Goal: Task Accomplishment & Management: Use online tool/utility

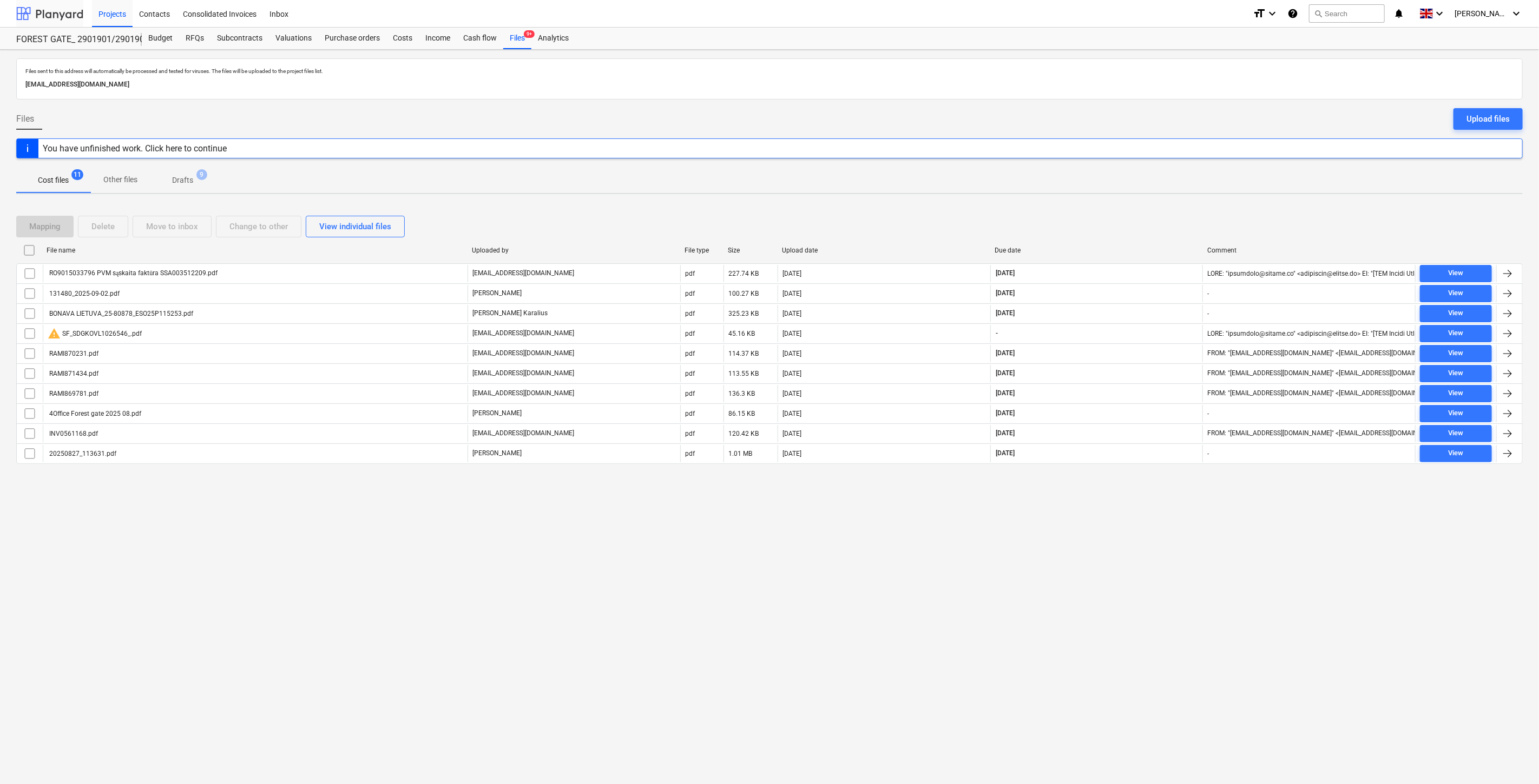
click at [56, 17] on div at bounding box center [50, 13] width 67 height 27
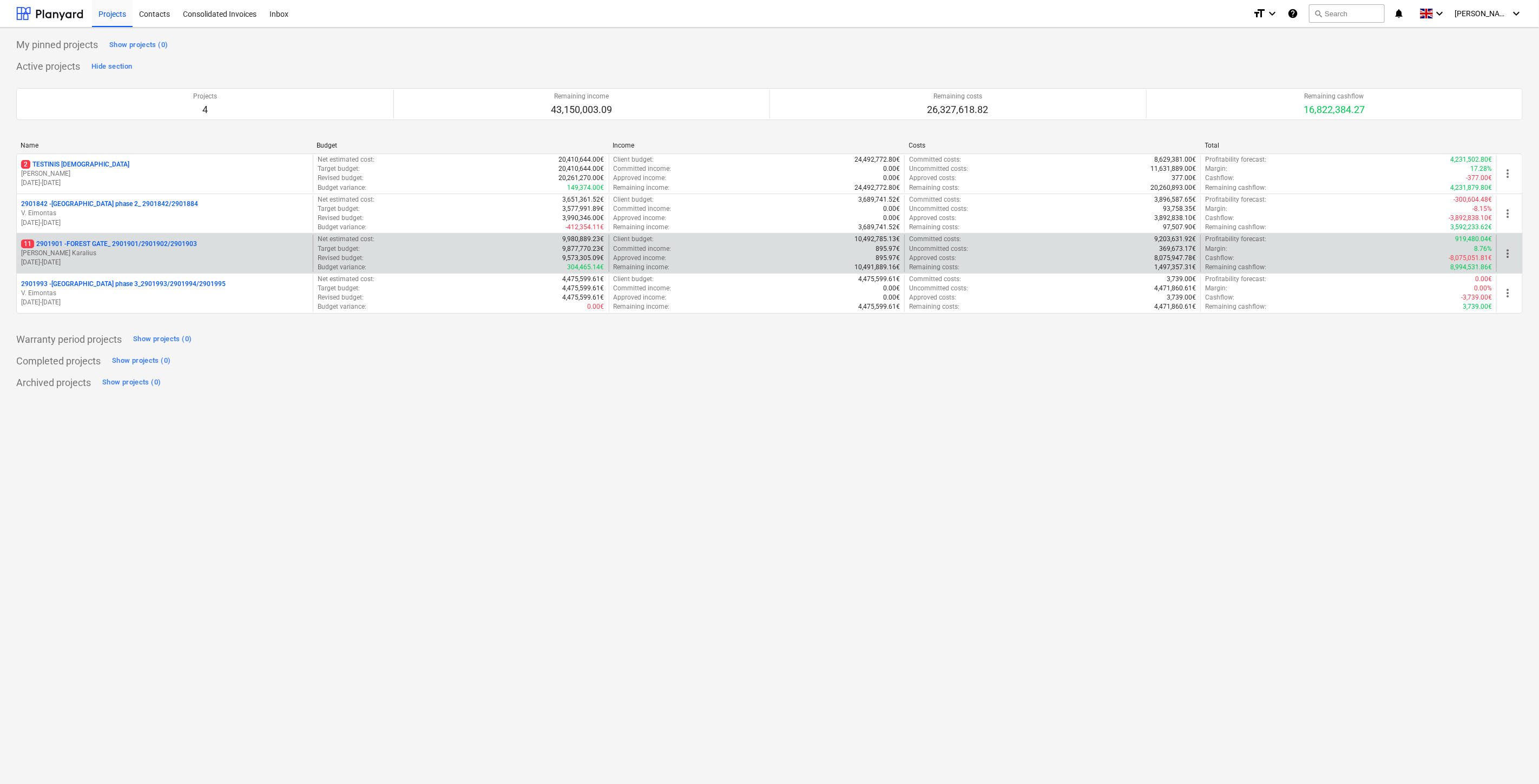
click at [164, 264] on p "[DATE] - [DATE]" at bounding box center [164, 262] width 287 height 9
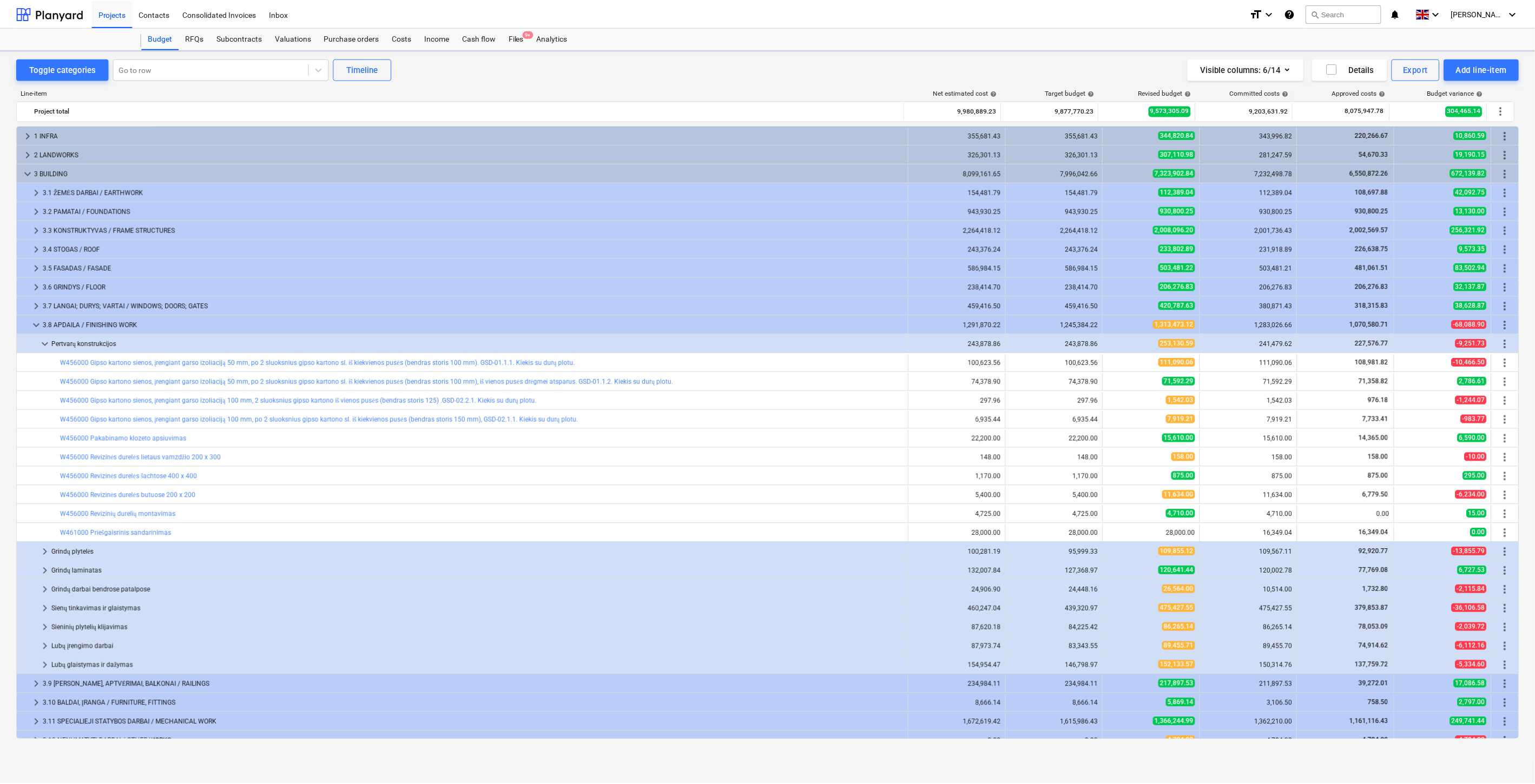
scroll to position [87, 0]
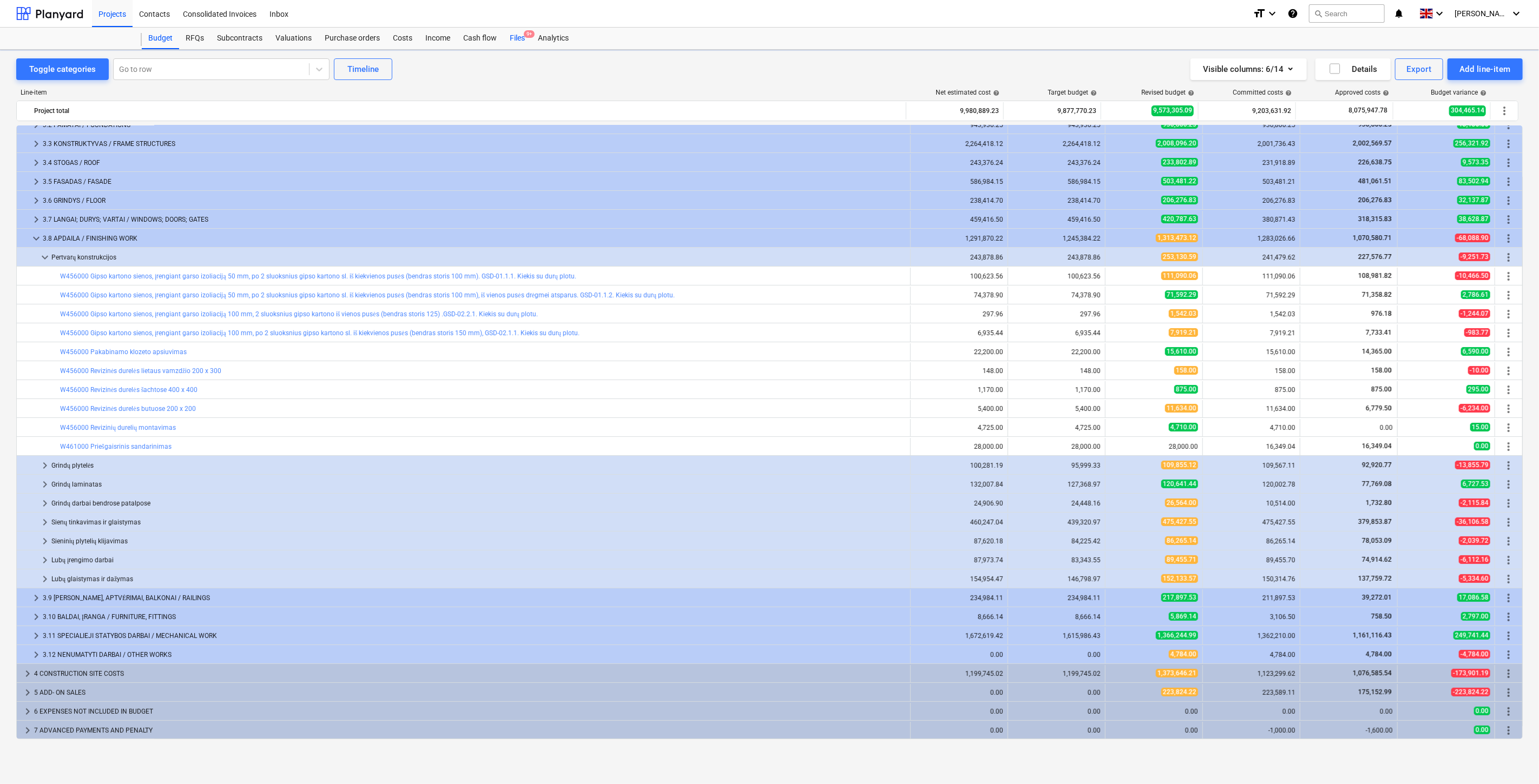
click at [514, 42] on div "Files 9+" at bounding box center [517, 38] width 28 height 21
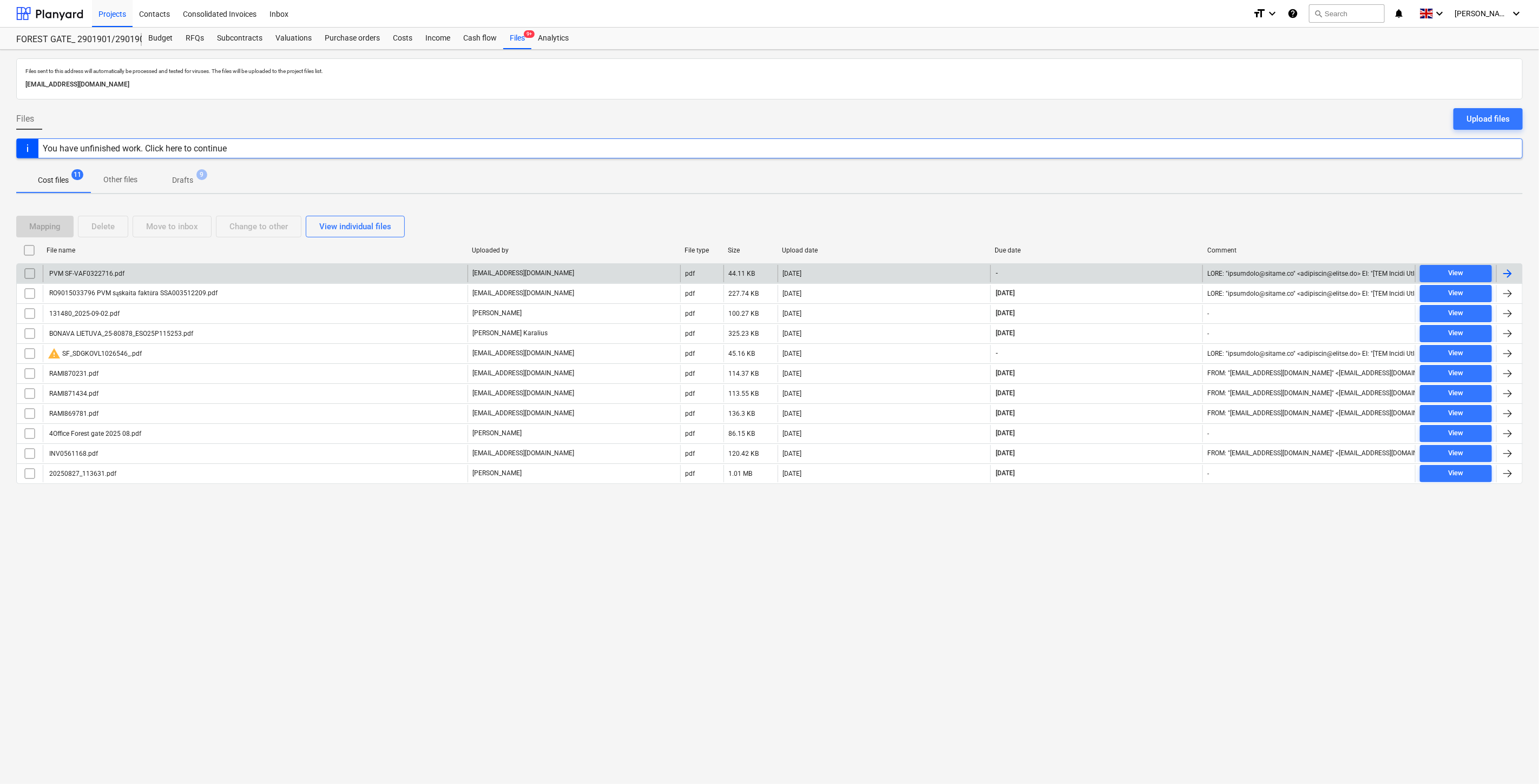
click at [348, 273] on div "PVM SF-VAF0322716.pdf" at bounding box center [255, 273] width 425 height 17
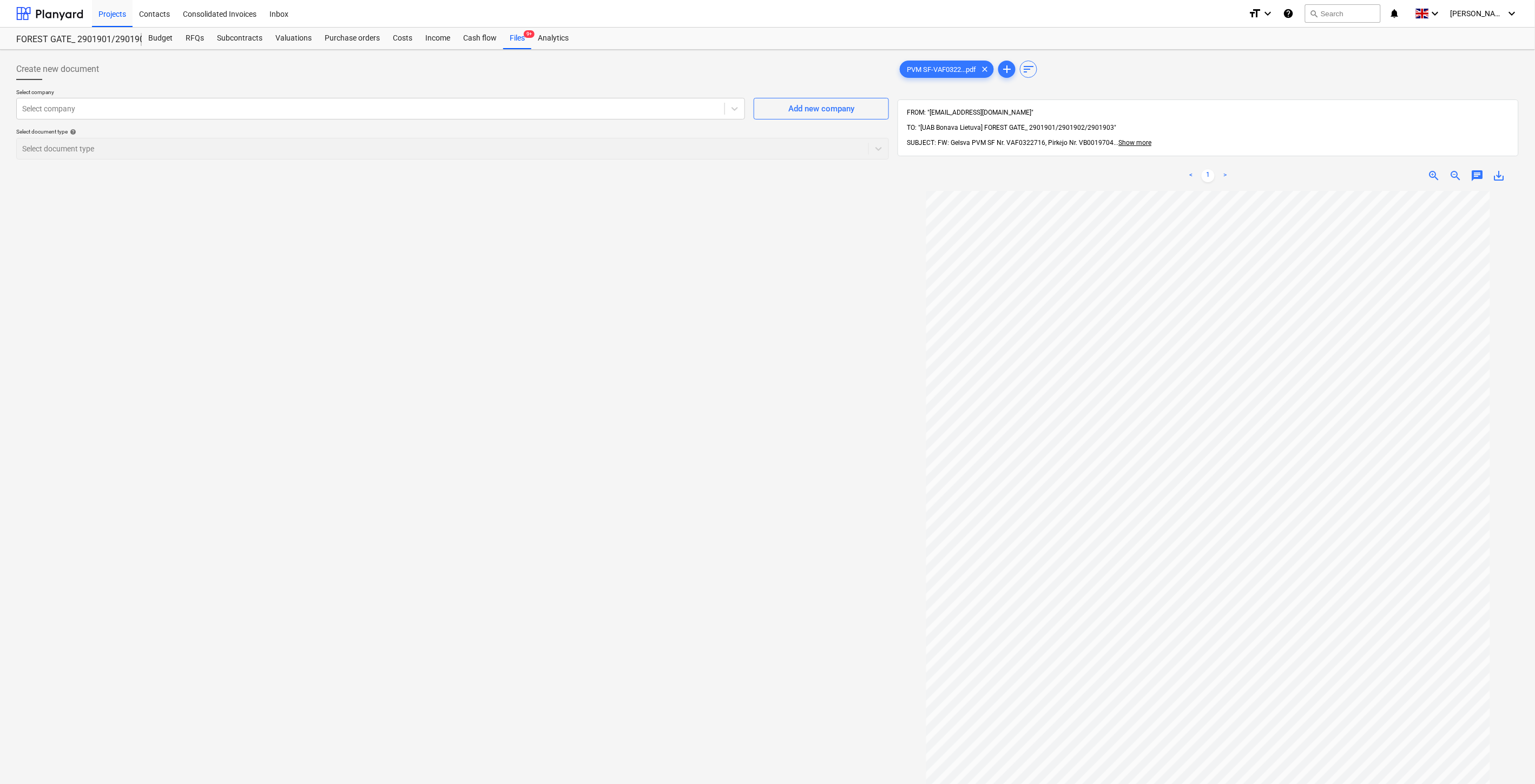
click at [802, 474] on div "Create new document Select company Select company Add new company Select docume…" at bounding box center [452, 502] width 881 height 895
click at [813, 457] on div "Create new document Select company Select company Add new company Select docume…" at bounding box center [452, 502] width 881 height 895
click at [738, 435] on div "Create new document Select company Select company Add new company Select docume…" at bounding box center [452, 502] width 881 height 895
click at [756, 414] on div "Create new document Select company Select company Add new company Select docume…" at bounding box center [452, 502] width 881 height 895
click at [772, 392] on div "Create new document Select company Select company Add new company Select docume…" at bounding box center [452, 502] width 881 height 895
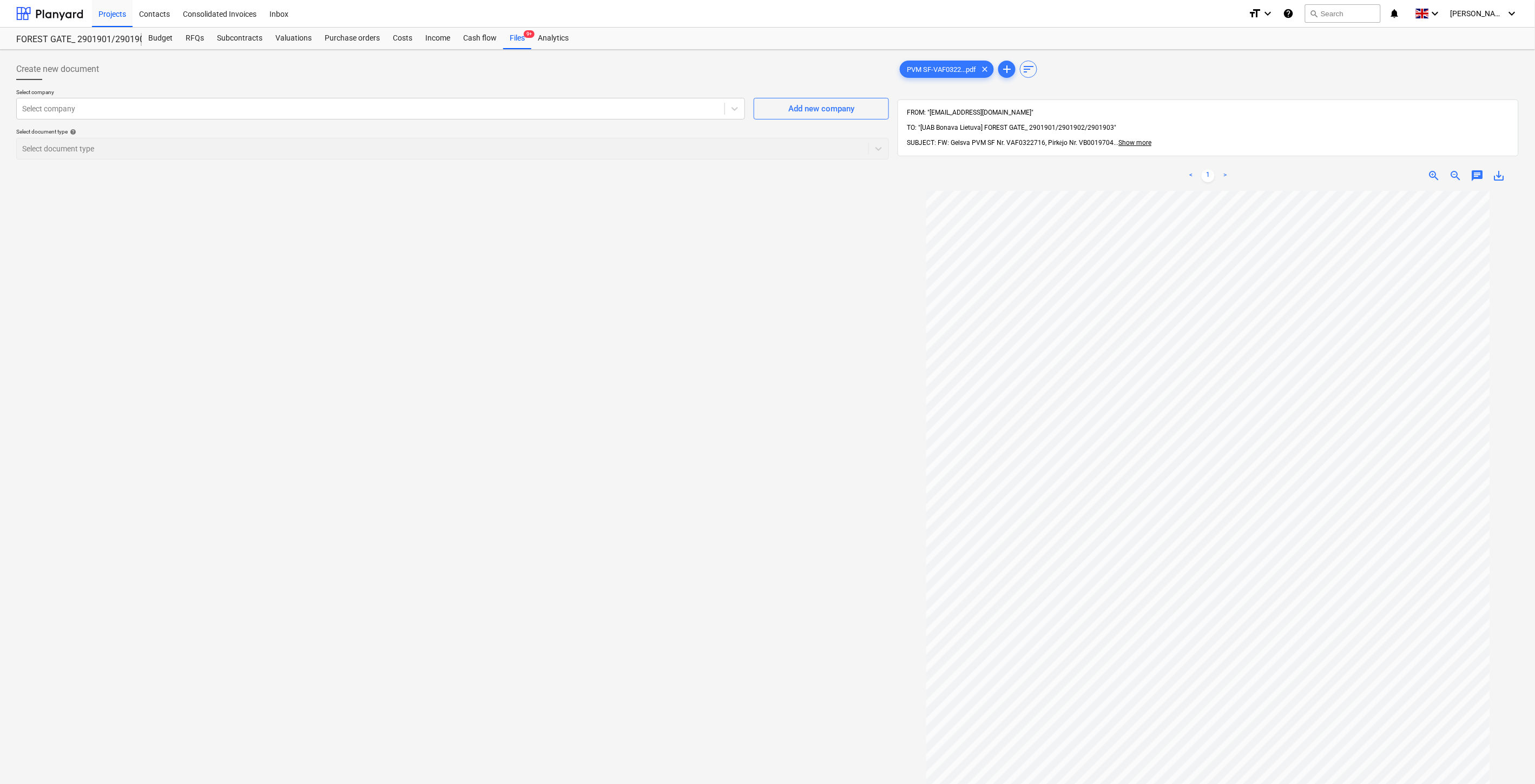
click at [794, 370] on div "Create new document Select company Select company Add new company Select docume…" at bounding box center [452, 502] width 881 height 895
click at [734, 406] on div "Create new document Select company Select company Add new company Select docume…" at bounding box center [452, 502] width 881 height 895
click at [753, 380] on div "Create new document Select company Select company Add new company Select docume…" at bounding box center [452, 502] width 881 height 895
drag, startPoint x: 771, startPoint y: 361, endPoint x: 830, endPoint y: 287, distance: 94.6
click at [779, 353] on div "Create new document Select company Select company Add new company Select docume…" at bounding box center [452, 502] width 881 height 895
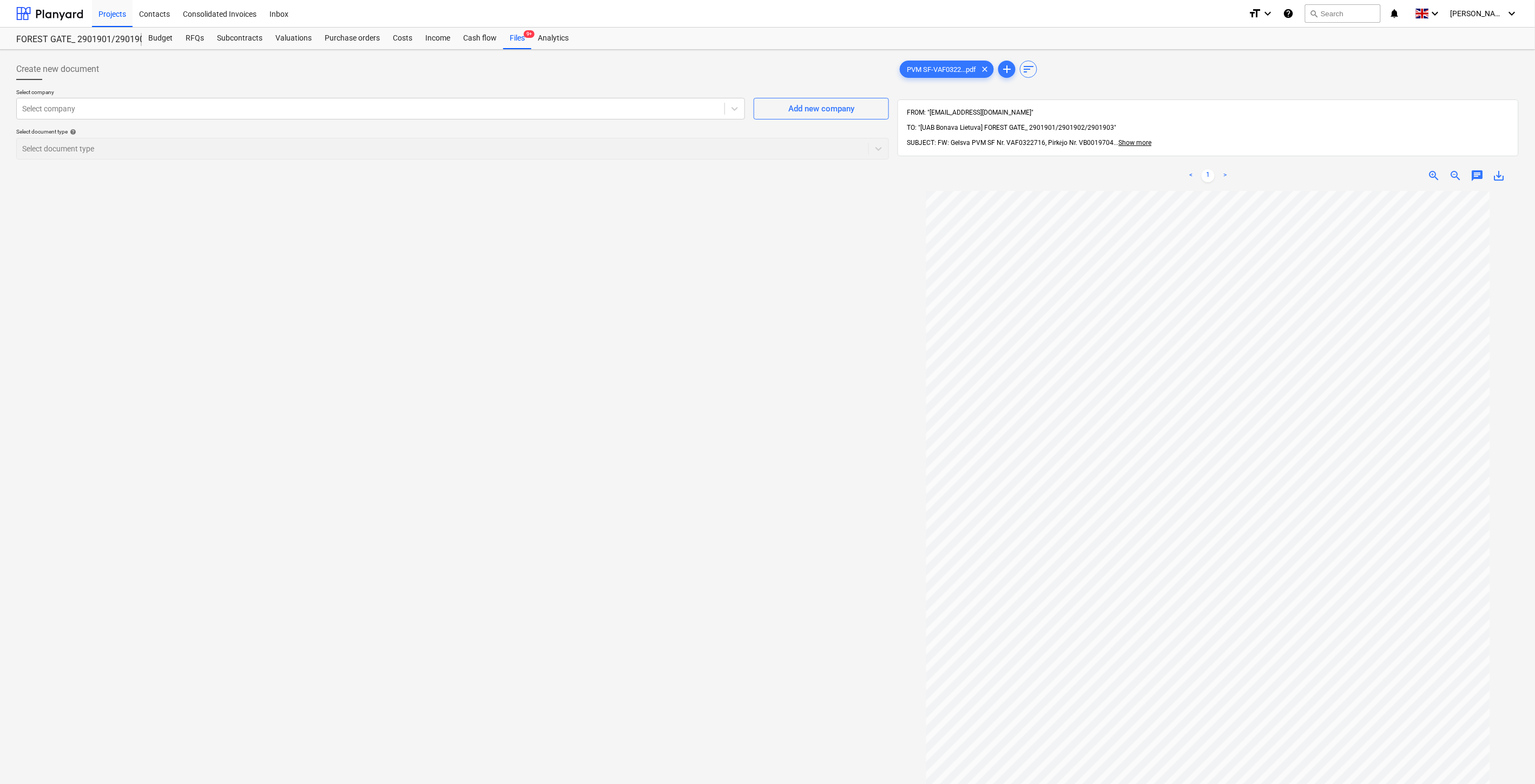
click at [830, 287] on div "Create new document Select company Select company Add new company Select docume…" at bounding box center [452, 502] width 881 height 895
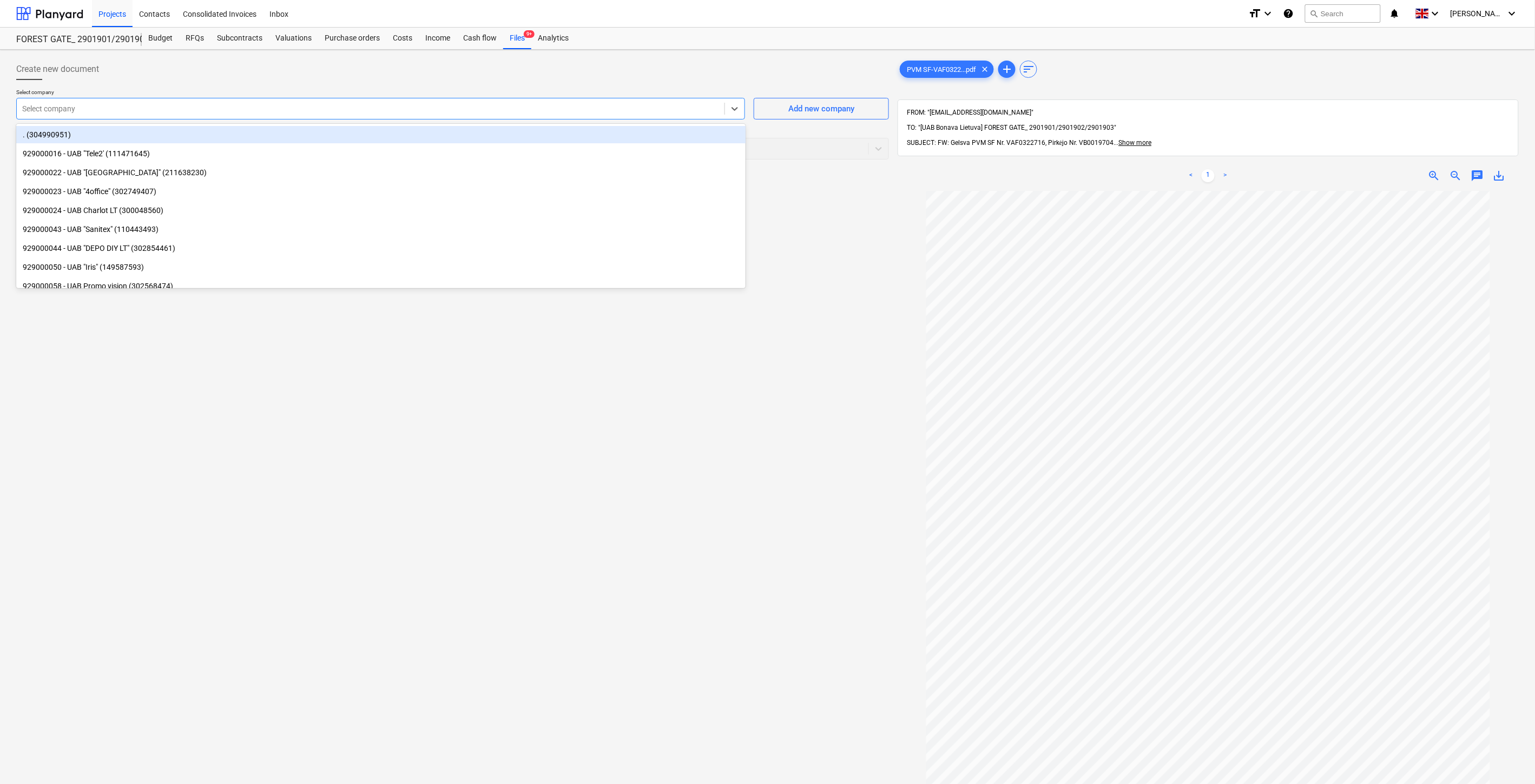
click at [340, 105] on div at bounding box center [370, 109] width 697 height 11
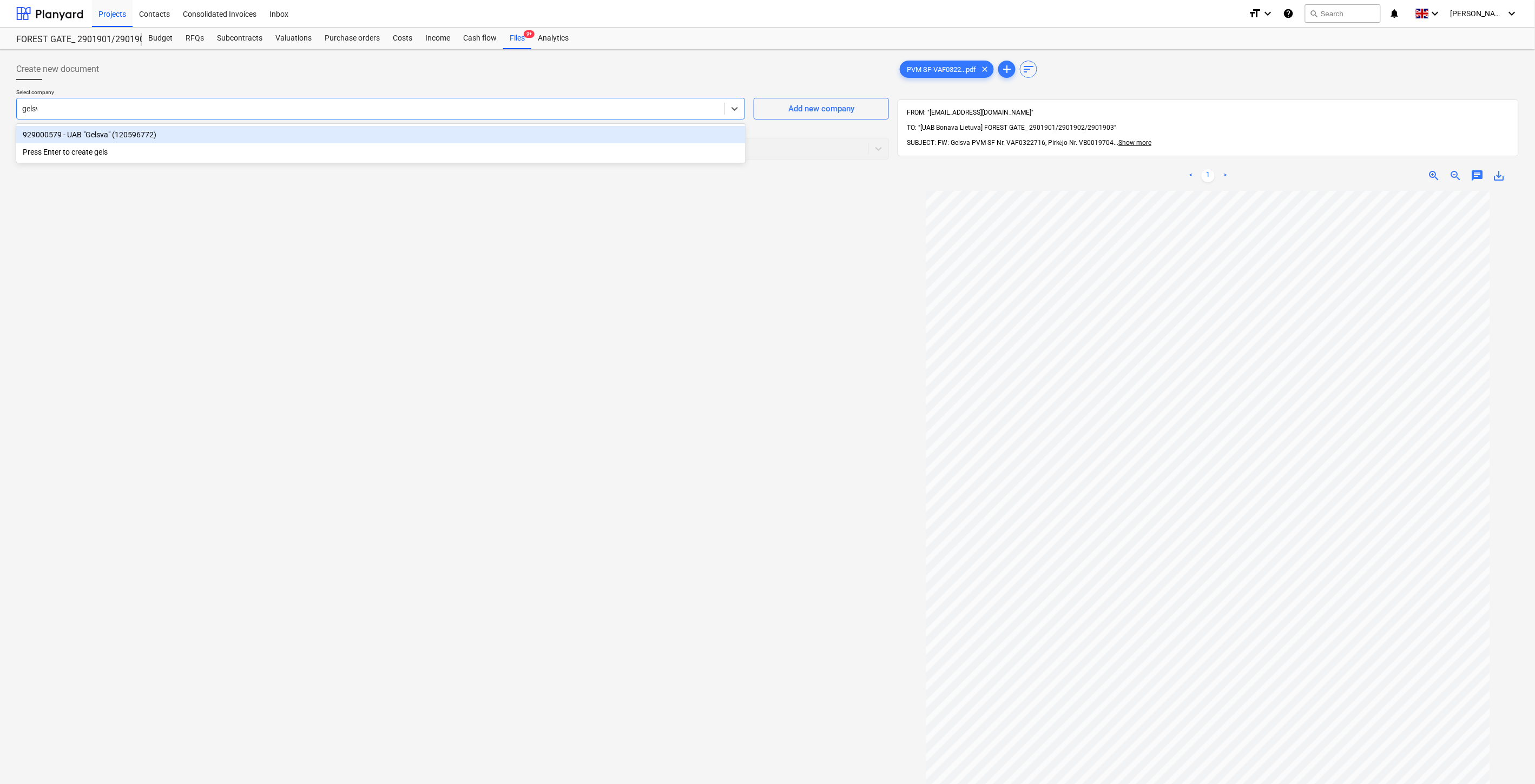
type input "gelsva"
drag, startPoint x: 320, startPoint y: 138, endPoint x: 322, endPoint y: 144, distance: 6.3
click at [321, 138] on div "929000579 - UAB "Gelsva" (120596772)" at bounding box center [380, 134] width 729 height 17
click at [321, 147] on div at bounding box center [431, 149] width 819 height 11
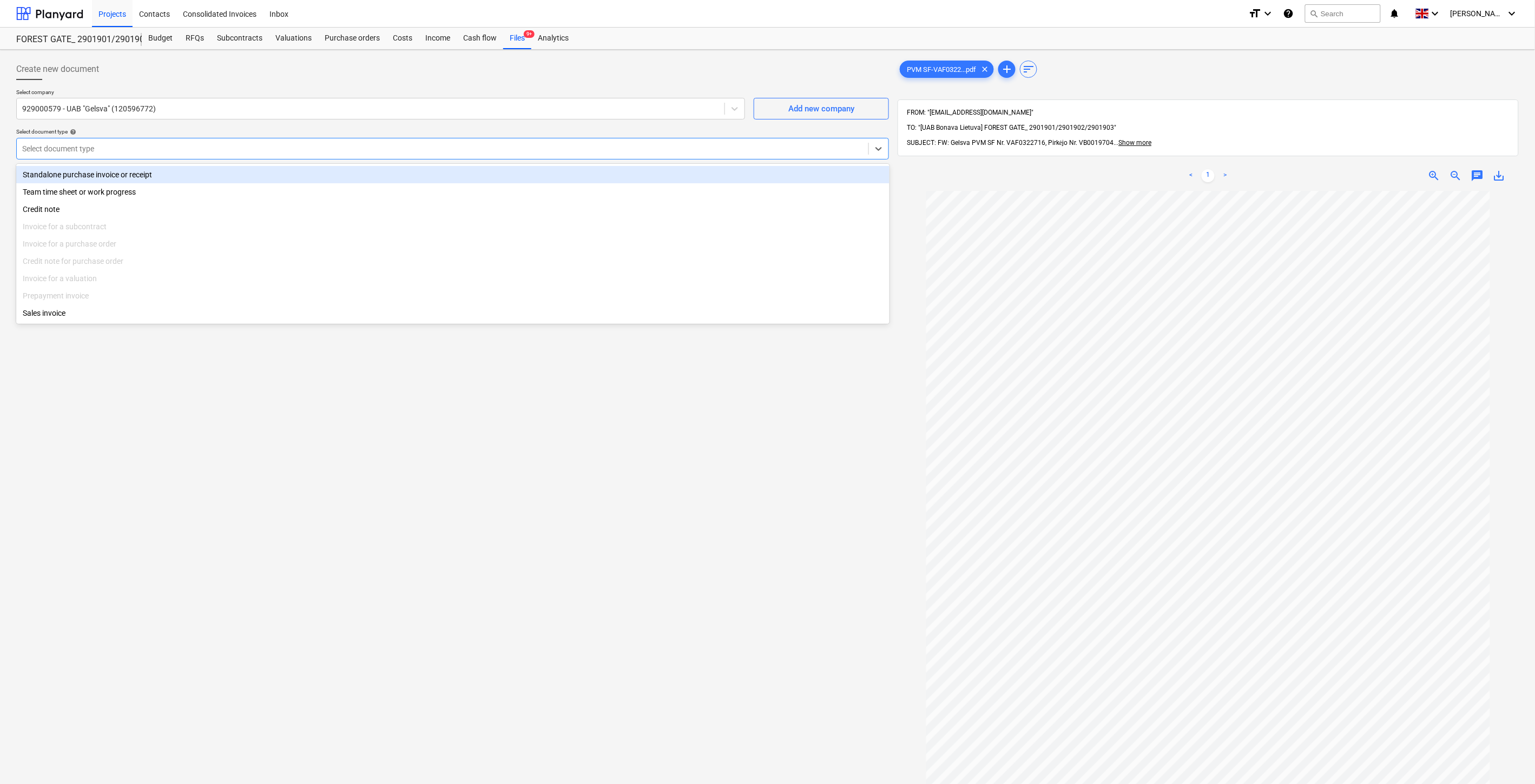
click at [163, 181] on div "Standalone purchase invoice or receipt" at bounding box center [453, 174] width 873 height 17
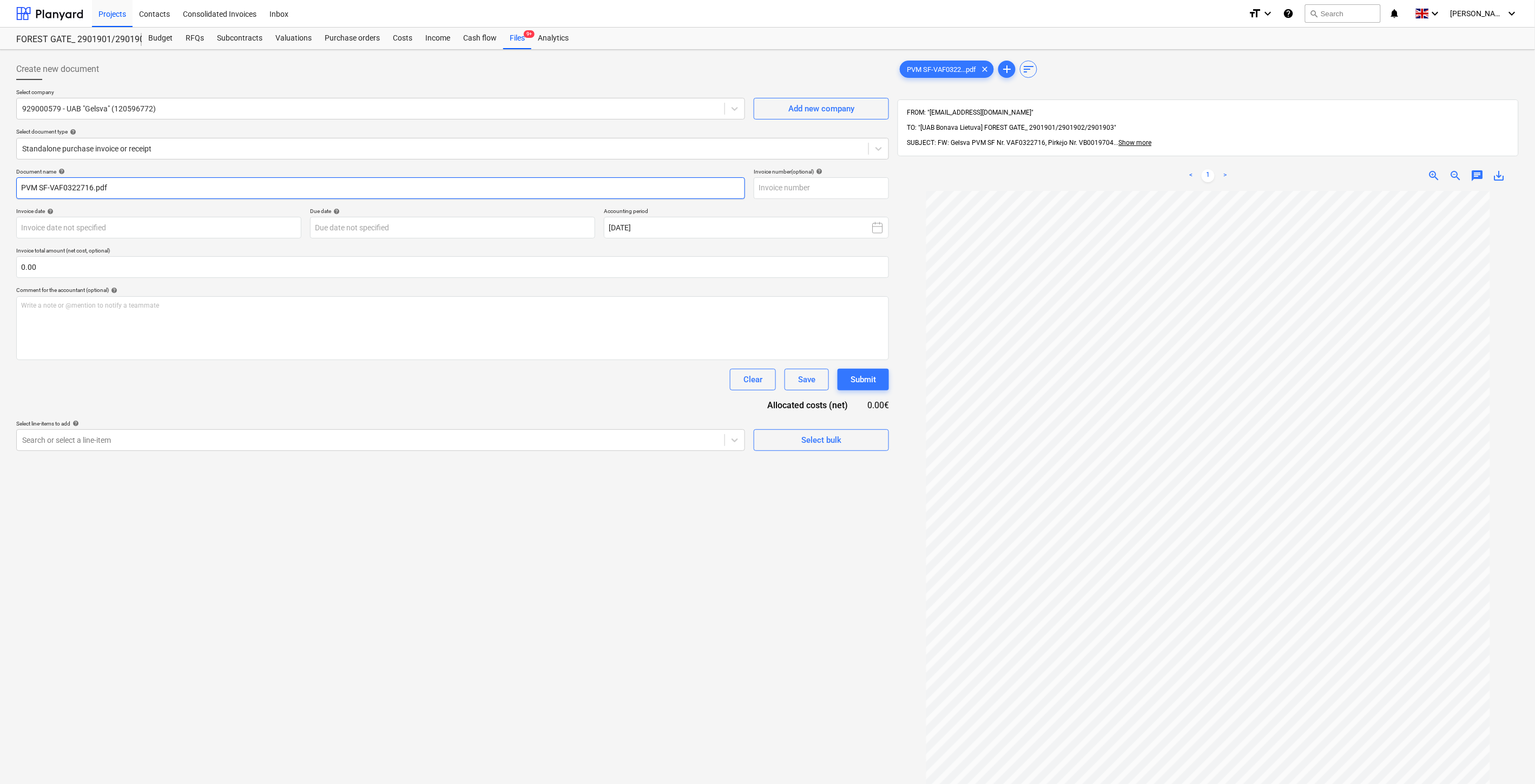
drag, startPoint x: 92, startPoint y: 189, endPoint x: 51, endPoint y: 189, distance: 41.0
click at [51, 189] on input "PVM SF-VAF0322716.pdf" at bounding box center [380, 188] width 729 height 21
click at [799, 187] on input "text" at bounding box center [821, 188] width 135 height 21
paste input "VAF0322716"
type input "VAF0322716"
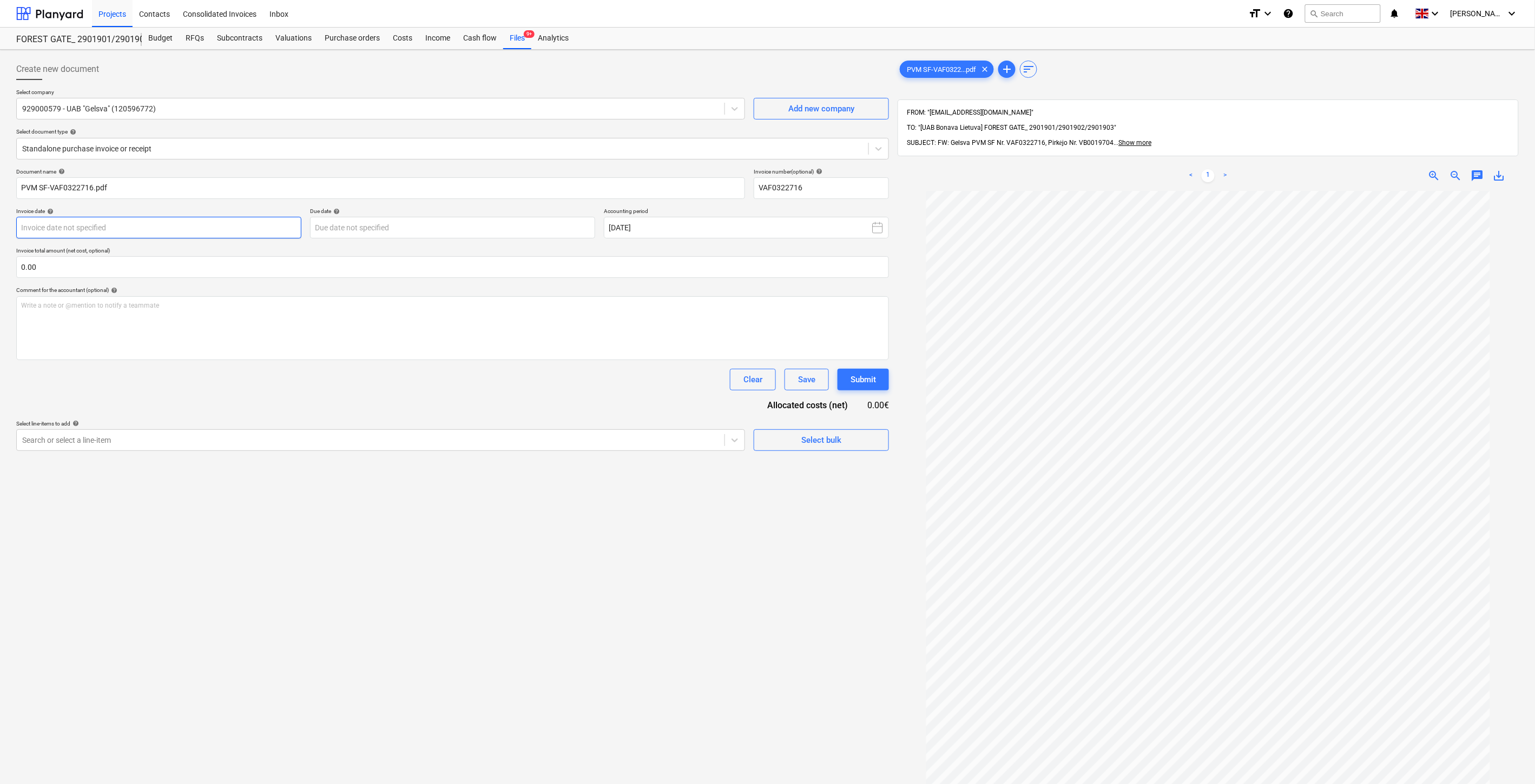
click at [234, 226] on body "Projects Contacts Consolidated Invoices Inbox format_size keyboard_arrow_down h…" at bounding box center [768, 392] width 1535 height 784
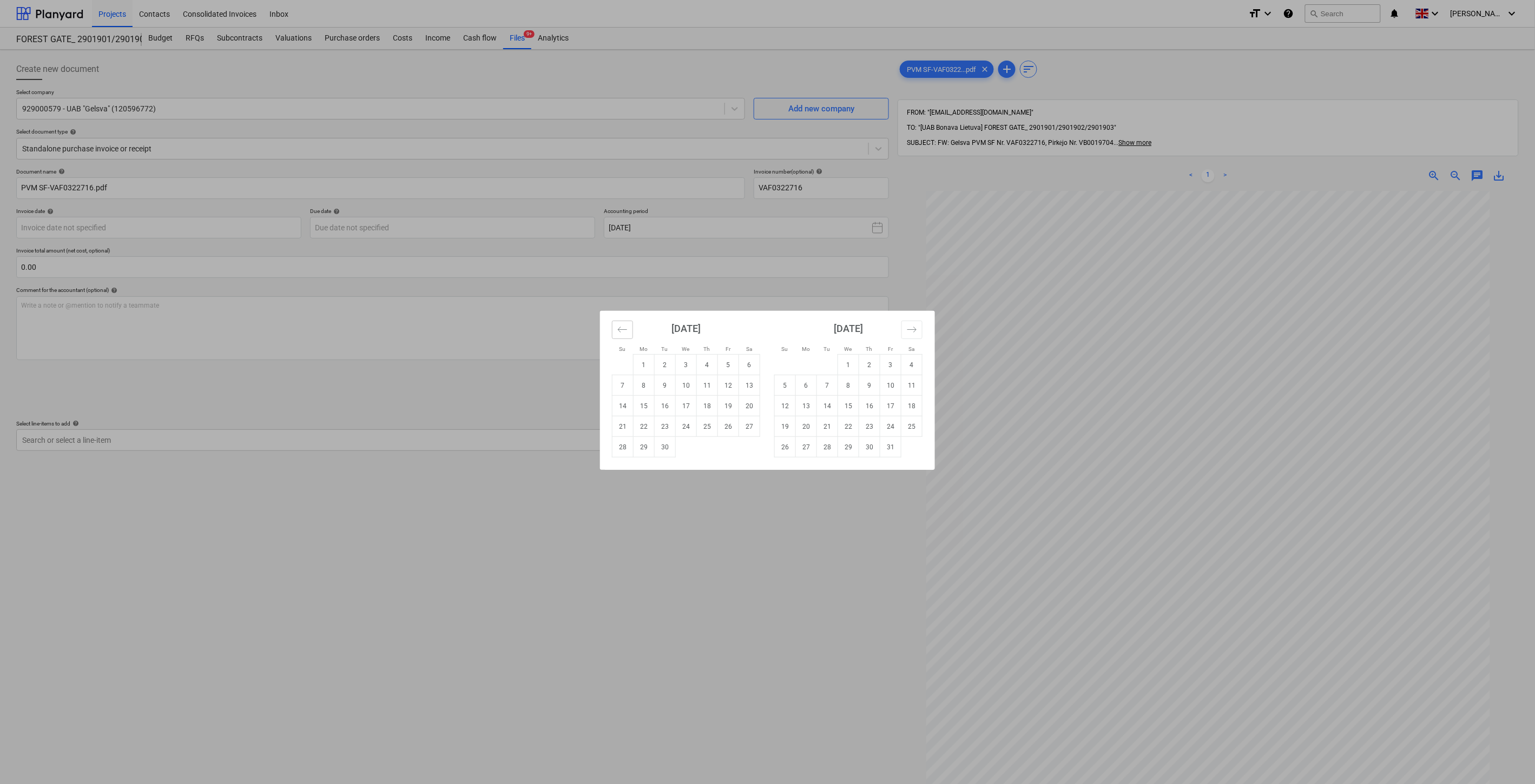
click at [623, 333] on icon "Move backward to switch to the previous month." at bounding box center [622, 329] width 10 height 10
click at [726, 450] on td "29" at bounding box center [728, 447] width 21 height 20
type input "[DATE]"
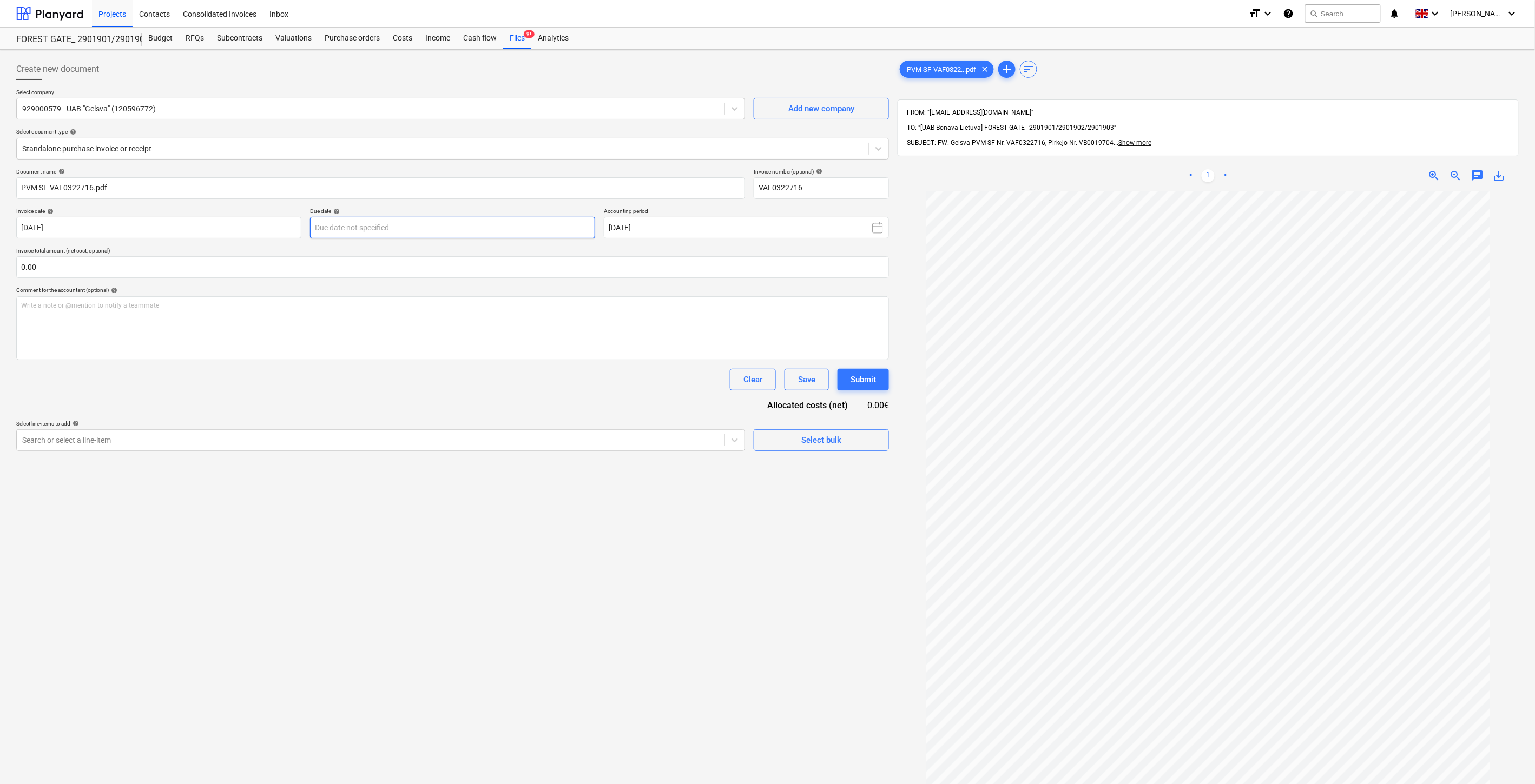
click at [489, 227] on body "Projects Contacts Consolidated Invoices Inbox format_size keyboard_arrow_down h…" at bounding box center [768, 392] width 1535 height 784
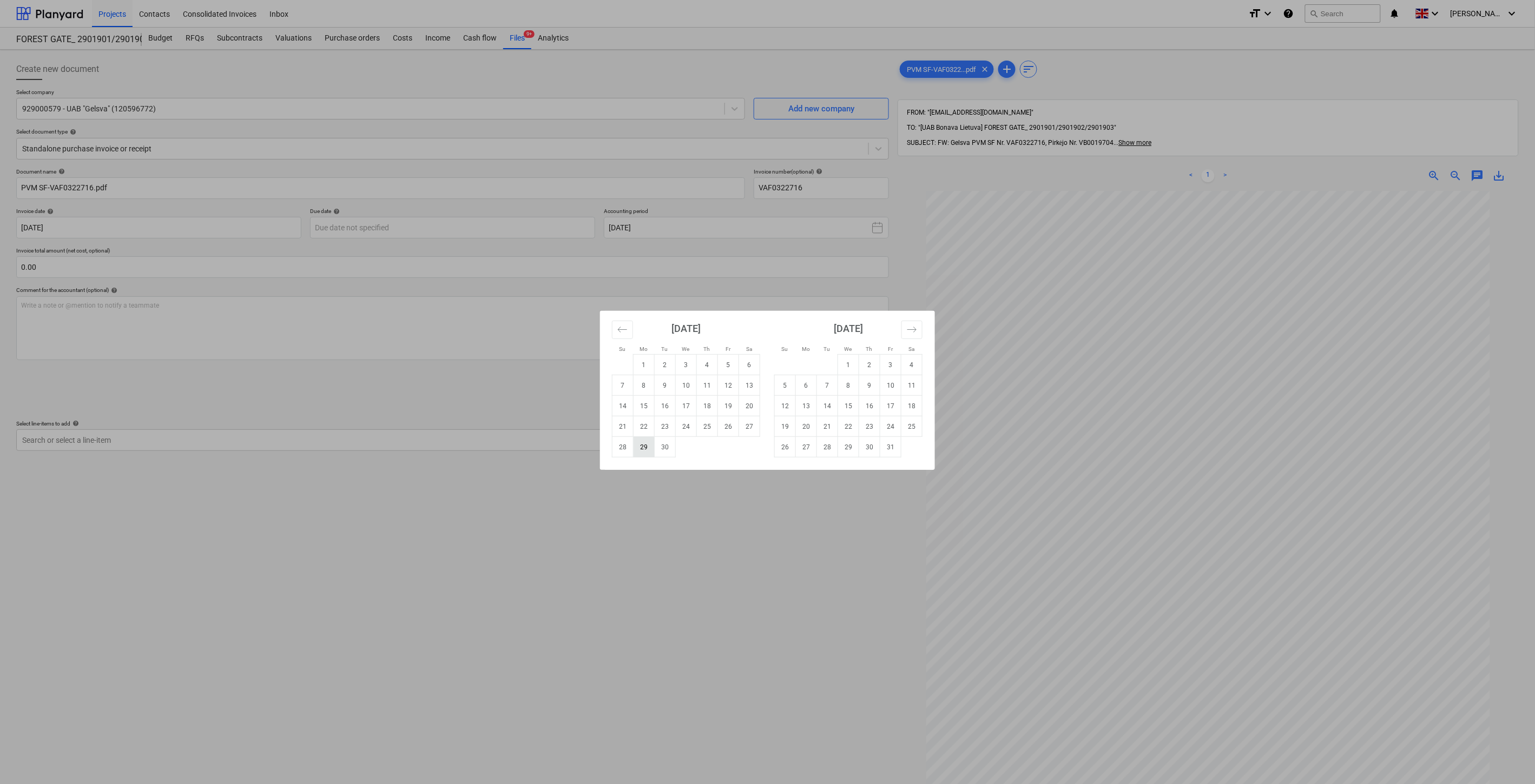
click at [641, 448] on td "29" at bounding box center [644, 447] width 21 height 20
type input "[DATE]"
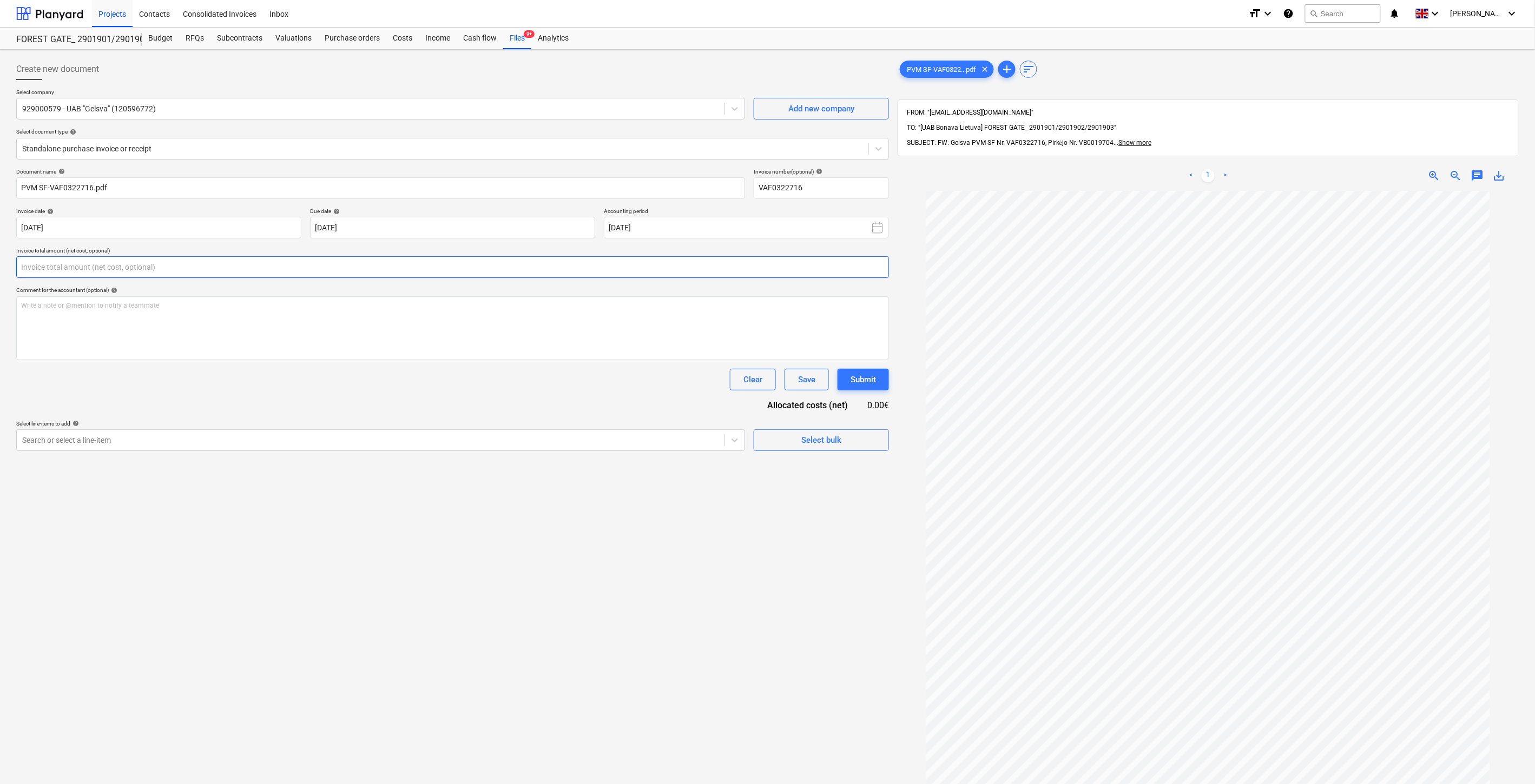
click at [462, 269] on input "text" at bounding box center [452, 267] width 873 height 21
type input "60.66"
drag, startPoint x: 451, startPoint y: 405, endPoint x: 424, endPoint y: 462, distance: 63.1
click at [451, 405] on div "Document name help PVM SF-VAF0322716.pdf Invoice number (optional) help VAF0322…" at bounding box center [452, 323] width 873 height 310
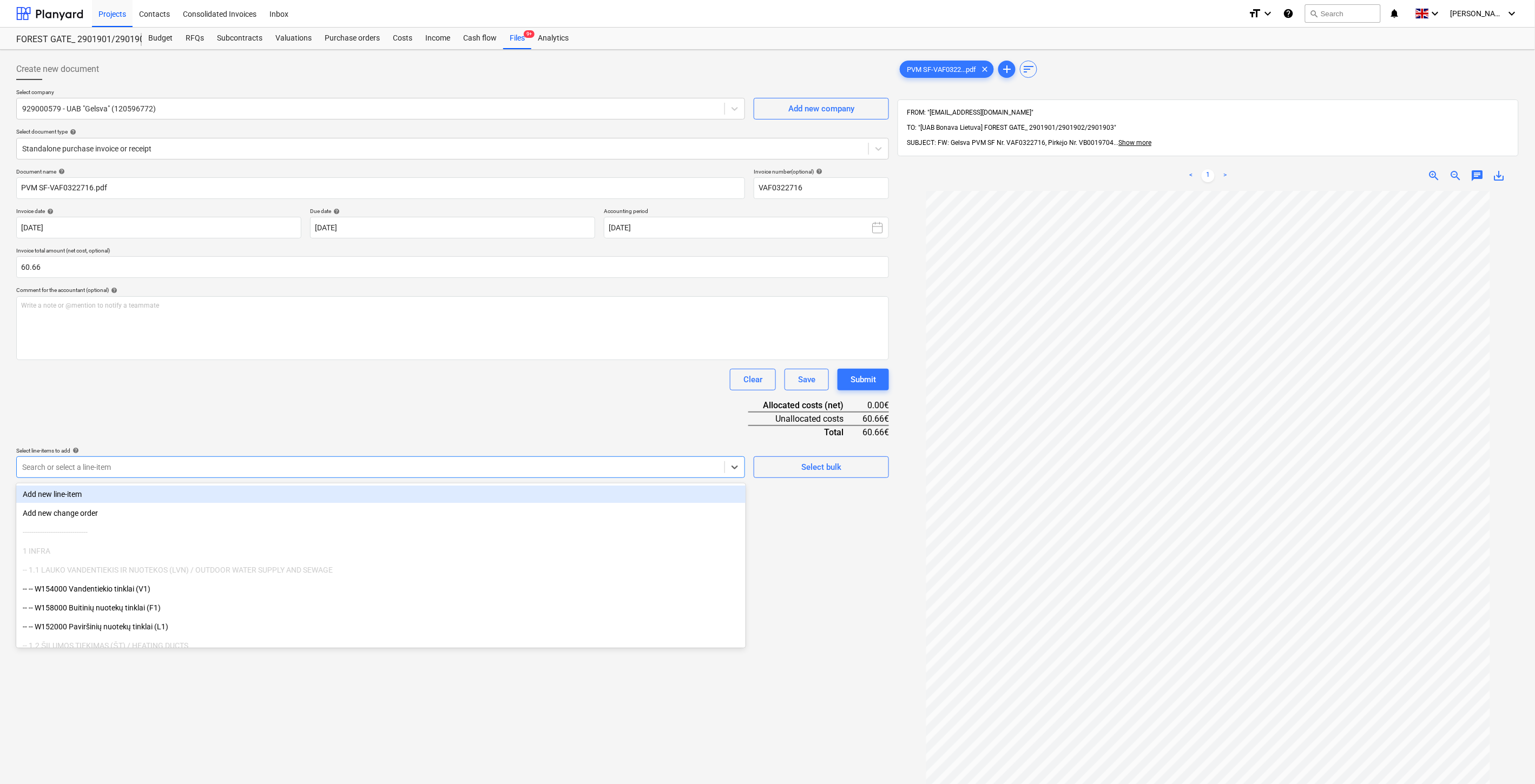
click at [271, 468] on div at bounding box center [370, 468] width 697 height 11
type input "statybv"
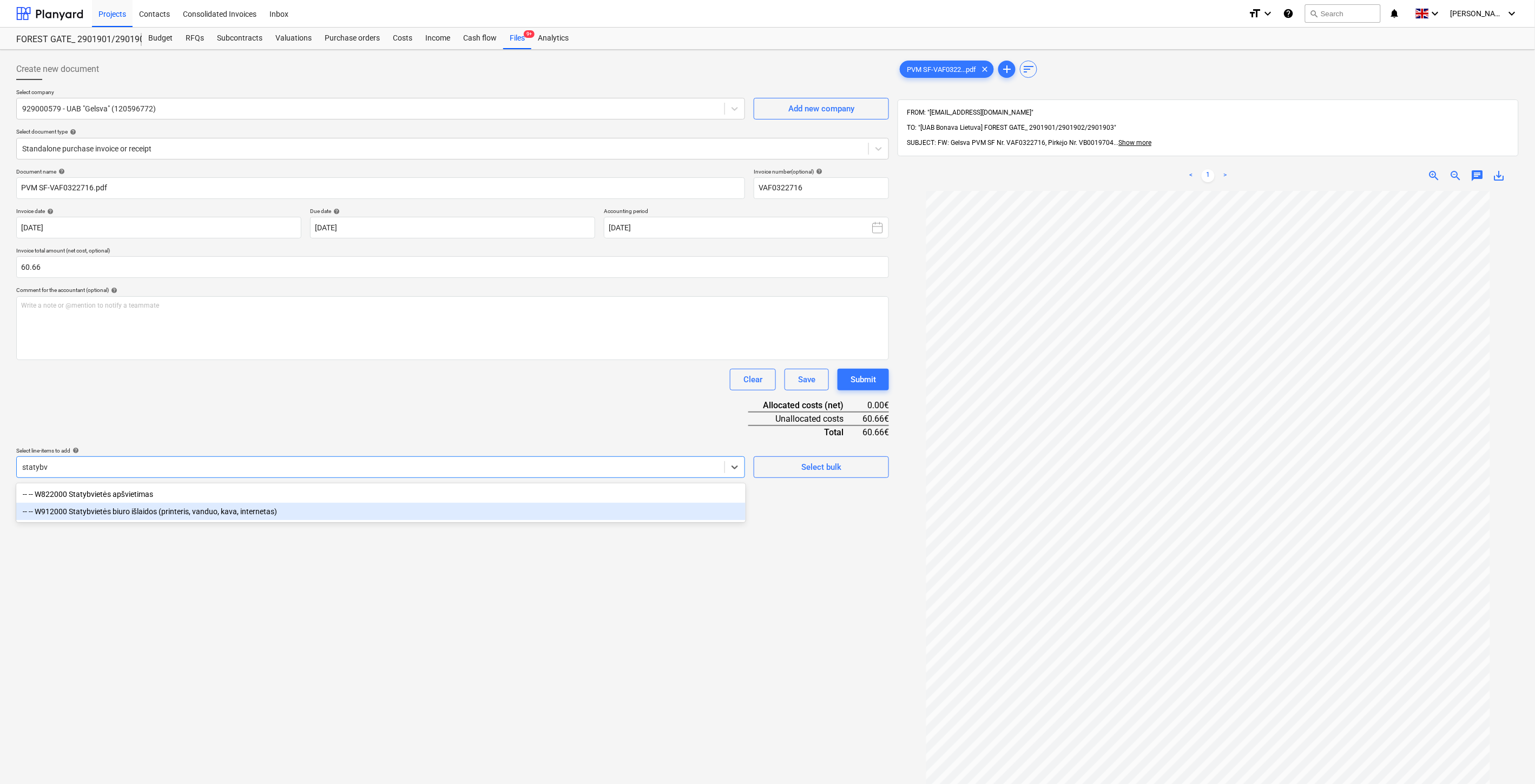
click at [193, 508] on div "-- -- W912000 Statybvietės biuro išlaidos (printeris, vanduo, kava, internetas)" at bounding box center [380, 511] width 729 height 17
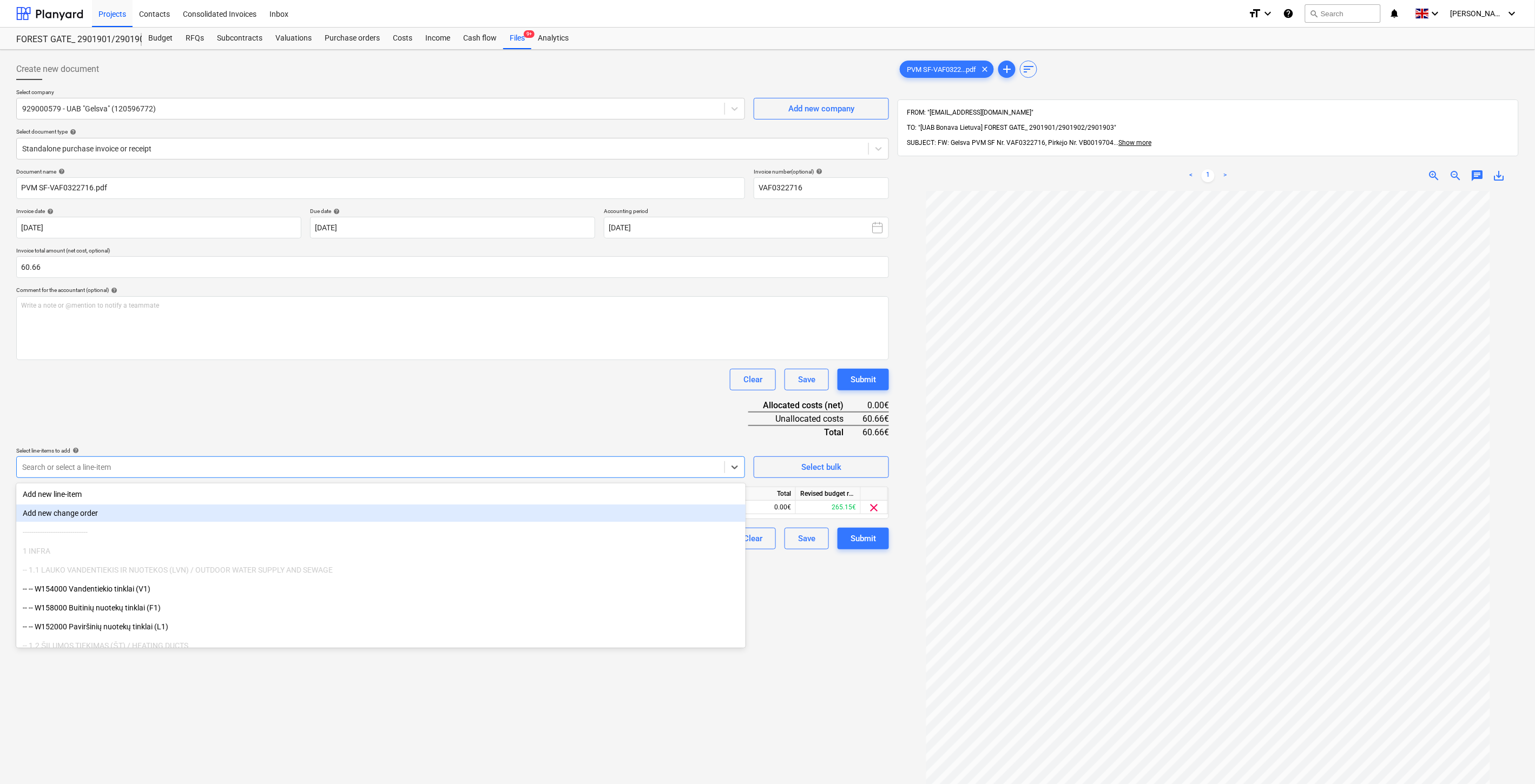
drag, startPoint x: 278, startPoint y: 410, endPoint x: 364, endPoint y: 432, distance: 88.8
click at [279, 410] on div "Document name help PVM SF-VAF0322716.pdf Invoice number (optional) help VAF0322…" at bounding box center [452, 359] width 873 height 382
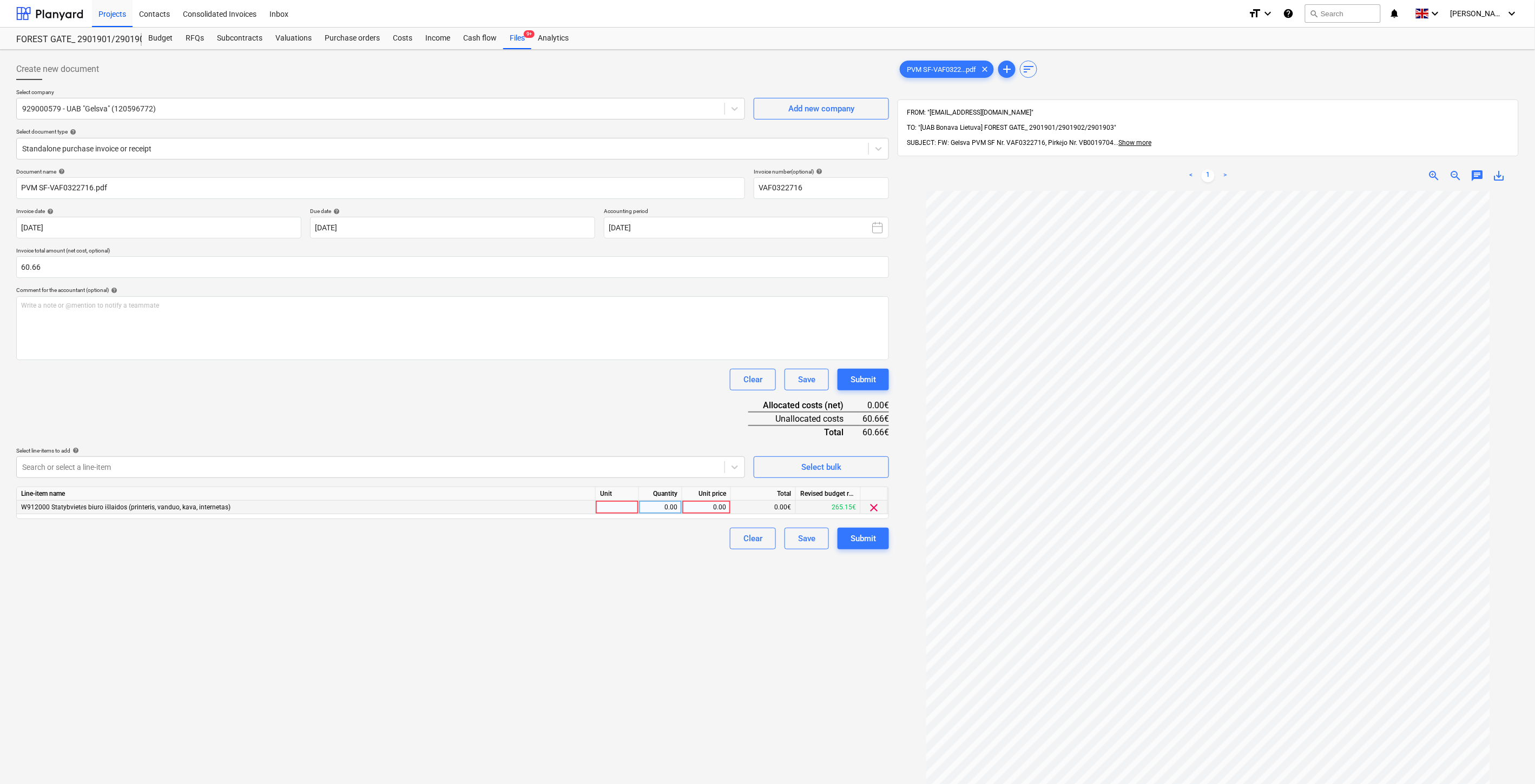
click at [626, 512] on div at bounding box center [617, 508] width 43 height 14
click at [663, 510] on div "0.00" at bounding box center [660, 508] width 34 height 14
click at [671, 437] on div "Document name help PVM SF-VAF0322716.pdf Invoice number (optional) help VAF0322…" at bounding box center [452, 359] width 873 height 382
click at [235, 404] on div "Document name help PVM SF-VAF0322716.pdf Invoice number (optional) help VAF0322…" at bounding box center [452, 359] width 873 height 382
click at [256, 397] on div "Document name help PVM SF-VAF0322716.pdf Invoice number (optional) help VAF0322…" at bounding box center [452, 359] width 873 height 382
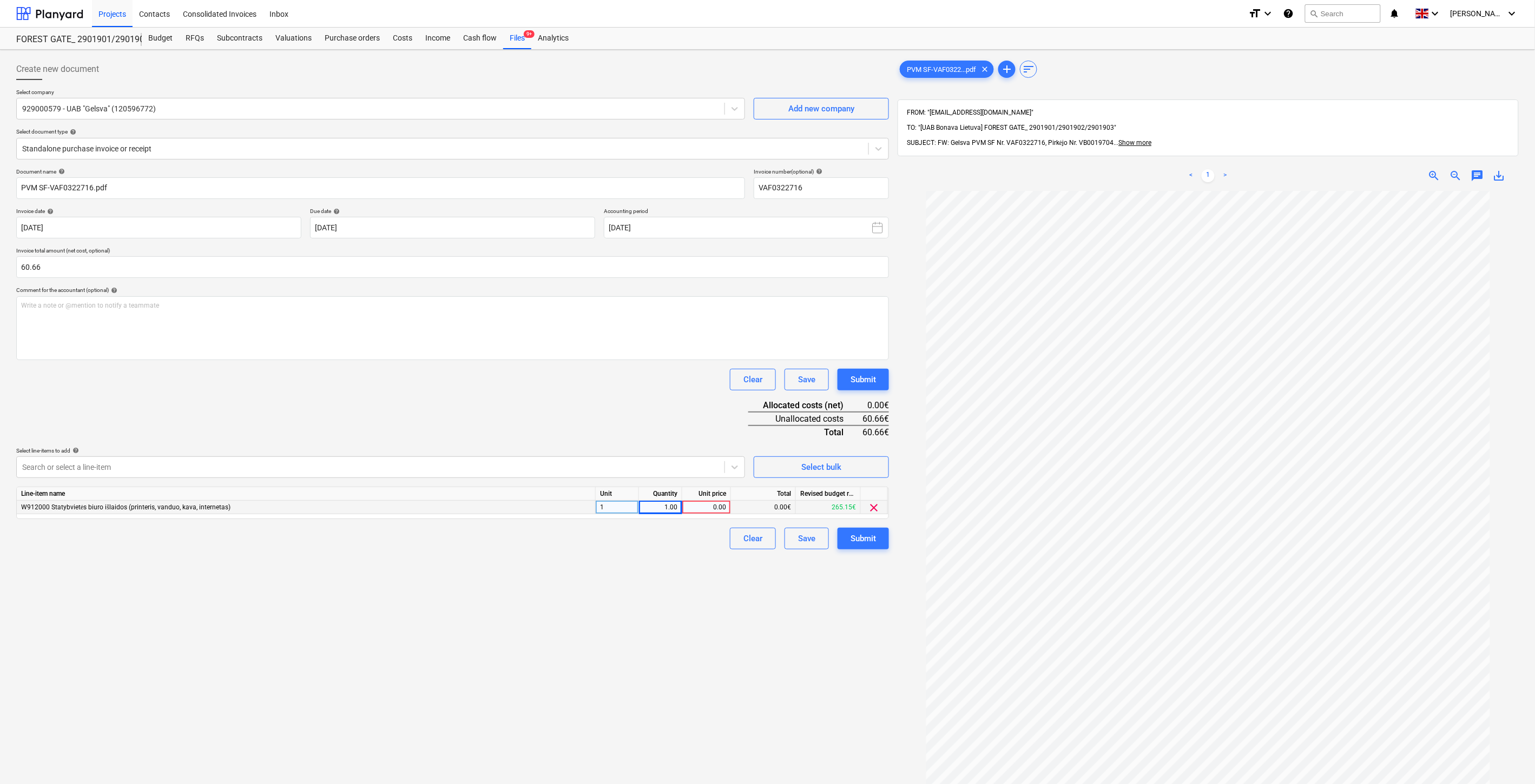
drag, startPoint x: 1538, startPoint y: 495, endPoint x: 683, endPoint y: 570, distance: 858.3
click at [671, 602] on div "Create new document Select company 929000579 - UAB "Gelsva" (120596772) Add new…" at bounding box center [452, 502] width 881 height 895
click at [707, 511] on div "0.00" at bounding box center [706, 508] width 39 height 14
type input "60.66"
click at [696, 425] on div "Document name help PVM SF-VAF0322716.pdf Invoice number (optional) help VAF0322…" at bounding box center [452, 359] width 873 height 382
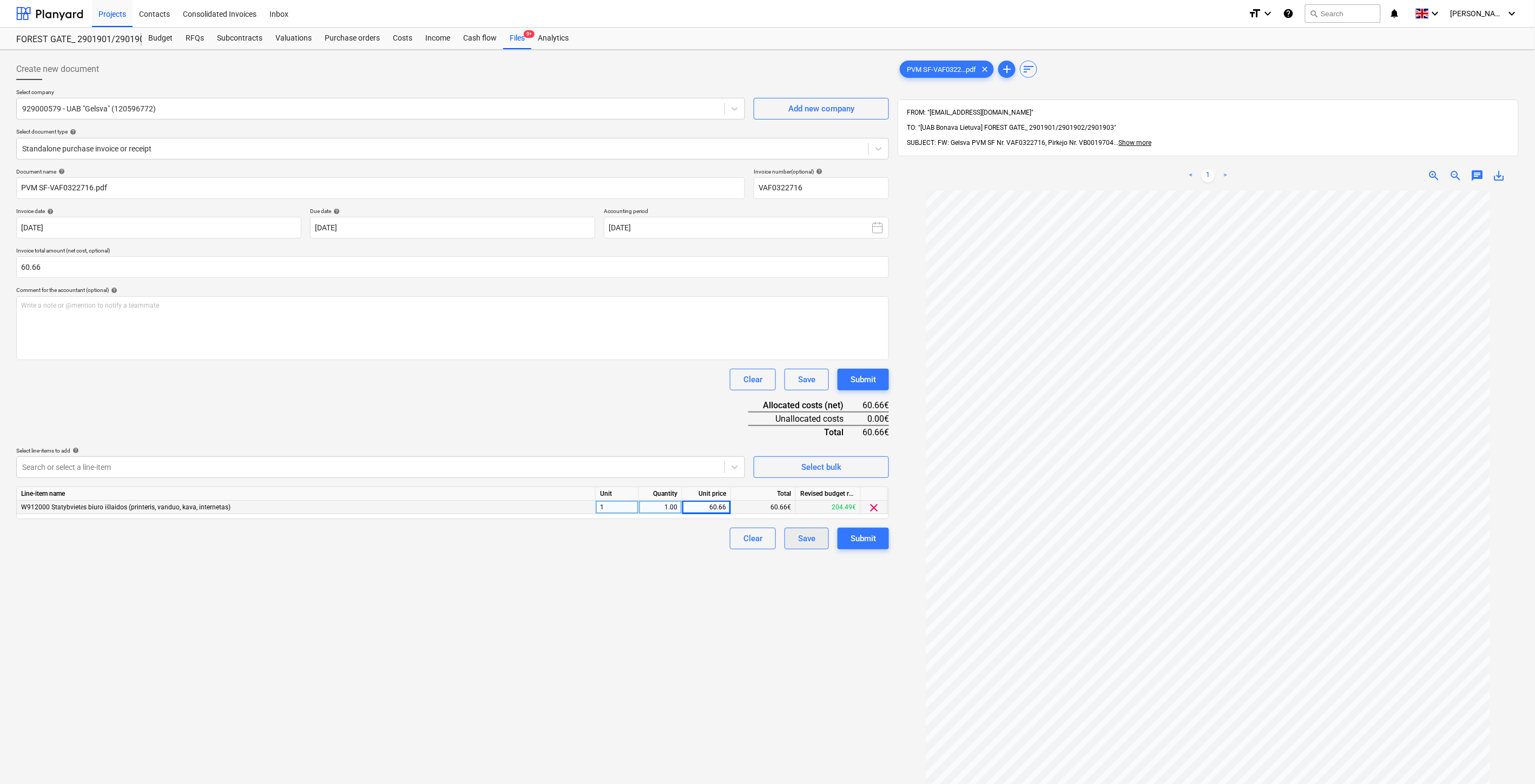
click at [803, 539] on div "Save" at bounding box center [806, 539] width 17 height 14
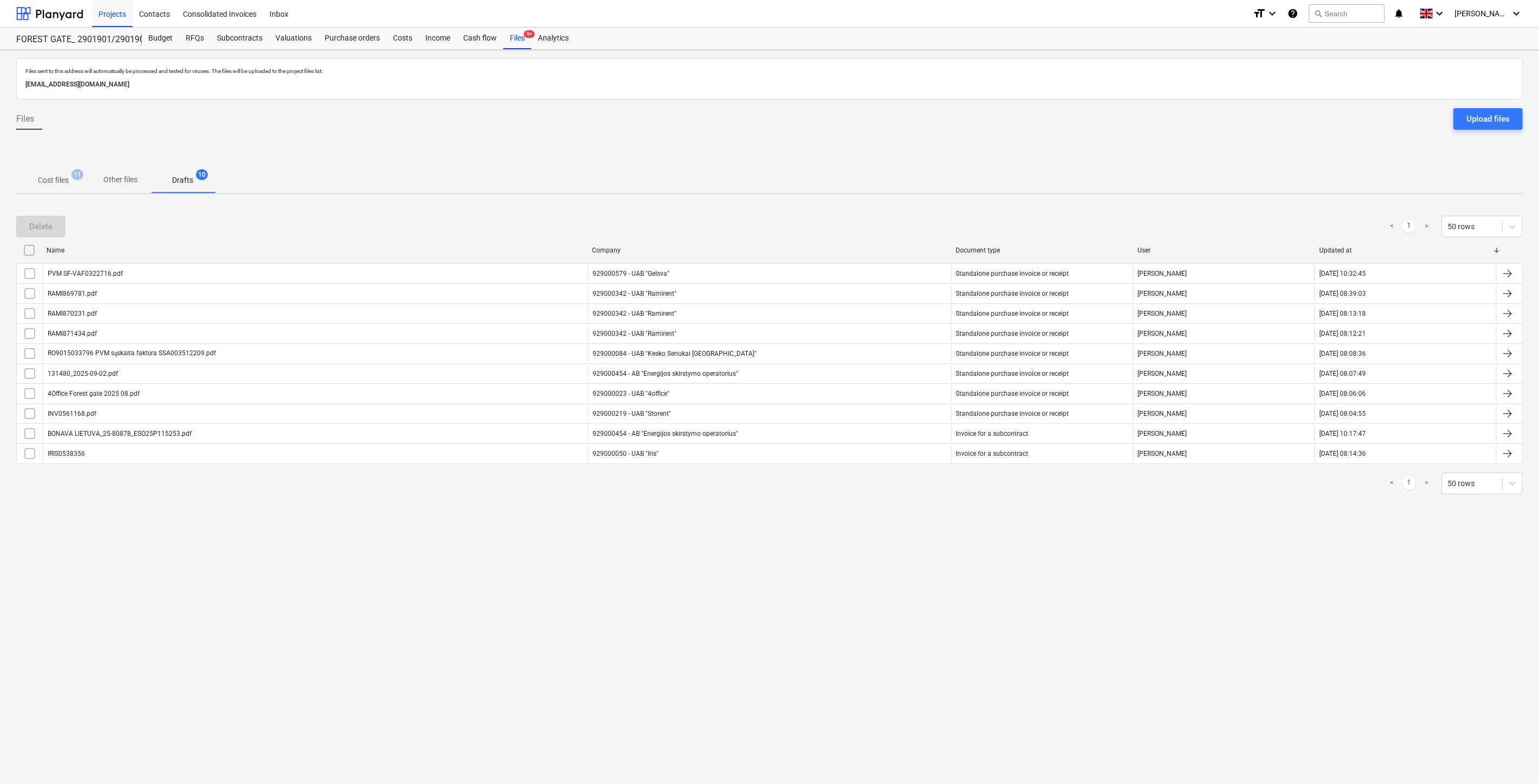
click at [807, 553] on div "Files sent to this address will automatically be processed and tested for virus…" at bounding box center [770, 417] width 1539 height 734
click at [825, 542] on div "Files sent to this address will automatically be processed and tested for virus…" at bounding box center [770, 417] width 1539 height 734
drag, startPoint x: 861, startPoint y: 521, endPoint x: 894, endPoint y: 500, distance: 39.1
click at [871, 514] on div "Files sent to this address will automatically be processed and tested for virus…" at bounding box center [770, 417] width 1539 height 734
click at [894, 500] on div "Delete < 1 > 50 rows Name Company Document type User Updated at PVM SF-VAF03227…" at bounding box center [770, 355] width 1507 height 305
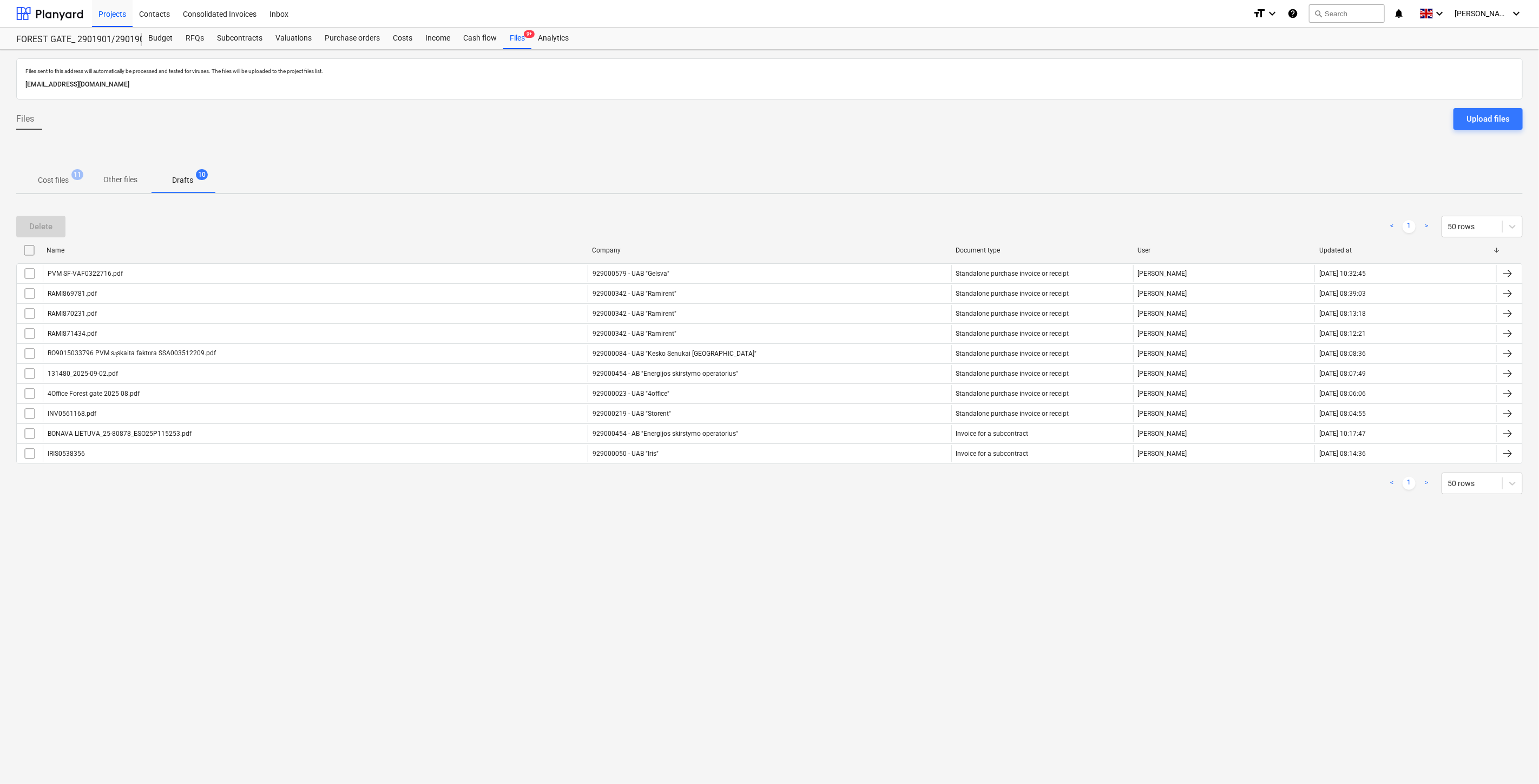
click at [824, 493] on div "< 1 > 50 rows" at bounding box center [770, 484] width 1507 height 21
click at [859, 480] on div "< 1 > 50 rows" at bounding box center [770, 484] width 1507 height 21
drag, startPoint x: 883, startPoint y: 478, endPoint x: 899, endPoint y: 474, distance: 16.5
click at [884, 478] on div "< 1 > 50 rows" at bounding box center [770, 484] width 1507 height 21
click at [899, 474] on div "< 1 > 50 rows" at bounding box center [770, 484] width 1507 height 21
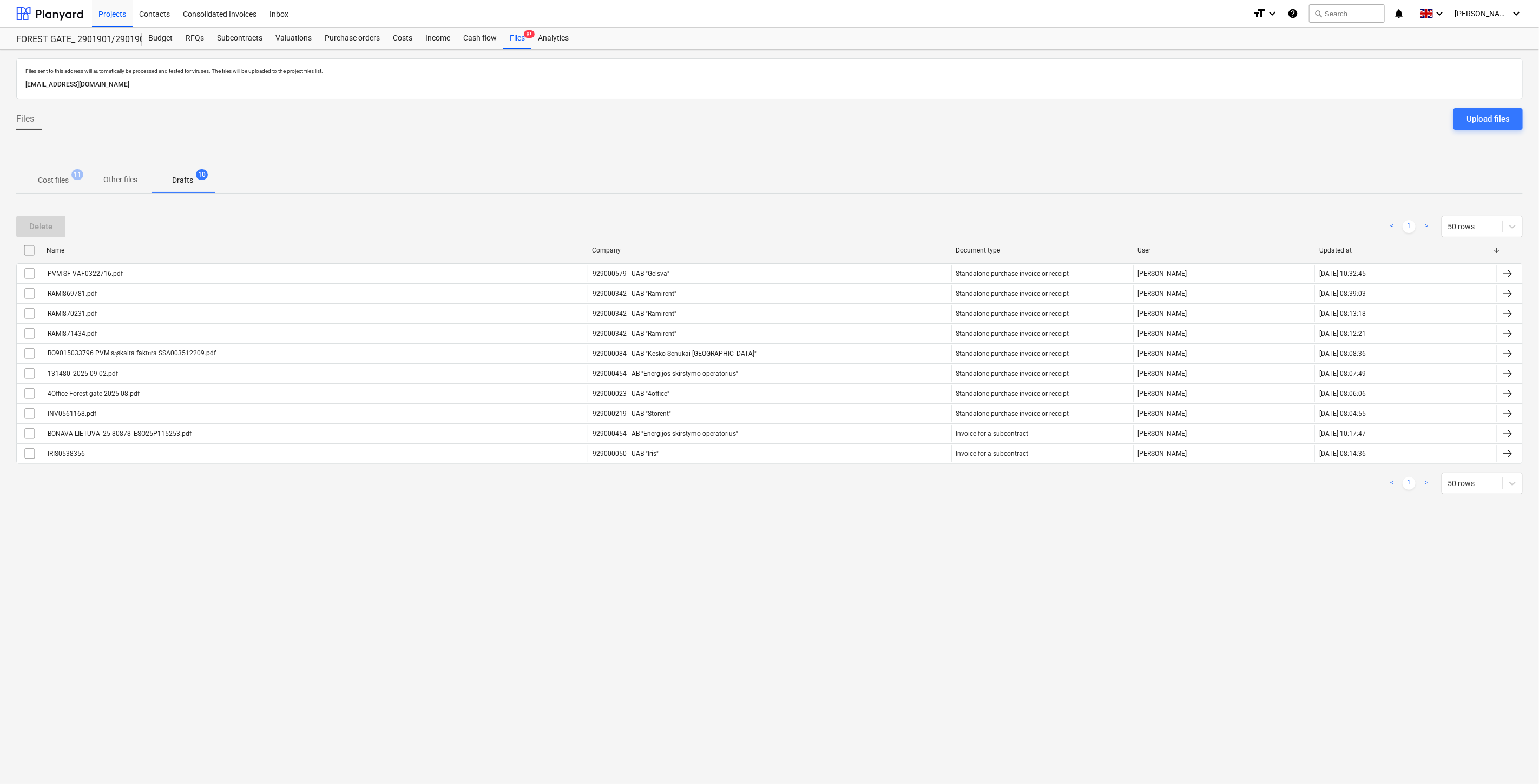
click at [899, 495] on div "< 1 > 50 rows" at bounding box center [770, 483] width 1507 height 30
click at [905, 485] on div "< 1 > 50 rows" at bounding box center [770, 484] width 1507 height 21
click at [910, 484] on div "< 1 > 50 rows" at bounding box center [770, 484] width 1507 height 21
click at [916, 479] on div "< 1 > 50 rows" at bounding box center [770, 484] width 1507 height 21
drag, startPoint x: 929, startPoint y: 514, endPoint x: 937, endPoint y: 499, distance: 17.0
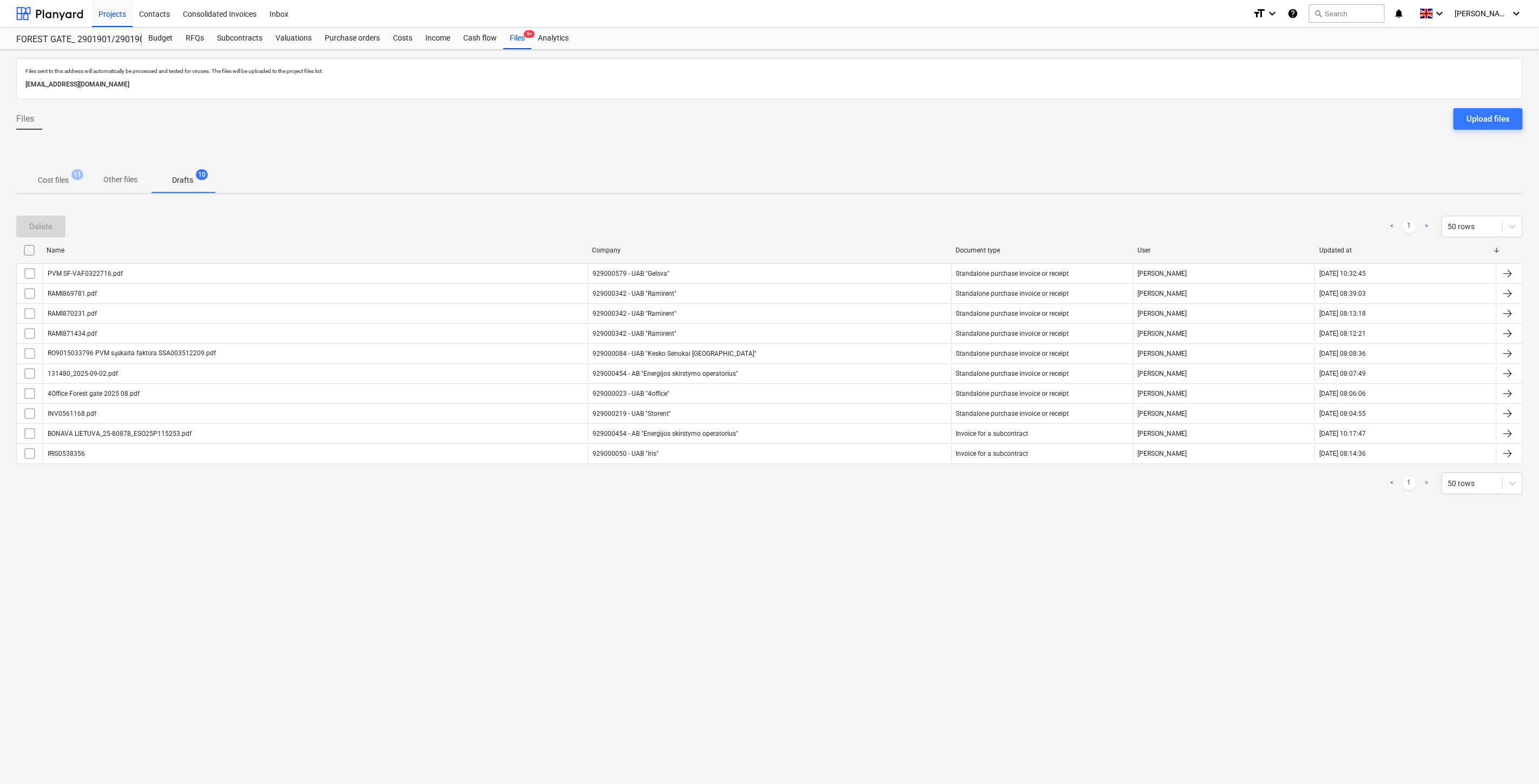
click at [930, 511] on div "Files sent to this address will automatically be processed and tested for virus…" at bounding box center [770, 417] width 1539 height 734
click at [940, 495] on div "< 1 > 50 rows" at bounding box center [770, 483] width 1507 height 30
drag, startPoint x: 903, startPoint y: 506, endPoint x: 915, endPoint y: 493, distance: 17.7
click at [903, 506] on div "Delete < 1 > 50 rows Name Company Document type User Updated at PVM SF-VAF03227…" at bounding box center [770, 355] width 1507 height 305
click at [915, 493] on div "< 1 > 50 rows" at bounding box center [770, 484] width 1507 height 21
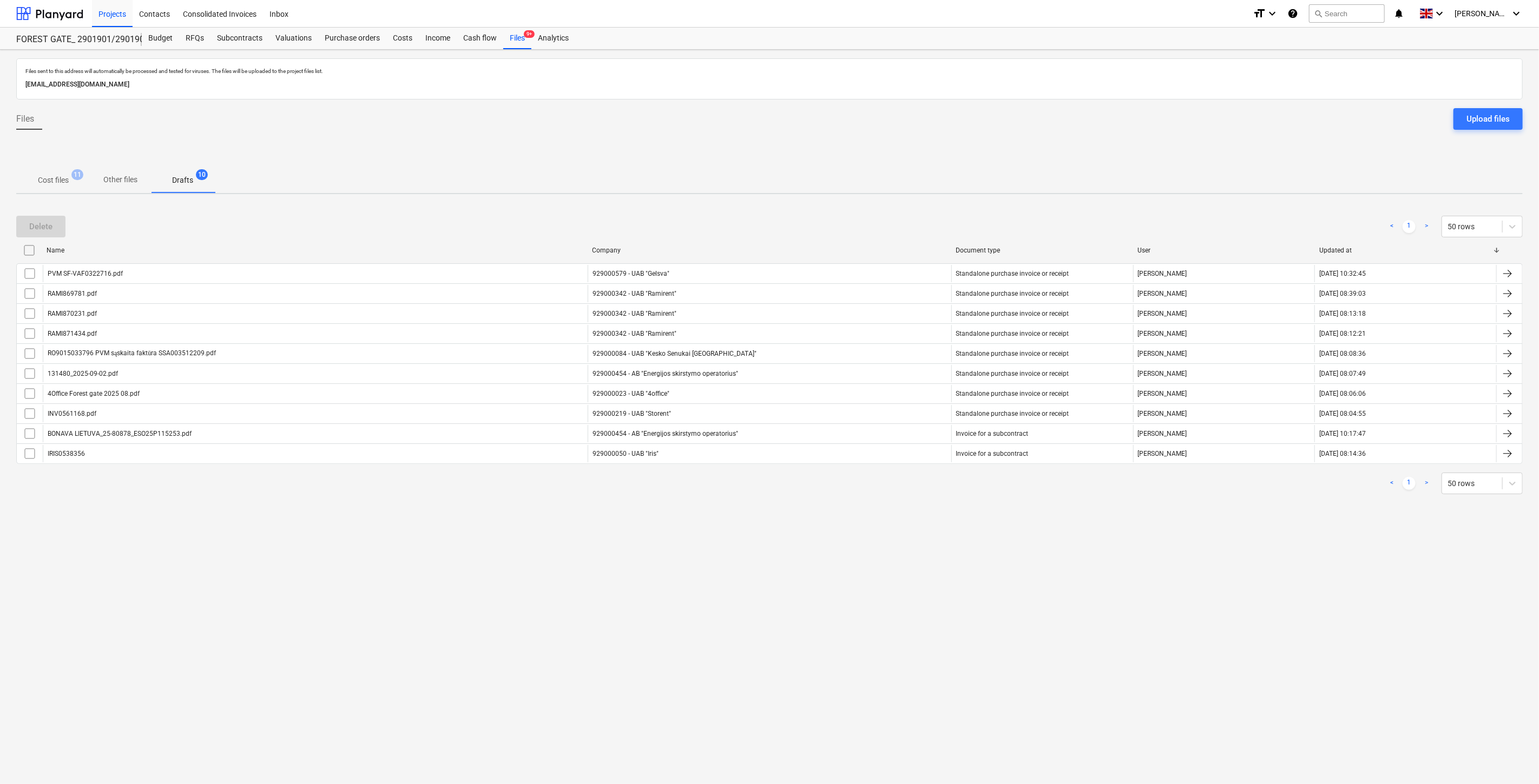
drag, startPoint x: 942, startPoint y: 592, endPoint x: 927, endPoint y: 592, distance: 15.0
click at [942, 592] on div "Files sent to this address will automatically be processed and tested for virus…" at bounding box center [770, 417] width 1539 height 734
drag, startPoint x: 1209, startPoint y: 574, endPoint x: 1249, endPoint y: 538, distance: 53.8
click at [1213, 571] on div "Files sent to this address will automatically be processed and tested for virus…" at bounding box center [770, 417] width 1539 height 734
click at [1249, 538] on div "Files sent to this address will automatically be processed and tested for virus…" at bounding box center [770, 417] width 1539 height 734
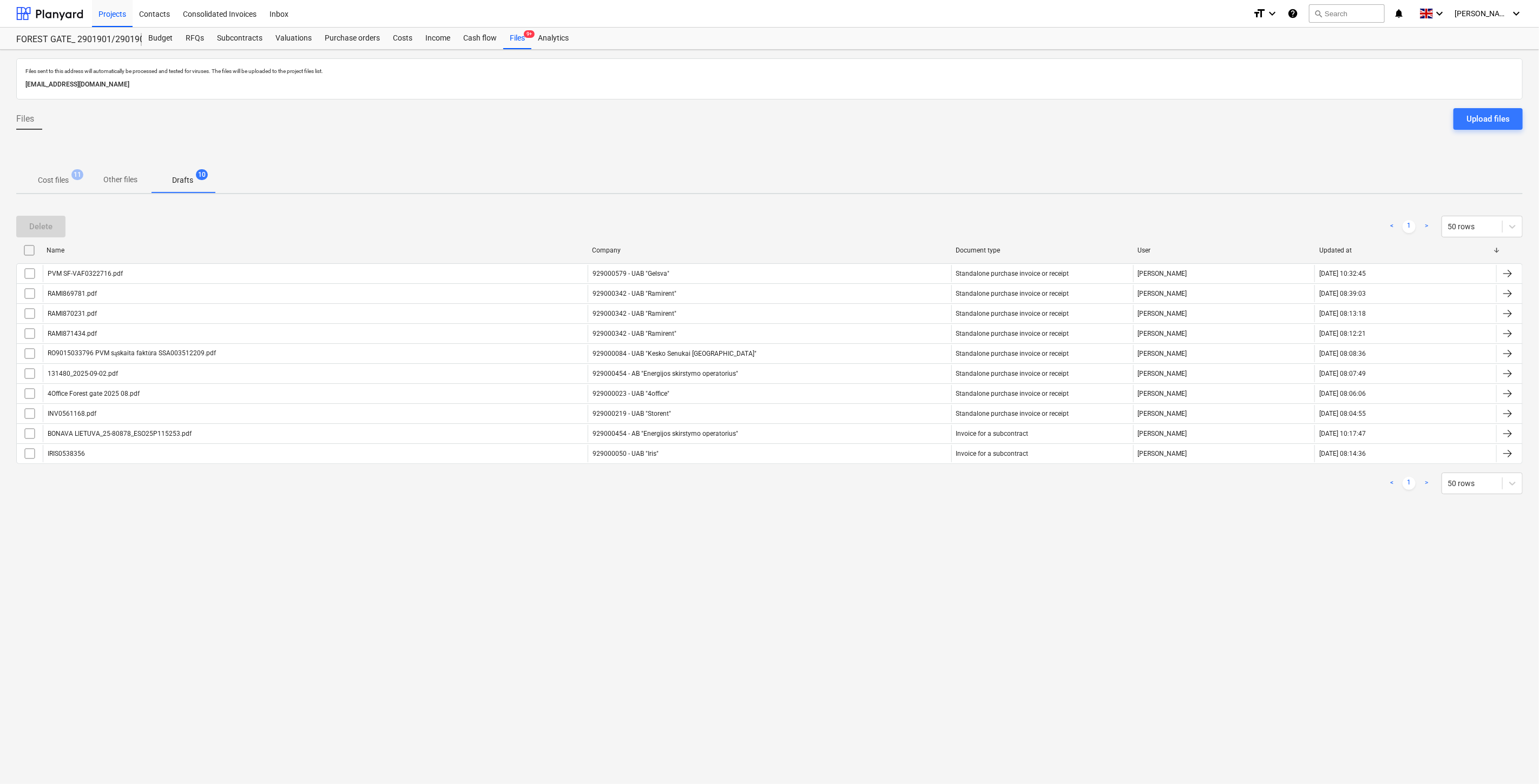
click at [1255, 531] on div "Files sent to this address will automatically be processed and tested for virus…" at bounding box center [770, 417] width 1539 height 734
click at [1272, 516] on div "Files sent to this address will automatically be processed and tested for virus…" at bounding box center [770, 417] width 1539 height 734
drag, startPoint x: 66, startPoint y: 177, endPoint x: 550, endPoint y: 78, distance: 494.0
click at [66, 177] on p "Cost files" at bounding box center [53, 180] width 31 height 11
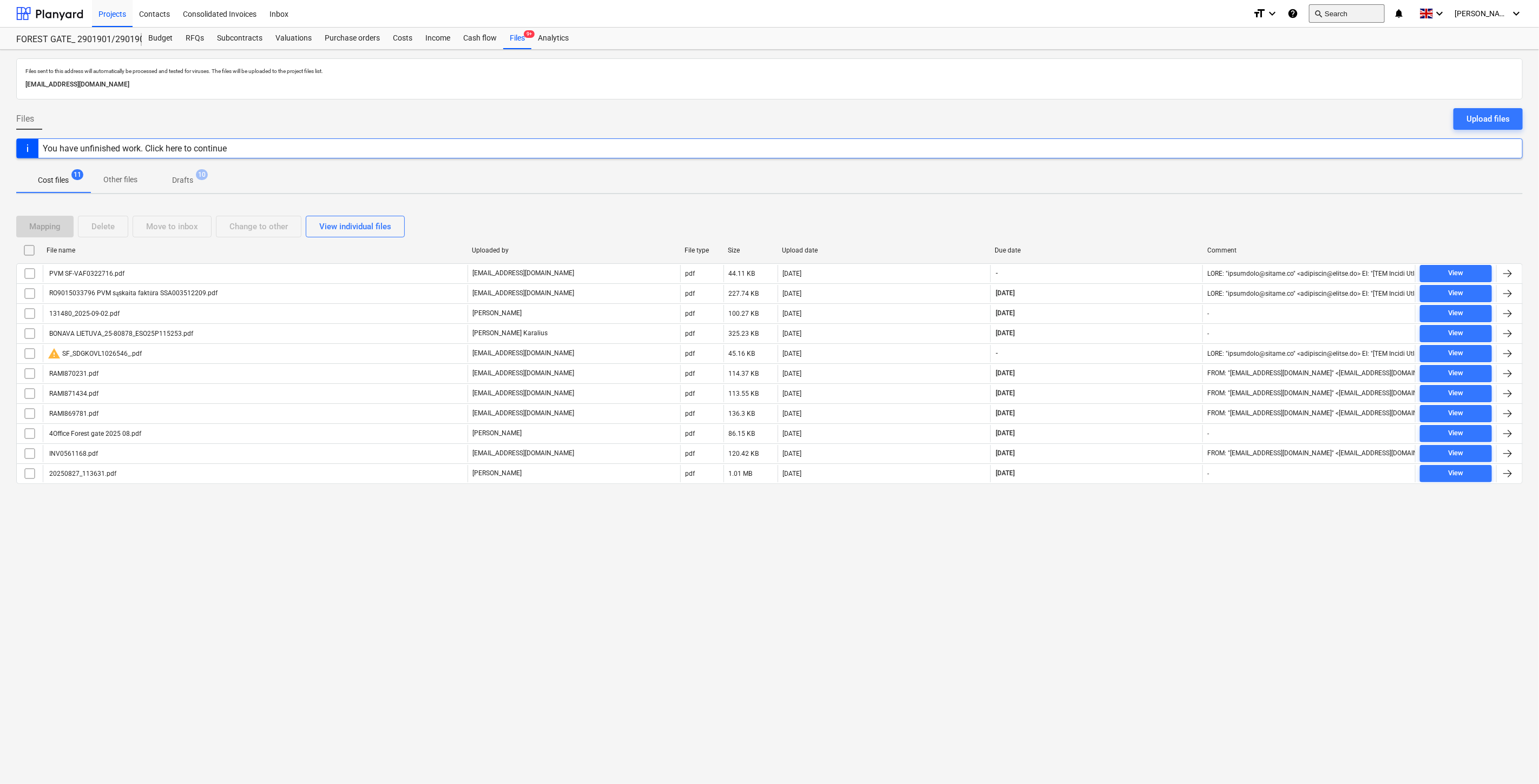
click at [1367, 13] on button "search Search" at bounding box center [1347, 13] width 76 height 19
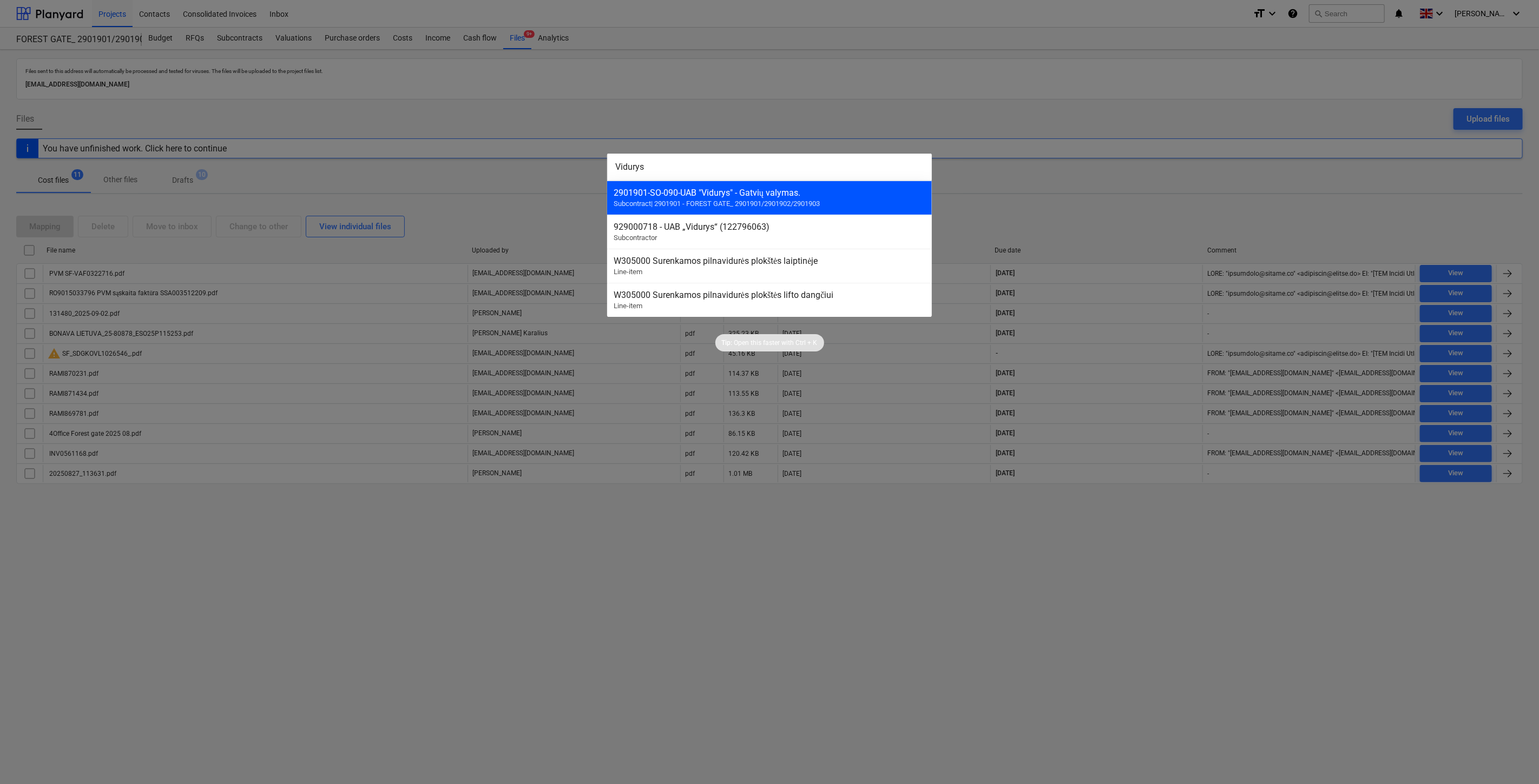
type input "Vidurys"
click at [824, 199] on div "2901901-SO-090 - UAB "Vidurys" - Gatvių valymas. Subcontract | 2901901 - FOREST…" at bounding box center [769, 198] width 324 height 34
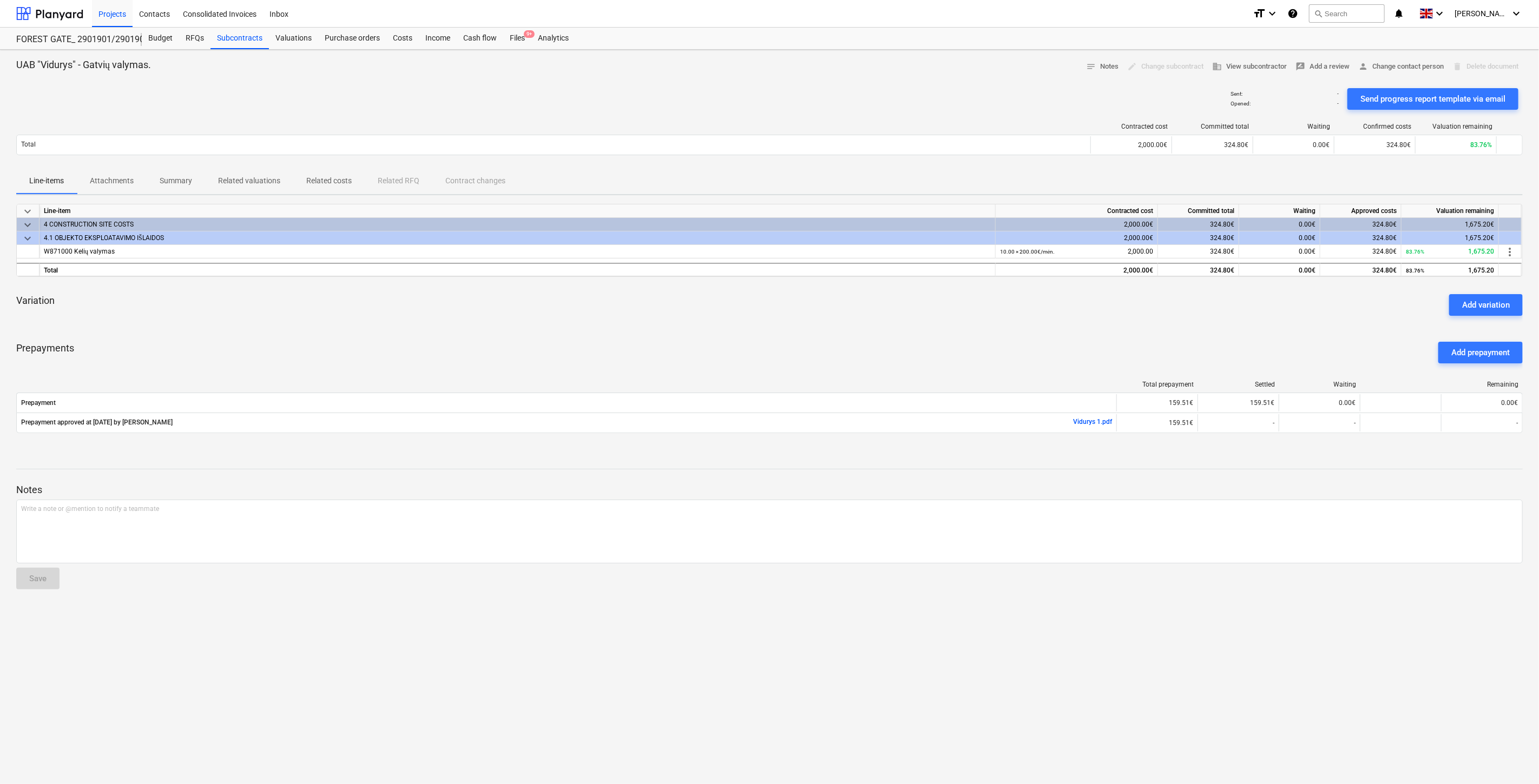
drag, startPoint x: 841, startPoint y: 303, endPoint x: 864, endPoint y: 293, distance: 25.1
click at [843, 302] on div "Variation Add variation" at bounding box center [770, 305] width 1507 height 39
click at [864, 293] on div "Variation Add variation" at bounding box center [770, 305] width 1507 height 39
click at [765, 350] on div "Prepayments Add prepayment" at bounding box center [770, 352] width 1507 height 39
click at [799, 334] on div "Prepayments Add prepayment" at bounding box center [770, 352] width 1507 height 39
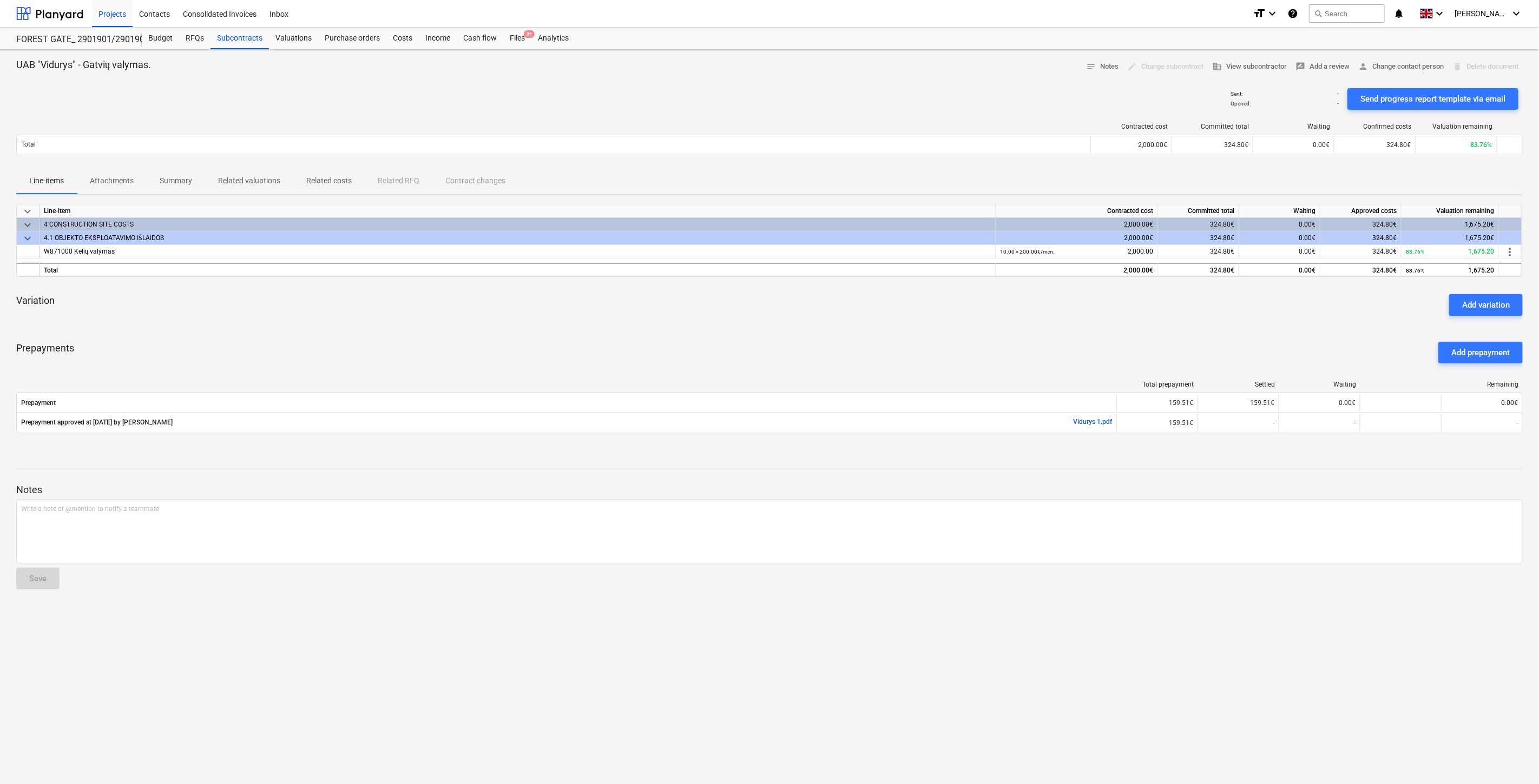
click at [819, 326] on div "keyboard_arrow_down Line-item Contracted cost Committed total Waiting Approved …" at bounding box center [770, 325] width 1507 height 242
click at [842, 316] on div "Variation Add variation" at bounding box center [770, 305] width 1507 height 39
click at [781, 336] on div "Prepayments Add prepayment" at bounding box center [770, 352] width 1507 height 39
click at [808, 327] on div "keyboard_arrow_down Line-item Contracted cost Committed total Waiting Approved …" at bounding box center [770, 325] width 1507 height 242
drag, startPoint x: 841, startPoint y: 321, endPoint x: 879, endPoint y: 307, distance: 40.5
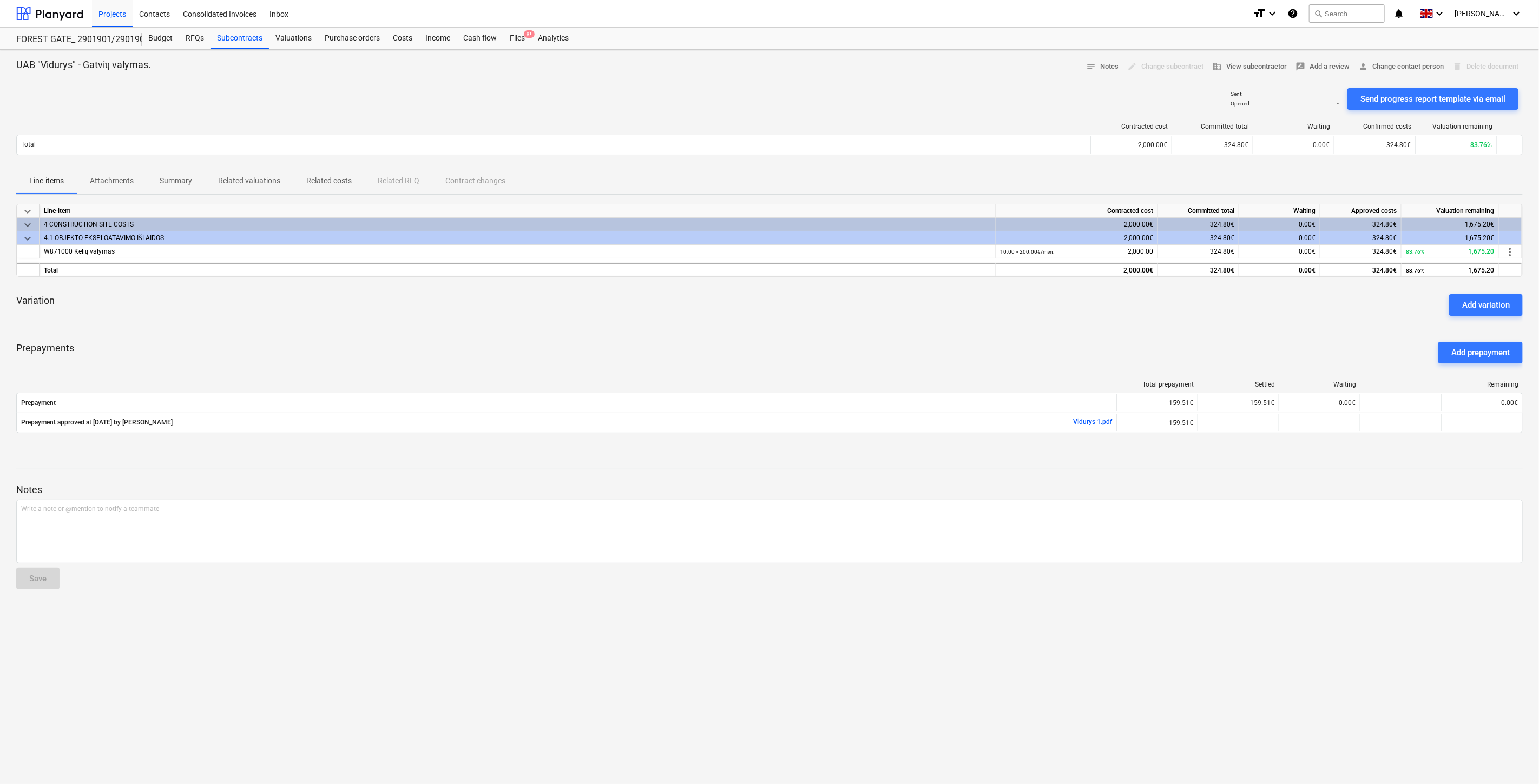
click at [848, 318] on div "Variation Add variation" at bounding box center [770, 305] width 1507 height 39
click at [879, 307] on div "Variation Add variation" at bounding box center [770, 305] width 1507 height 39
click at [857, 305] on div "Variation Add variation" at bounding box center [770, 305] width 1507 height 39
click at [885, 294] on div "Variation Add variation" at bounding box center [770, 305] width 1507 height 39
drag, startPoint x: 904, startPoint y: 292, endPoint x: 922, endPoint y: 289, distance: 18.2
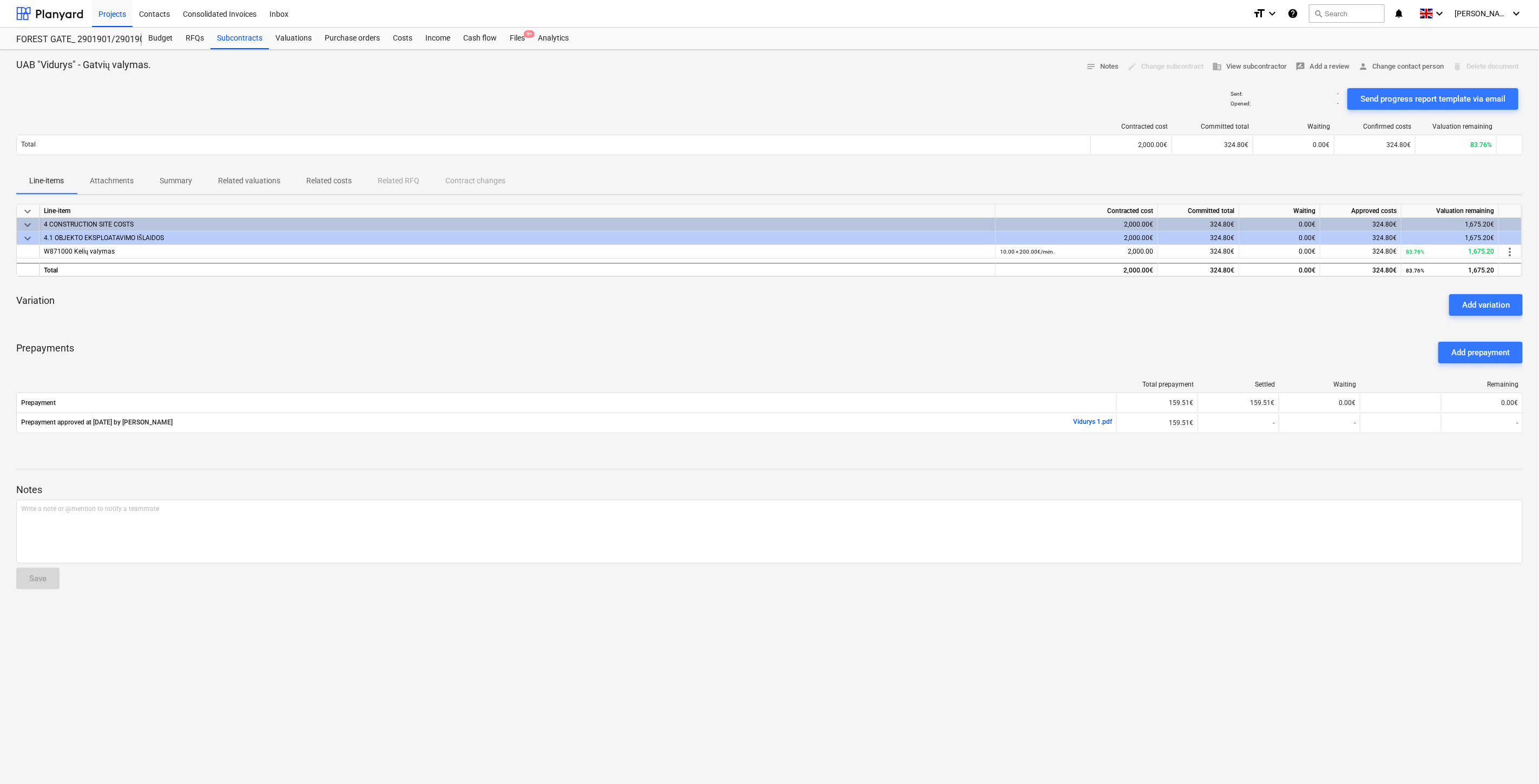
click at [906, 291] on div "Variation Add variation" at bounding box center [770, 305] width 1507 height 39
click at [922, 289] on div "Variation Add variation" at bounding box center [770, 305] width 1507 height 39
click at [832, 327] on div "keyboard_arrow_down Line-item Contracted cost Committed total Waiting Approved …" at bounding box center [770, 325] width 1507 height 242
click at [863, 316] on div "Variation Add variation" at bounding box center [770, 305] width 1507 height 39
drag, startPoint x: 888, startPoint y: 307, endPoint x: 922, endPoint y: 296, distance: 35.7
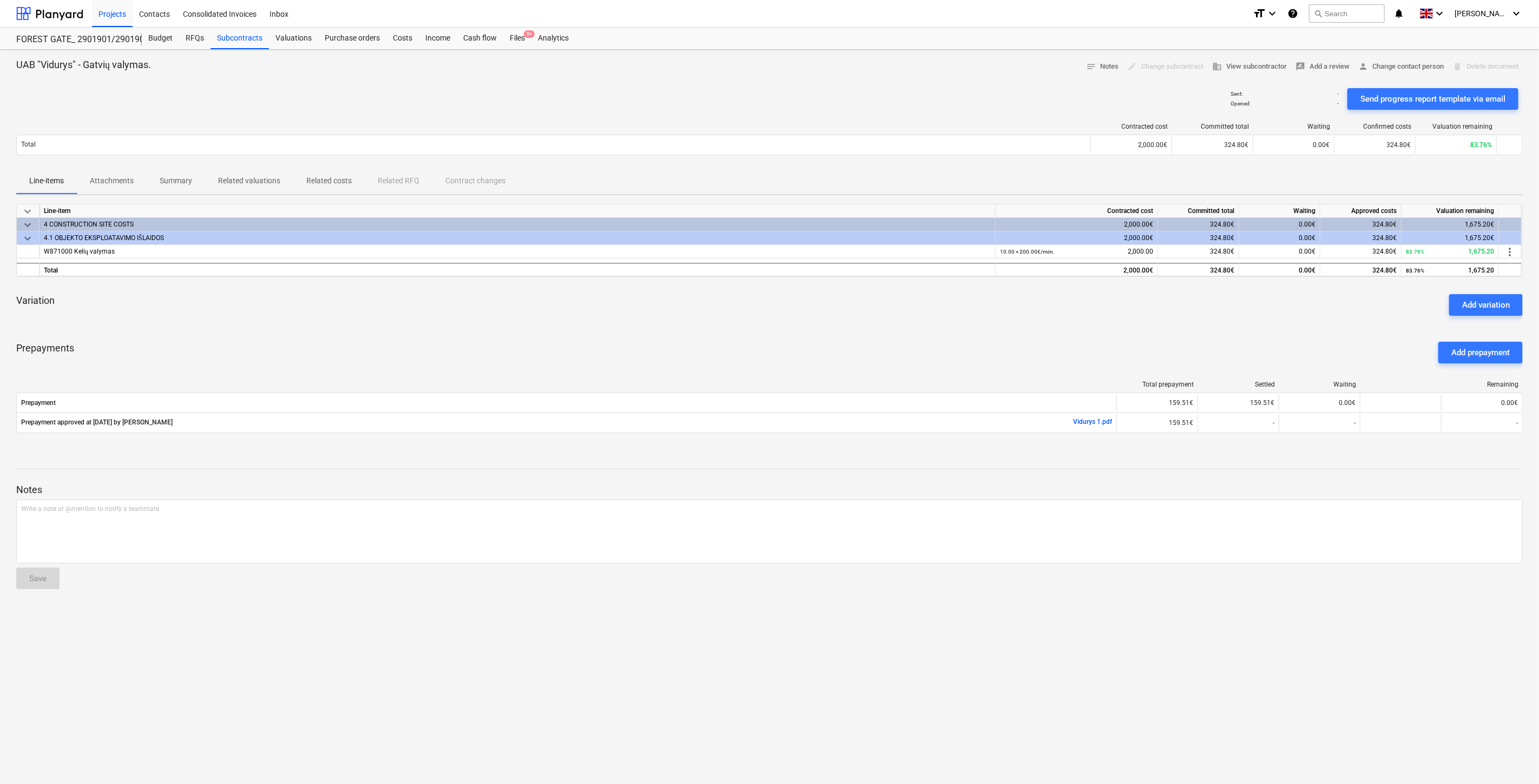
click at [890, 306] on div "Variation Add variation" at bounding box center [770, 305] width 1507 height 39
click at [922, 296] on div "Variation Add variation" at bounding box center [770, 305] width 1507 height 39
click at [905, 333] on div "Prepayments Add prepayment" at bounding box center [770, 352] width 1507 height 39
drag, startPoint x: 913, startPoint y: 326, endPoint x: 927, endPoint y: 319, distance: 15.7
click at [918, 324] on div "keyboard_arrow_down Line-item Contracted cost Committed total Waiting Approved …" at bounding box center [770, 325] width 1507 height 242
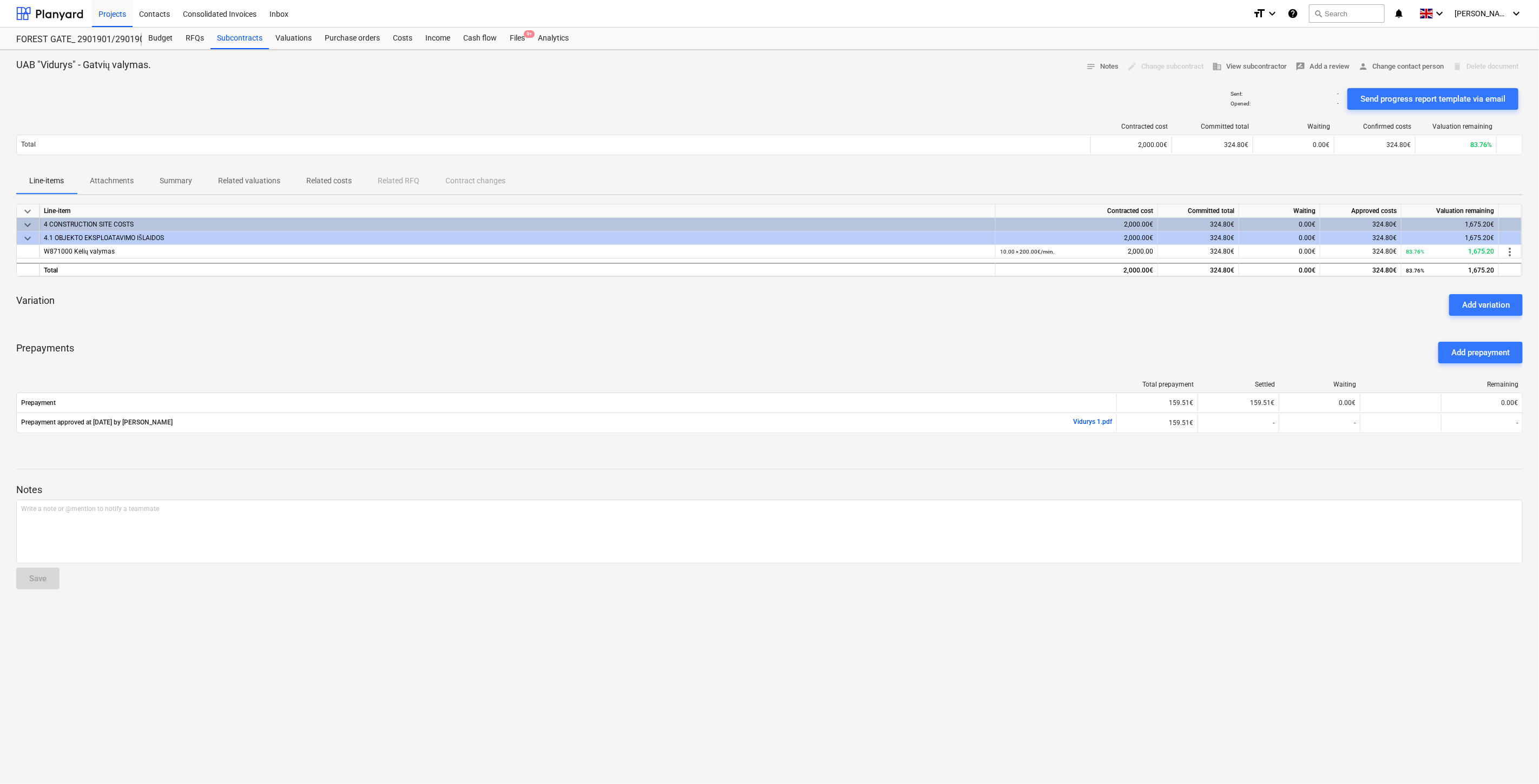
click at [948, 307] on div "Variation Add variation" at bounding box center [770, 305] width 1507 height 39
click at [962, 299] on div "Variation Add variation" at bounding box center [770, 305] width 1507 height 39
click at [979, 174] on div "Line-items Attachments Summary Related valuations Related costs Related RFQ Con…" at bounding box center [770, 181] width 1507 height 26
click at [984, 170] on div "Line-items Attachments Summary Related valuations Related costs Related RFQ Con…" at bounding box center [770, 181] width 1507 height 26
click at [956, 173] on div "Line-items Attachments Summary Related valuations Related costs Related RFQ Con…" at bounding box center [770, 181] width 1507 height 26
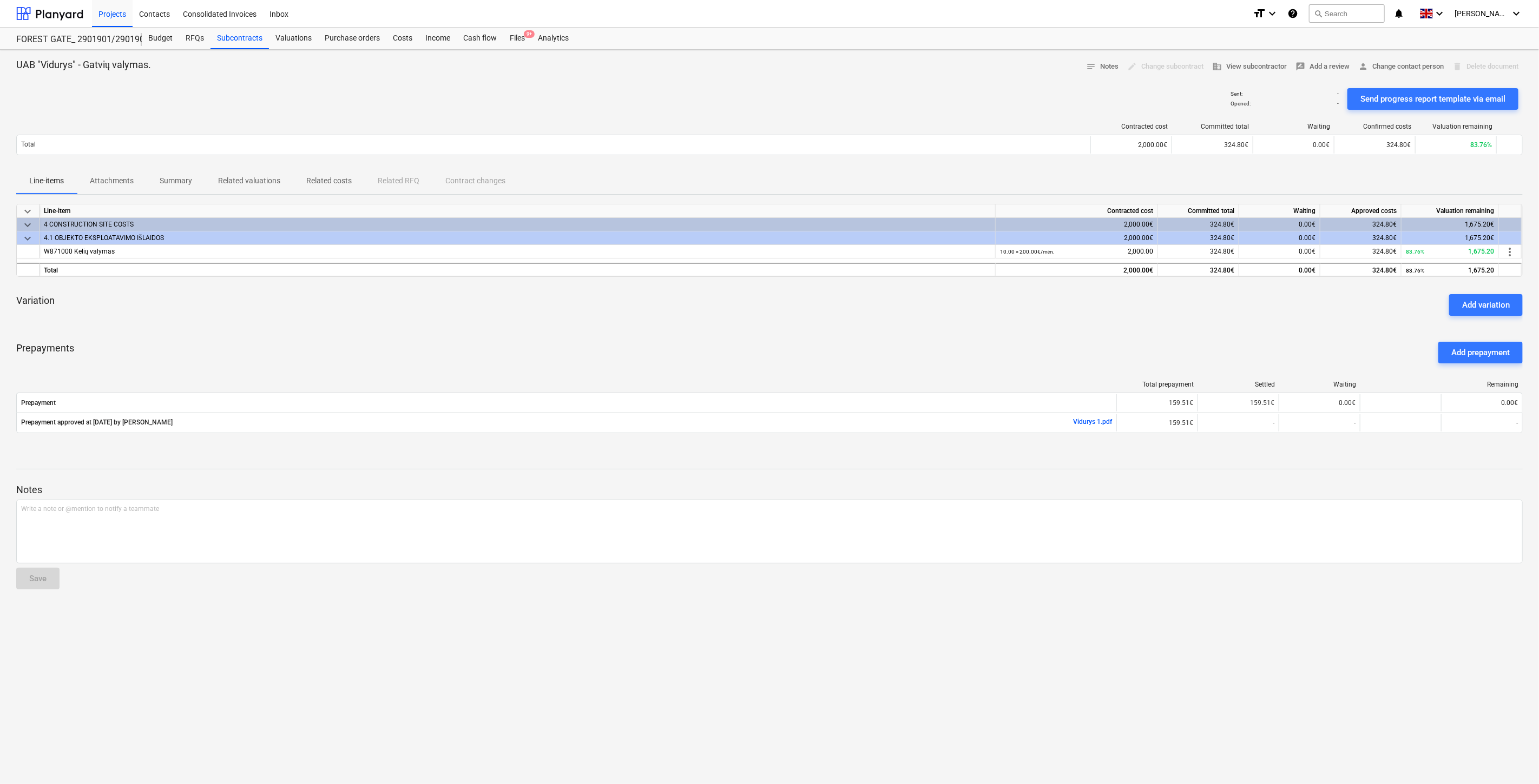
click at [967, 168] on div "Line-items Attachments Summary Related valuations Related costs Related RFQ Con…" at bounding box center [770, 181] width 1507 height 26
click at [904, 181] on div "Line-items Attachments Summary Related valuations Related costs Related RFQ Con…" at bounding box center [770, 181] width 1507 height 26
drag, startPoint x: 916, startPoint y: 177, endPoint x: 954, endPoint y: 165, distance: 39.8
click at [918, 176] on div "Line-items Attachments Summary Related valuations Related costs Related RFQ Con…" at bounding box center [770, 181] width 1507 height 26
click at [954, 165] on div "Contracted cost Committed total Waiting Confirmed costs Valuation remaining Tot…" at bounding box center [770, 141] width 1507 height 54
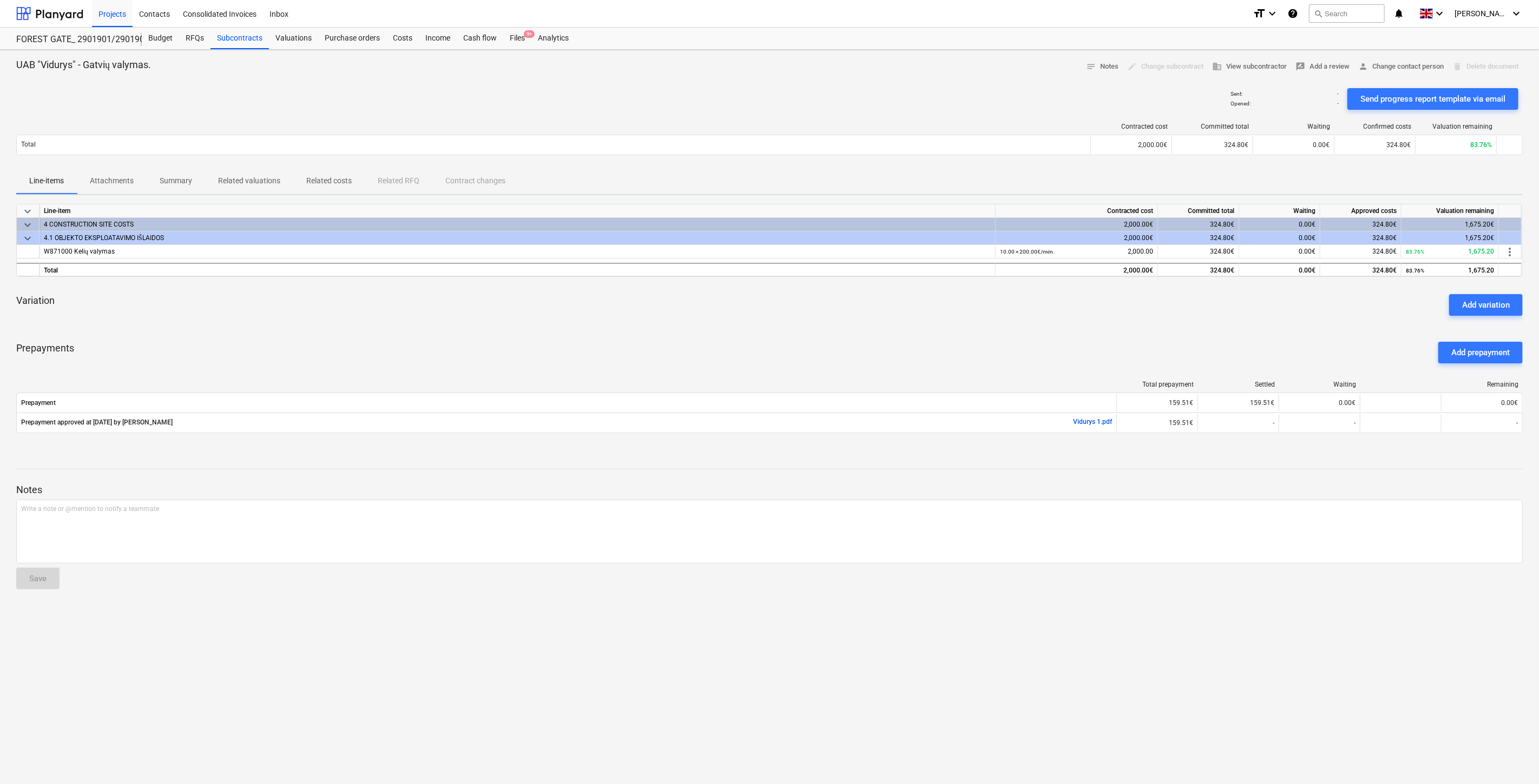
click at [964, 160] on div "Contracted cost Committed total Waiting Confirmed costs Valuation remaining Tot…" at bounding box center [770, 141] width 1507 height 54
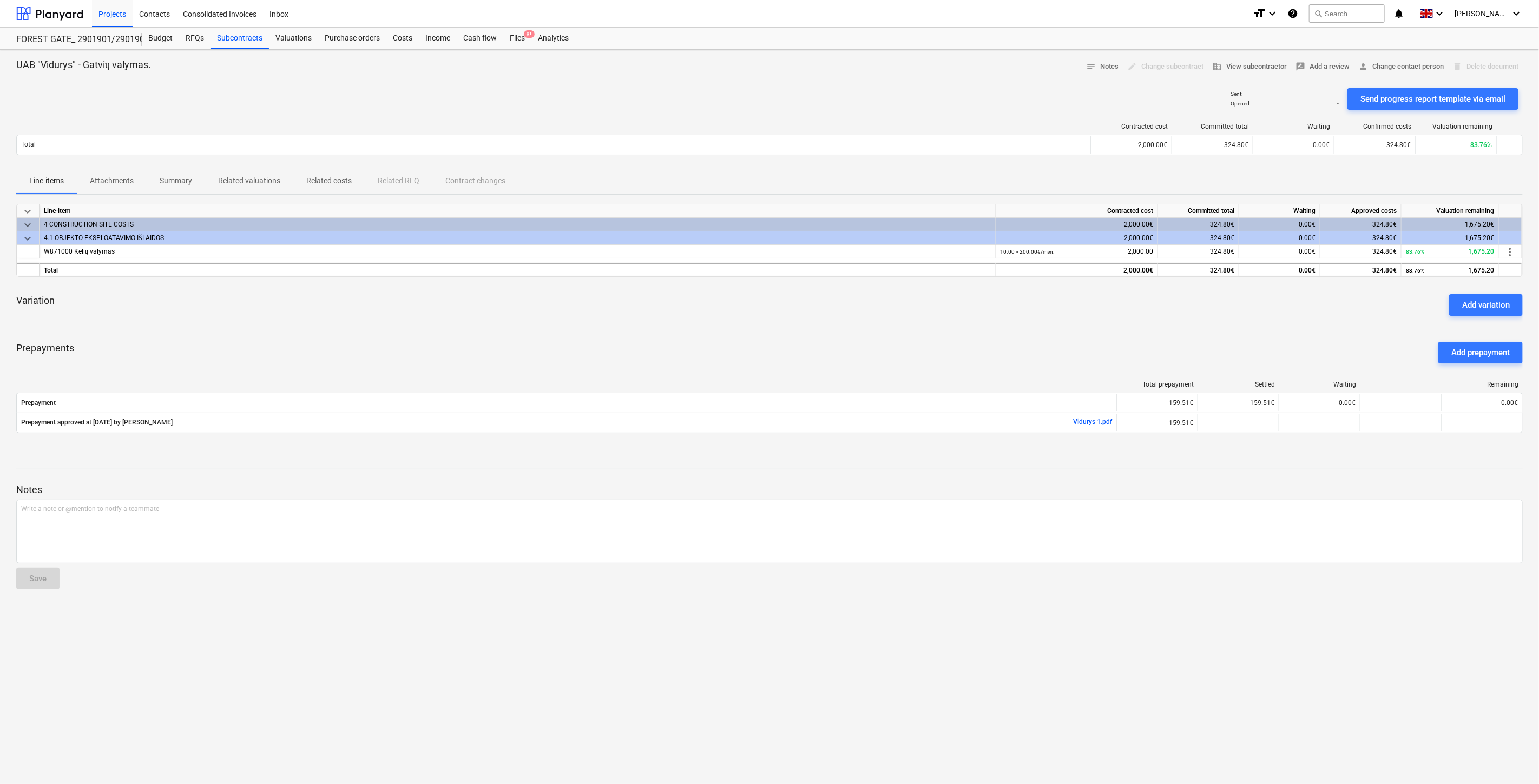
click at [964, 160] on div "Contracted cost Committed total Waiting Confirmed costs Valuation remaining Tot…" at bounding box center [770, 141] width 1507 height 54
click at [1025, 88] on div "Sent : - Opened : - Send progress report template via email" at bounding box center [770, 99] width 1507 height 30
click at [1038, 82] on div at bounding box center [770, 79] width 1507 height 8
click at [1044, 78] on div at bounding box center [770, 79] width 1507 height 8
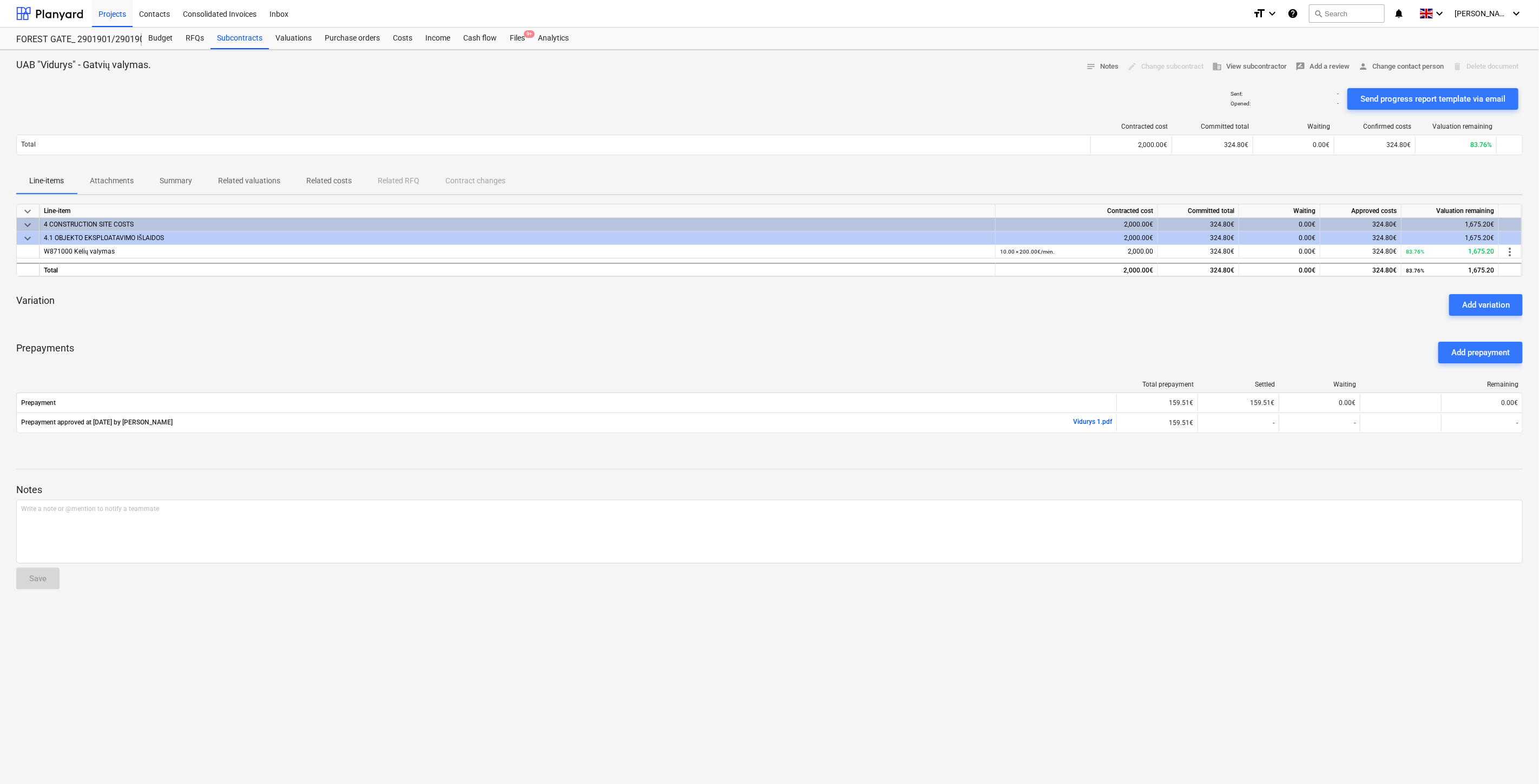
click at [1054, 73] on div "UAB "Vidurys" - Gatvių valymas. notes Notes edit Change subcontract business Vi…" at bounding box center [770, 67] width 1507 height 17
click at [955, 163] on div "Contracted cost Committed total Waiting Confirmed costs Valuation remaining Tot…" at bounding box center [770, 141] width 1507 height 54
click at [961, 160] on div "Contracted cost Committed total Waiting Confirmed costs Valuation remaining Tot…" at bounding box center [770, 141] width 1507 height 54
drag, startPoint x: 902, startPoint y: 342, endPoint x: 949, endPoint y: 317, distance: 53.2
click at [908, 337] on div "Prepayments Add prepayment" at bounding box center [770, 352] width 1507 height 39
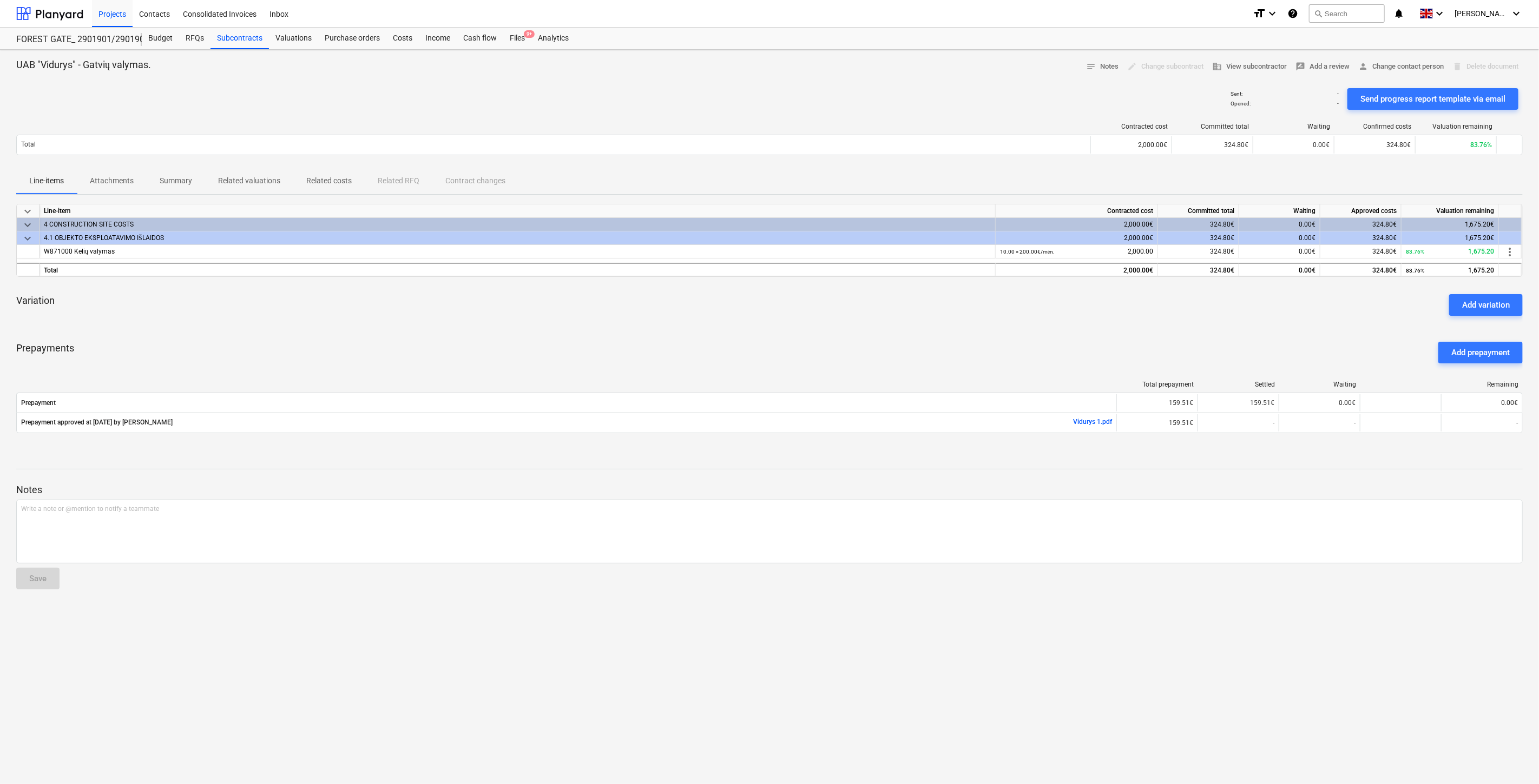
click at [949, 317] on div "Variation Add variation" at bounding box center [770, 305] width 1507 height 39
click at [513, 39] on div "Files 9+" at bounding box center [517, 38] width 28 height 21
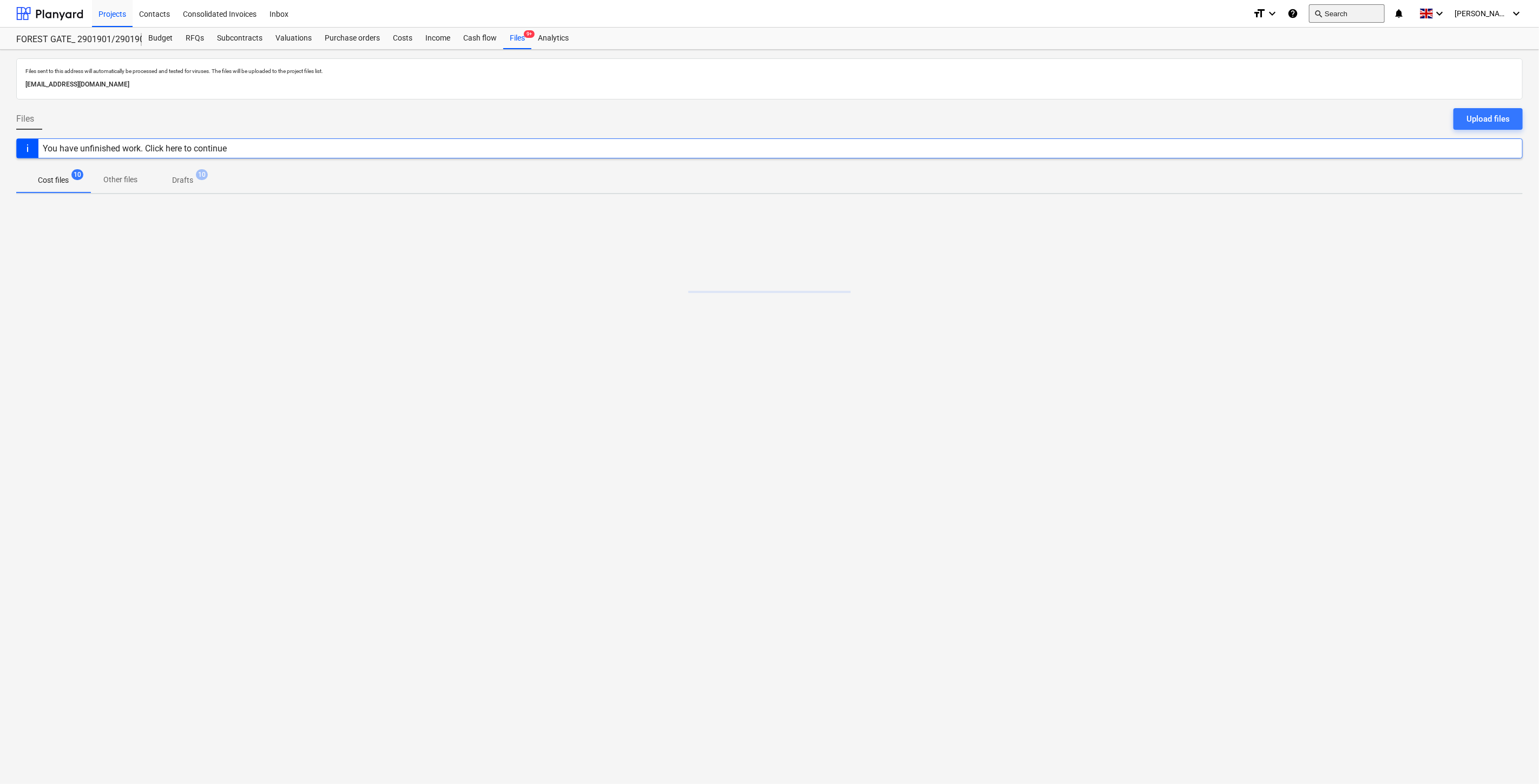
click at [1346, 8] on button "search Search" at bounding box center [1347, 13] width 76 height 19
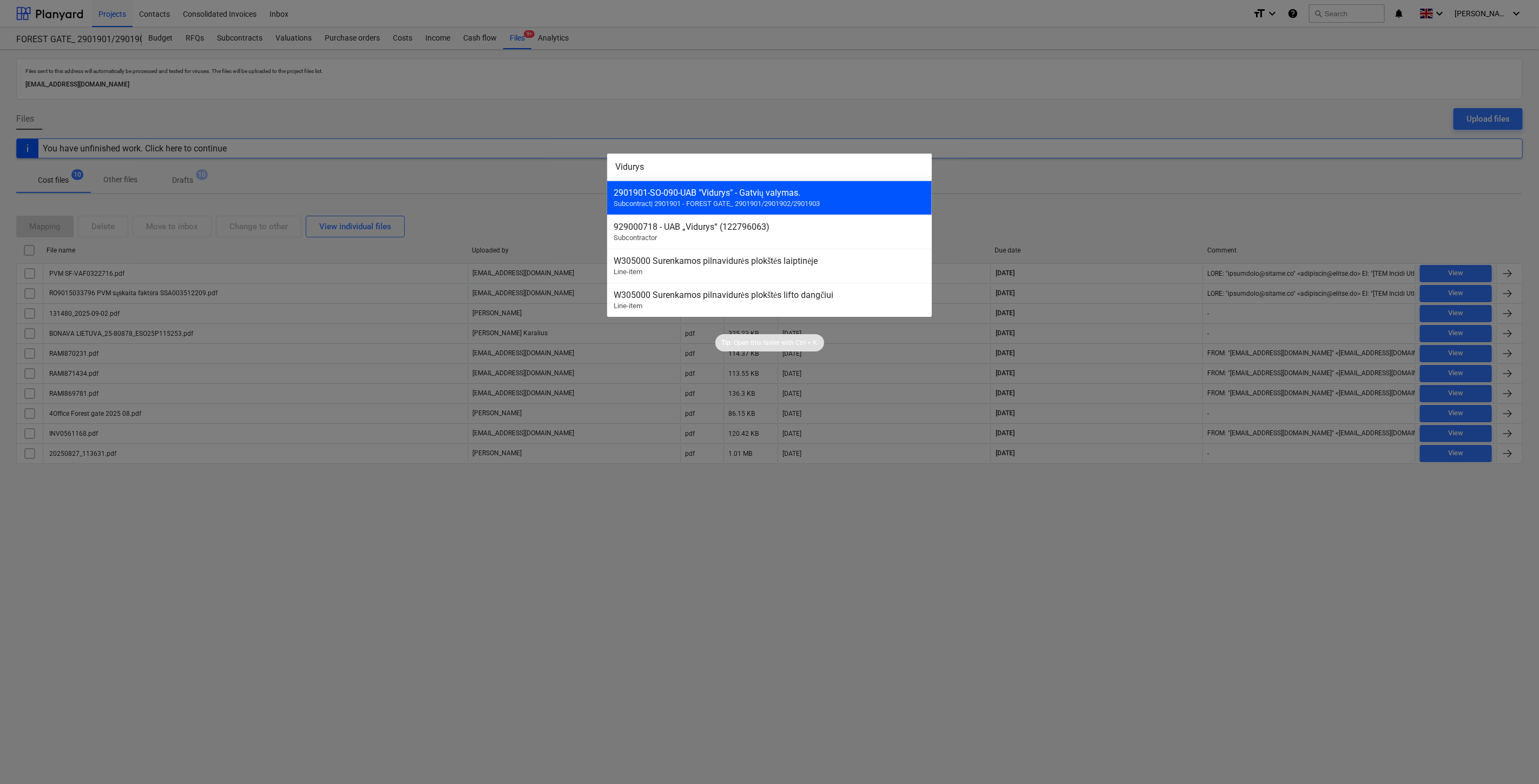
type input "Vidurys"
click at [839, 186] on div "2901901-SO-090 - UAB "Vidurys" - Gatvių valymas. Subcontract | 2901901 - FOREST…" at bounding box center [769, 198] width 324 height 34
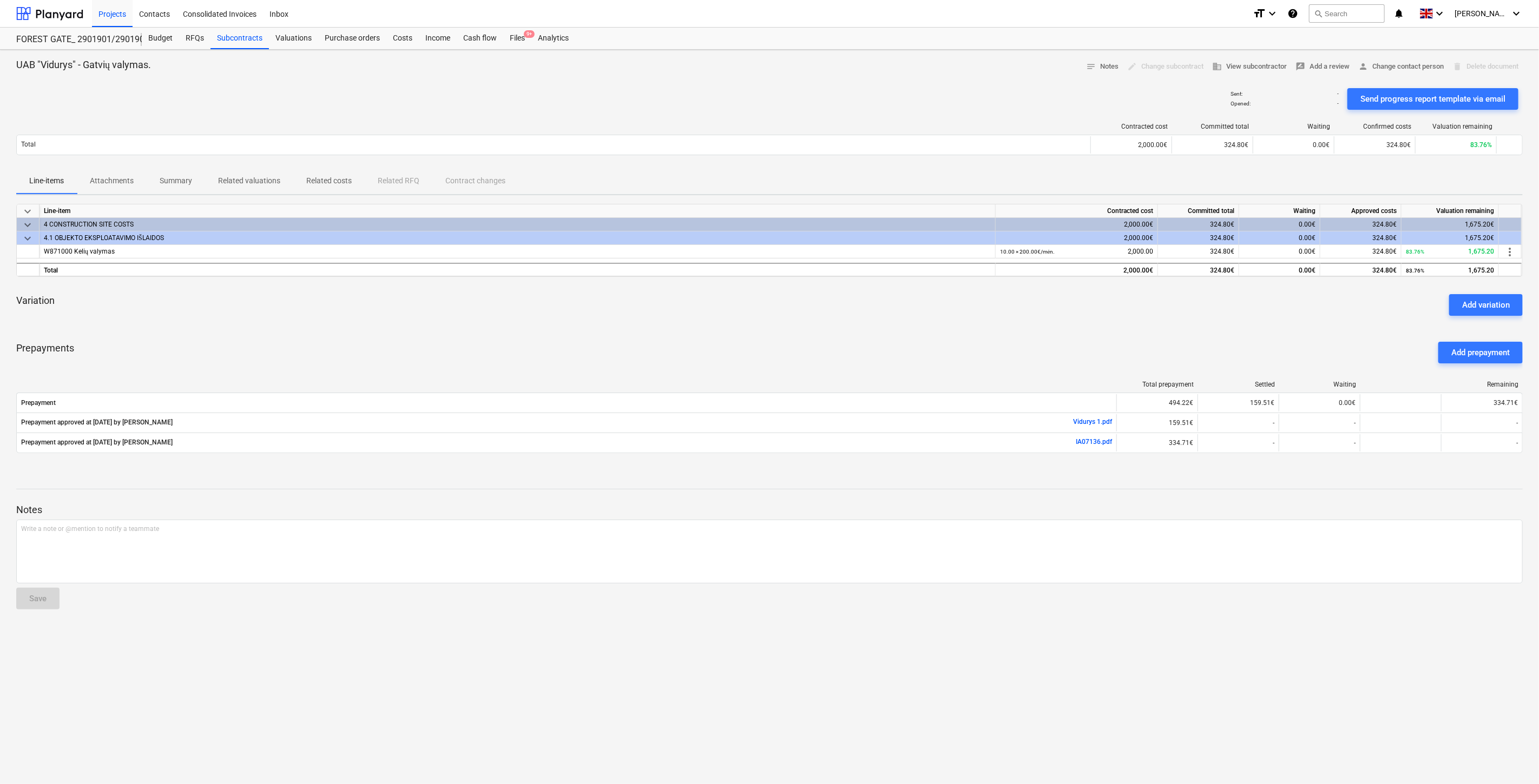
drag, startPoint x: 883, startPoint y: 342, endPoint x: 915, endPoint y: 327, distance: 35.3
click at [889, 339] on div "Prepayments Add prepayment" at bounding box center [770, 352] width 1507 height 39
click at [915, 327] on div "keyboard_arrow_down Line-item Contracted cost Committed total Waiting Approved …" at bounding box center [770, 334] width 1507 height 262
drag, startPoint x: 936, startPoint y: 316, endPoint x: 956, endPoint y: 306, distance: 22.4
click at [939, 314] on div "Variation Add variation" at bounding box center [770, 305] width 1507 height 39
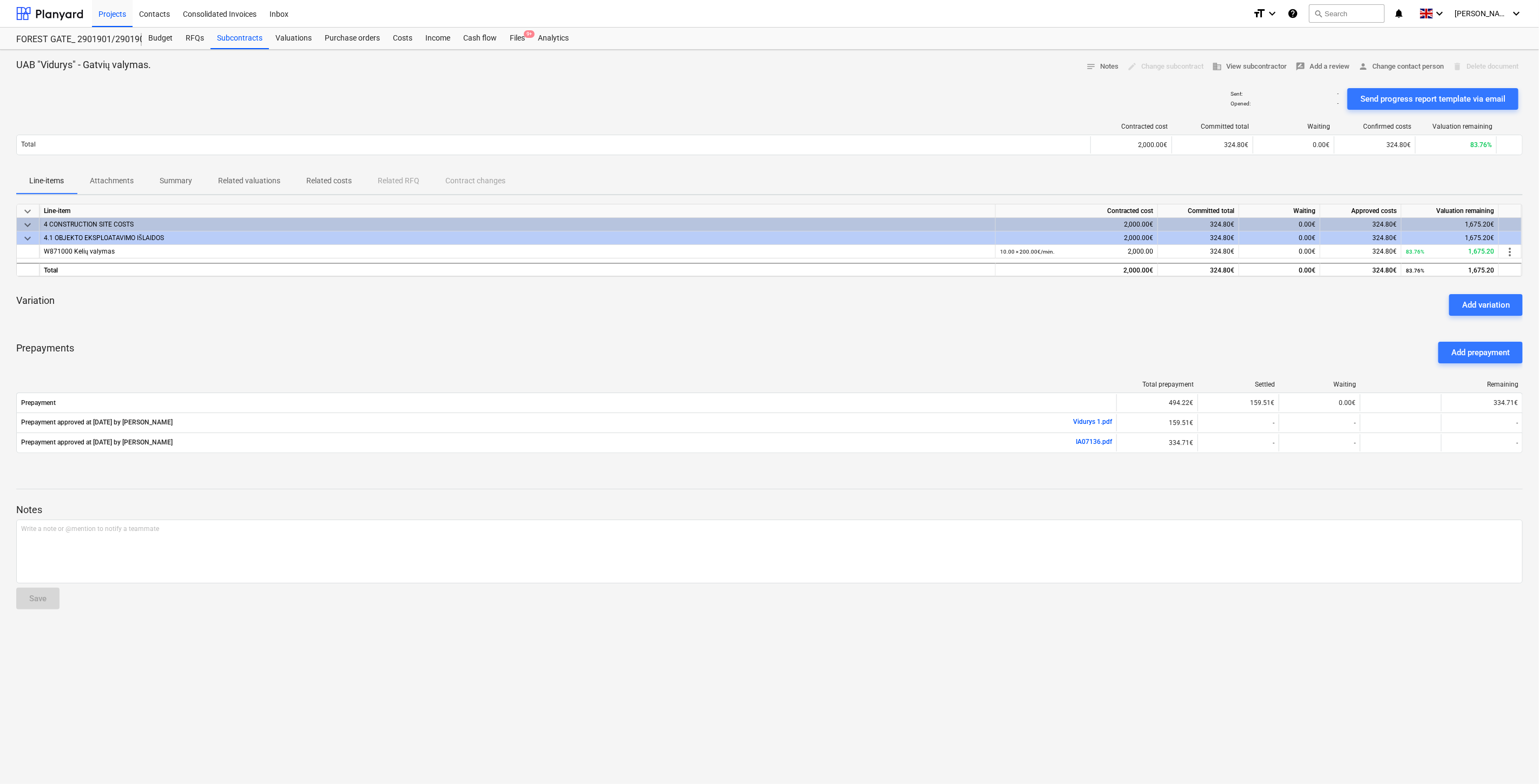
click at [956, 306] on div "Variation Add variation" at bounding box center [770, 305] width 1507 height 39
click at [825, 342] on div "Prepayments Add prepayment" at bounding box center [770, 352] width 1507 height 39
click at [870, 324] on div "Variation Add variation" at bounding box center [770, 305] width 1507 height 39
drag, startPoint x: 893, startPoint y: 316, endPoint x: 924, endPoint y: 306, distance: 32.6
click at [900, 313] on div "Variation Add variation" at bounding box center [770, 305] width 1507 height 39
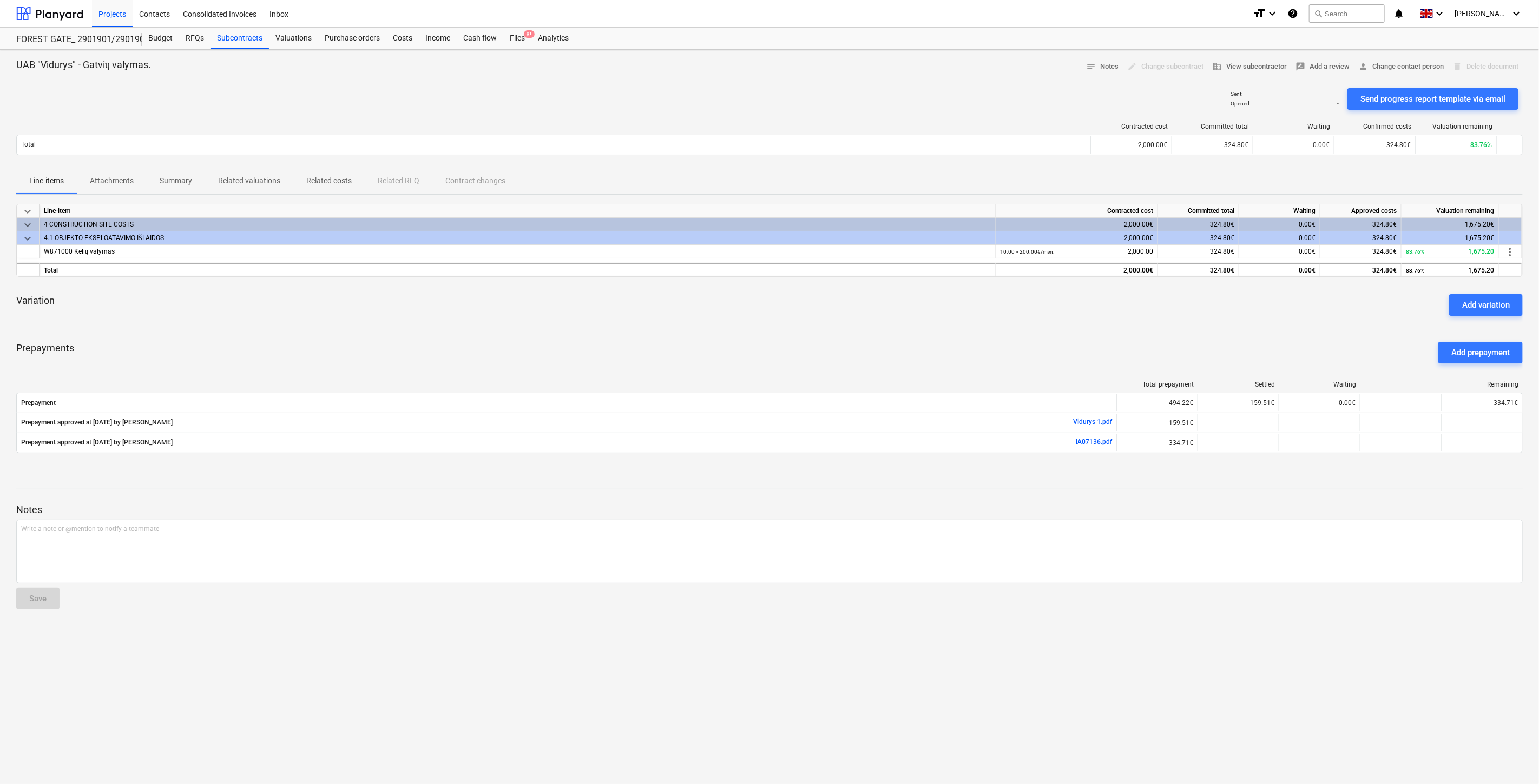
click at [924, 306] on div "Variation Add variation" at bounding box center [770, 305] width 1507 height 39
click at [905, 318] on div "Variation Add variation" at bounding box center [770, 305] width 1507 height 39
click at [918, 313] on div "Variation Add variation" at bounding box center [770, 305] width 1507 height 39
drag, startPoint x: 926, startPoint y: 310, endPoint x: 945, endPoint y: 302, distance: 20.6
click at [929, 308] on div "Variation Add variation" at bounding box center [770, 305] width 1507 height 39
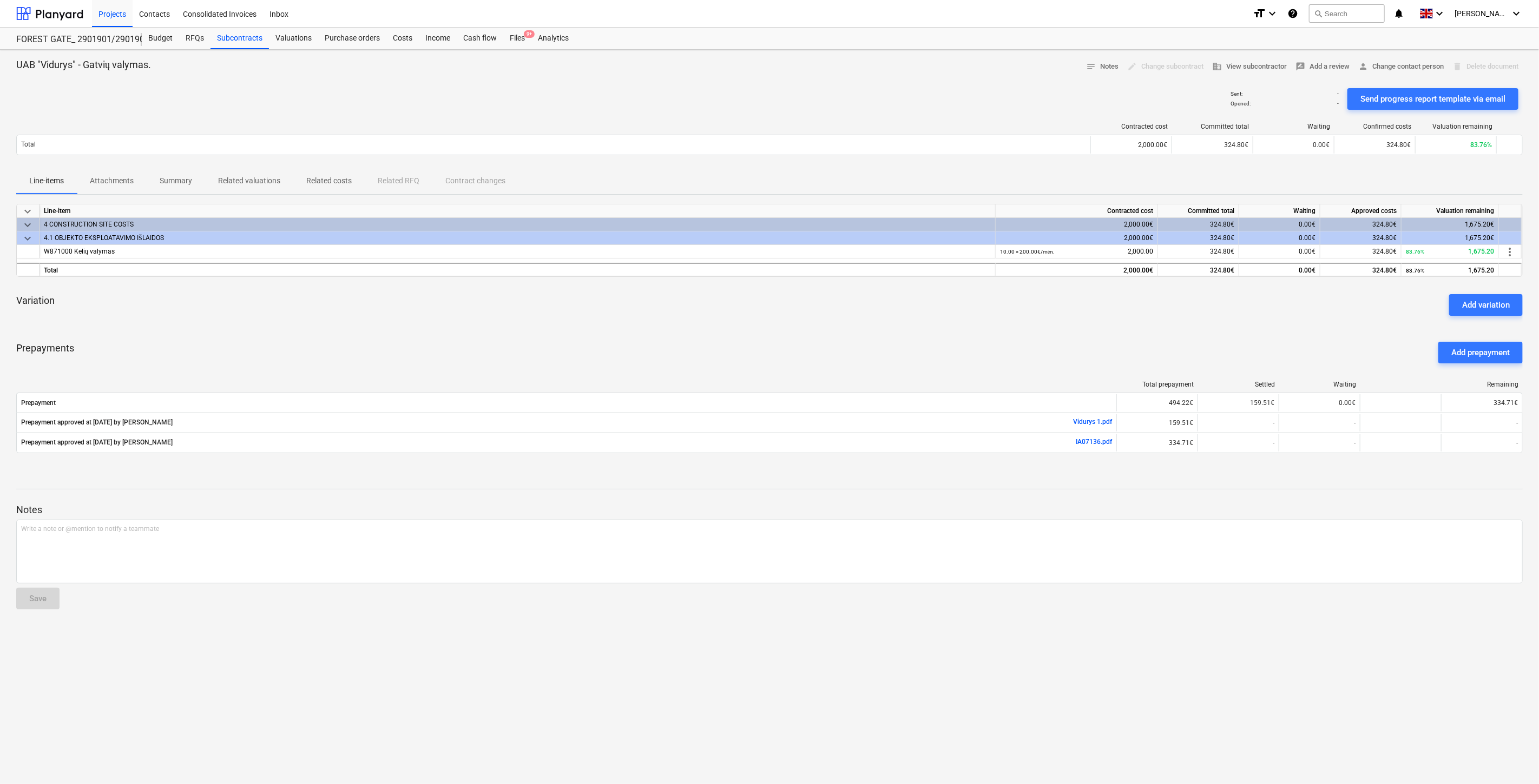
click at [945, 302] on div "Variation Add variation" at bounding box center [770, 305] width 1507 height 39
click at [848, 324] on div "Variation Add variation" at bounding box center [770, 305] width 1507 height 39
click at [864, 317] on div "Variation Add variation" at bounding box center [770, 305] width 1507 height 39
drag, startPoint x: 873, startPoint y: 314, endPoint x: 896, endPoint y: 307, distance: 24.0
click at [878, 312] on div "Variation Add variation" at bounding box center [770, 305] width 1507 height 39
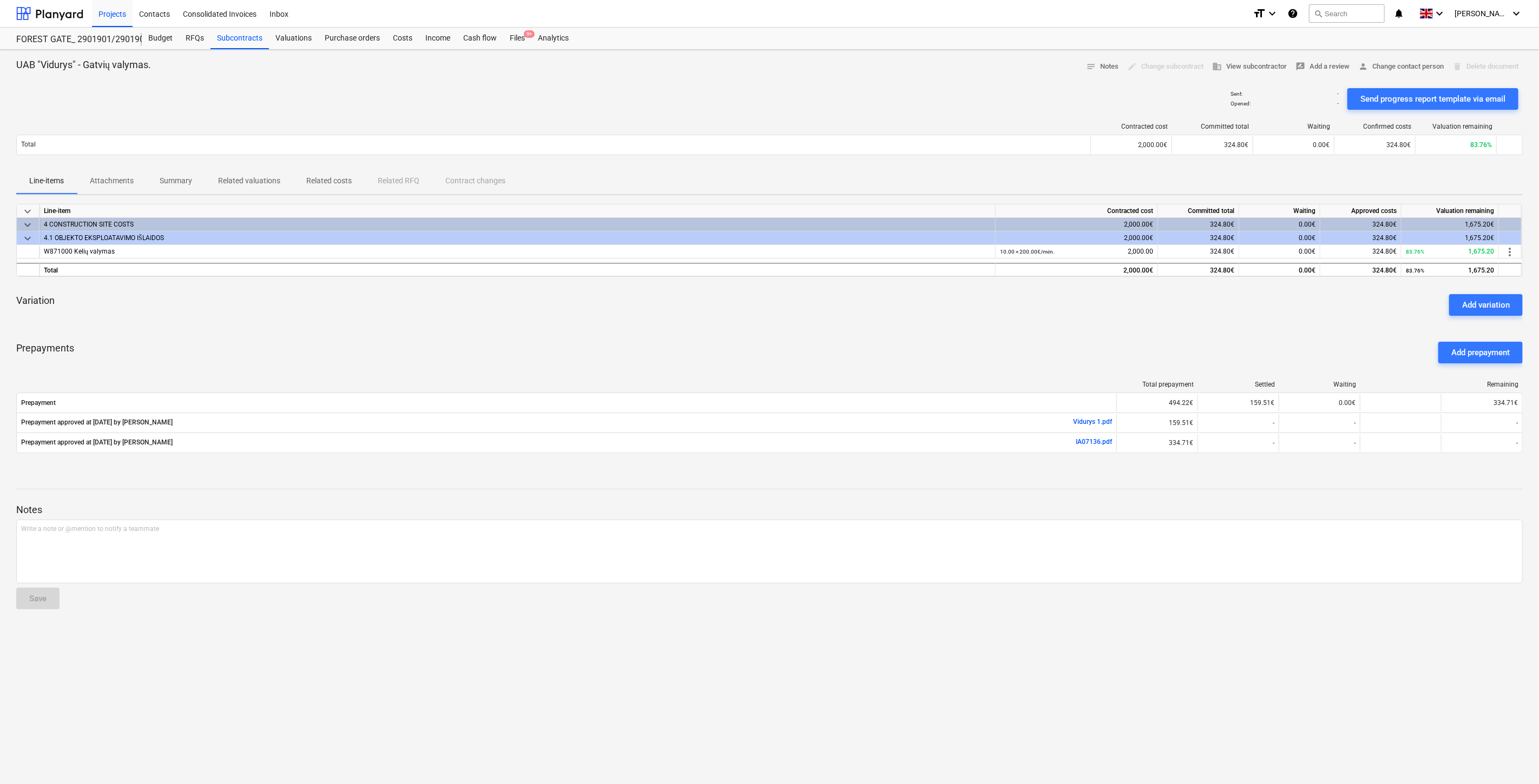
click at [896, 306] on div "Variation Add variation" at bounding box center [770, 305] width 1507 height 39
click at [848, 328] on div "keyboard_arrow_down Line-item Contracted cost Committed total Waiting Approved …" at bounding box center [770, 334] width 1507 height 262
click at [858, 324] on div "keyboard_arrow_down Line-item Contracted cost Committed total Waiting Approved …" at bounding box center [770, 334] width 1507 height 262
drag, startPoint x: 873, startPoint y: 319, endPoint x: 906, endPoint y: 310, distance: 34.2
click at [875, 318] on div "Variation Add variation" at bounding box center [770, 305] width 1507 height 39
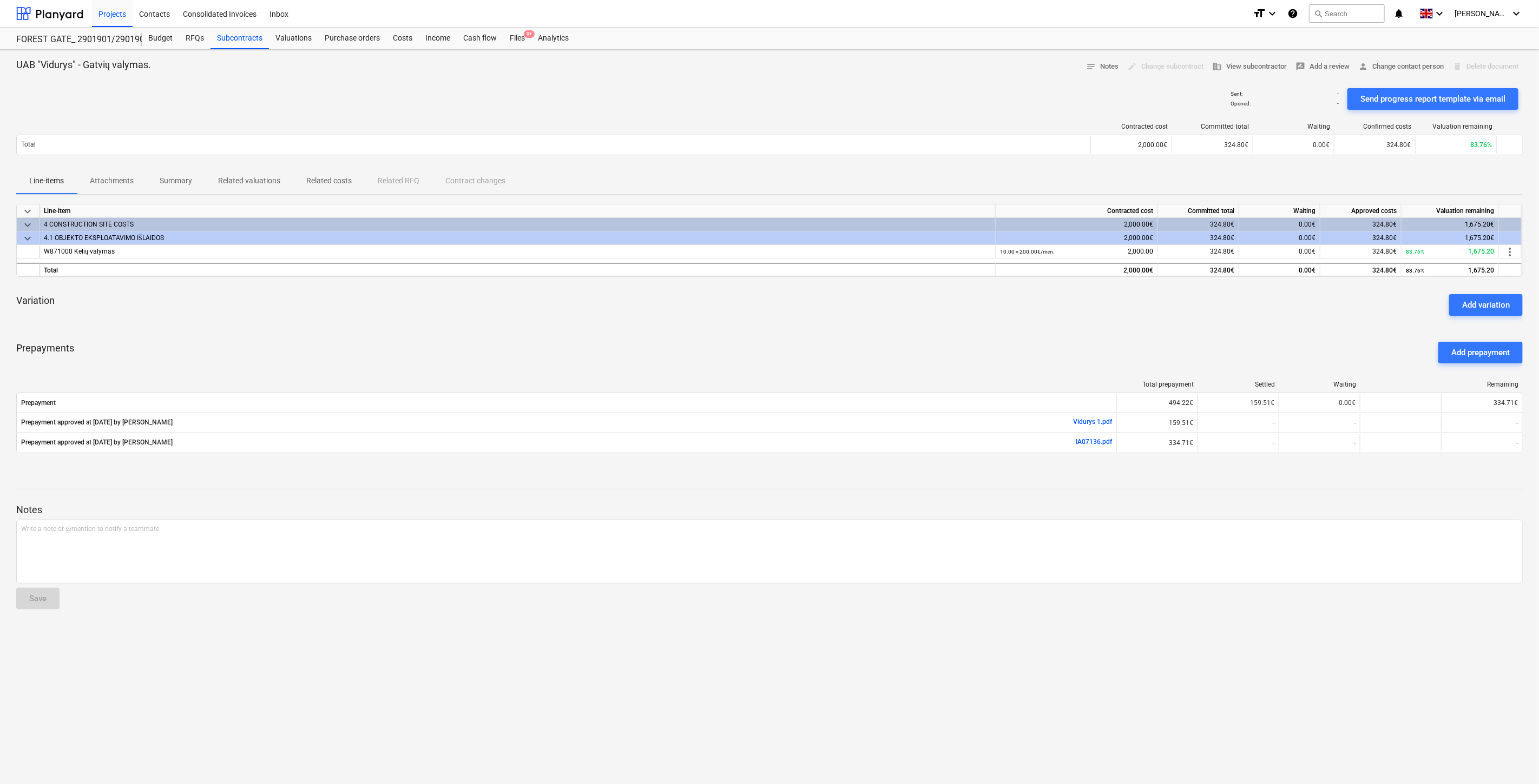
click at [906, 310] on div "Variation Add variation" at bounding box center [770, 305] width 1507 height 39
click at [903, 328] on div "keyboard_arrow_down Line-item Contracted cost Committed total Waiting Approved …" at bounding box center [770, 334] width 1507 height 262
click at [933, 315] on div "Variation Add variation" at bounding box center [770, 305] width 1507 height 39
click at [900, 314] on div "Variation Add variation" at bounding box center [770, 305] width 1507 height 39
click at [982, 287] on div "Variation Add variation" at bounding box center [770, 305] width 1507 height 39
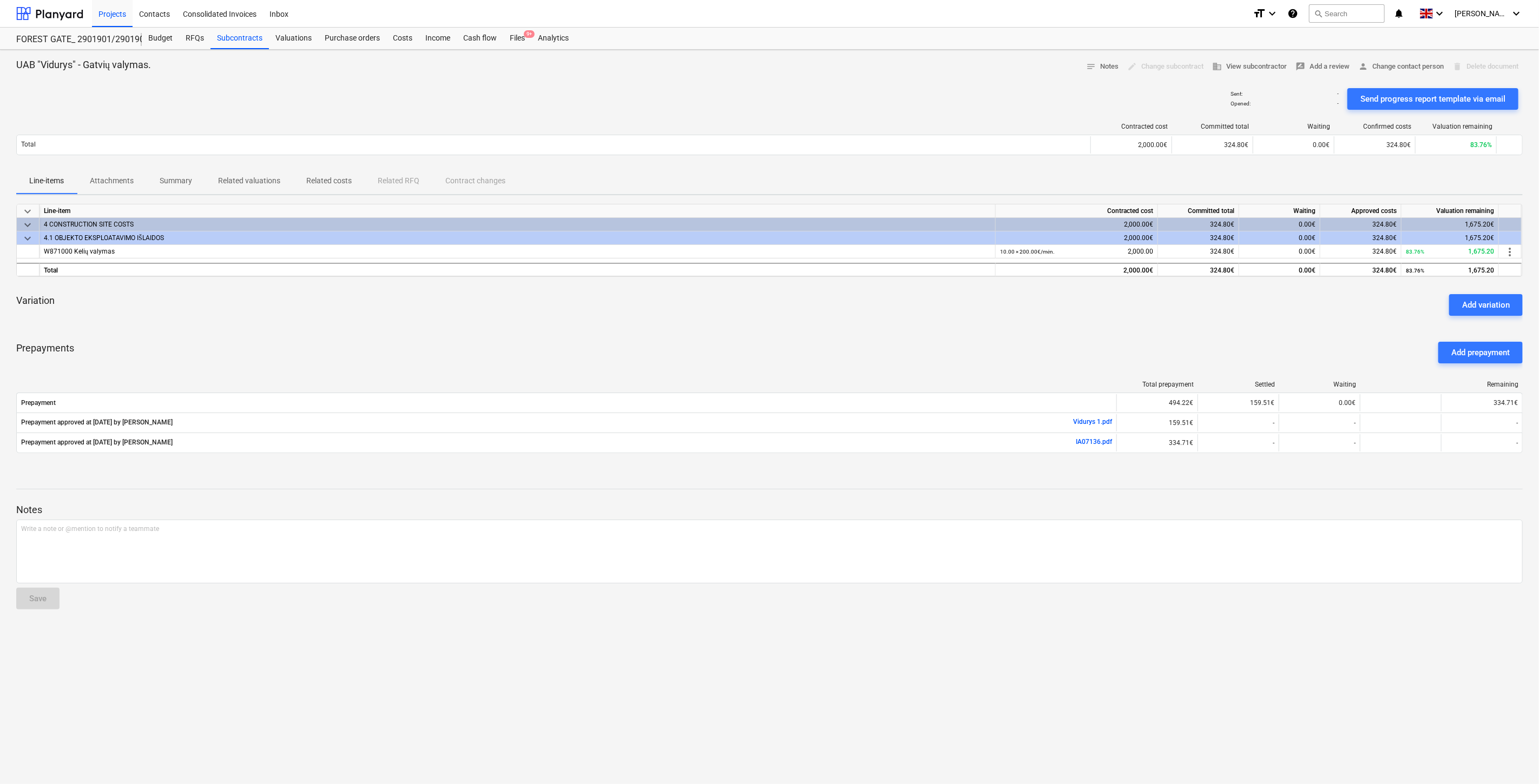
drag, startPoint x: 863, startPoint y: 334, endPoint x: 937, endPoint y: 299, distance: 81.9
click at [893, 318] on div "keyboard_arrow_down Line-item Contracted cost Committed total Waiting Approved …" at bounding box center [770, 334] width 1507 height 262
click at [937, 299] on div "Variation Add variation" at bounding box center [770, 305] width 1507 height 39
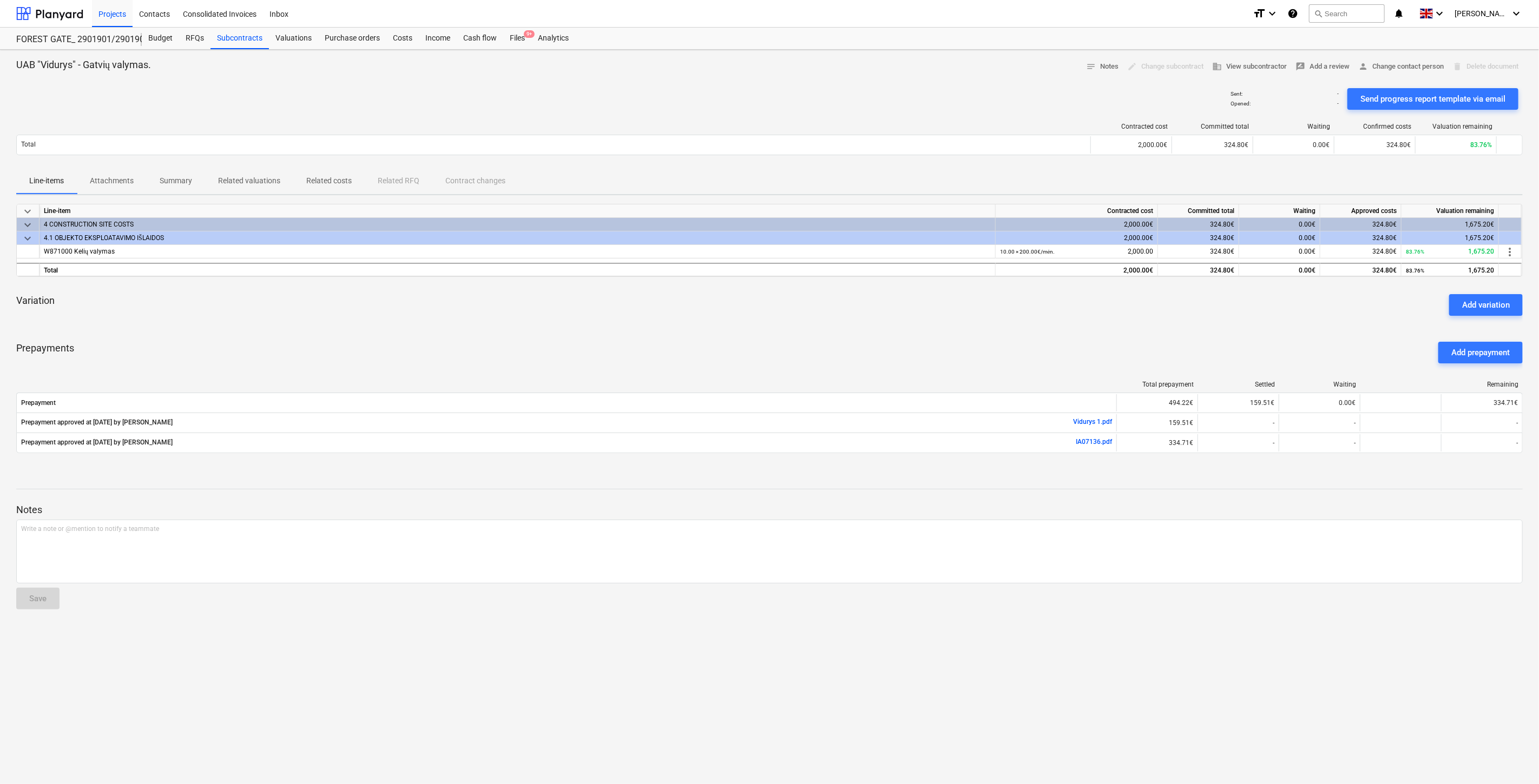
click at [949, 292] on div "Variation Add variation" at bounding box center [770, 305] width 1507 height 39
click at [956, 290] on div "Variation Add variation" at bounding box center [770, 305] width 1507 height 39
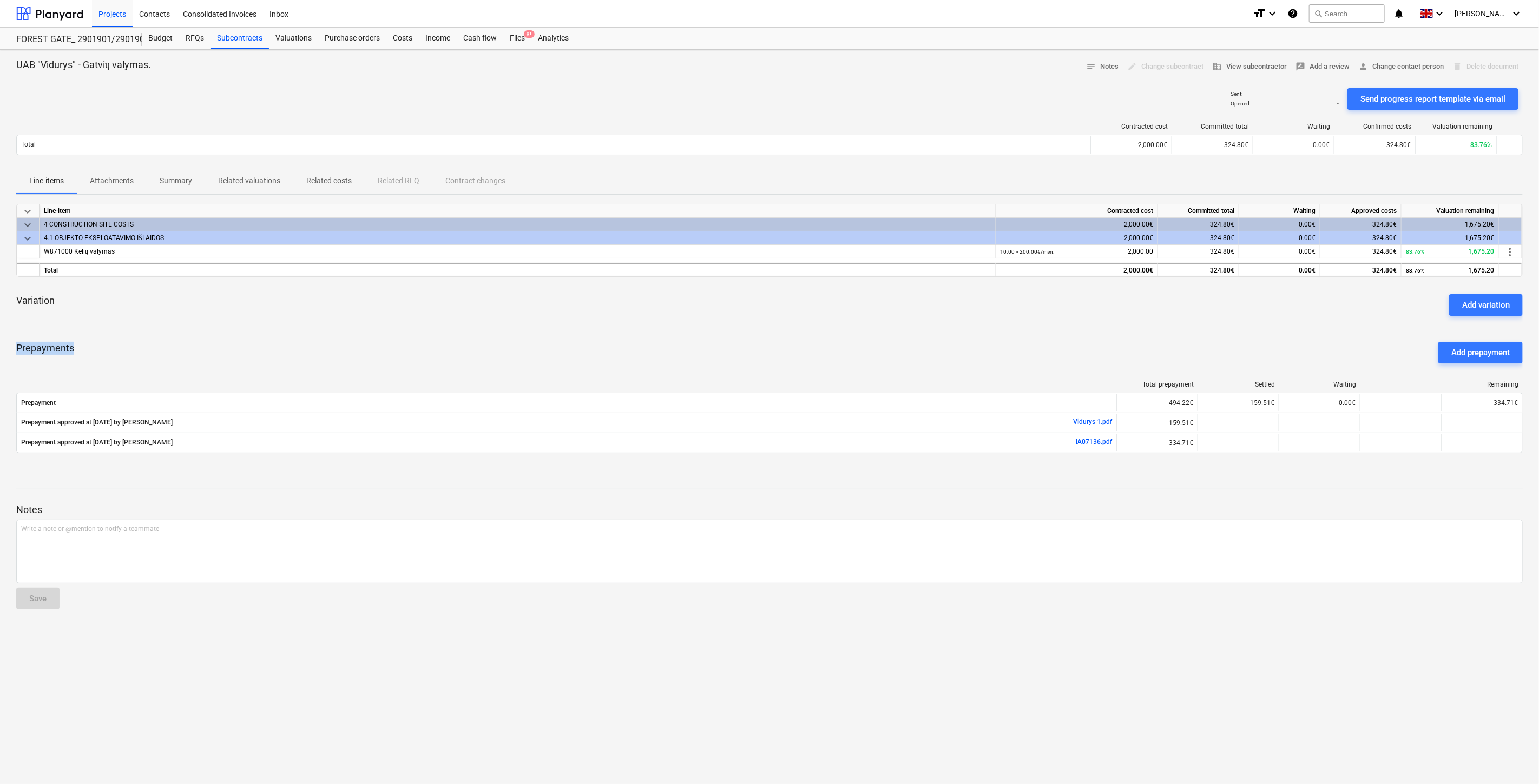
click at [956, 290] on div "Variation Add variation" at bounding box center [770, 305] width 1507 height 39
click at [960, 288] on div "Variation Add variation" at bounding box center [770, 305] width 1507 height 39
click at [964, 287] on div "Variation Add variation" at bounding box center [770, 305] width 1507 height 39
click at [962, 297] on div "Variation Add variation" at bounding box center [770, 305] width 1507 height 39
click at [982, 279] on div "keyboard_arrow_down Line-item Contracted cost Committed total Waiting Approved …" at bounding box center [770, 334] width 1507 height 262
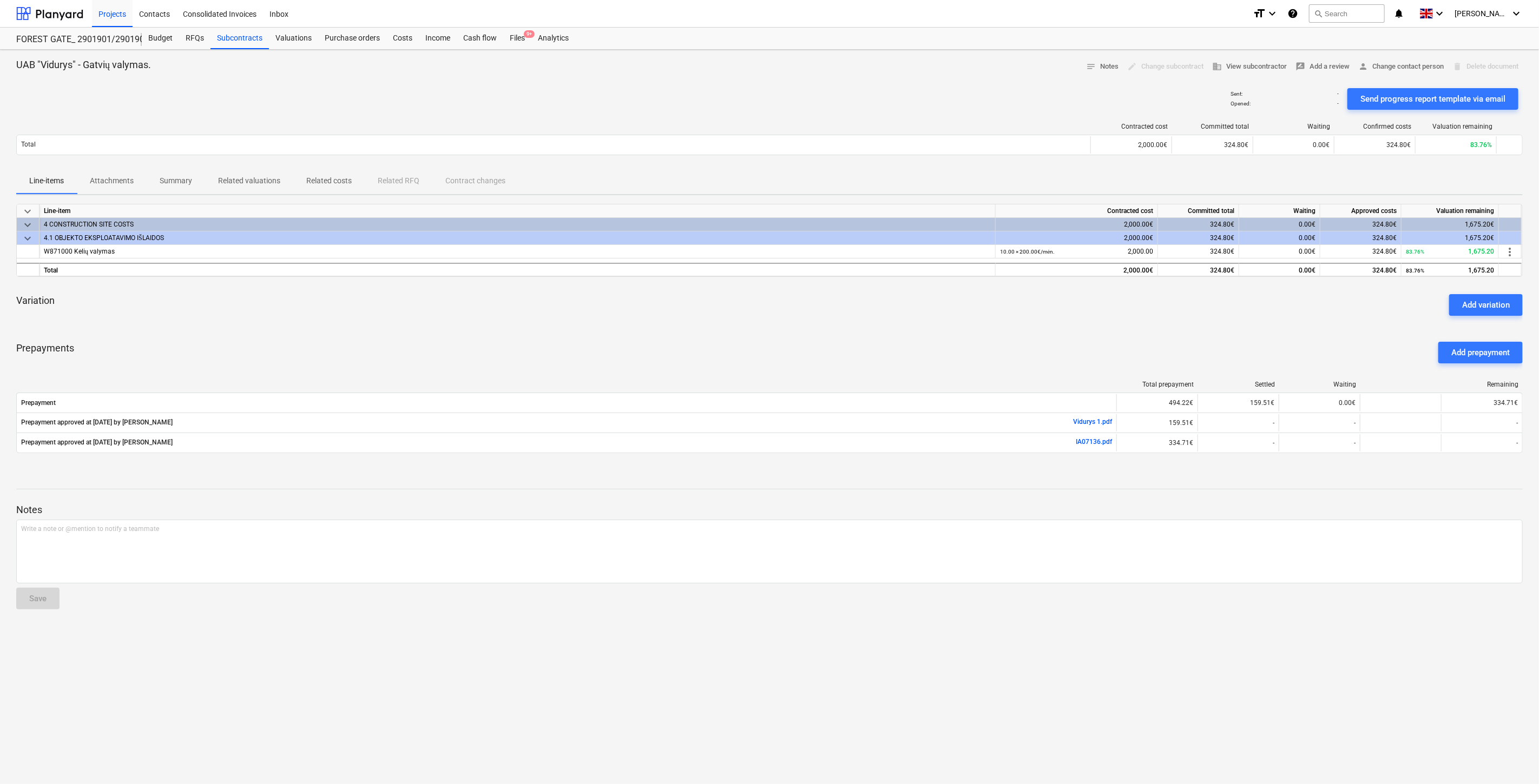
drag, startPoint x: 836, startPoint y: 344, endPoint x: 888, endPoint y: 315, distance: 59.5
click at [836, 343] on div "Prepayments Add prepayment" at bounding box center [770, 352] width 1507 height 39
click at [888, 315] on div "Variation Add variation" at bounding box center [770, 305] width 1507 height 39
drag, startPoint x: 911, startPoint y: 302, endPoint x: 939, endPoint y: 285, distance: 32.8
click at [913, 300] on div "Variation Add variation" at bounding box center [770, 305] width 1507 height 39
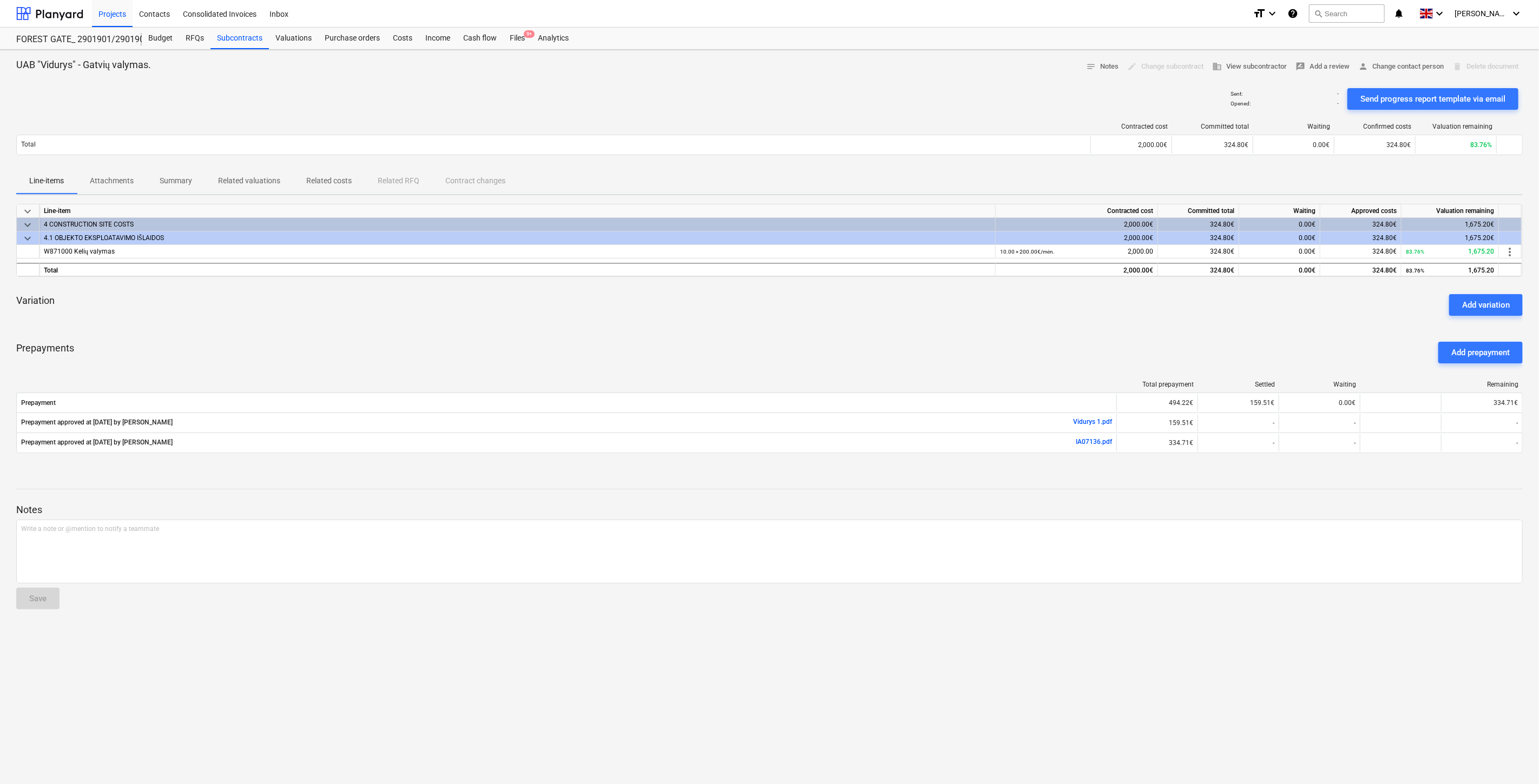
click at [939, 284] on div "keyboard_arrow_down Line-item Contracted cost Committed total Waiting Approved …" at bounding box center [770, 334] width 1507 height 262
drag, startPoint x: 942, startPoint y: 342, endPoint x: 954, endPoint y: 315, distance: 29.5
click at [946, 329] on div "keyboard_arrow_down Line-item Contracted cost Committed total Waiting Approved …" at bounding box center [770, 334] width 1507 height 262
click at [976, 284] on div "keyboard_arrow_down Line-item Contracted cost Committed total Waiting Approved …" at bounding box center [770, 334] width 1507 height 262
drag, startPoint x: 800, startPoint y: 344, endPoint x: 807, endPoint y: 337, distance: 9.9
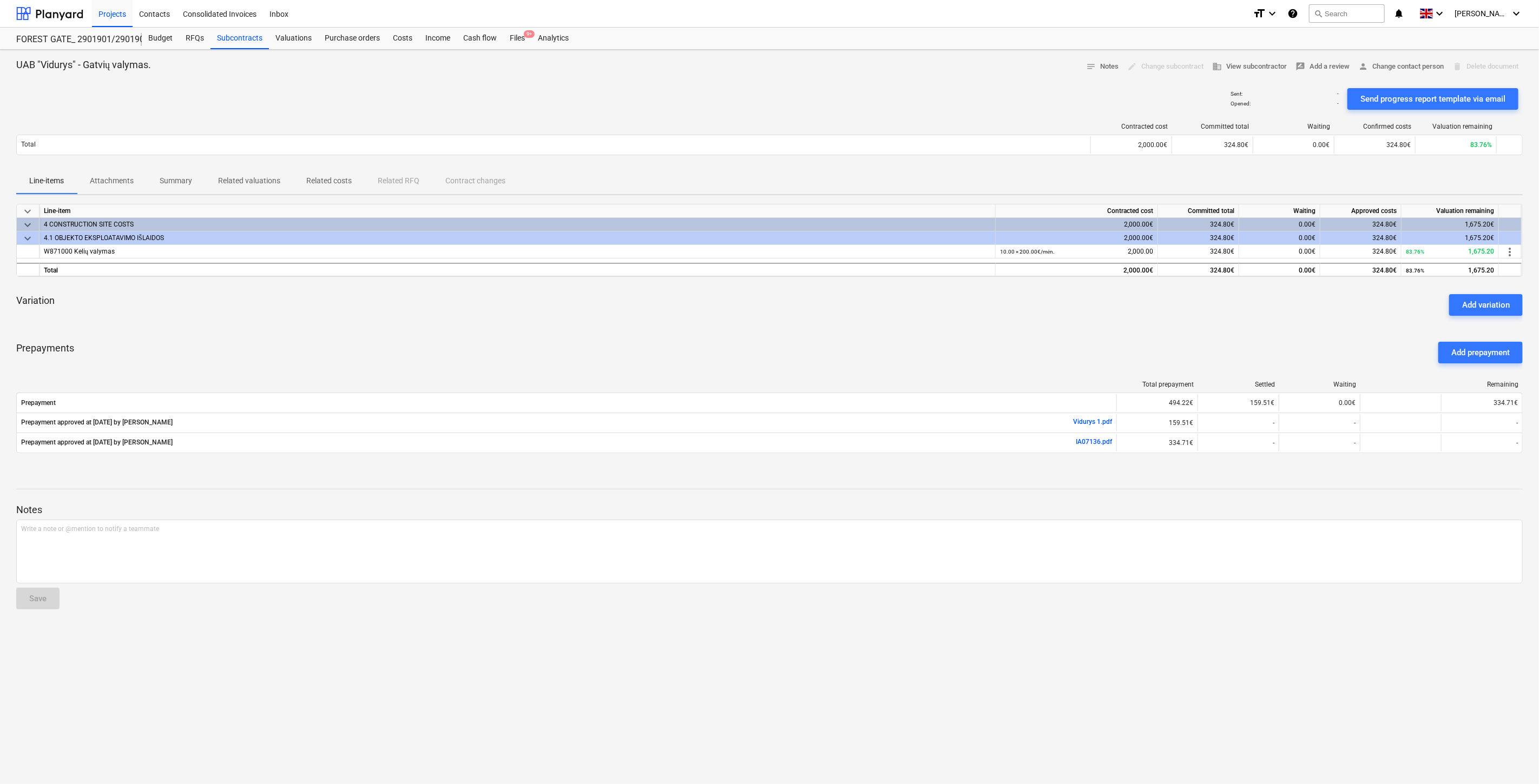
click at [801, 343] on div "Prepayments Add prepayment" at bounding box center [770, 352] width 1507 height 39
click at [850, 312] on div "Variation Add variation" at bounding box center [770, 305] width 1507 height 39
click at [869, 305] on div "Variation Add variation" at bounding box center [770, 305] width 1507 height 39
click at [906, 293] on div "Variation Add variation" at bounding box center [770, 305] width 1507 height 39
click at [522, 45] on div "Files 9+" at bounding box center [517, 38] width 28 height 21
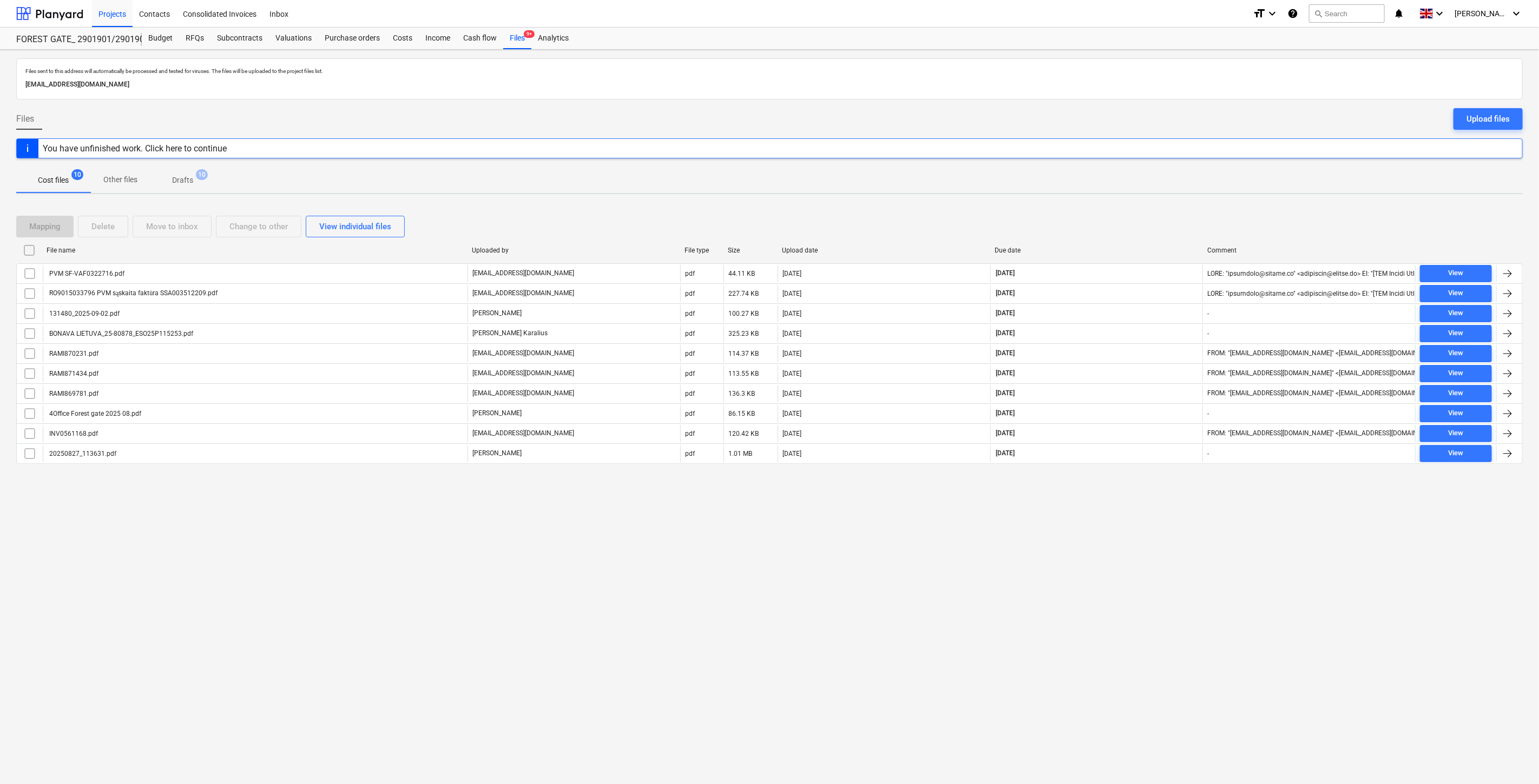
drag, startPoint x: 1110, startPoint y: 515, endPoint x: 1142, endPoint y: 495, distance: 37.7
click at [1113, 512] on div "Files sent to this address will automatically be processed and tested for virus…" at bounding box center [770, 417] width 1539 height 734
click at [1142, 495] on div "Files sent to this address will automatically be processed and tested for virus…" at bounding box center [770, 417] width 1539 height 734
click at [1127, 229] on div "Mapping Delete Move to inbox Change to other View individual files" at bounding box center [770, 226] width 1507 height 21
click at [1175, 199] on div "Files sent to this address will automatically be processed and tested for virus…" at bounding box center [770, 417] width 1539 height 734
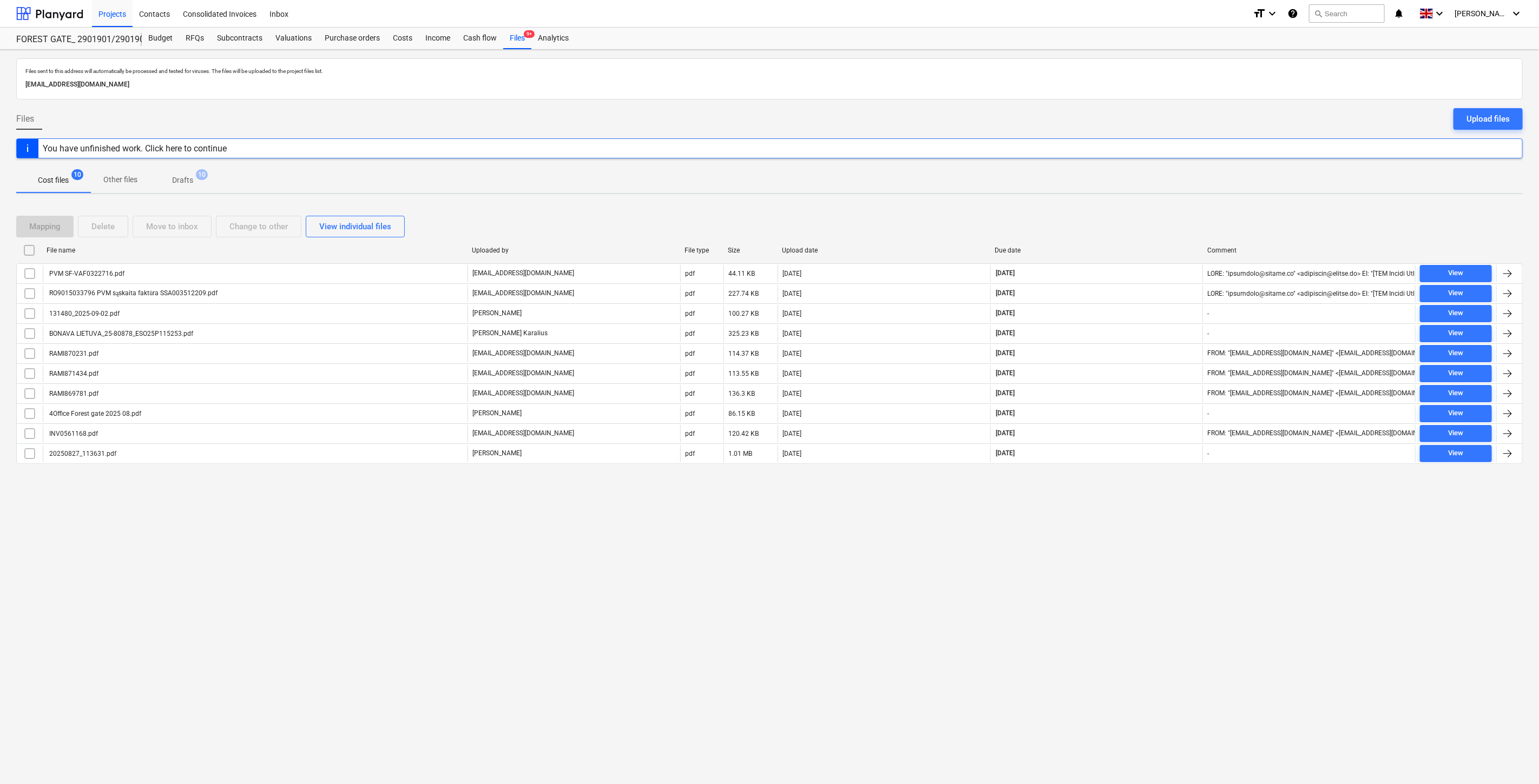
drag, startPoint x: 1127, startPoint y: 231, endPoint x: 1147, endPoint y: 219, distance: 23.3
click at [1133, 226] on div "Mapping Delete Move to inbox Change to other View individual files" at bounding box center [770, 226] width 1507 height 21
click at [1152, 216] on div "Mapping Delete Move to inbox Change to other View individual files" at bounding box center [770, 226] width 1507 height 21
click at [42, 11] on div at bounding box center [50, 13] width 67 height 27
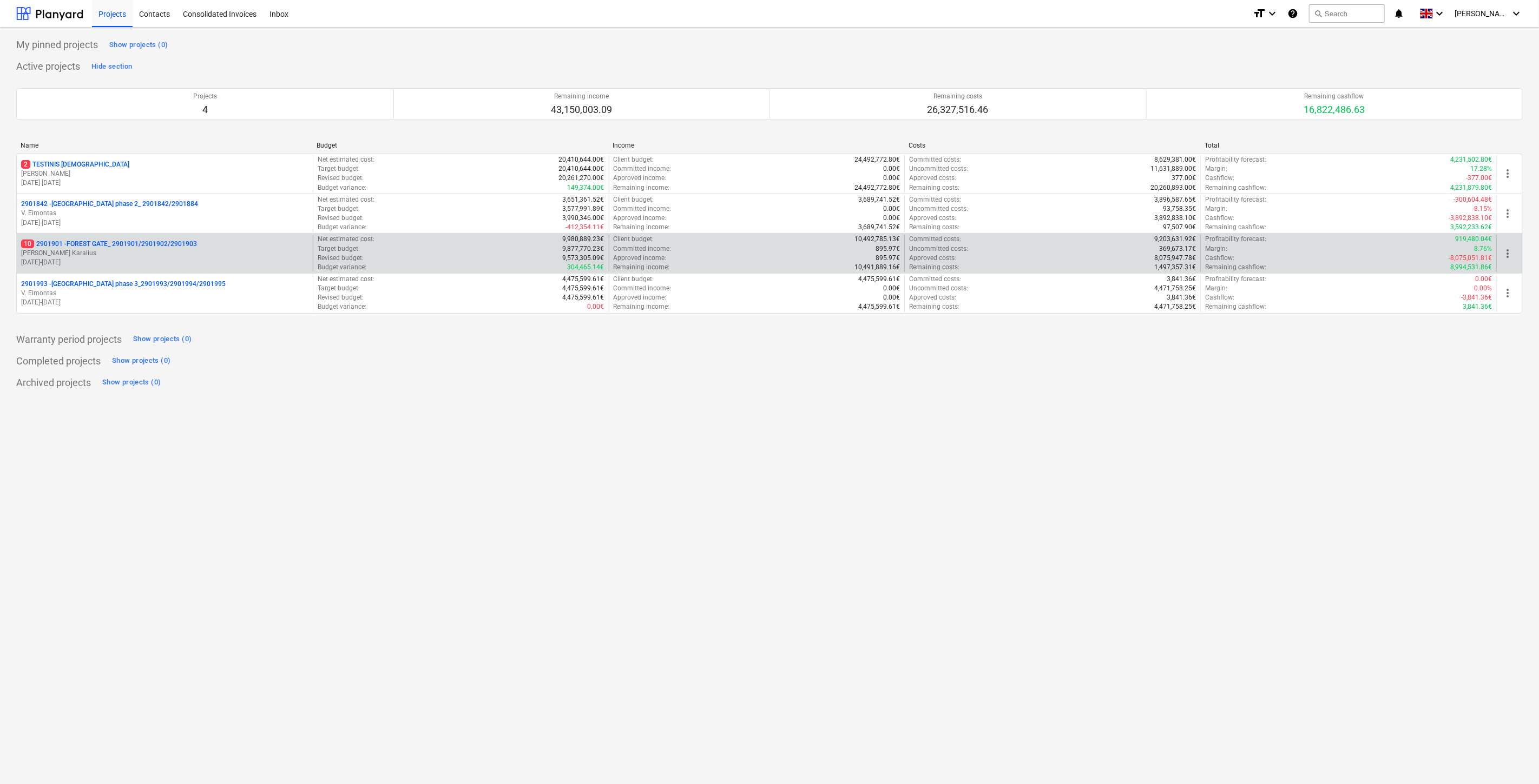
click at [128, 257] on p "[PERSON_NAME] Karalius" at bounding box center [164, 253] width 287 height 9
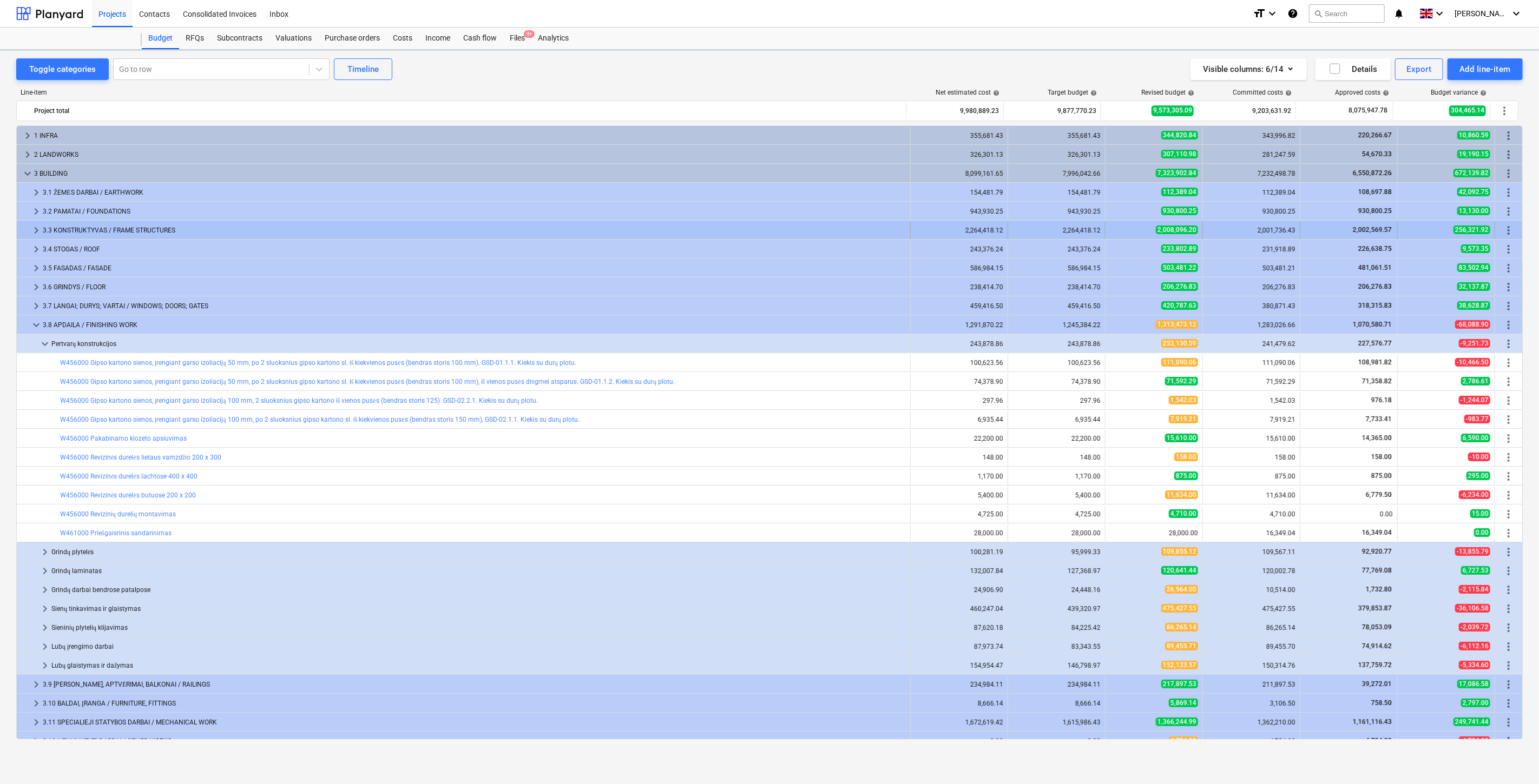
scroll to position [87, 0]
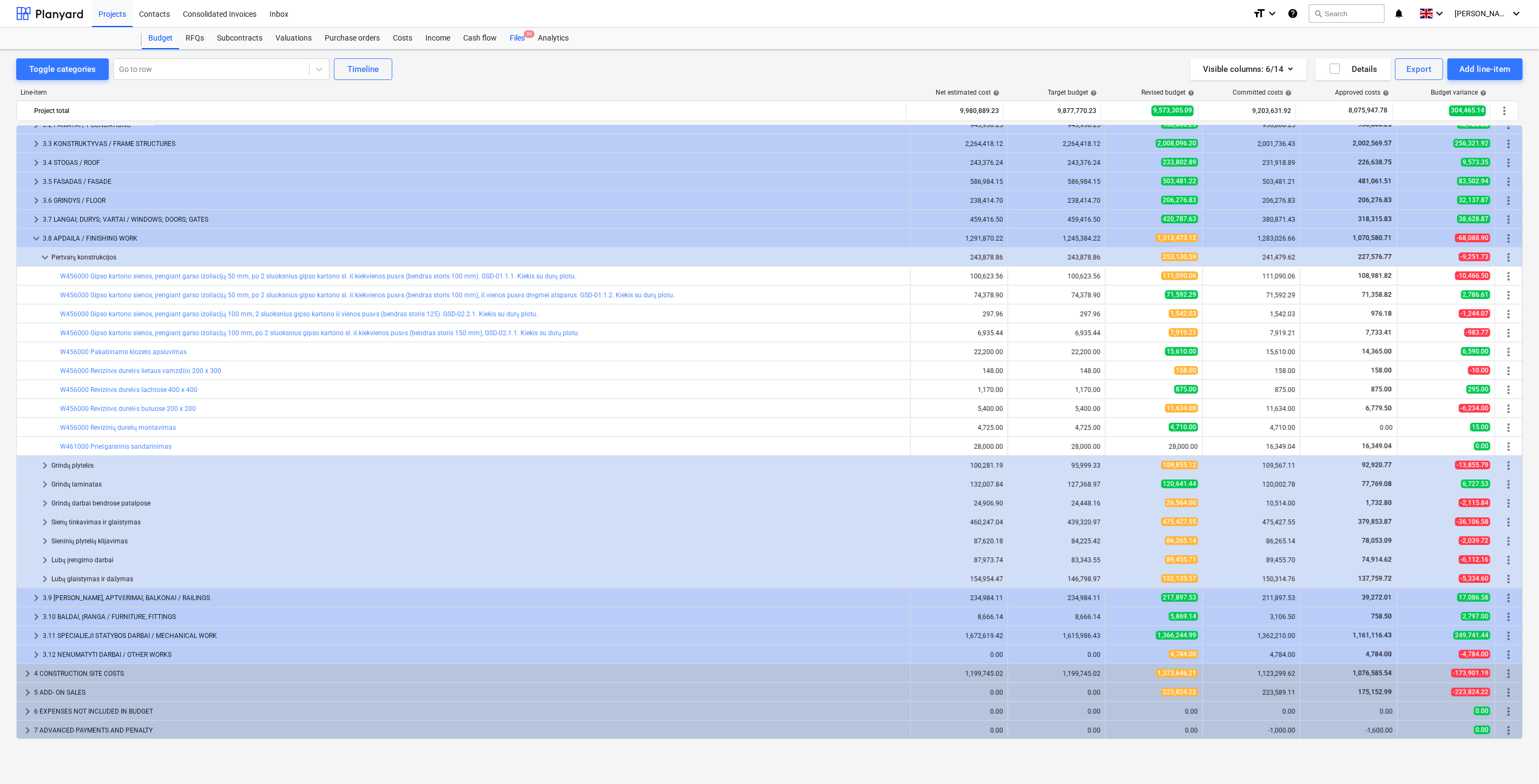
click at [511, 40] on div "Files 9+" at bounding box center [517, 38] width 28 height 21
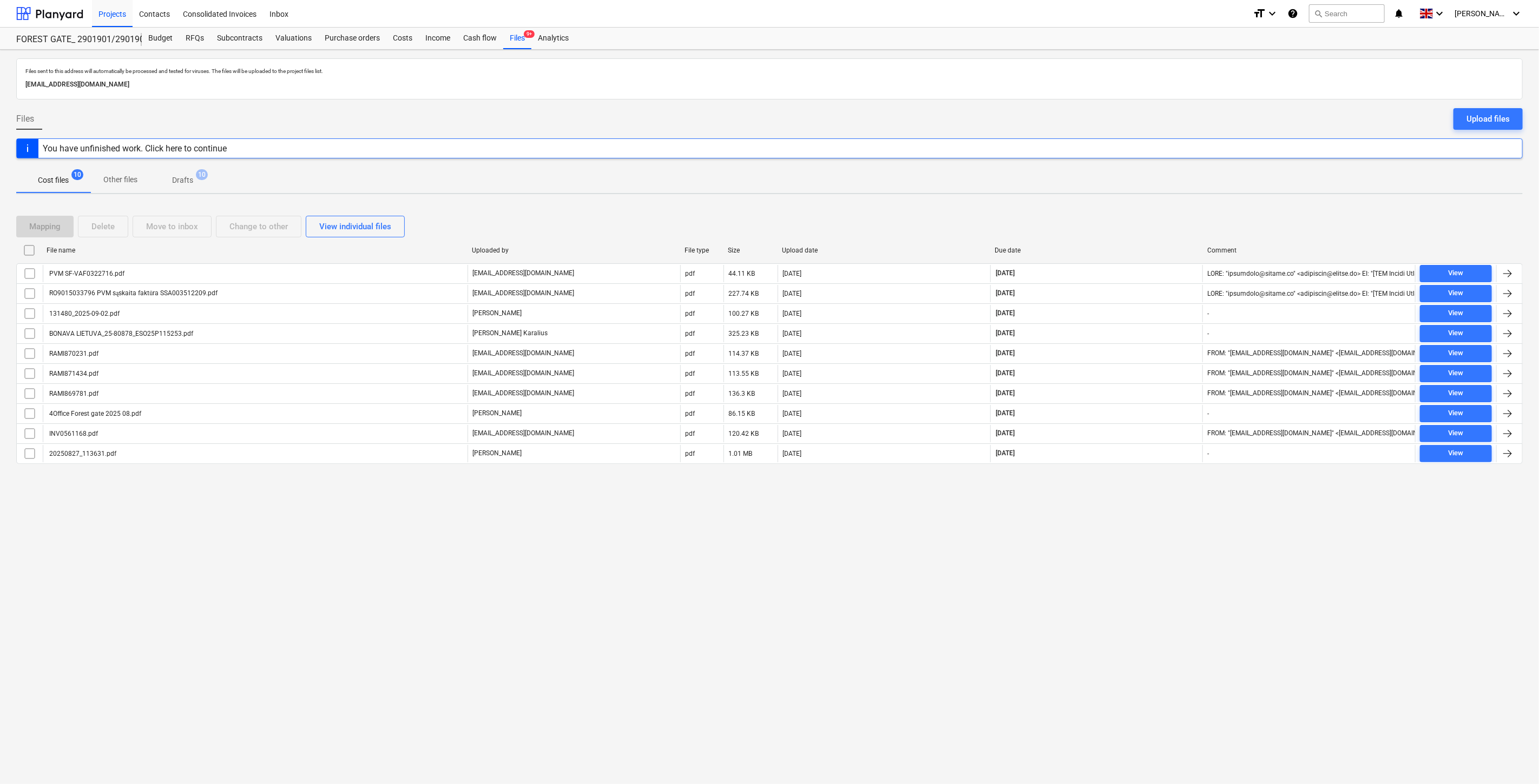
click at [1133, 223] on div "Mapping Delete Move to inbox Change to other View individual files" at bounding box center [770, 226] width 1507 height 21
click at [1155, 211] on div "Mapping Delete Move to inbox Change to other View individual files" at bounding box center [770, 226] width 1507 height 30
click at [45, 9] on div at bounding box center [50, 13] width 67 height 27
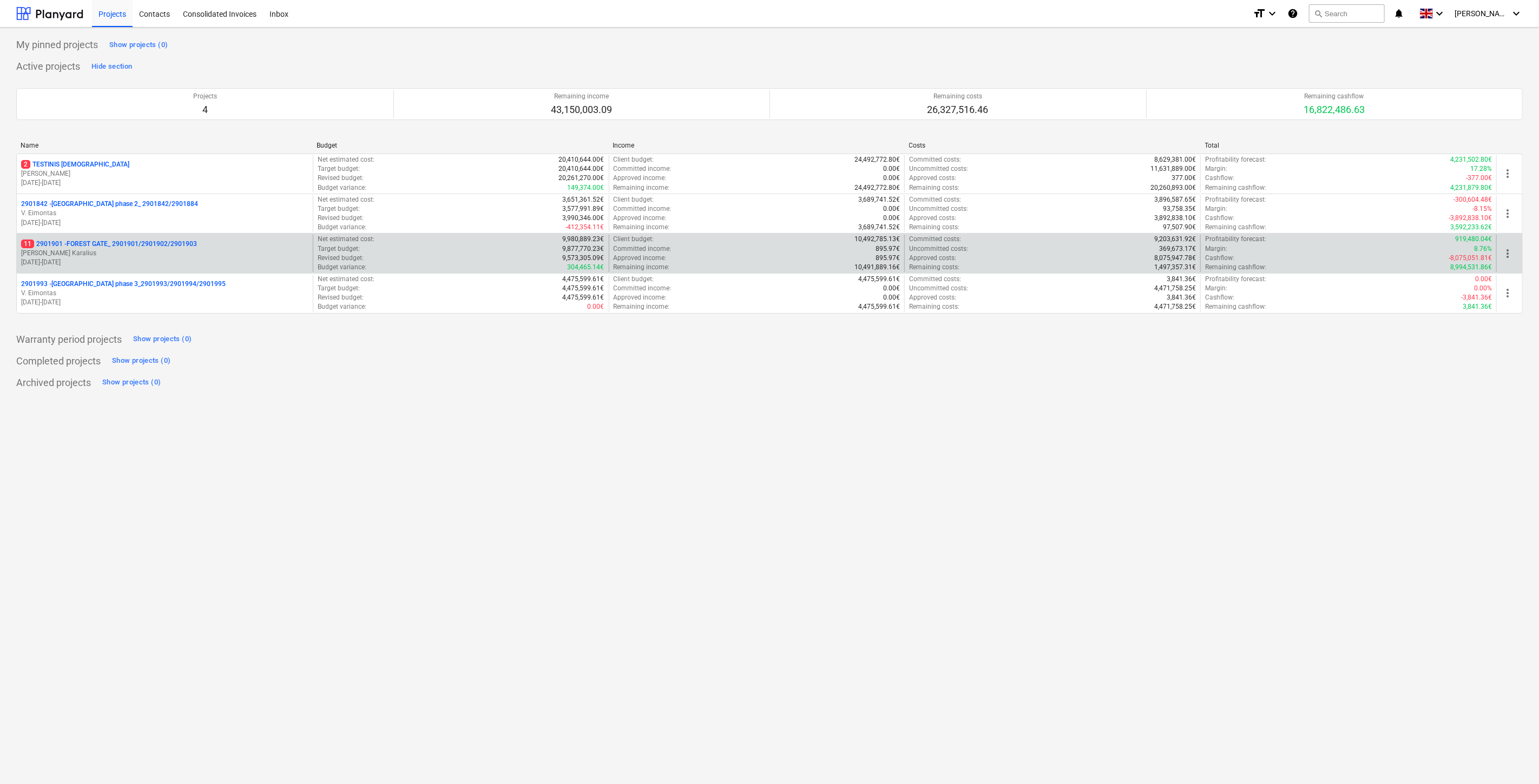
click at [94, 250] on p "[PERSON_NAME] Karalius" at bounding box center [164, 253] width 287 height 9
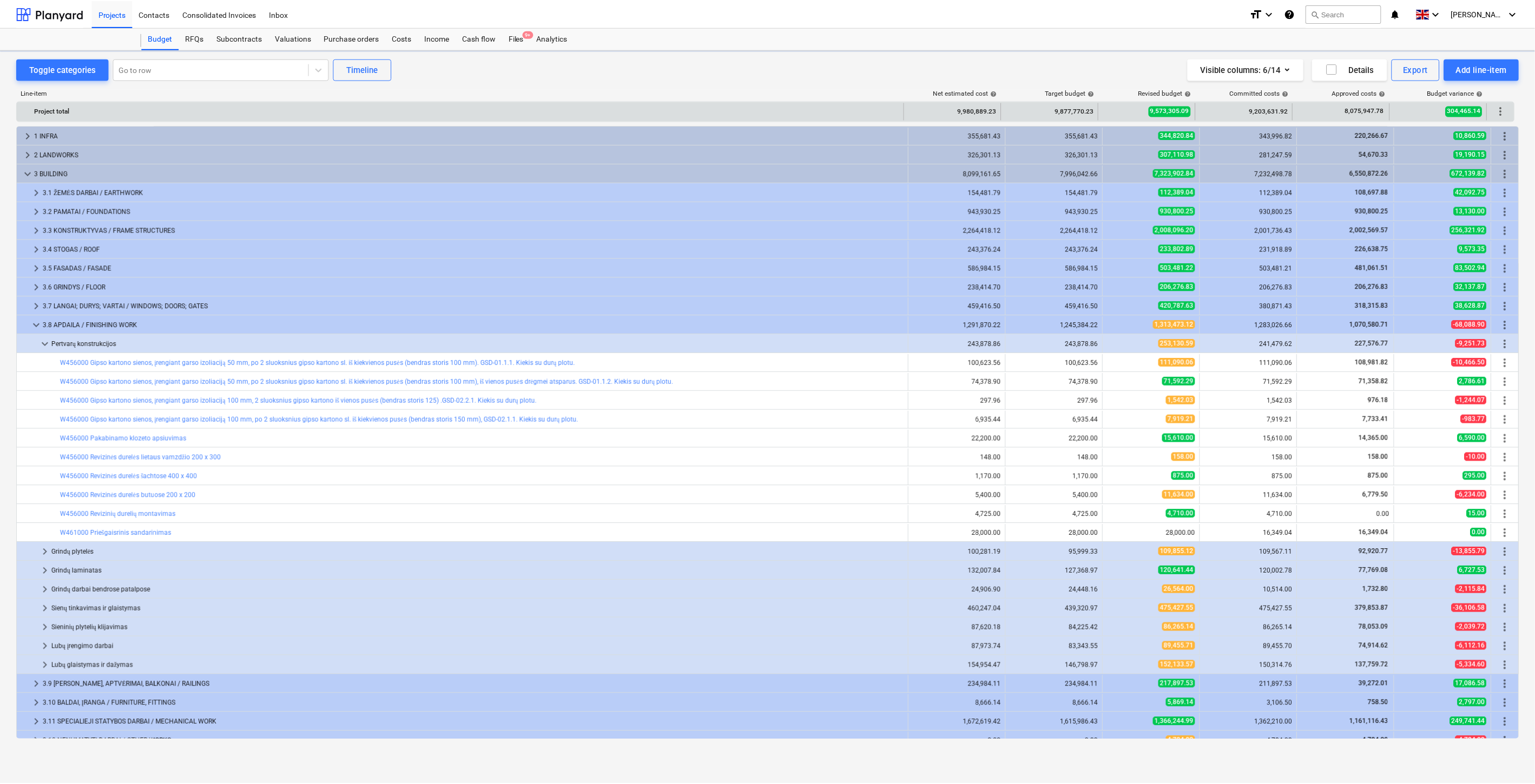
scroll to position [87, 0]
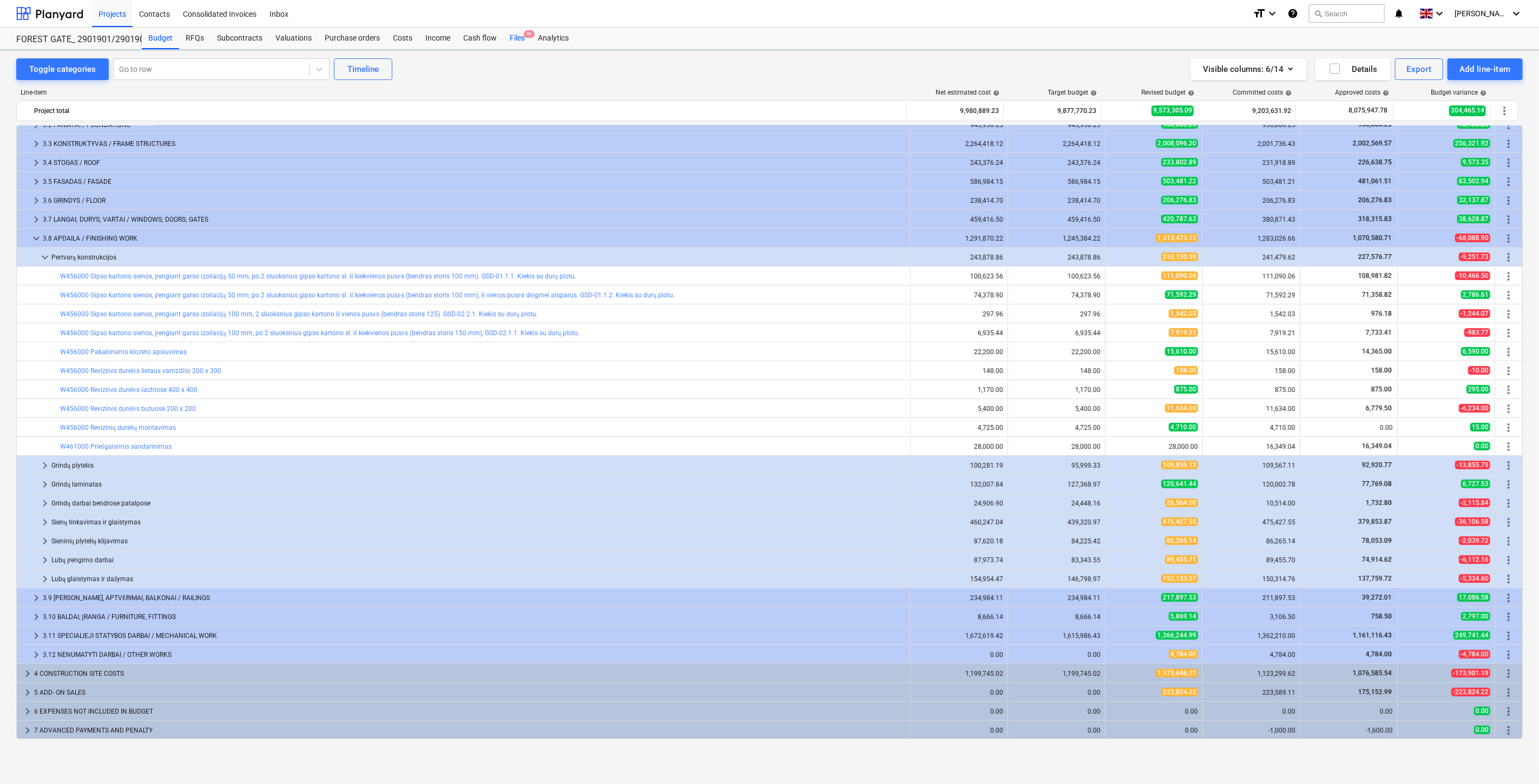
click at [517, 37] on div "Files 9+" at bounding box center [517, 38] width 28 height 21
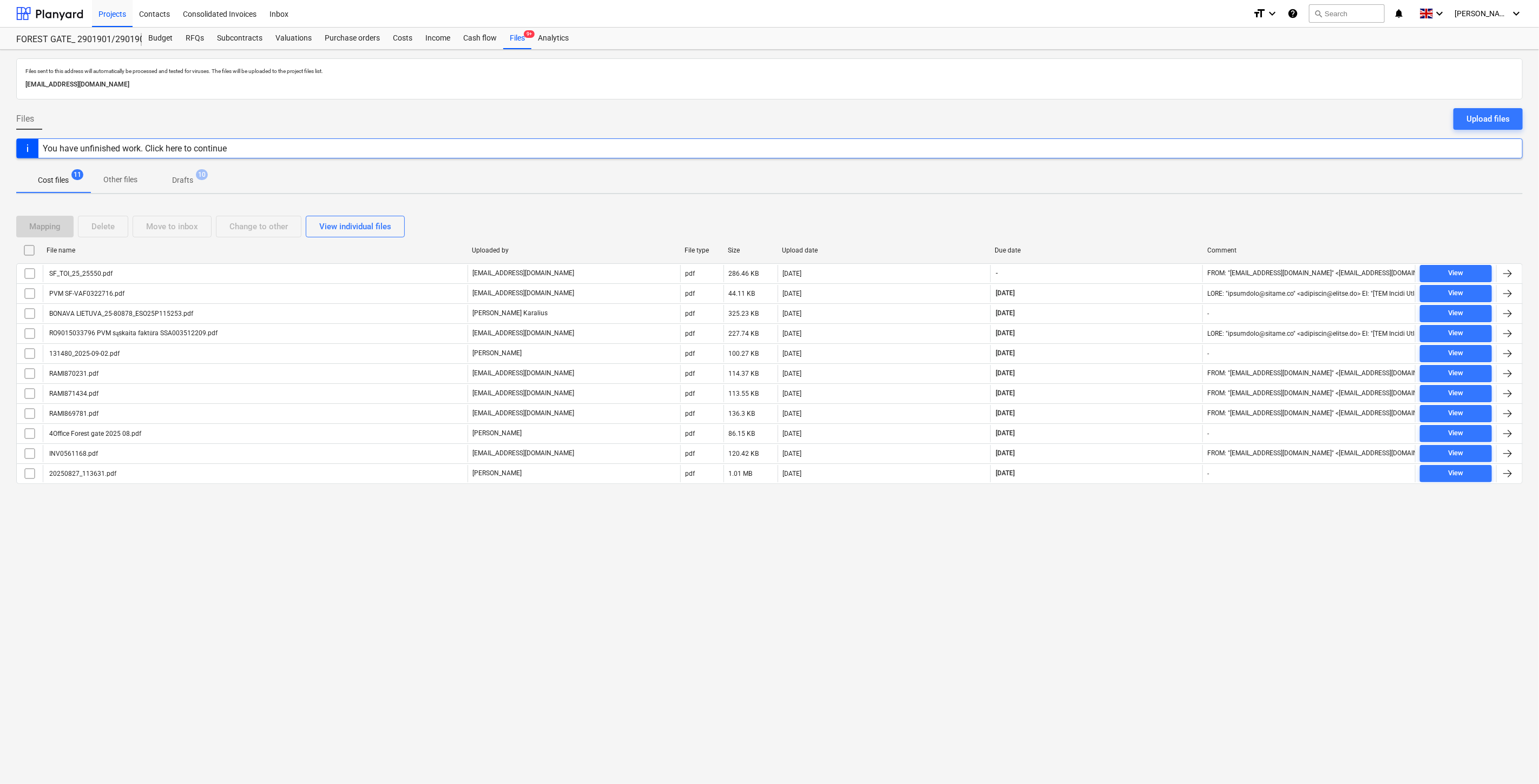
click at [1092, 584] on div "Files sent to this address will automatically be processed and tested for virus…" at bounding box center [770, 417] width 1539 height 734
drag, startPoint x: 1111, startPoint y: 568, endPoint x: 353, endPoint y: 662, distance: 763.8
click at [1110, 568] on div "Files sent to this address will automatically be processed and tested for virus…" at bounding box center [770, 417] width 1539 height 734
click at [1116, 583] on div "Files sent to this address will automatically be processed and tested for virus…" at bounding box center [770, 417] width 1539 height 734
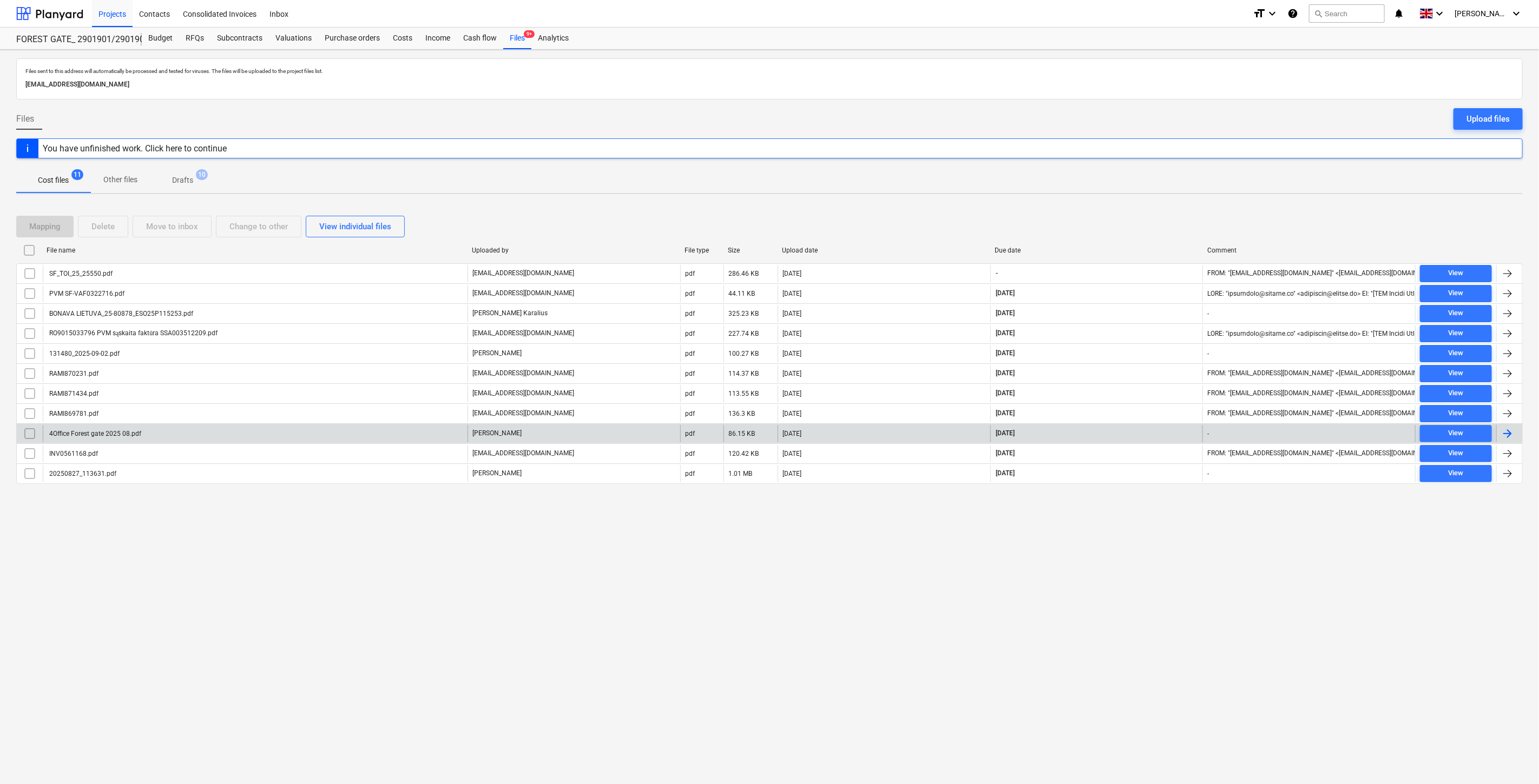
drag, startPoint x: 1126, startPoint y: 570, endPoint x: 450, endPoint y: 428, distance: 690.8
click at [1123, 570] on div "Files sent to this address will automatically be processed and tested for virus…" at bounding box center [770, 417] width 1539 height 734
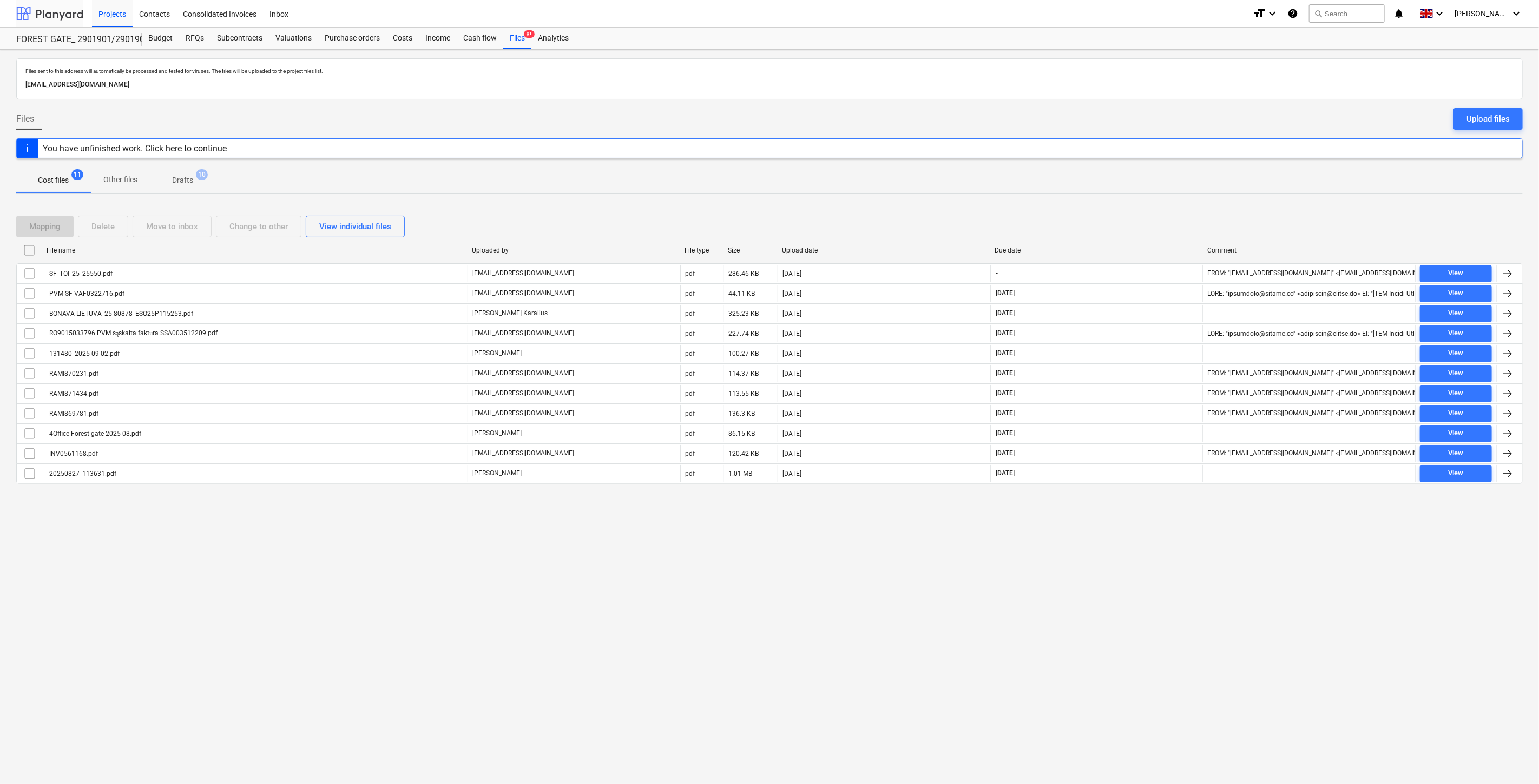
drag, startPoint x: 66, startPoint y: 11, endPoint x: 69, endPoint y: 26, distance: 15.3
click at [66, 11] on div at bounding box center [50, 13] width 67 height 27
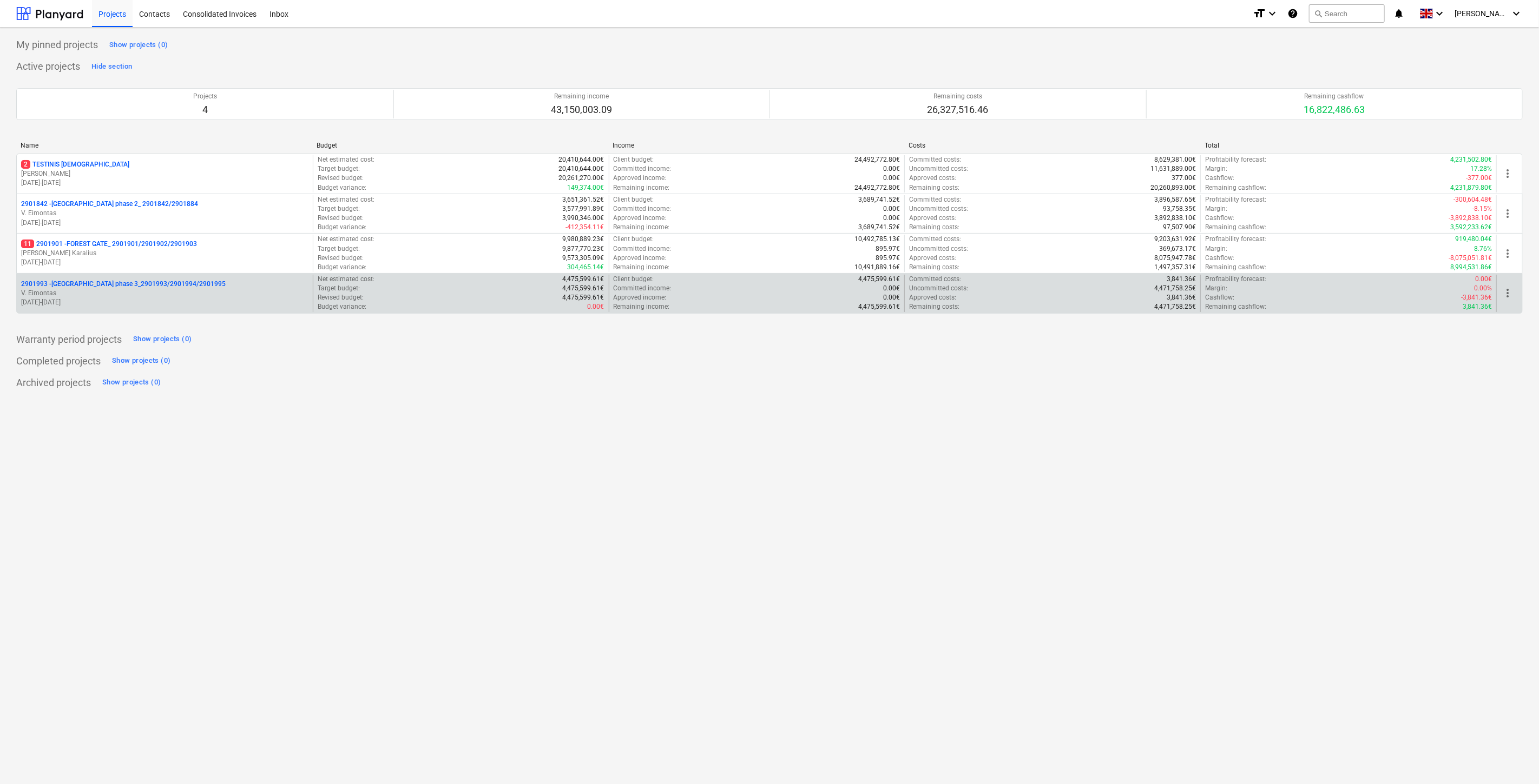
click at [87, 294] on p "V. Eimontas" at bounding box center [164, 293] width 287 height 9
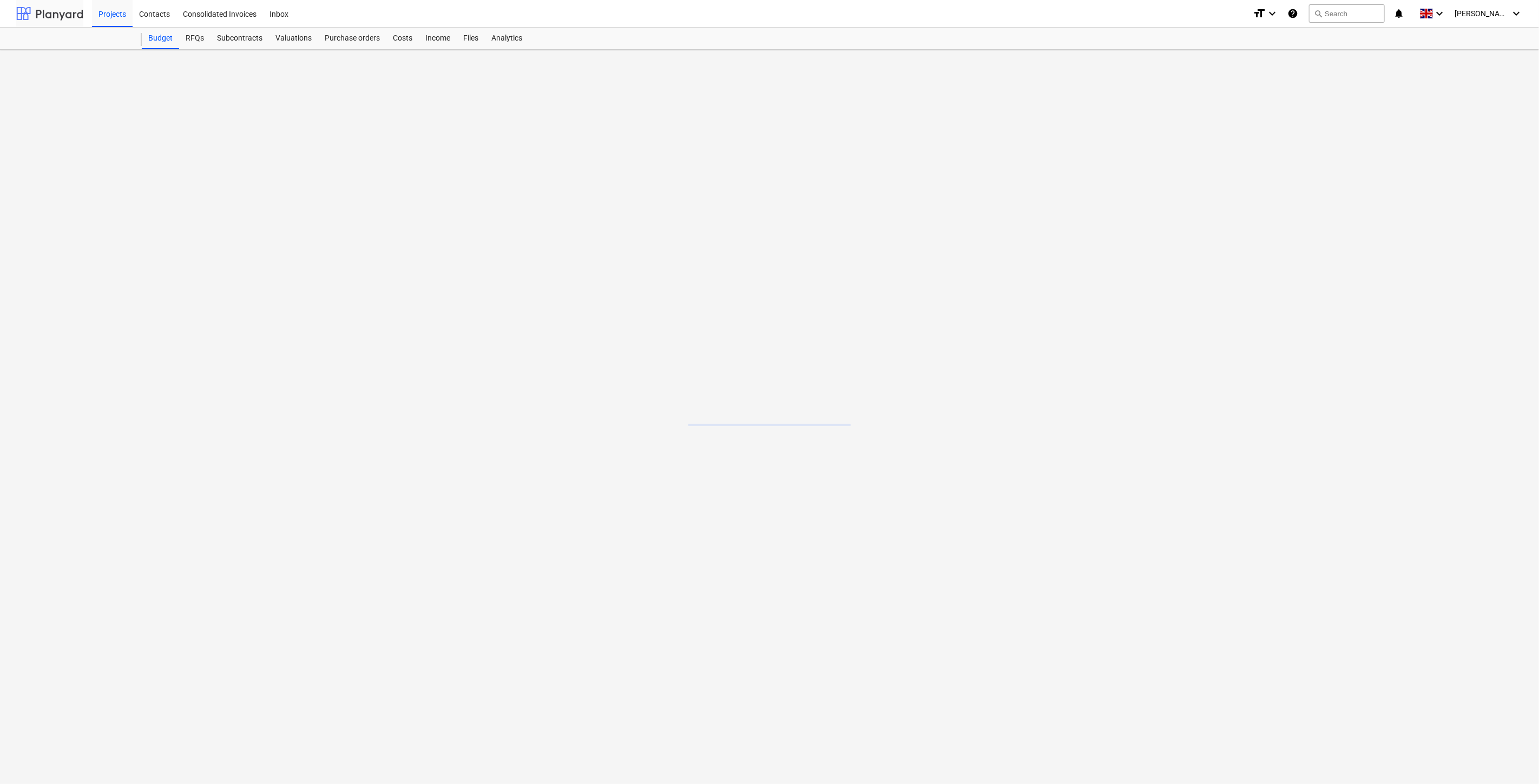
click at [70, 14] on div at bounding box center [50, 13] width 67 height 27
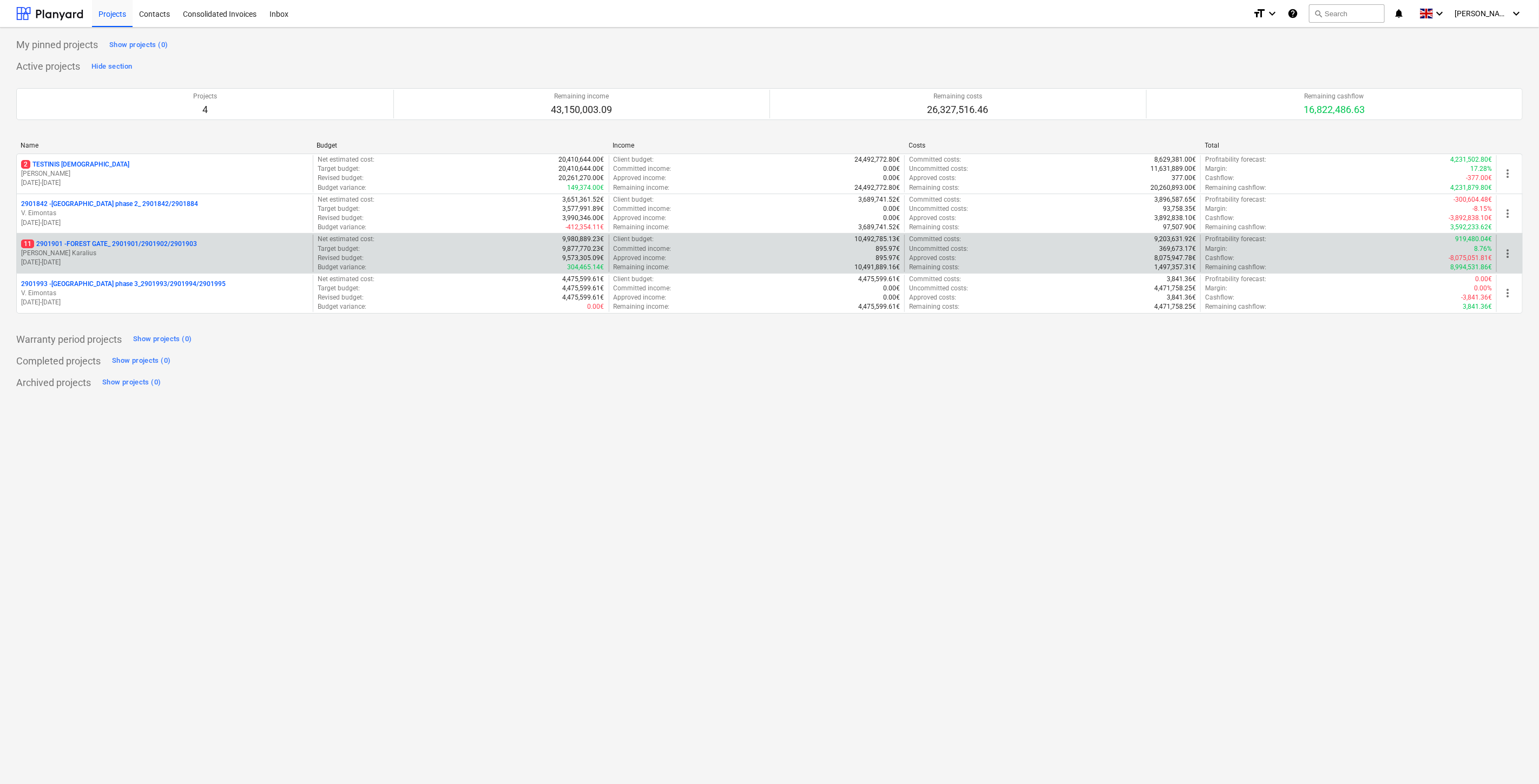
click at [85, 256] on p "[PERSON_NAME] Karalius" at bounding box center [164, 253] width 287 height 9
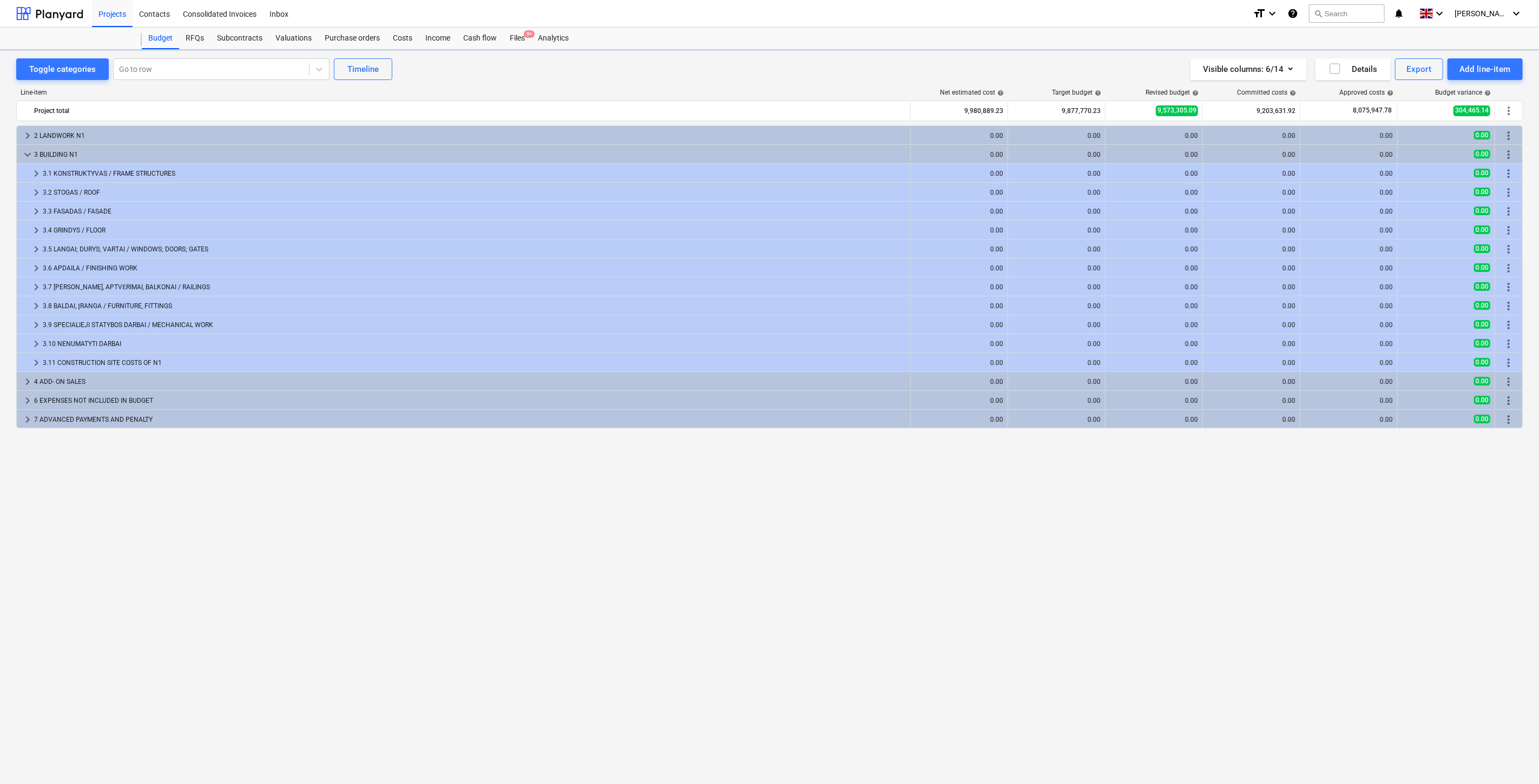
click at [514, 41] on div "Files 9+" at bounding box center [517, 38] width 28 height 21
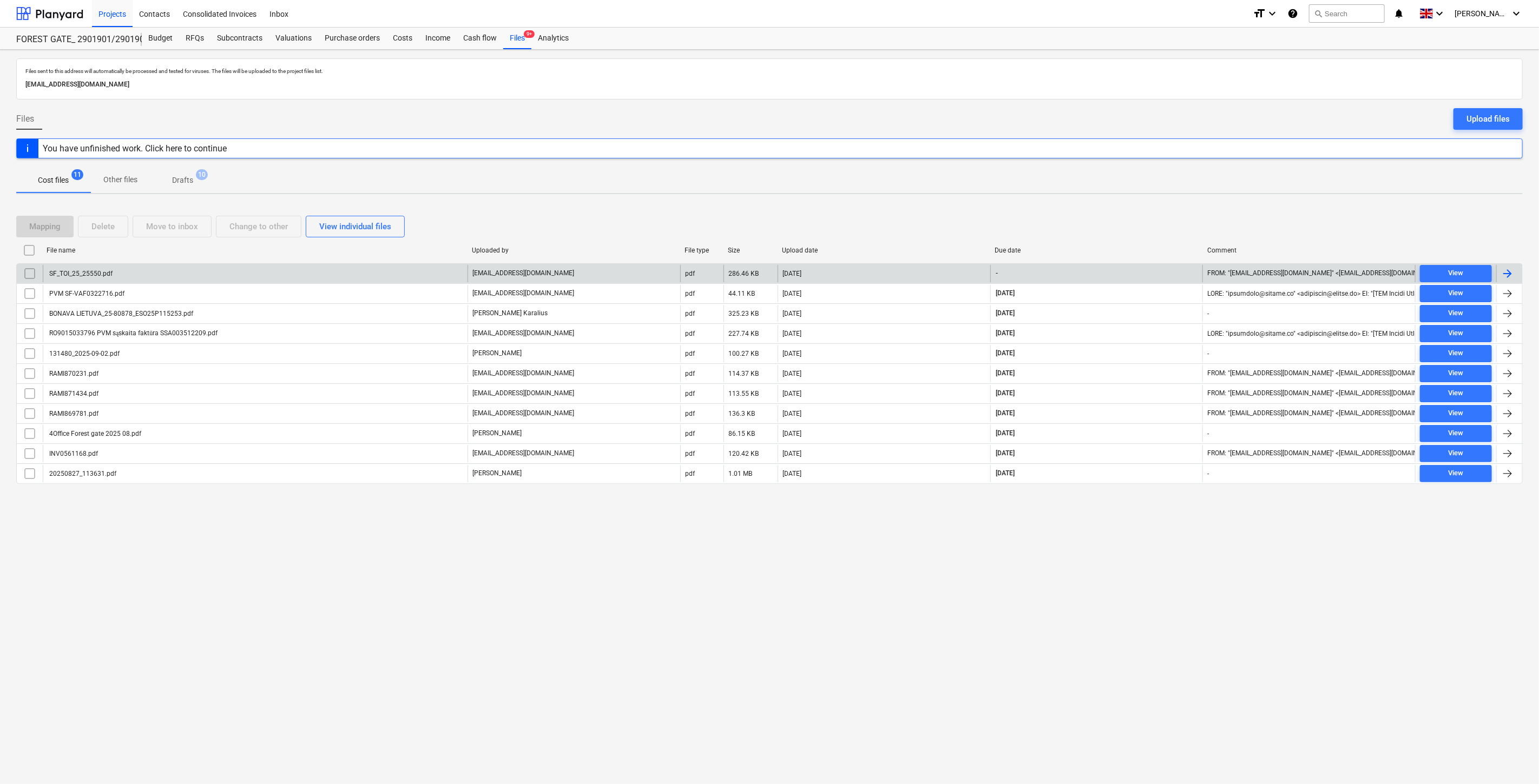
click at [296, 278] on div "SF_TOI_25_25550.pdf" at bounding box center [255, 273] width 425 height 17
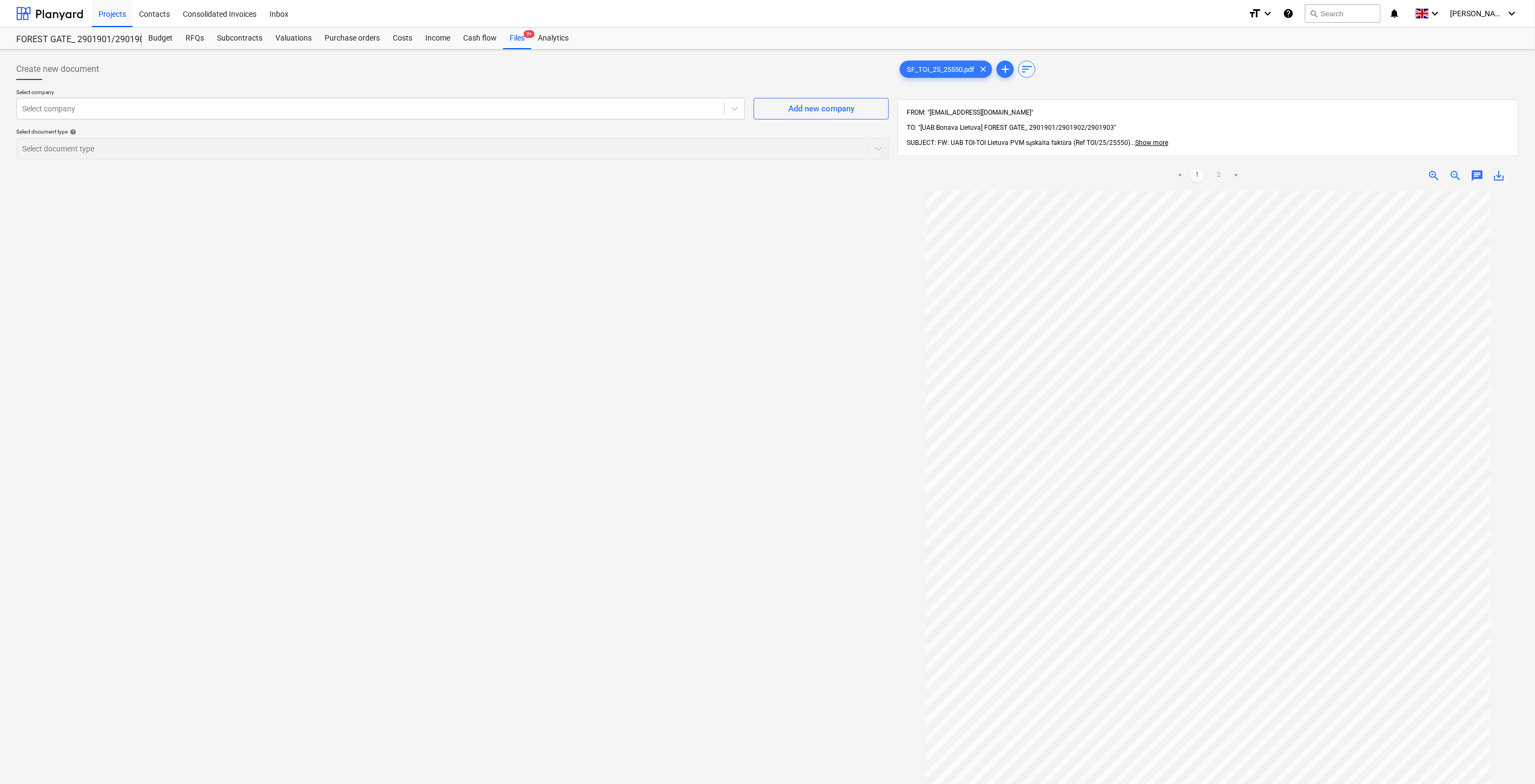
click at [1221, 170] on link "2" at bounding box center [1219, 176] width 13 height 13
click at [1198, 170] on link "1" at bounding box center [1198, 176] width 13 height 13
click at [370, 109] on div at bounding box center [370, 109] width 697 height 11
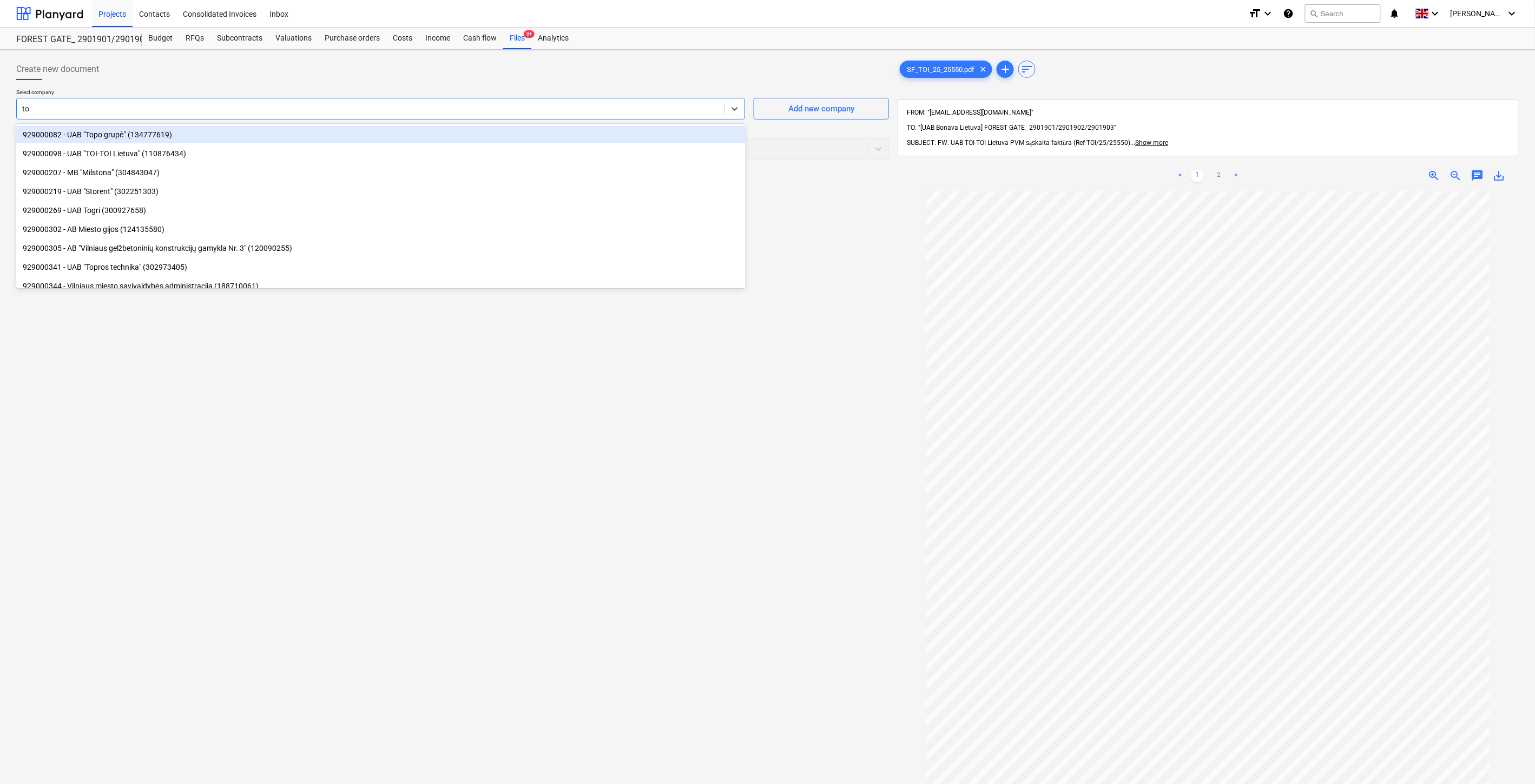
type input "toi"
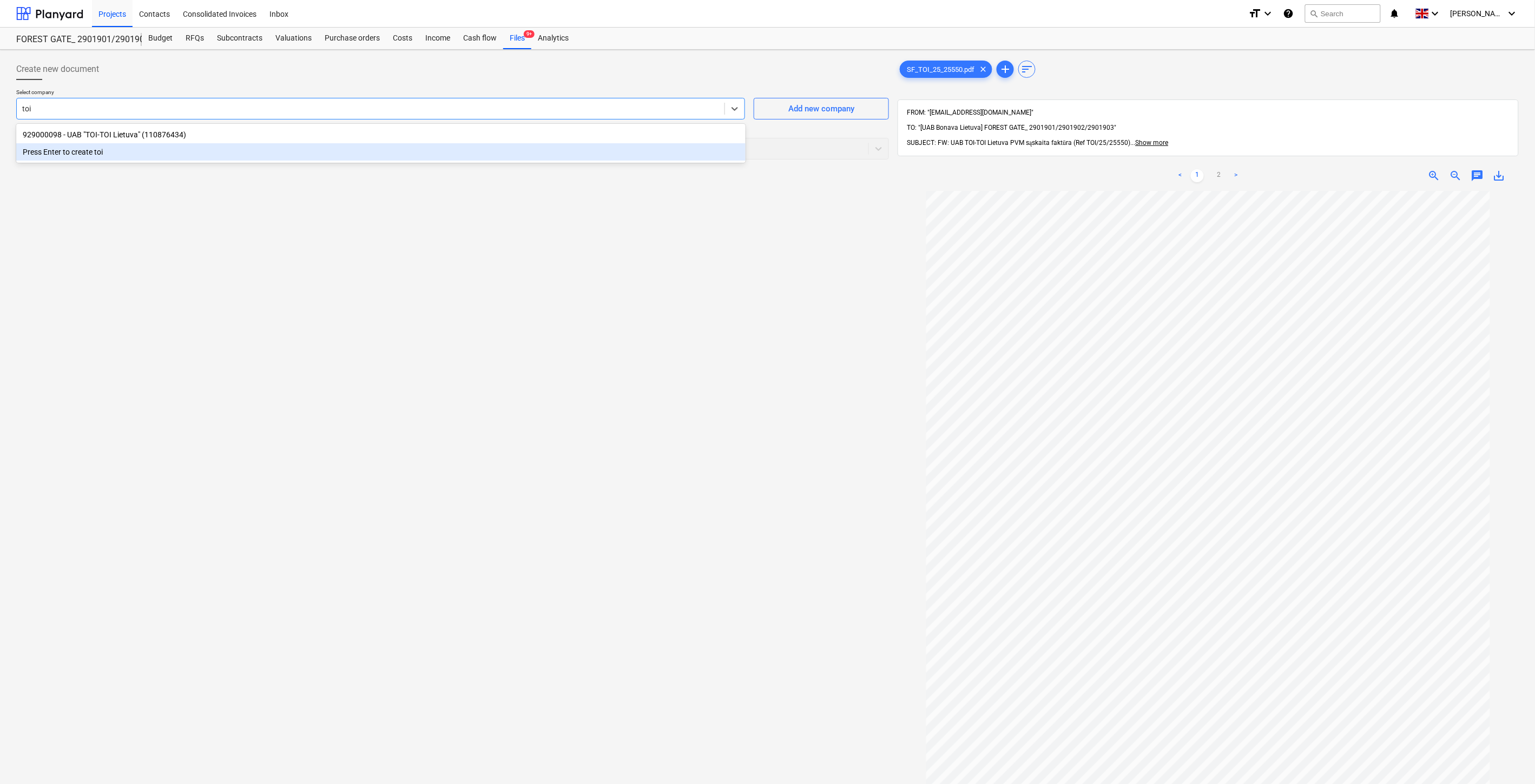
click at [224, 133] on div "929000098 - UAB "TOI-TOI Lietuva" (110876434)" at bounding box center [380, 134] width 729 height 17
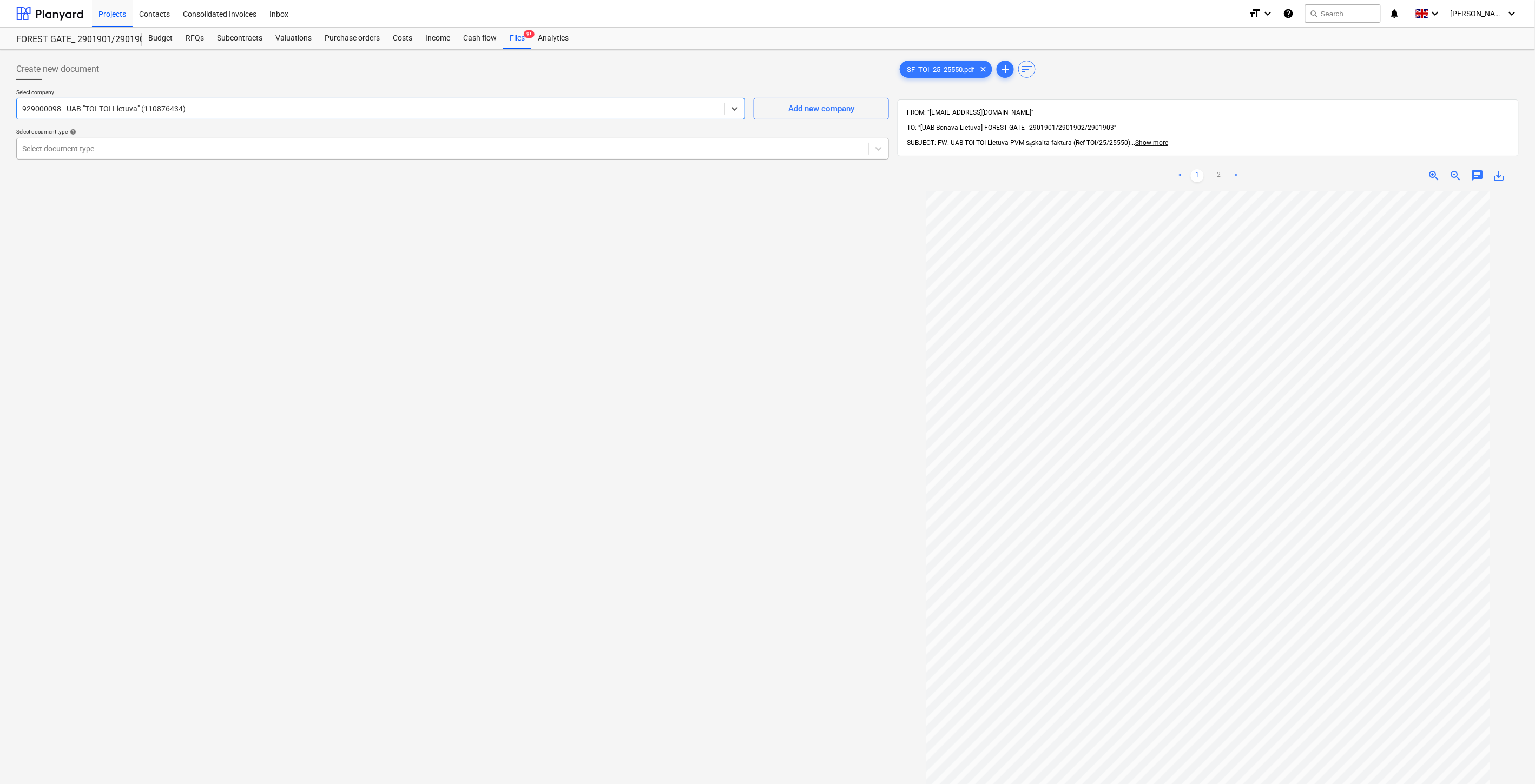
click at [219, 149] on div at bounding box center [443, 149] width 841 height 11
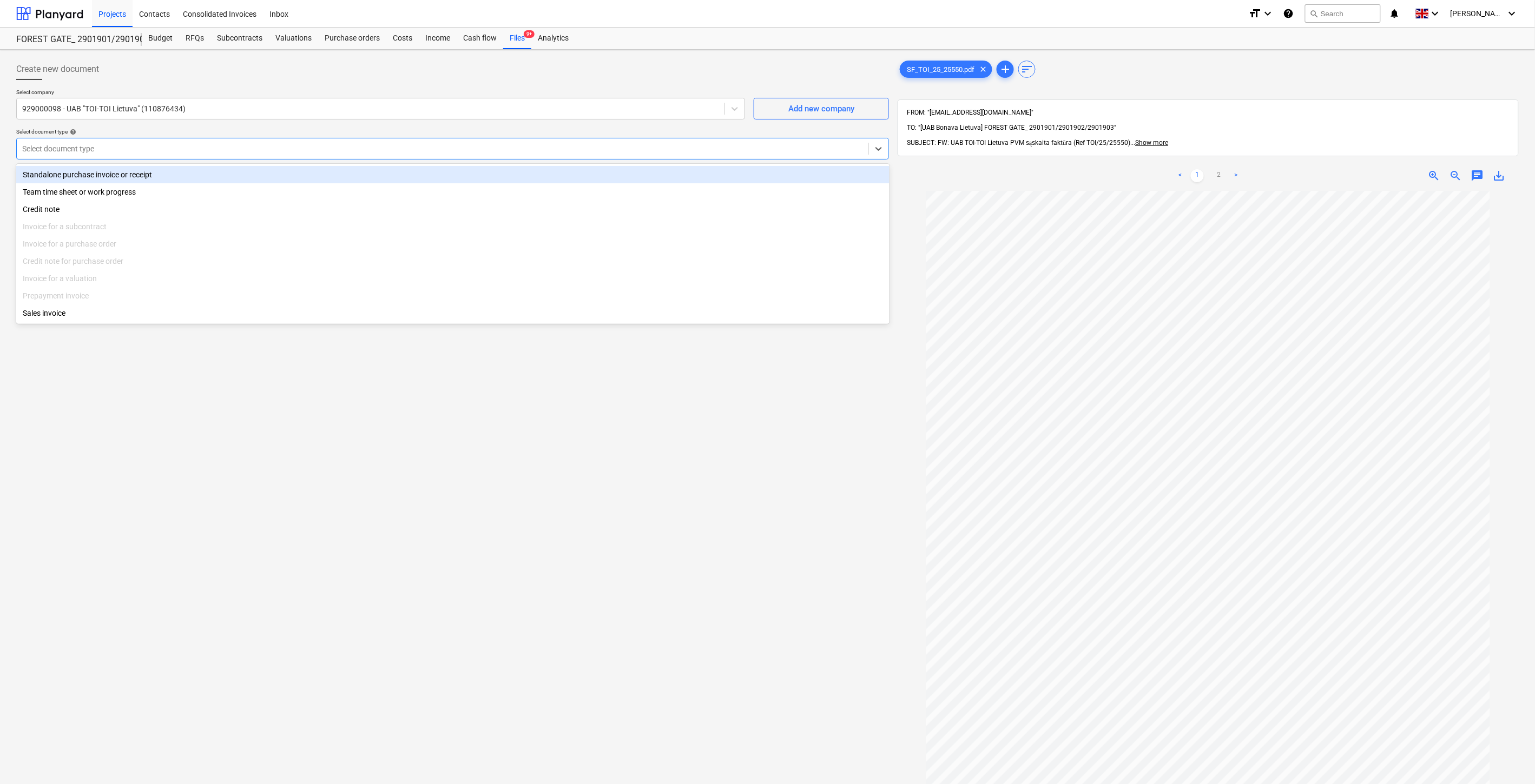
click at [204, 173] on div "Standalone purchase invoice or receipt" at bounding box center [453, 174] width 873 height 17
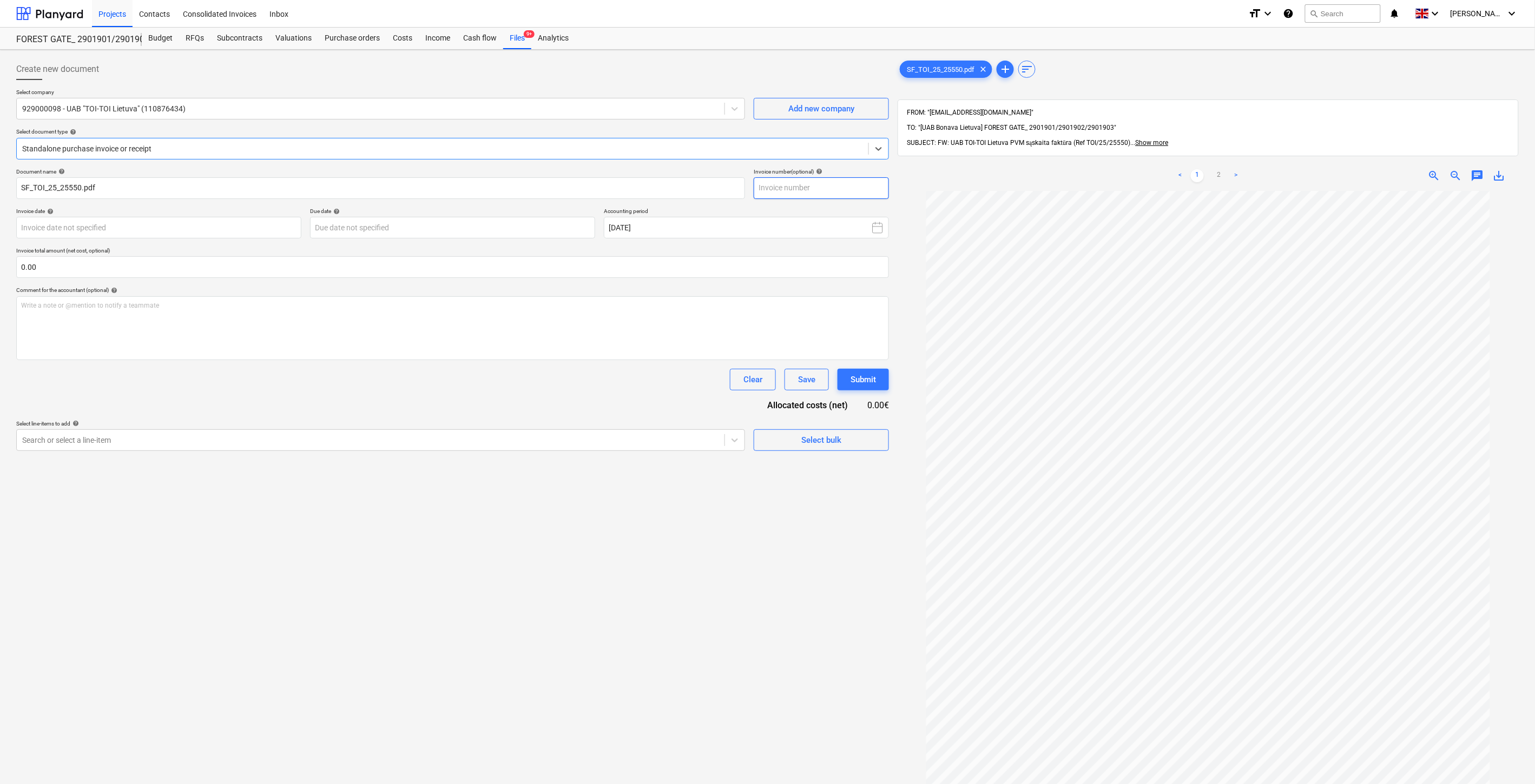
click at [846, 185] on input "text" at bounding box center [821, 188] width 135 height 21
type input "TOI/25/25550"
click at [266, 229] on body "Projects Contacts Consolidated Invoices Inbox format_size keyboard_arrow_down h…" at bounding box center [768, 392] width 1535 height 784
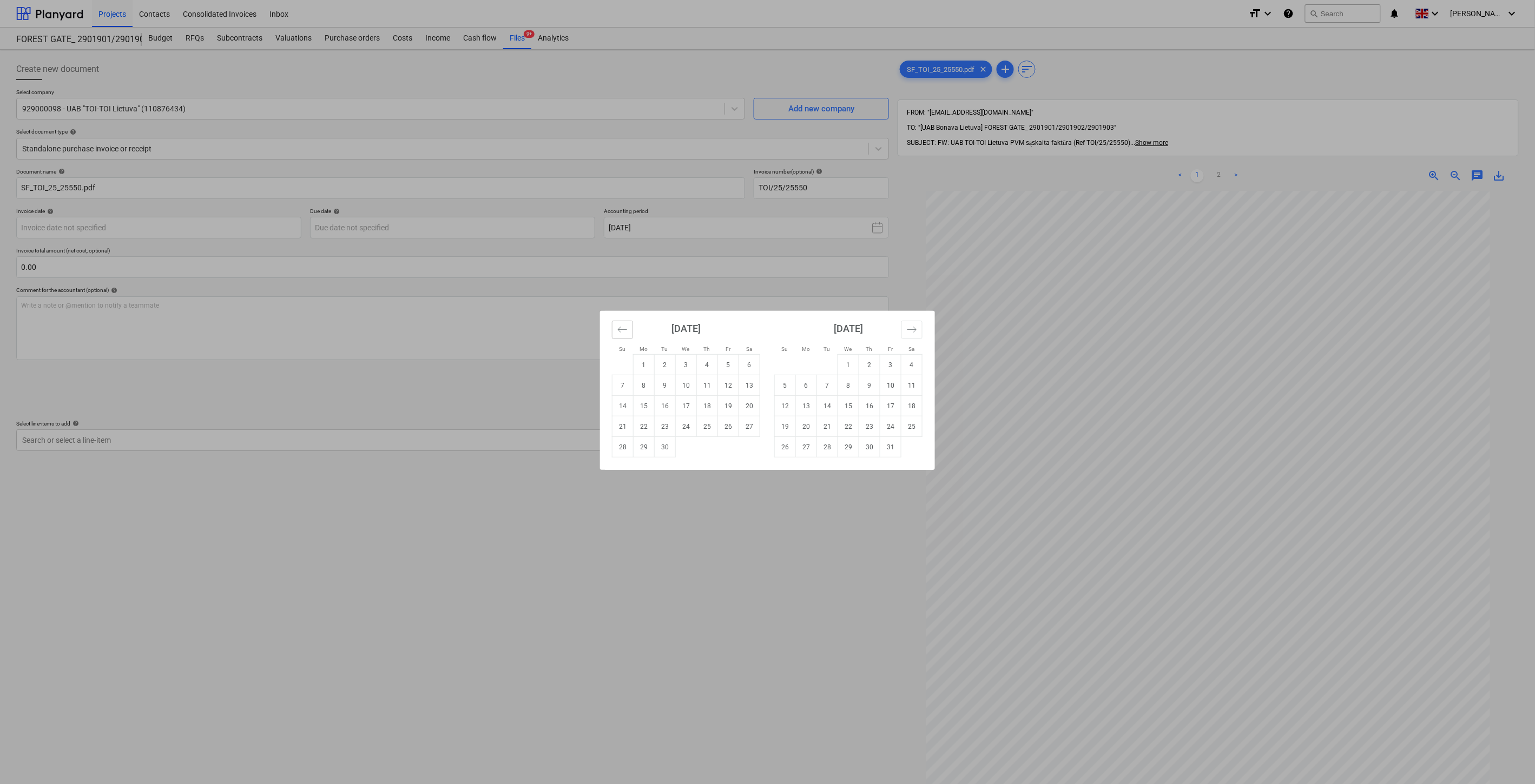
click at [627, 331] on icon "Move backward to switch to the previous month." at bounding box center [622, 329] width 10 height 10
click at [621, 469] on td "31" at bounding box center [622, 468] width 21 height 20
type input "[DATE]"
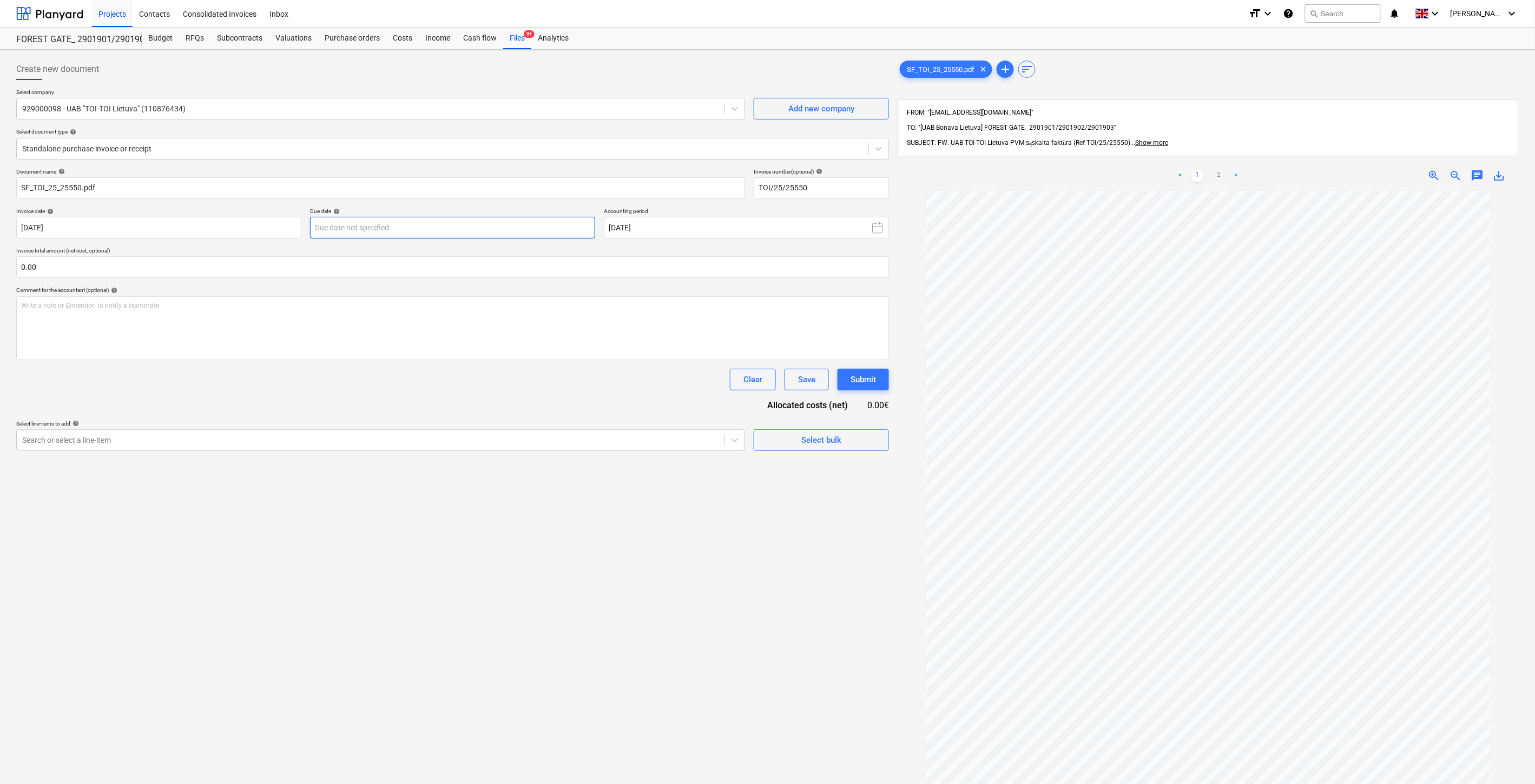
click at [532, 233] on body "Projects Contacts Consolidated Invoices Inbox format_size keyboard_arrow_down h…" at bounding box center [768, 392] width 1535 height 784
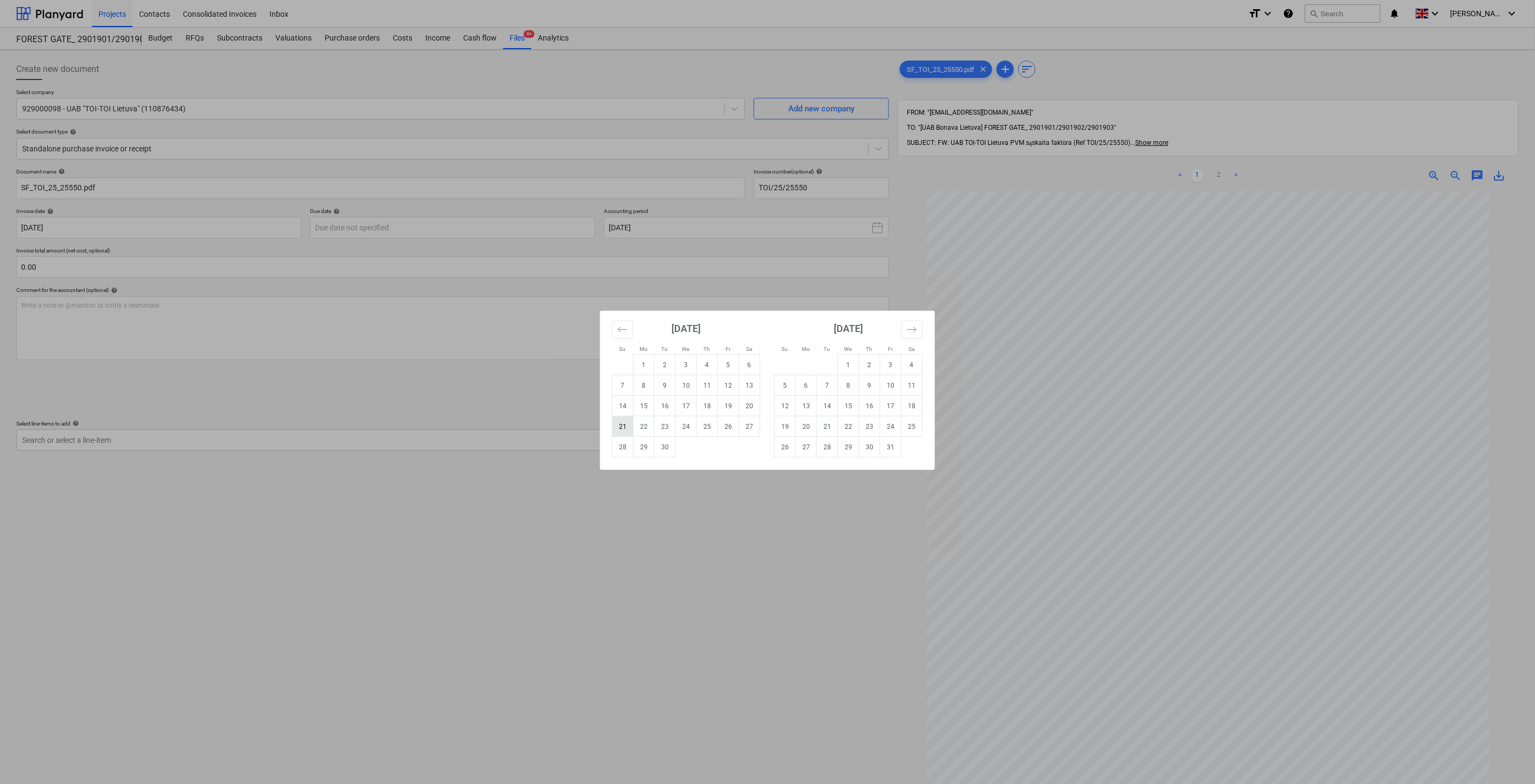
click at [624, 428] on td "21" at bounding box center [622, 426] width 21 height 20
type input "[DATE]"
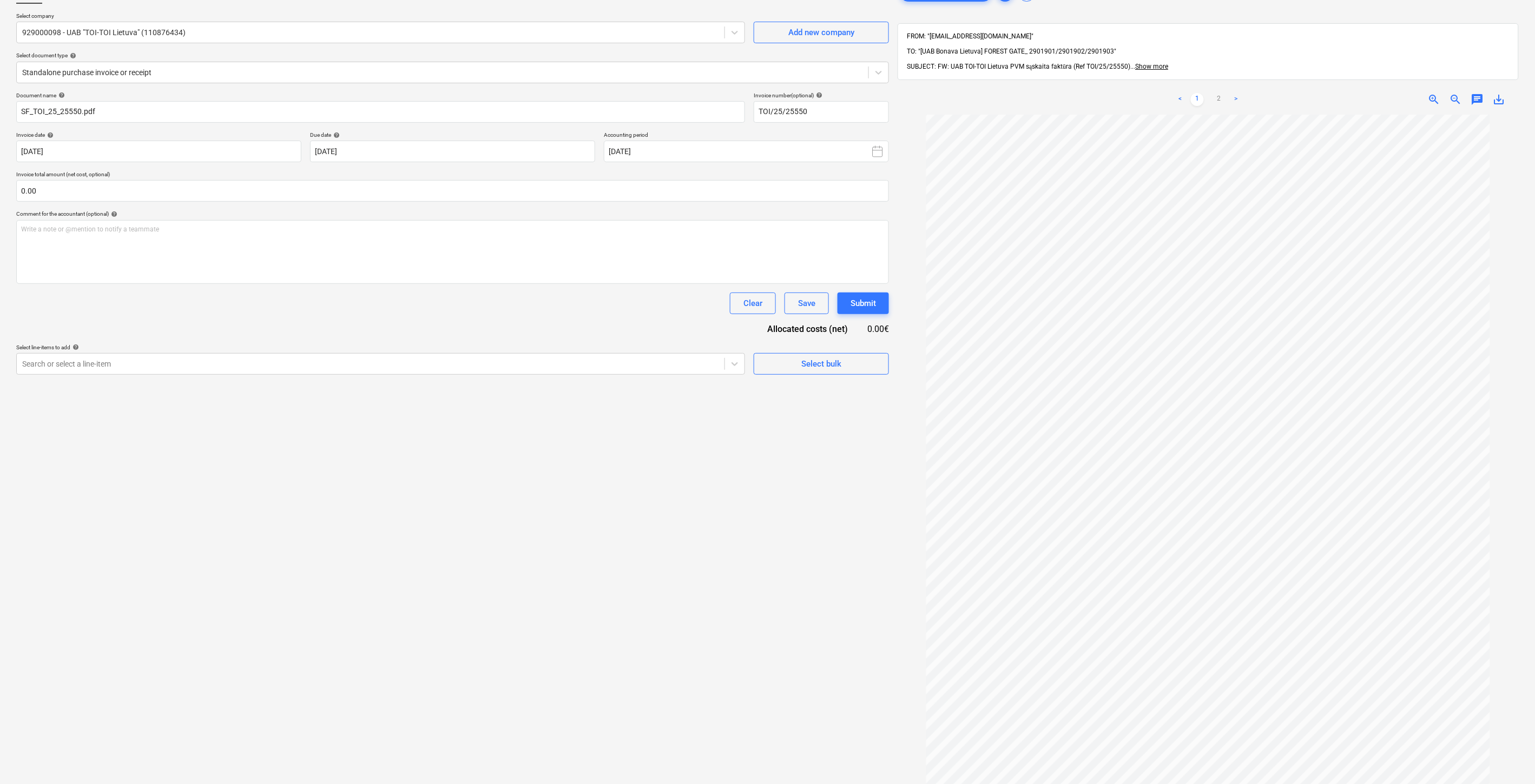
scroll to position [154, 0]
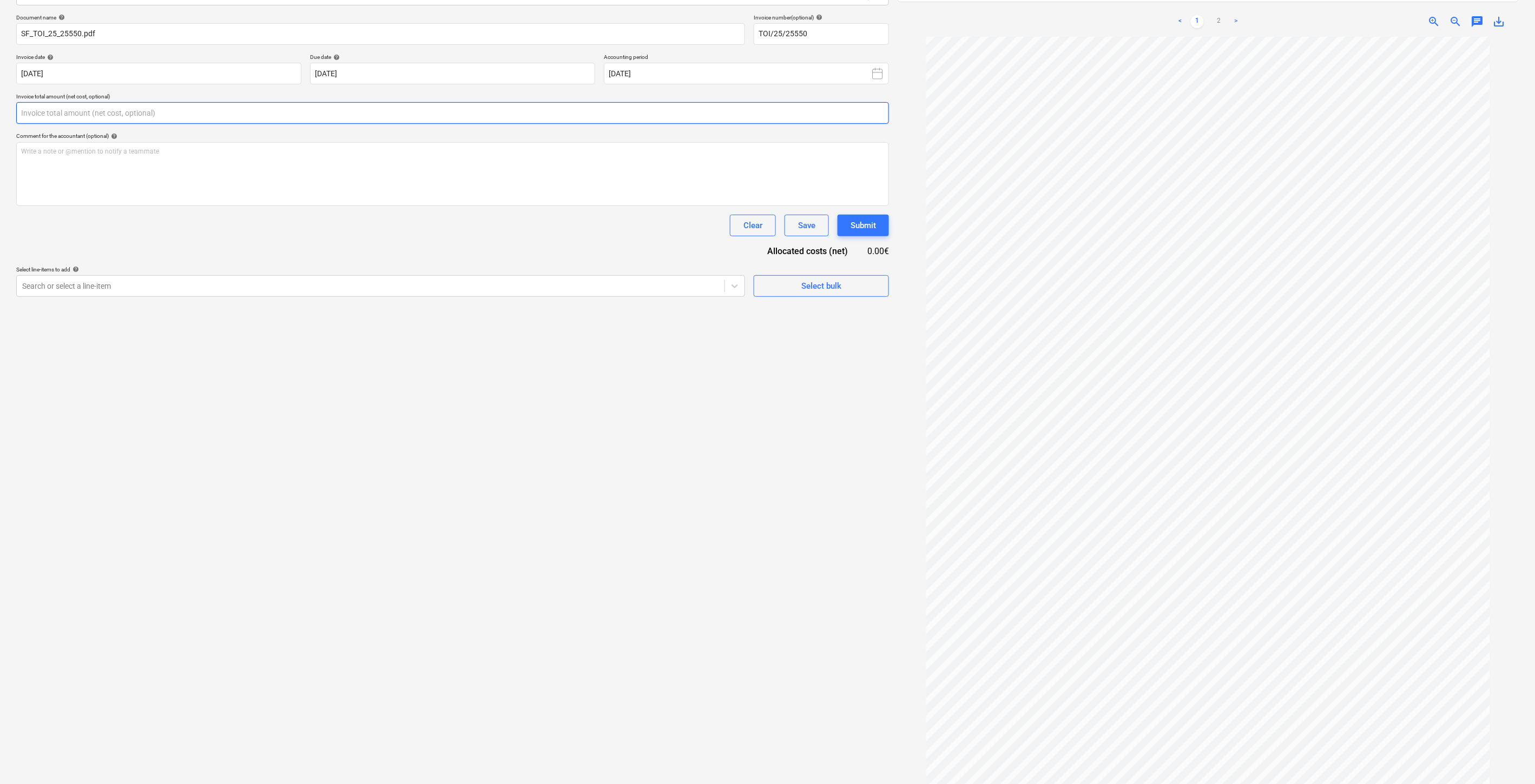
click at [483, 112] on input "text" at bounding box center [452, 113] width 873 height 21
type input "550.00"
click at [317, 309] on div at bounding box center [370, 313] width 697 height 11
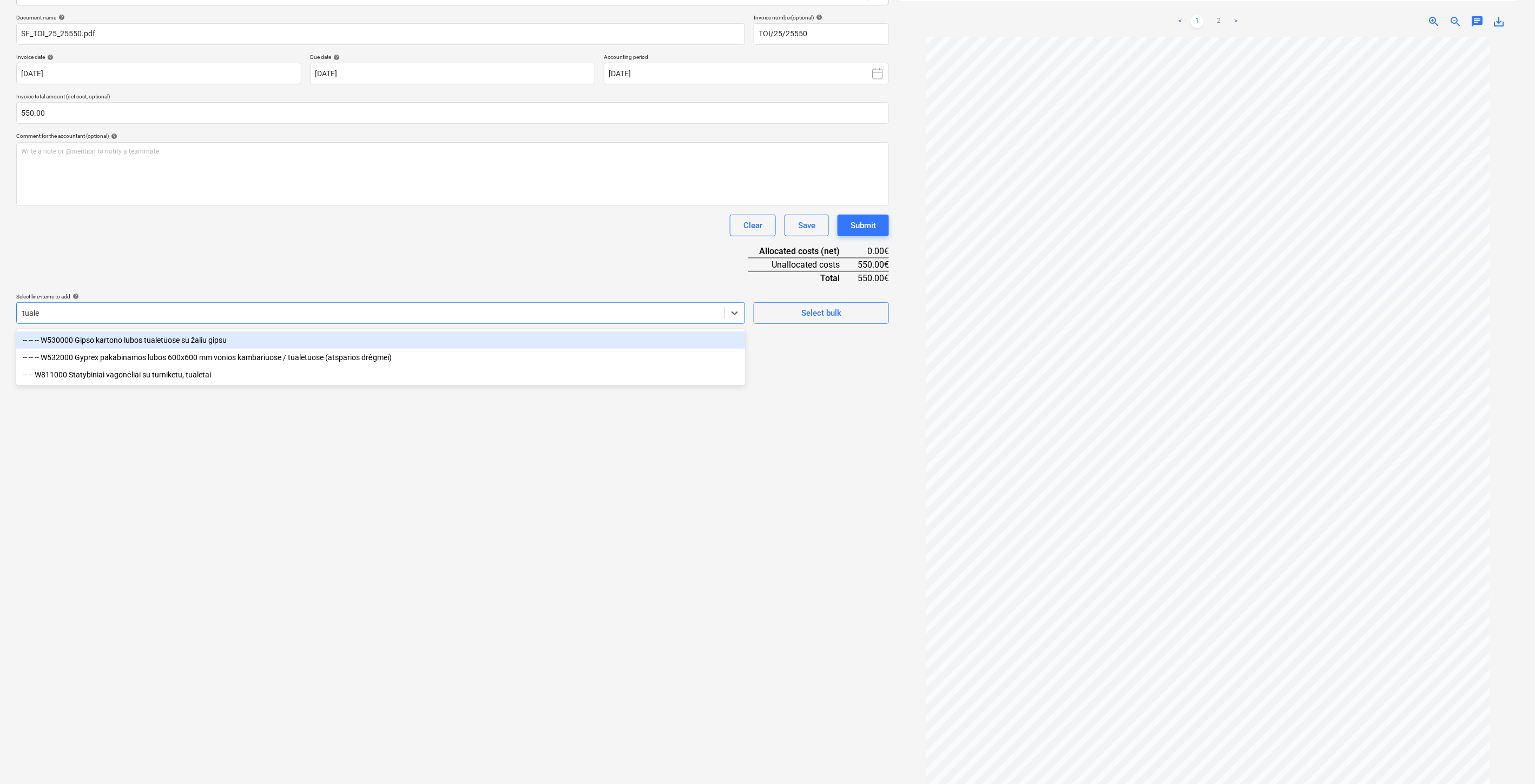
type input "tualet"
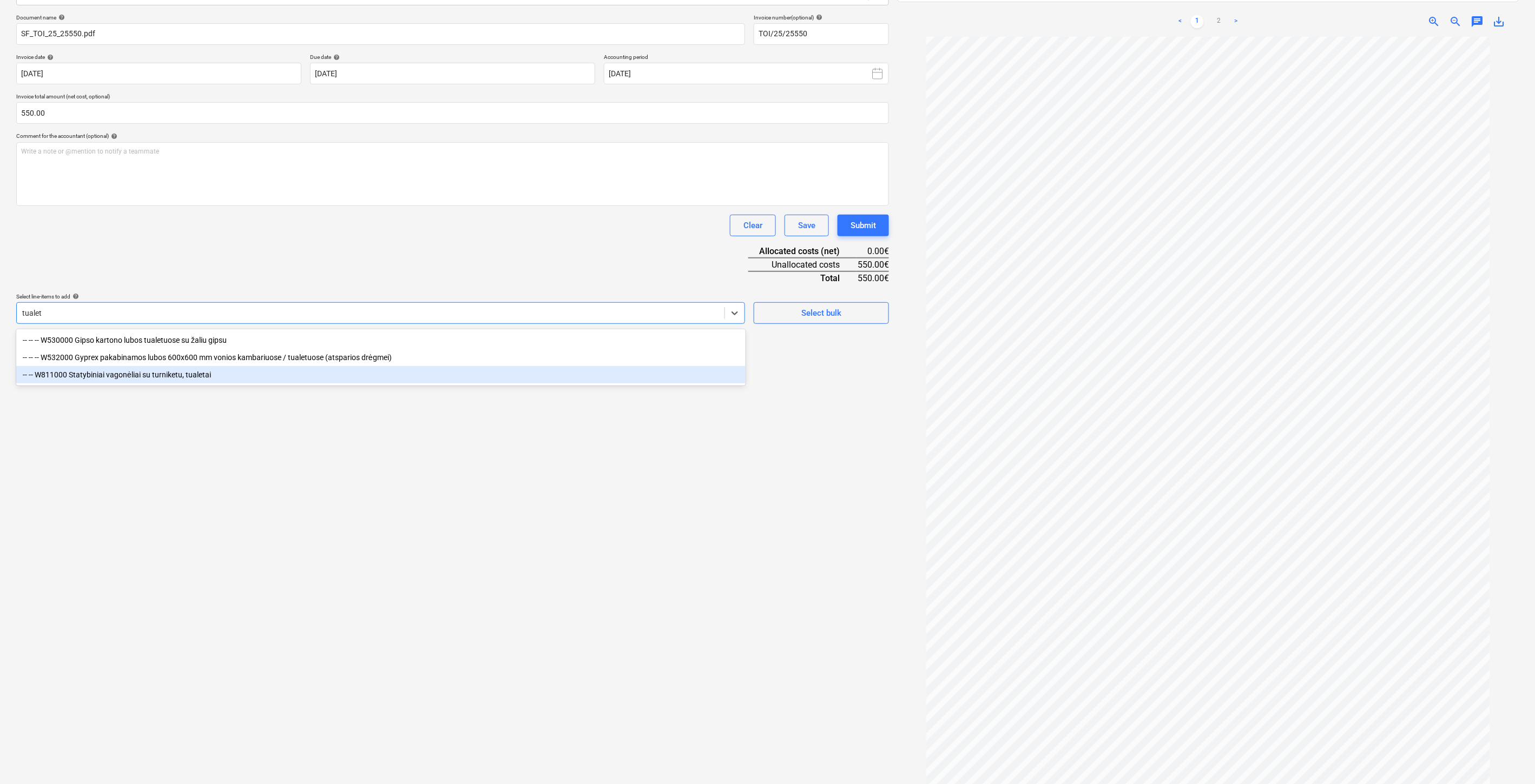
click at [204, 381] on div "-- -- W811000 Statybiniai vagonėliai su turniketu, tualetai" at bounding box center [380, 374] width 729 height 17
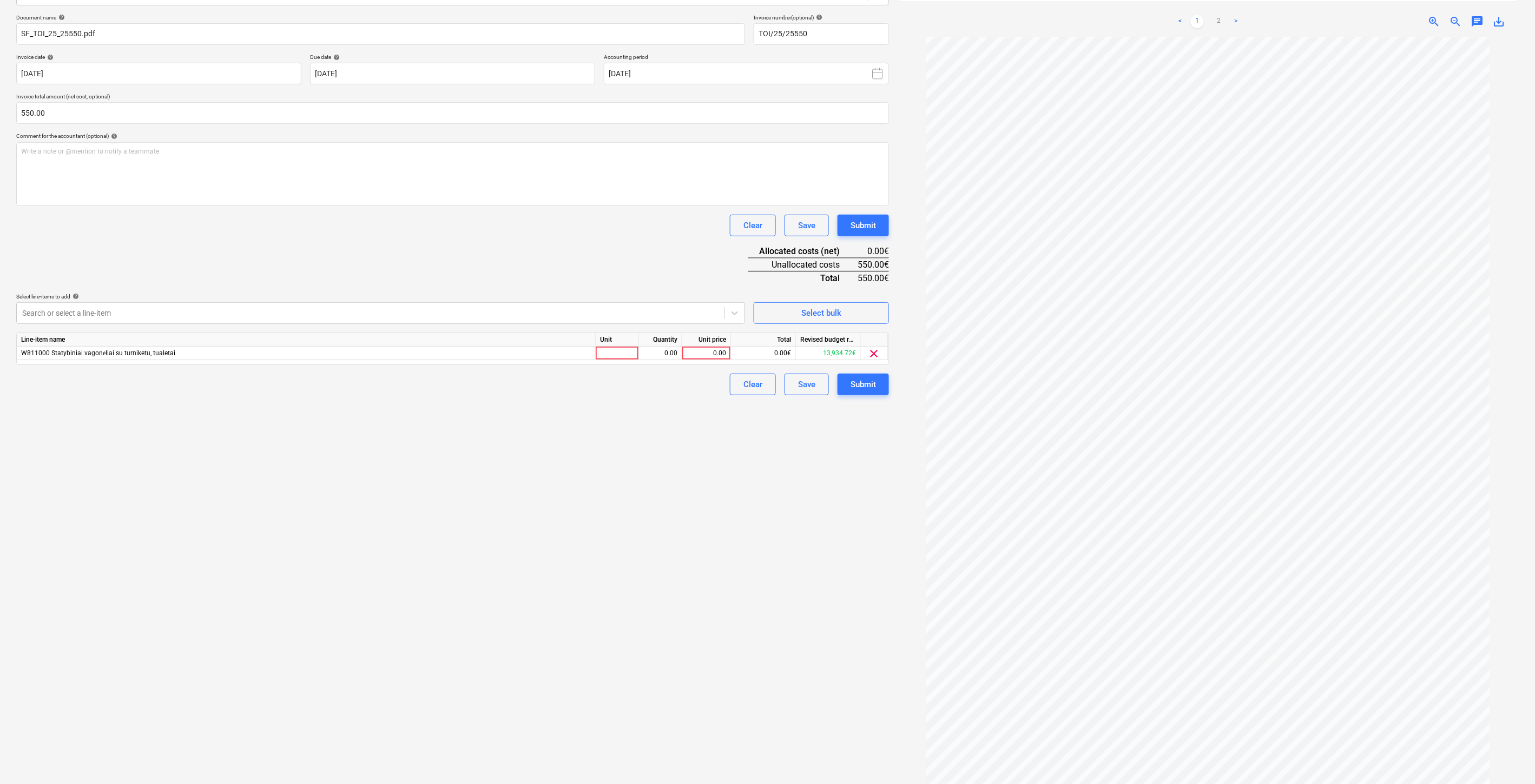
drag, startPoint x: 217, startPoint y: 564, endPoint x: 635, endPoint y: 376, distance: 458.3
click at [225, 561] on div "Create new document Select company 929000098 - UAB "TOI-TOI Lietuva" (110876434…" at bounding box center [452, 347] width 881 height 895
click at [617, 361] on div "Line-item name Unit Quantity Unit price Total Revised budget remaining W811000 …" at bounding box center [452, 349] width 873 height 32
click at [617, 355] on div at bounding box center [617, 353] width 43 height 14
click at [655, 353] on div "0.00" at bounding box center [660, 353] width 34 height 14
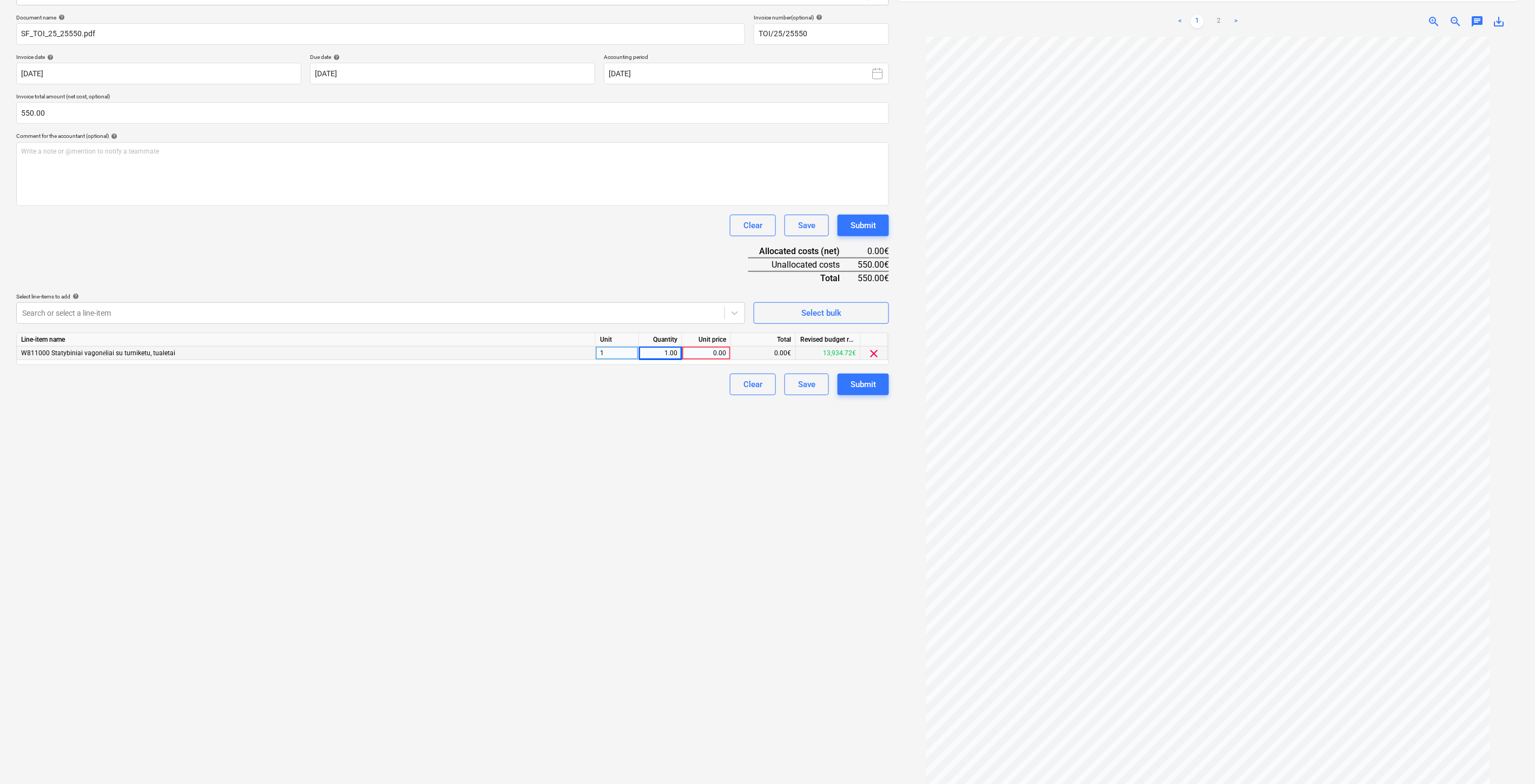
drag, startPoint x: 707, startPoint y: 353, endPoint x: 647, endPoint y: 256, distance: 114.1
click at [707, 353] on div "0.00" at bounding box center [706, 353] width 39 height 14
type input "550"
click at [672, 244] on div "Document name help SF_TOI_25_25550.pdf Invoice number (optional) help TOI/25/25…" at bounding box center [452, 205] width 873 height 382
click at [813, 385] on div "Save" at bounding box center [806, 385] width 17 height 14
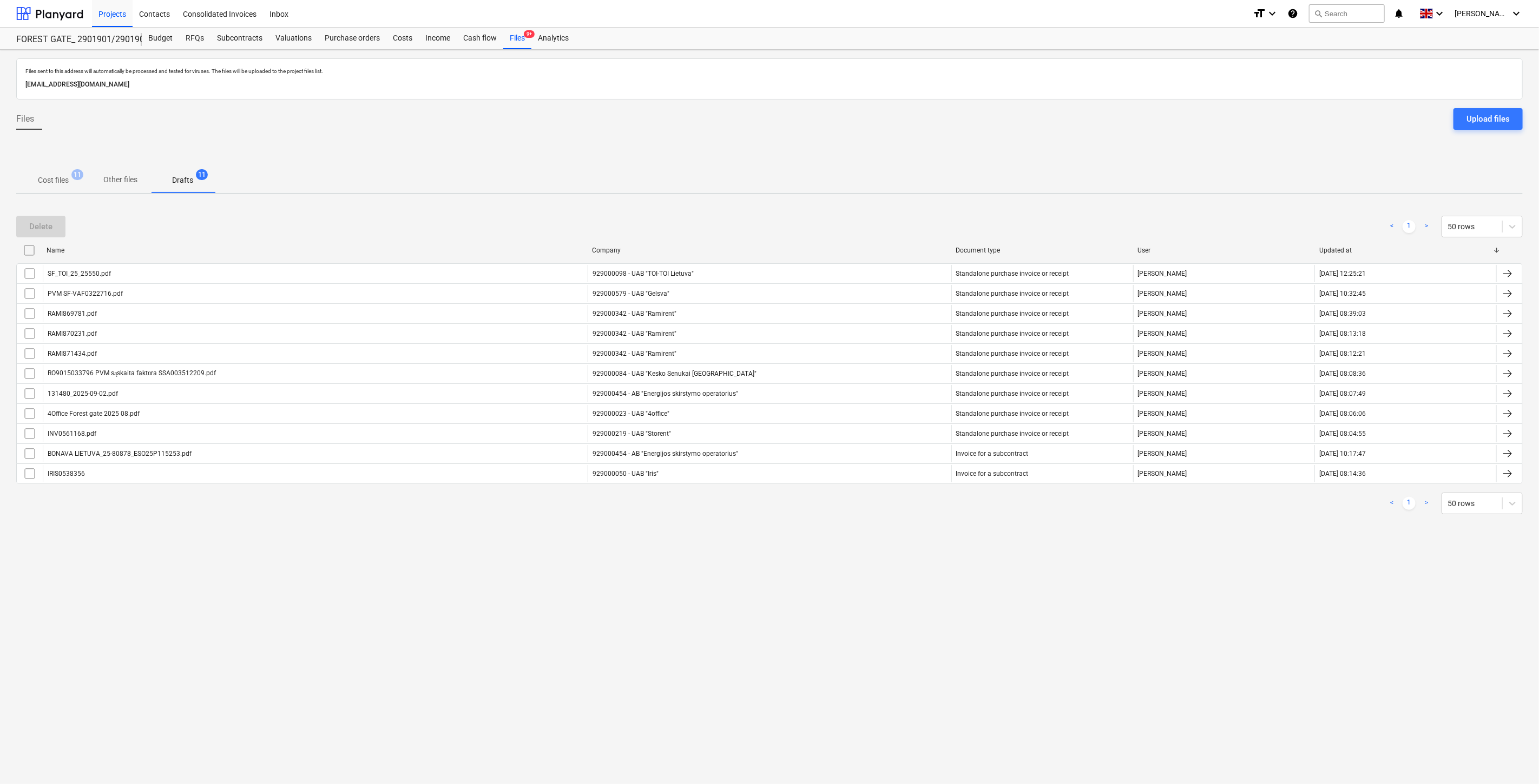
click at [68, 177] on p "Cost files" at bounding box center [53, 180] width 31 height 11
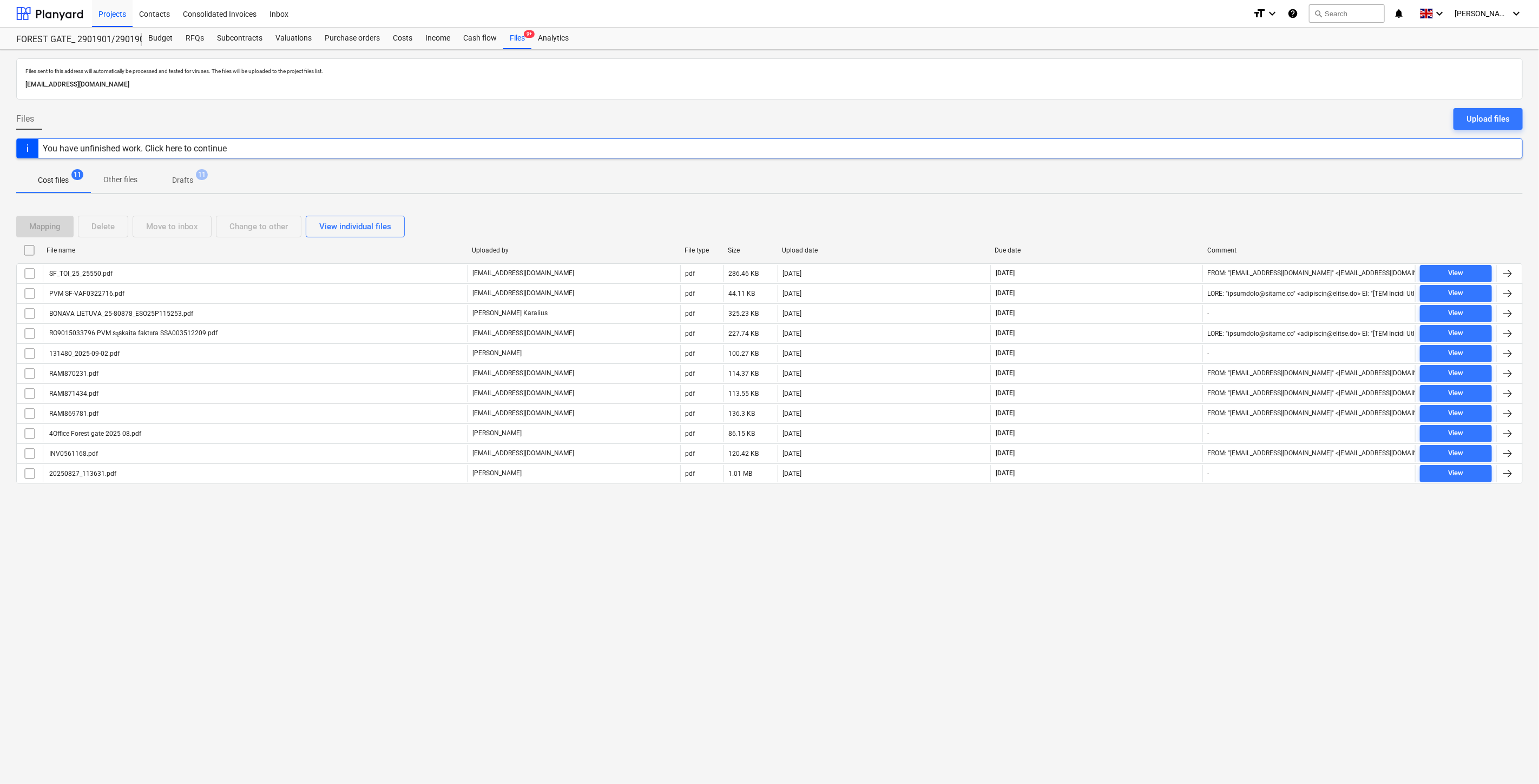
click at [1149, 598] on div "Files sent to this address will automatically be processed and tested for virus…" at bounding box center [770, 417] width 1539 height 734
click at [1160, 561] on div "Files sent to this address will automatically be processed and tested for virus…" at bounding box center [770, 417] width 1539 height 734
drag, startPoint x: 1171, startPoint y: 534, endPoint x: 1181, endPoint y: 511, distance: 25.1
click at [1175, 525] on div "Files sent to this address will automatically be processed and tested for virus…" at bounding box center [770, 417] width 1539 height 734
click at [1182, 507] on div "Files sent to this address will automatically be processed and tested for virus…" at bounding box center [770, 417] width 1539 height 734
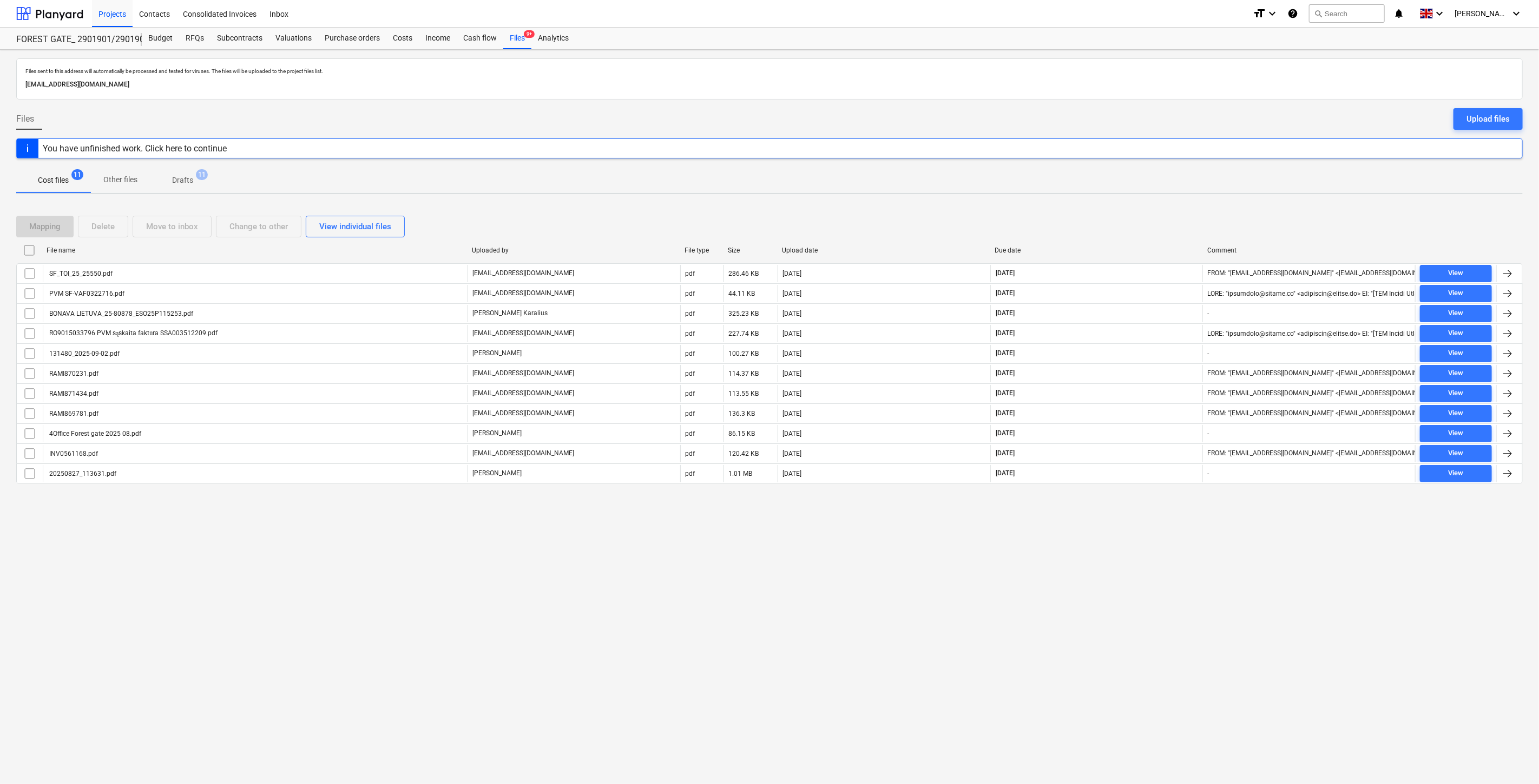
click at [1136, 235] on div "Mapping Delete Move to inbox Change to other View individual files" at bounding box center [770, 226] width 1507 height 21
click at [1169, 216] on div "Mapping Delete Move to inbox Change to other View individual files" at bounding box center [770, 226] width 1507 height 21
click at [1182, 209] on div "Mapping Delete Move to inbox Change to other View individual files File name Up…" at bounding box center [770, 354] width 1507 height 303
click at [1187, 207] on div "Mapping Delete Move to inbox Change to other View individual files File name Up…" at bounding box center [770, 354] width 1507 height 303
click at [1479, 125] on div "Upload files" at bounding box center [1488, 119] width 43 height 14
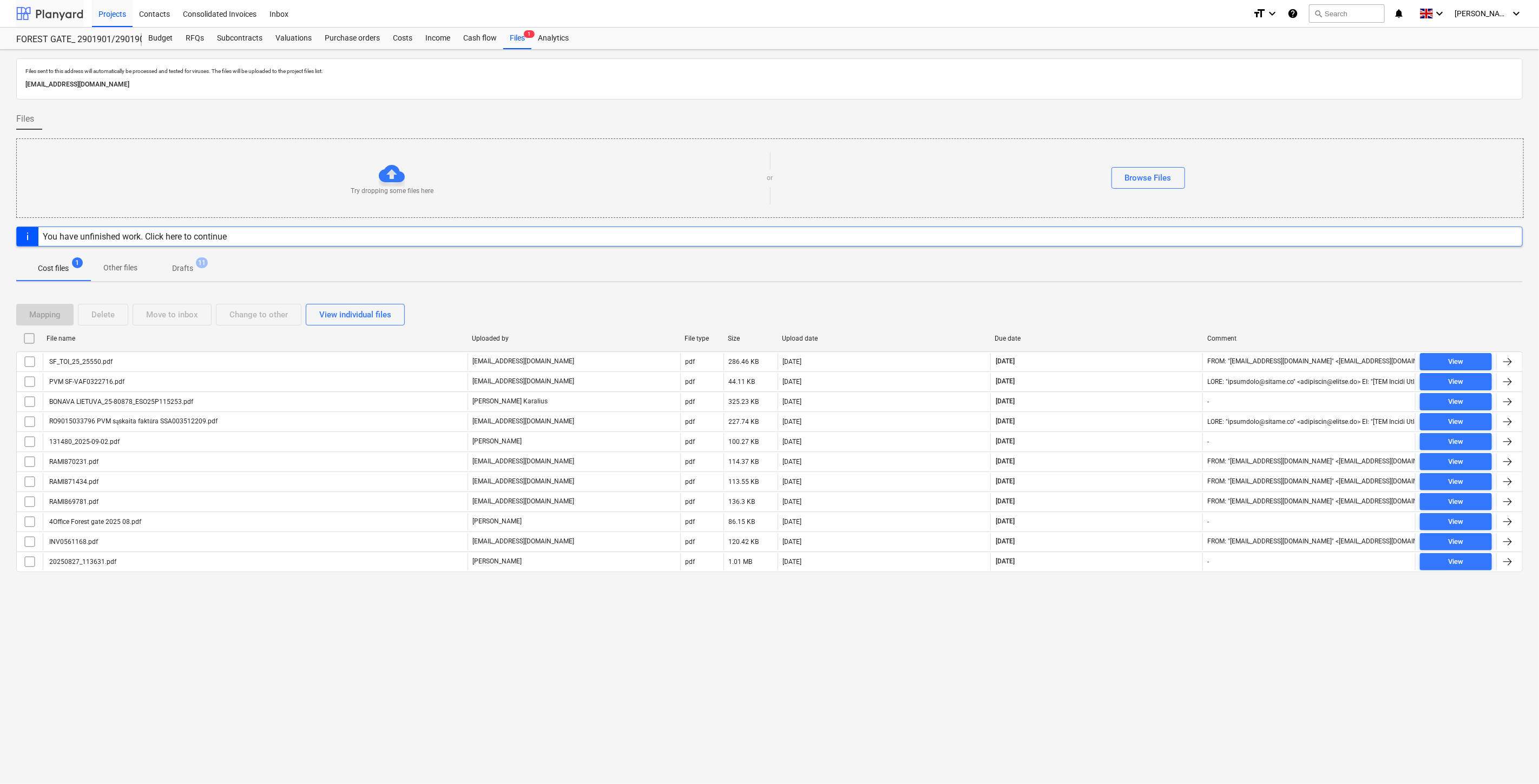
click at [76, 17] on div at bounding box center [50, 13] width 67 height 27
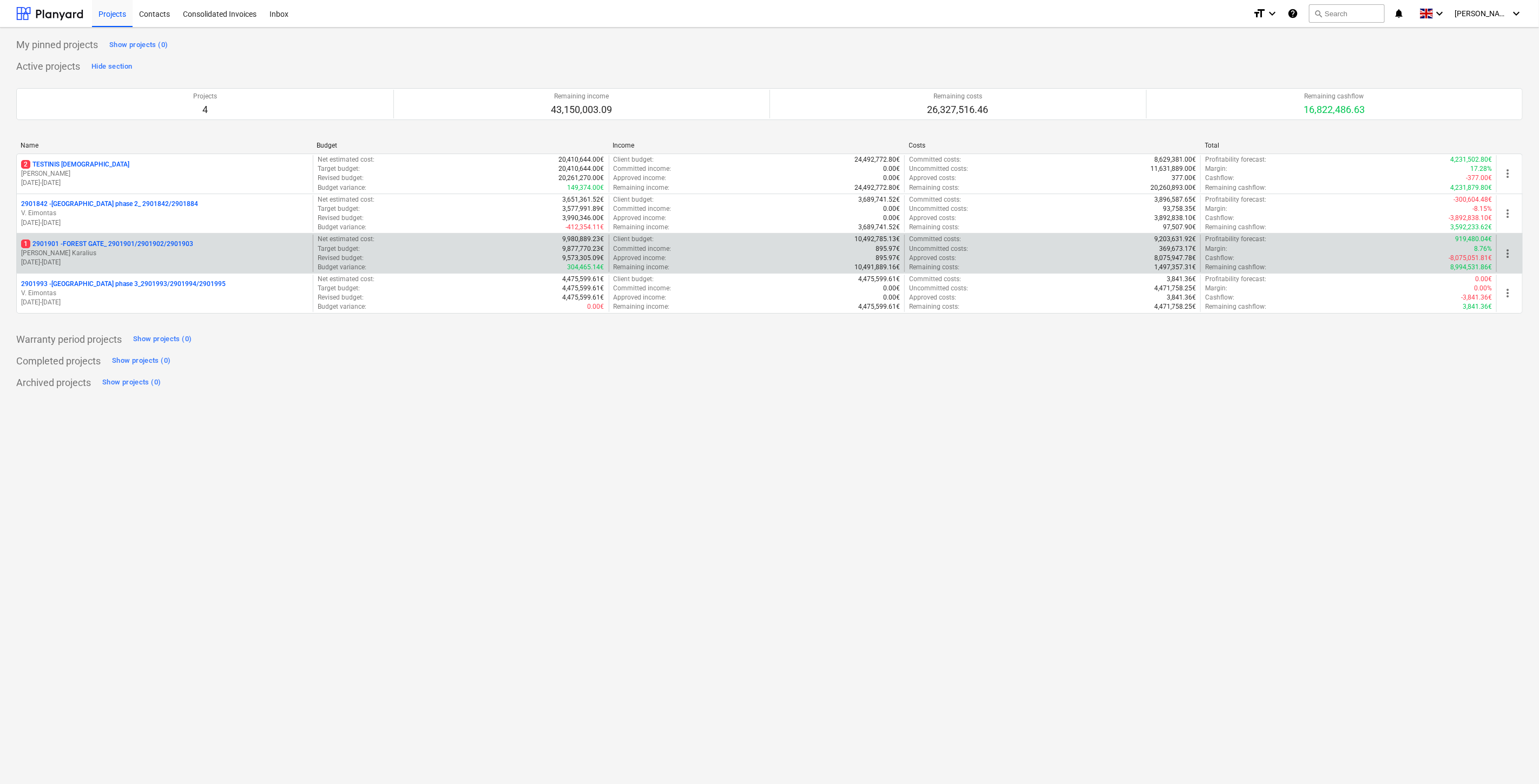
click at [88, 257] on p "[PERSON_NAME] Karalius" at bounding box center [164, 253] width 287 height 9
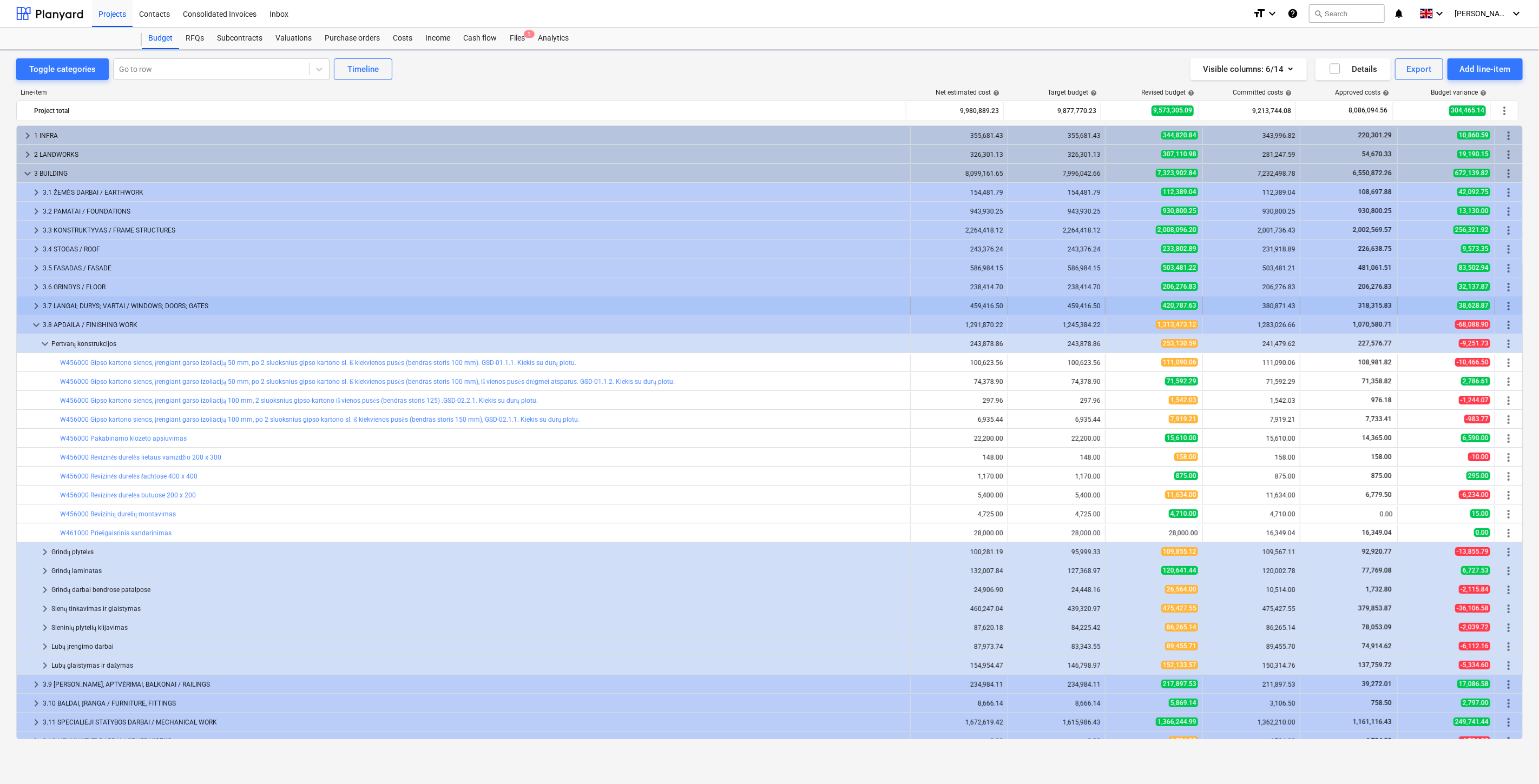
scroll to position [87, 0]
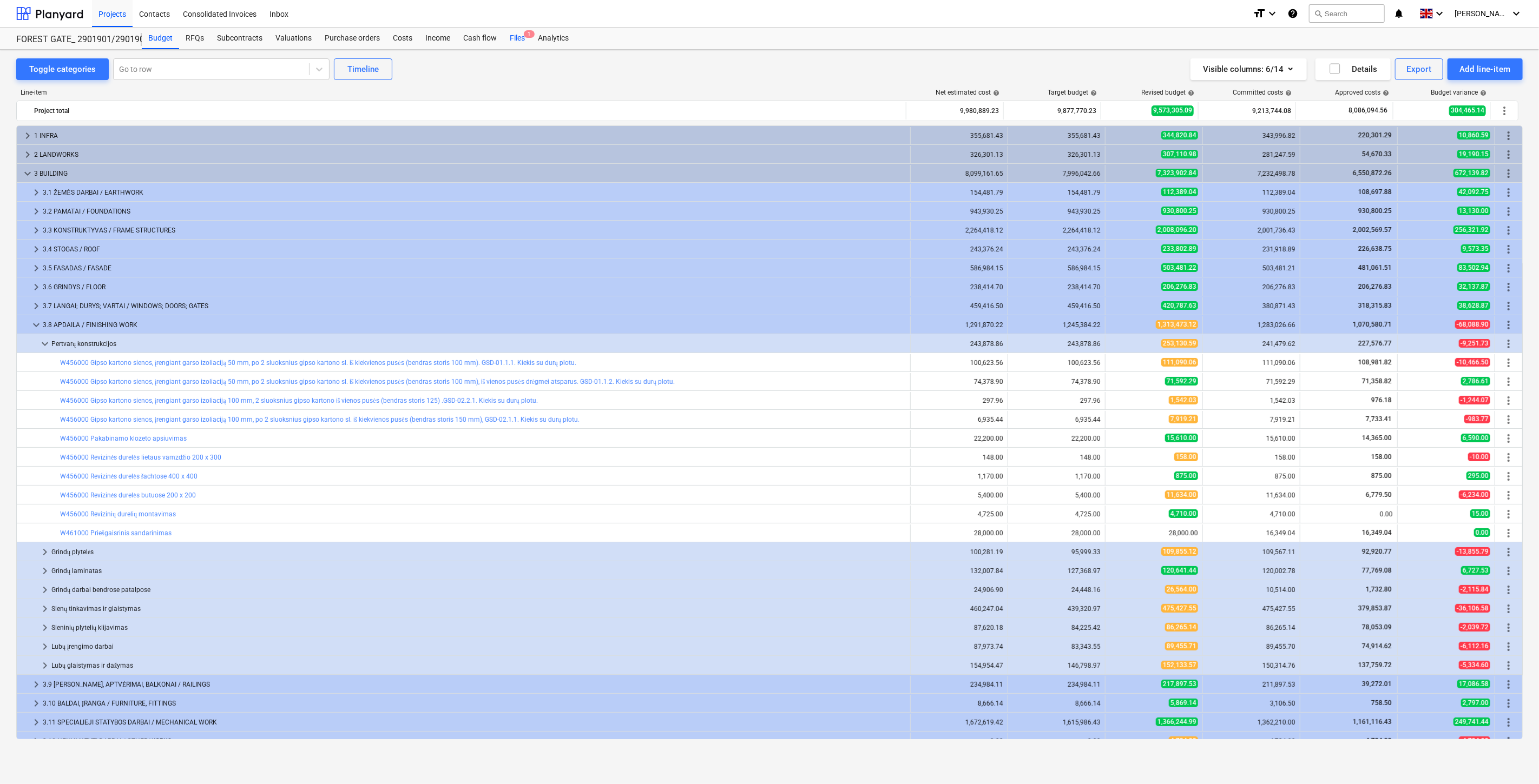
click at [515, 36] on div "Files 1" at bounding box center [517, 38] width 28 height 21
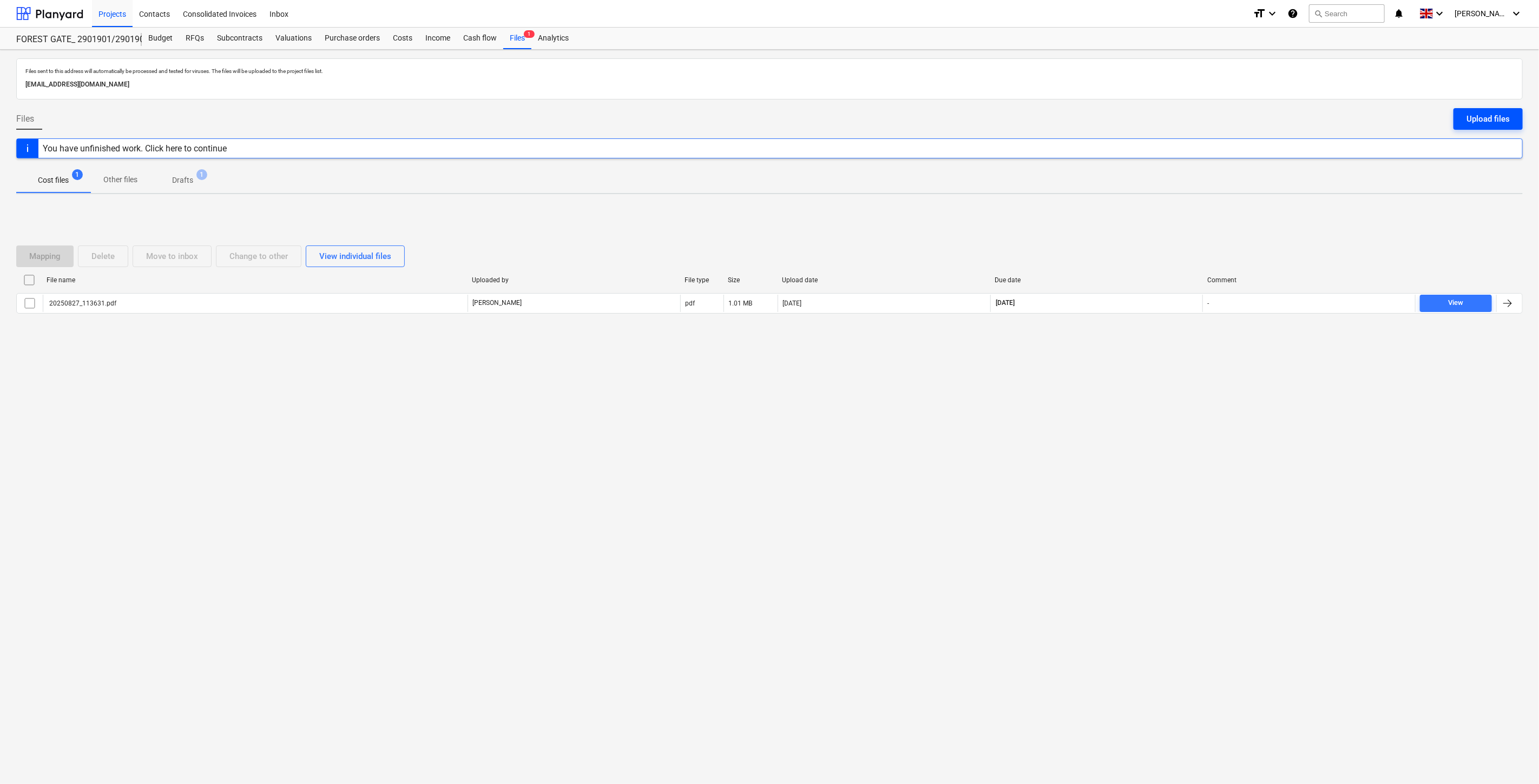
click at [1460, 122] on button "Upload files" at bounding box center [1488, 119] width 69 height 21
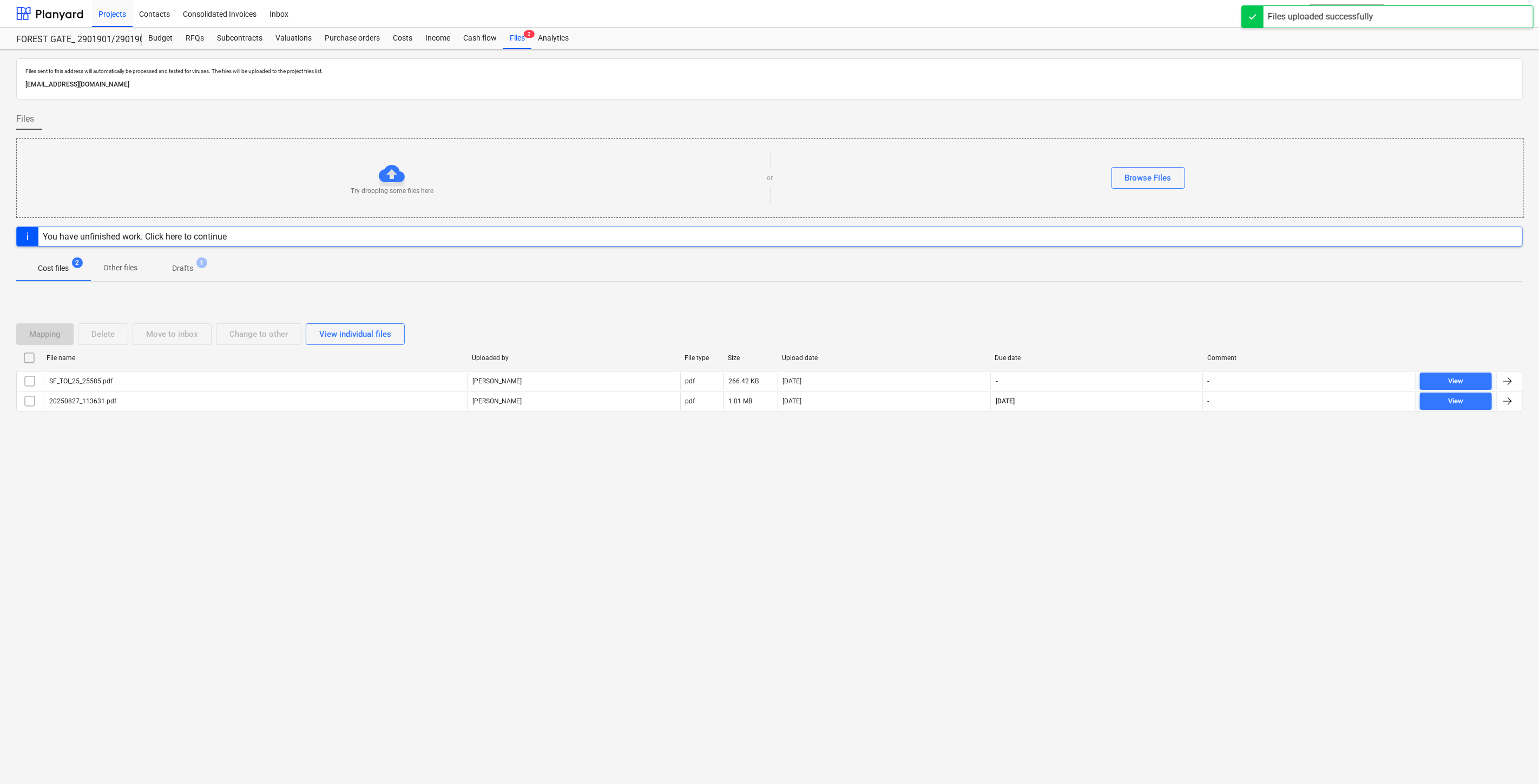
click at [1088, 485] on div "Files sent to this address will automatically be processed and tested for virus…" at bounding box center [770, 417] width 1539 height 734
click at [1094, 479] on div "Files sent to this address will automatically be processed and tested for virus…" at bounding box center [770, 417] width 1539 height 734
click at [1111, 468] on div "Files sent to this address will automatically be processed and tested for virus…" at bounding box center [770, 417] width 1539 height 734
drag, startPoint x: 1130, startPoint y: 456, endPoint x: 987, endPoint y: 456, distance: 143.0
click at [1129, 456] on div "Files sent to this address will automatically be processed and tested for virus…" at bounding box center [770, 417] width 1539 height 734
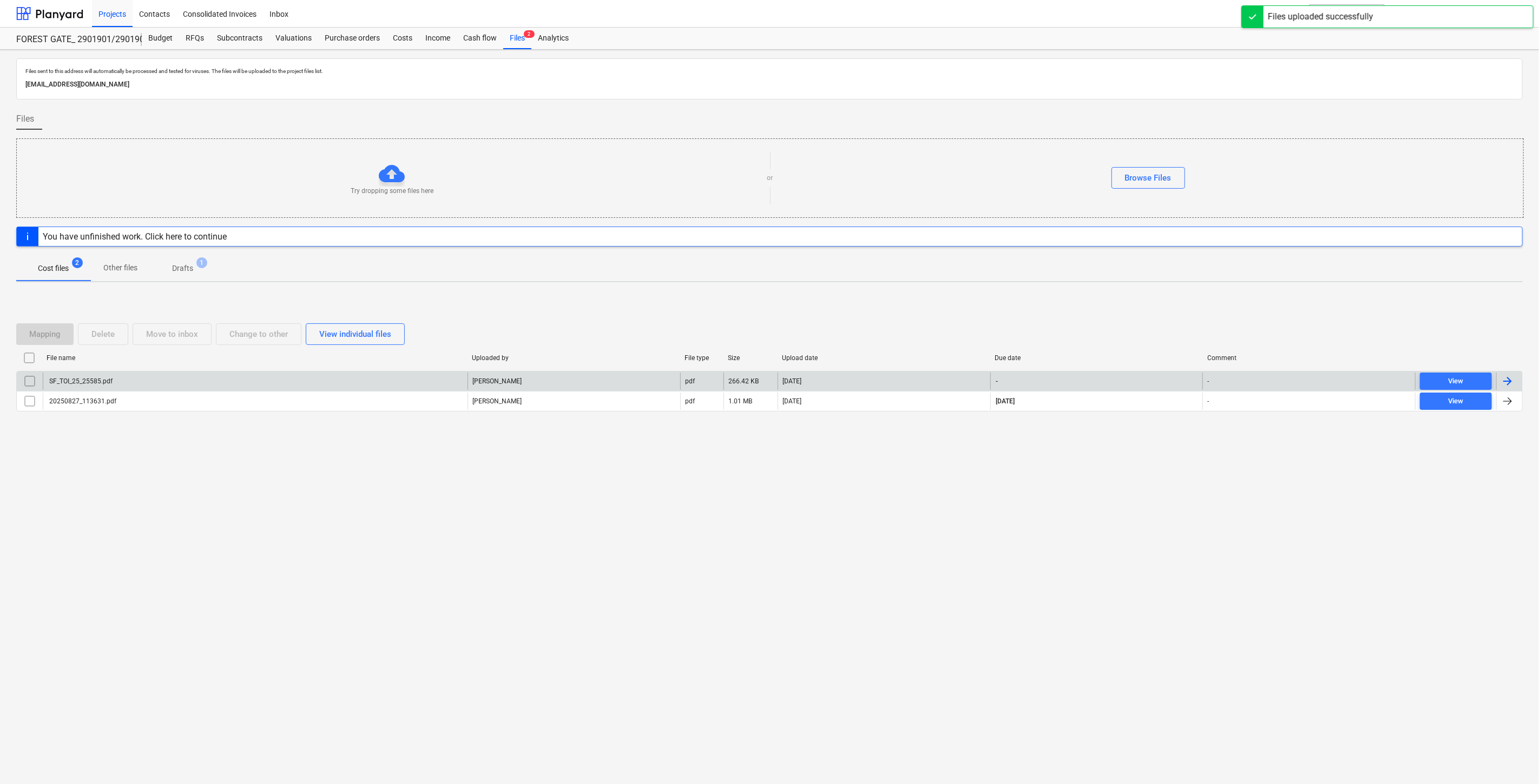
click at [387, 379] on div "SF_TOI_25_25585.pdf" at bounding box center [255, 381] width 425 height 17
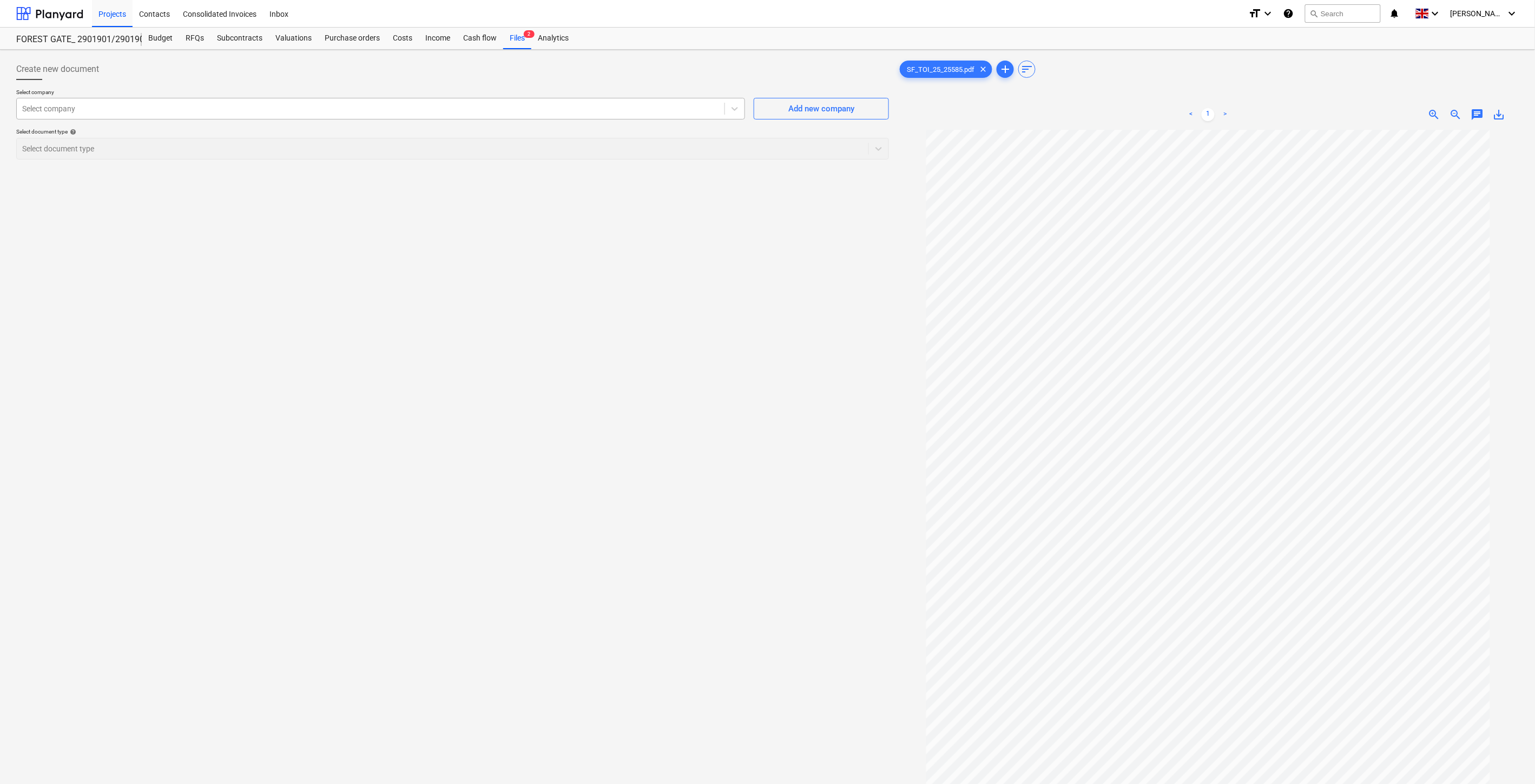
click at [552, 112] on div at bounding box center [370, 109] width 697 height 11
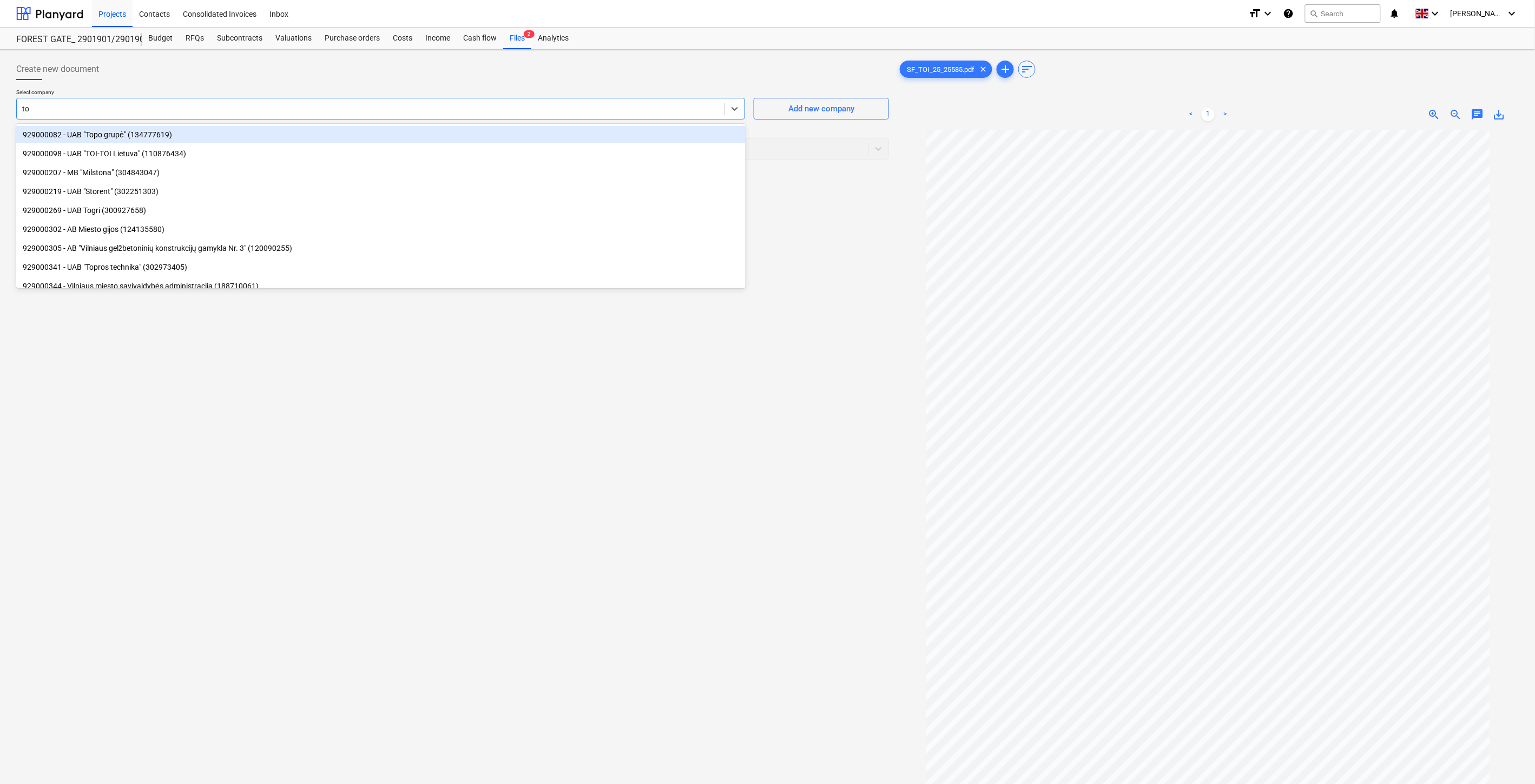
type input "toi"
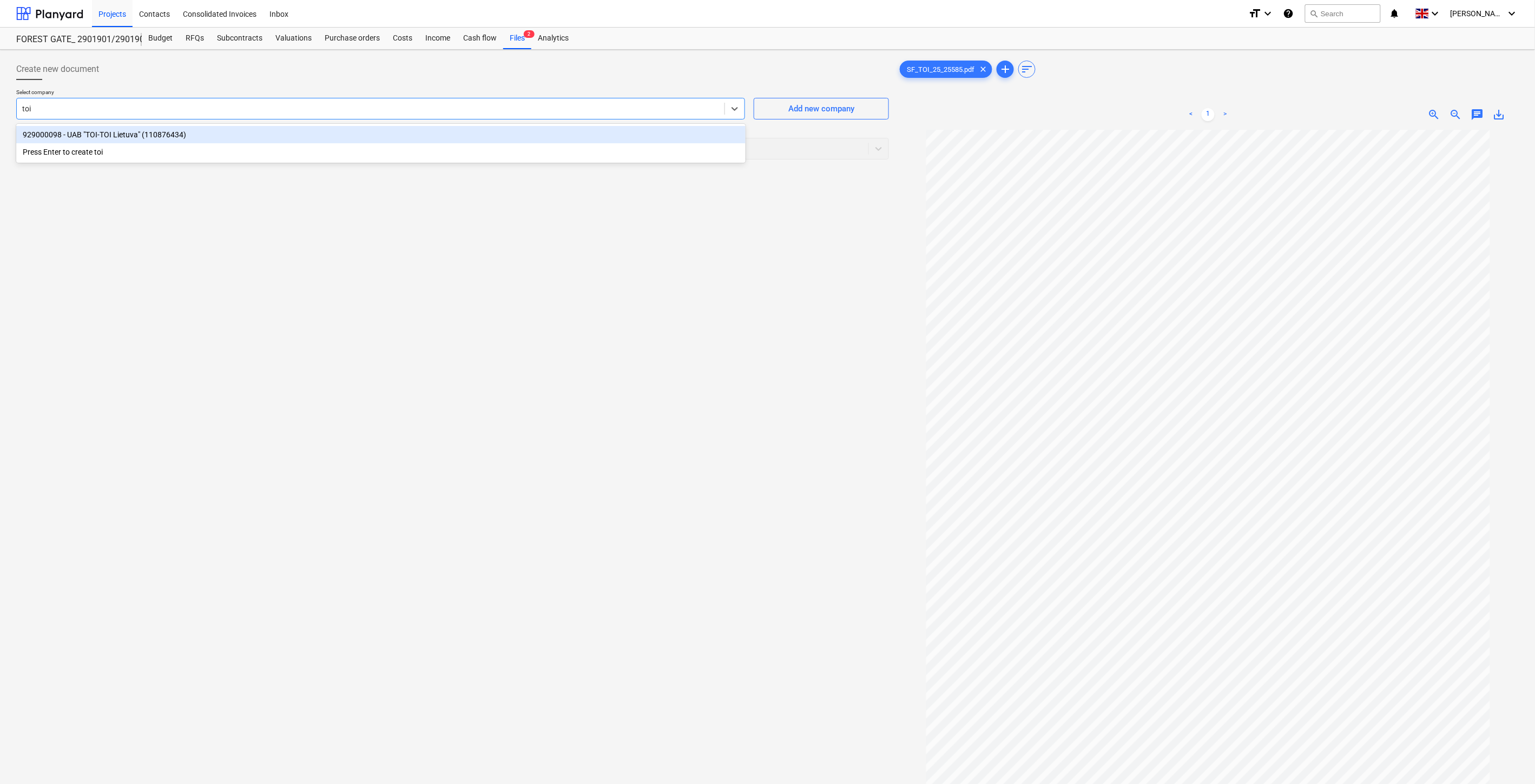
click at [588, 134] on div "929000098 - UAB "TOI-TOI Lietuva" (110876434)" at bounding box center [380, 134] width 729 height 17
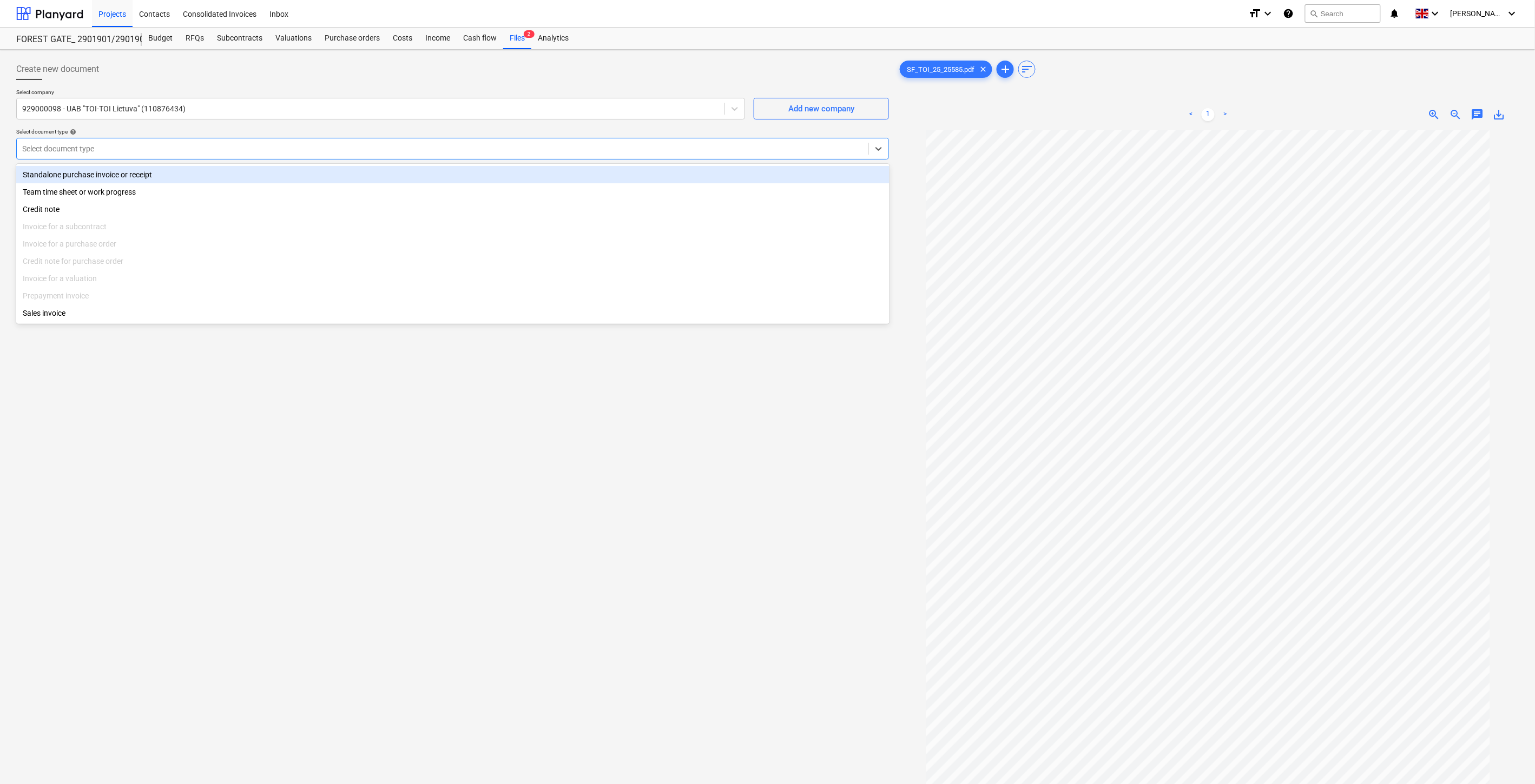
click at [569, 149] on div at bounding box center [443, 149] width 841 height 11
click at [212, 176] on div "Standalone purchase invoice or receipt" at bounding box center [453, 174] width 873 height 17
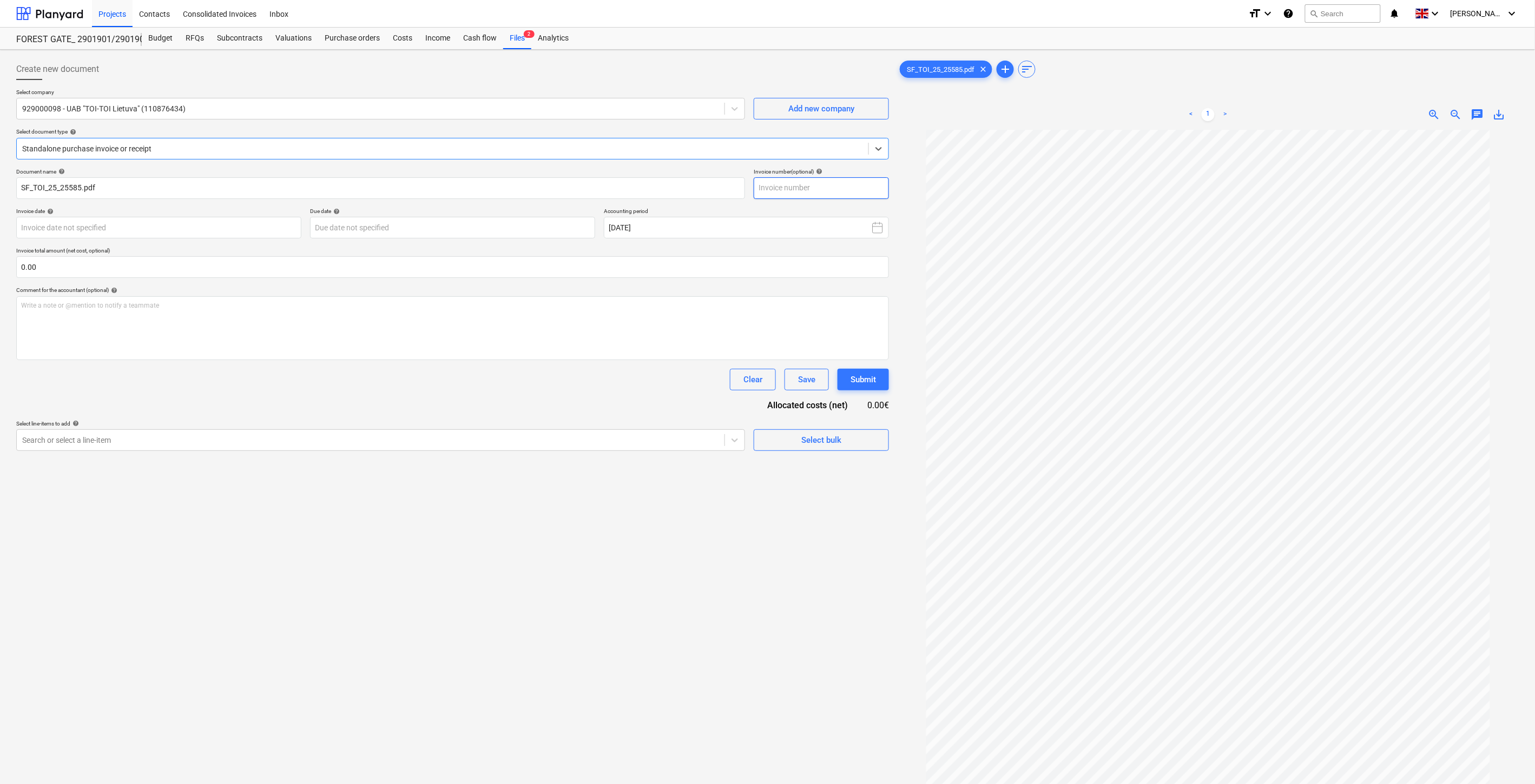
click at [855, 185] on input "text" at bounding box center [821, 188] width 135 height 21
type input "TOI/25/25585"
click at [228, 230] on body "Projects Contacts Consolidated Invoices Inbox format_size keyboard_arrow_down h…" at bounding box center [768, 392] width 1535 height 784
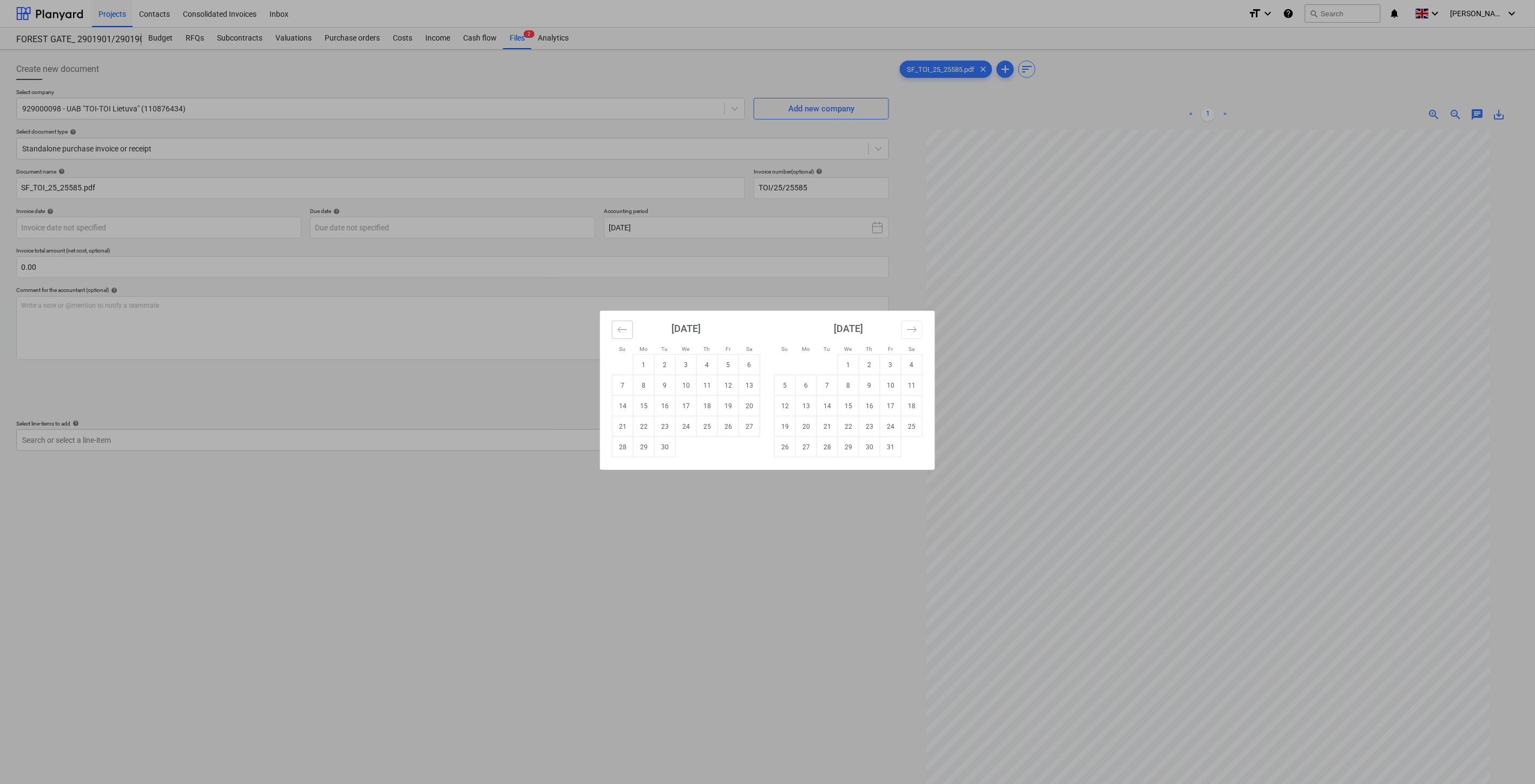
click at [625, 333] on icon "Move backward to switch to the previous month." at bounding box center [622, 329] width 10 height 10
click at [625, 468] on td "31" at bounding box center [622, 468] width 21 height 20
type input "[DATE]"
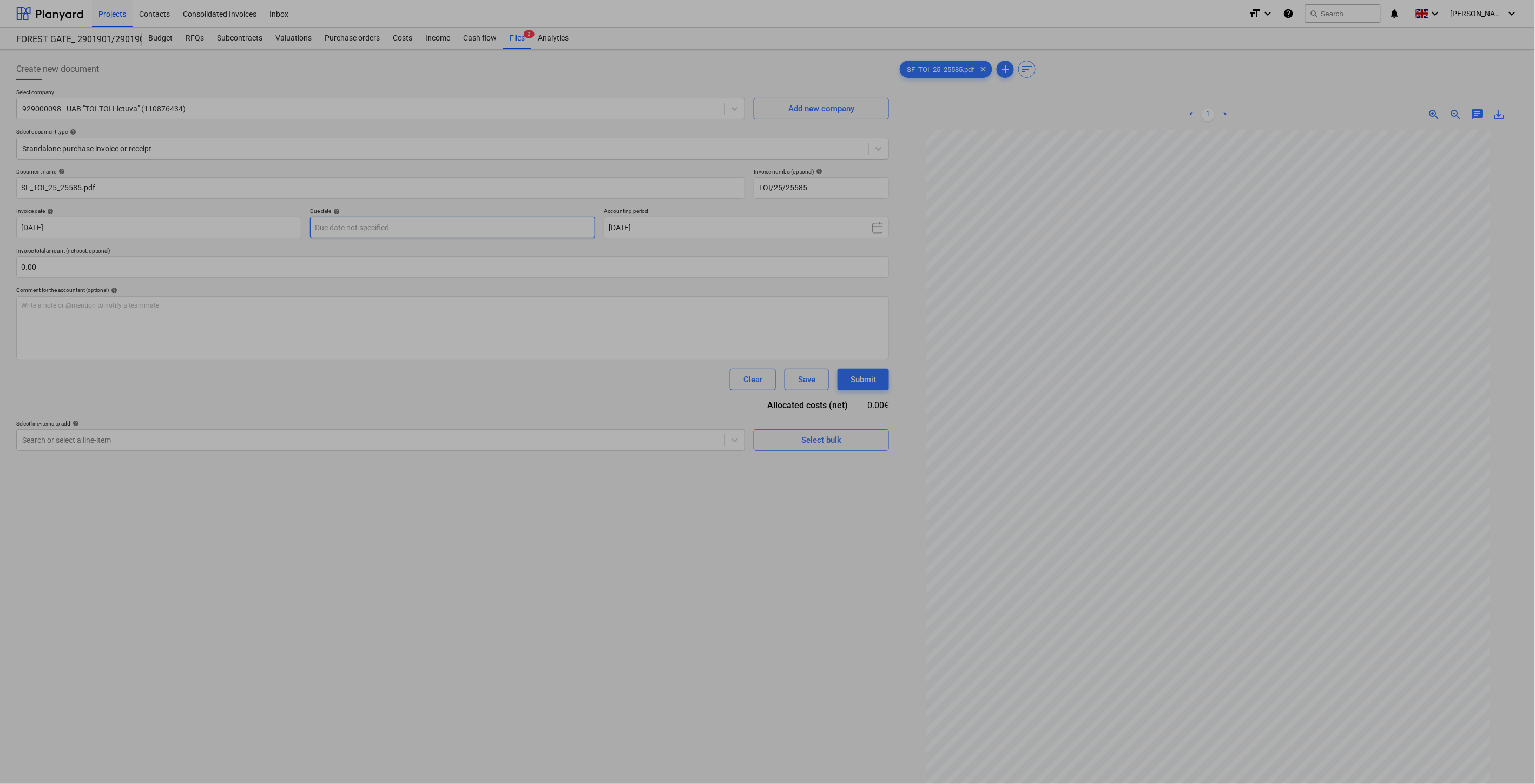
click at [398, 225] on body "Projects Contacts Consolidated Invoices Inbox format_size keyboard_arrow_down h…" at bounding box center [768, 392] width 1535 height 784
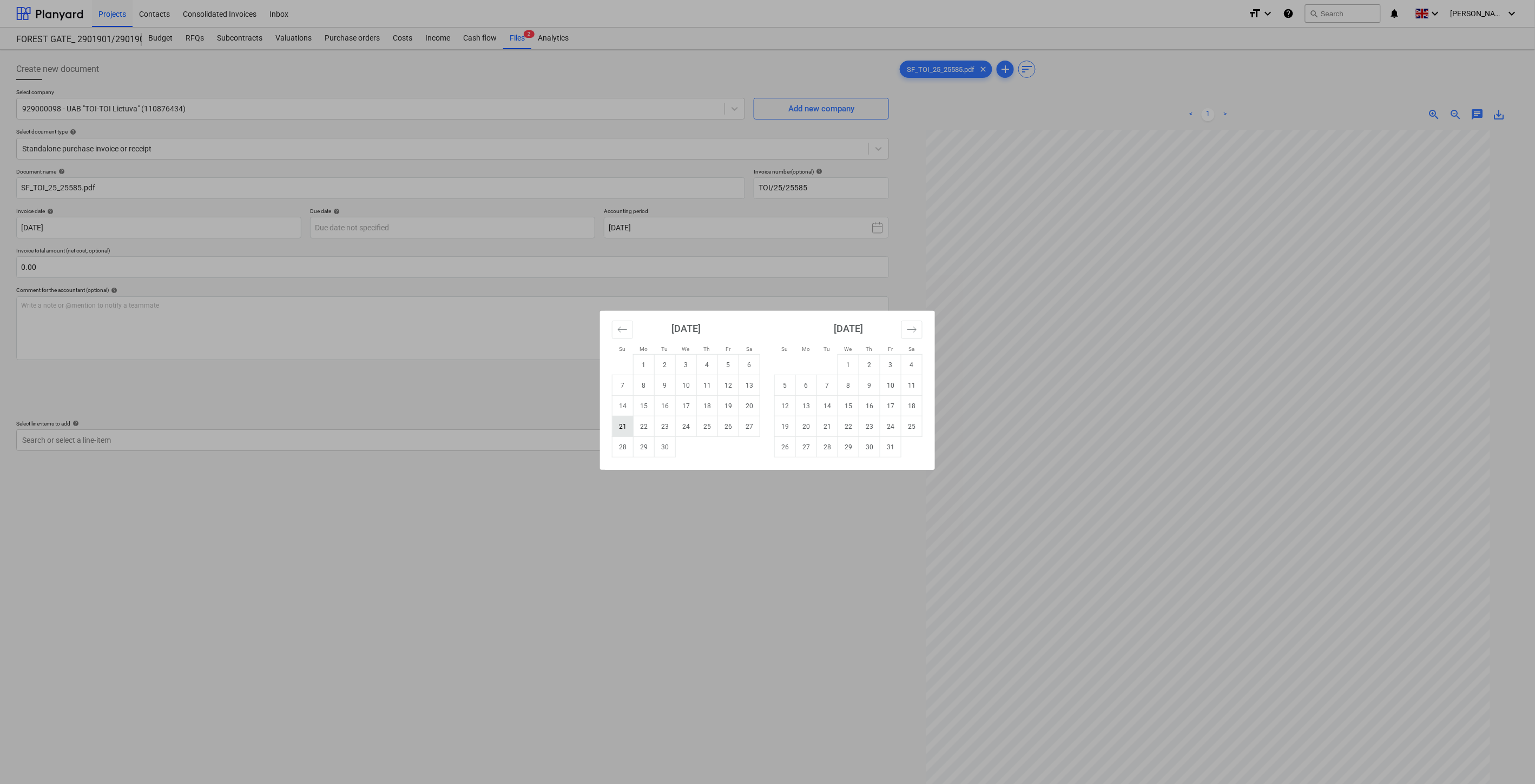
click at [625, 428] on td "21" at bounding box center [622, 426] width 21 height 20
type input "[DATE]"
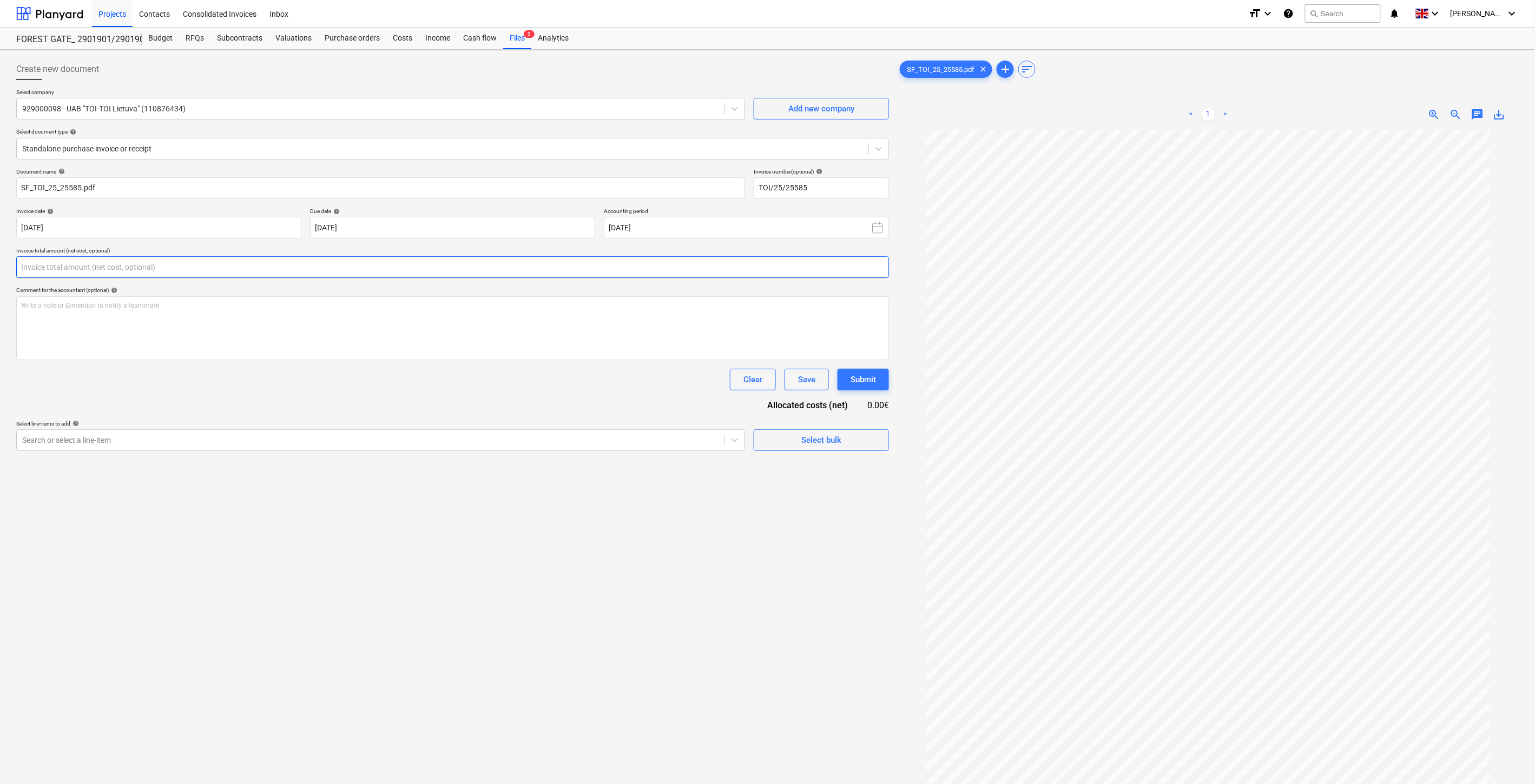
click at [432, 275] on input "text" at bounding box center [452, 267] width 873 height 21
type input "68.00"
click at [291, 468] on div at bounding box center [370, 468] width 697 height 11
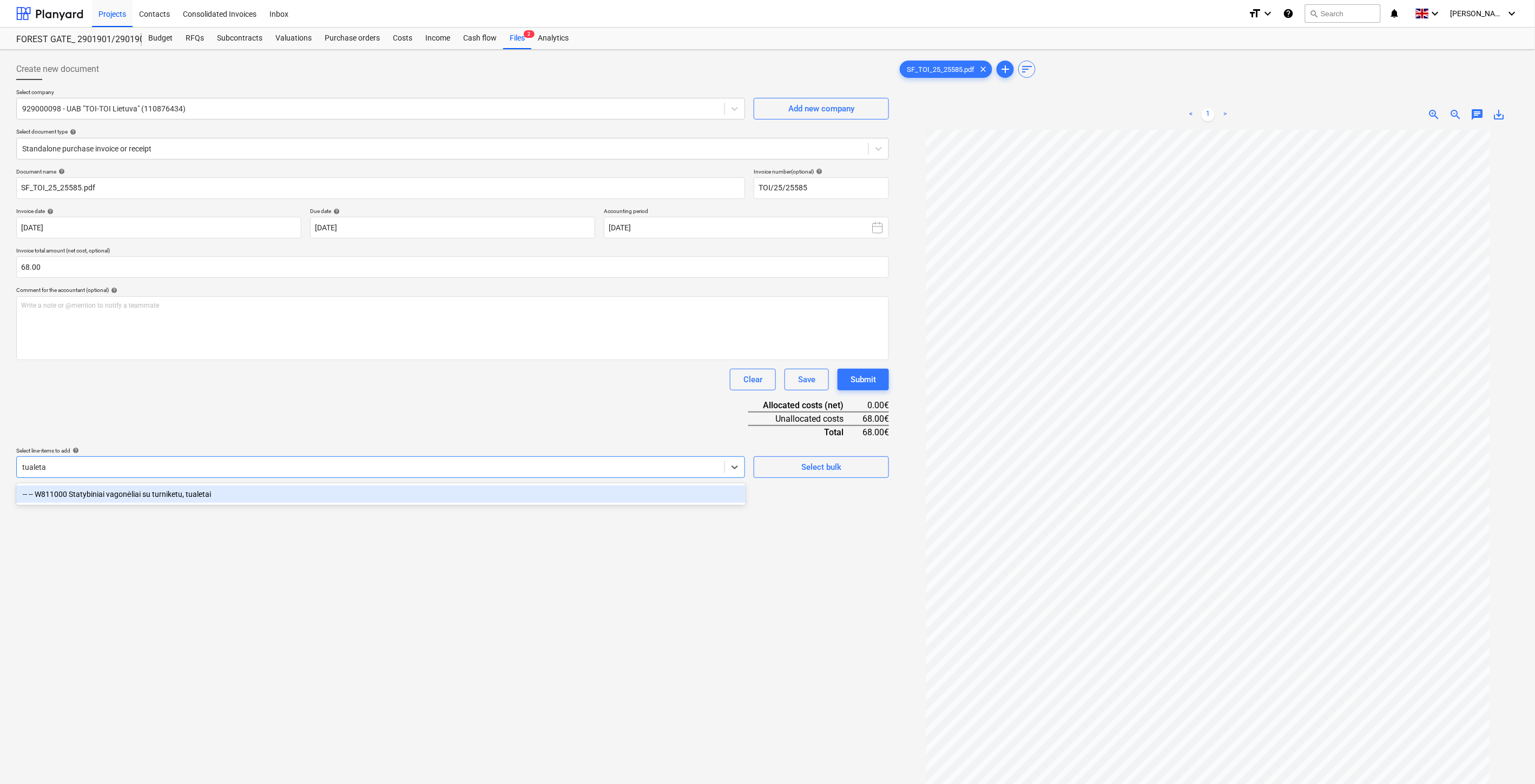
type input "tualetai"
click at [214, 500] on div "-- -- W811000 Statybiniai vagonėliai su turniketu, tualetai" at bounding box center [380, 494] width 729 height 17
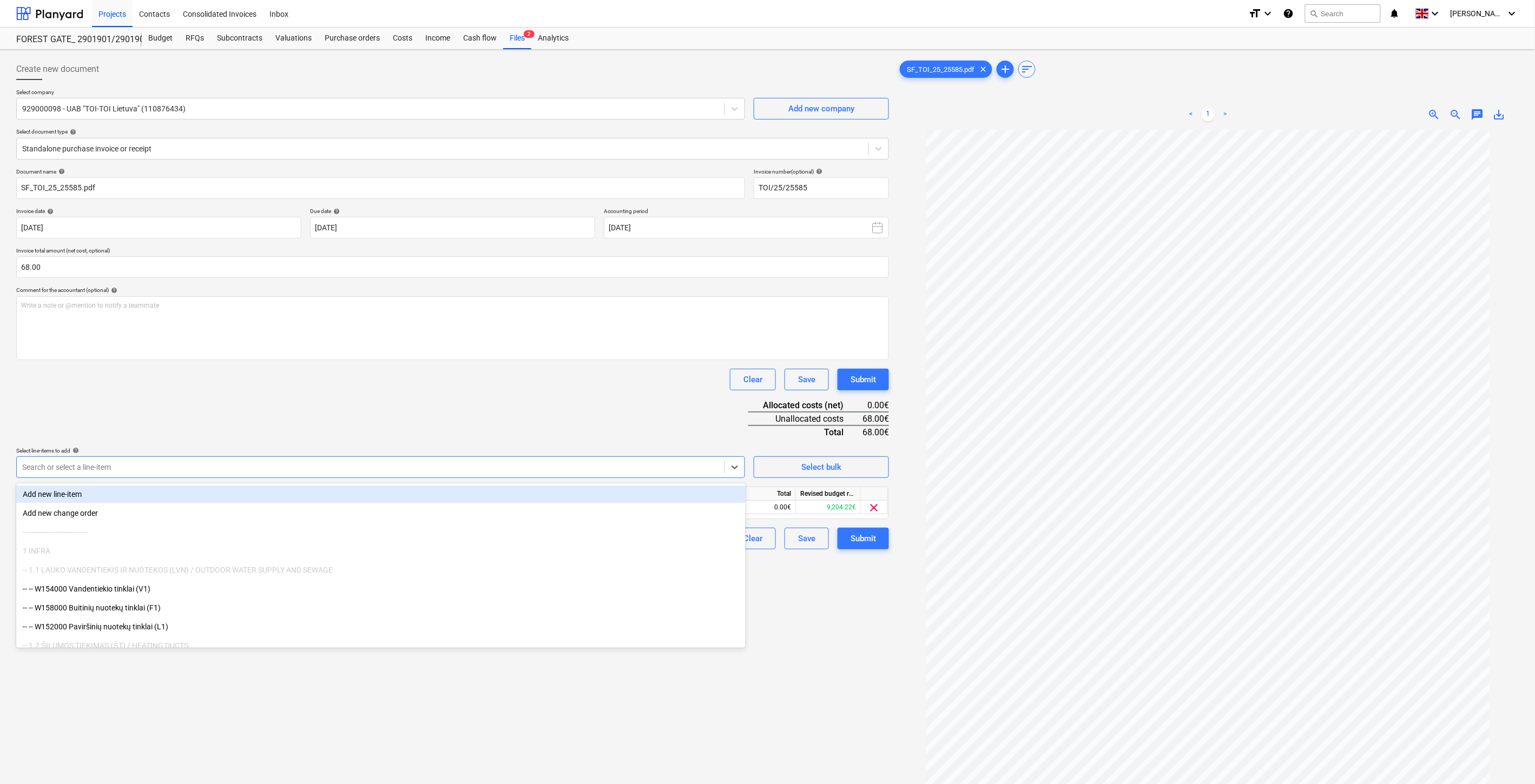
click at [401, 361] on div "Document name help SF_TOI_25_25585.pdf Invoice number (optional) help TOI/25/25…" at bounding box center [452, 359] width 873 height 382
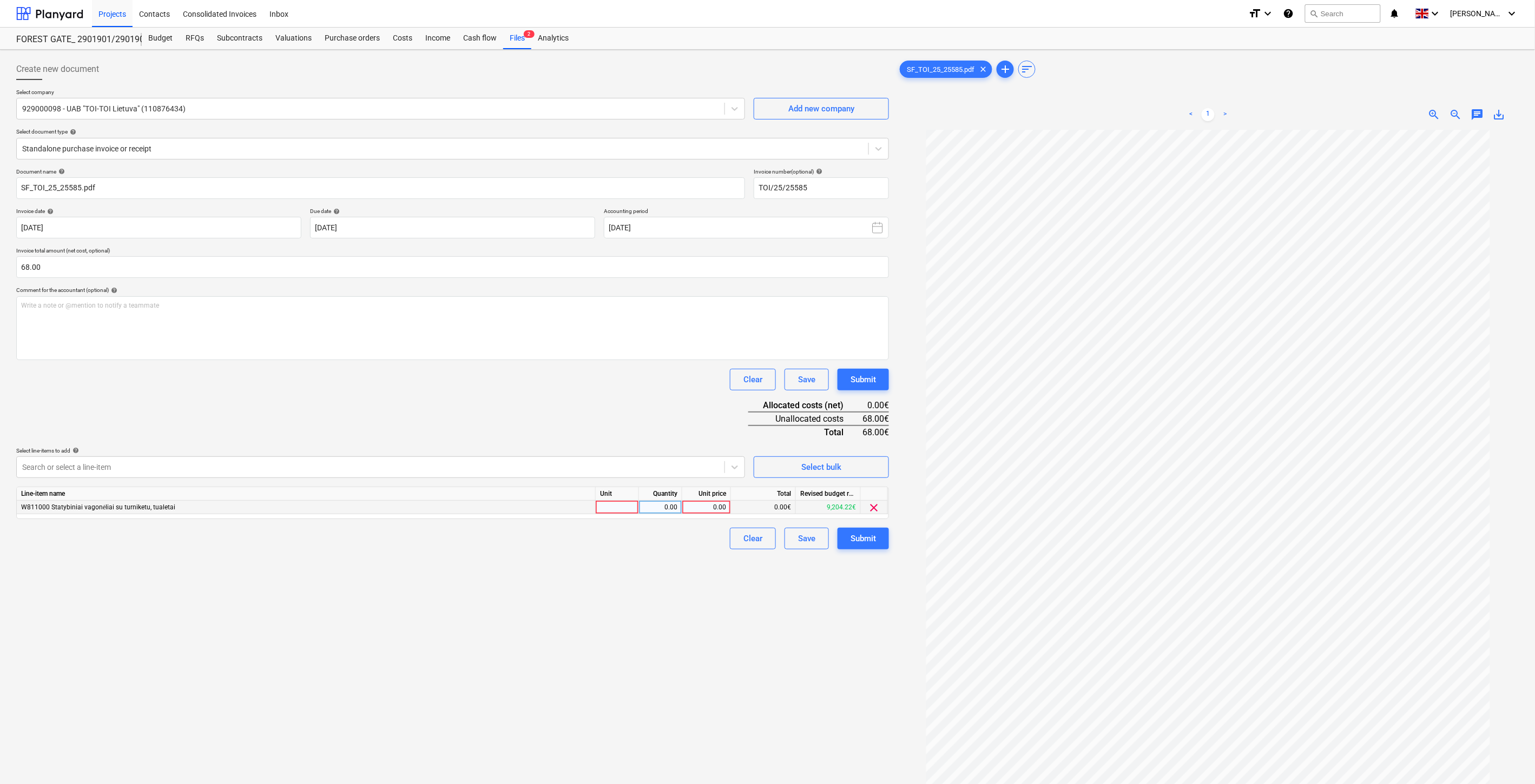
click at [615, 503] on div at bounding box center [617, 508] width 43 height 14
click at [659, 509] on div "0.00" at bounding box center [660, 508] width 34 height 14
drag, startPoint x: 715, startPoint y: 508, endPoint x: 687, endPoint y: 479, distance: 40.3
click at [715, 506] on div "0.00" at bounding box center [706, 508] width 39 height 14
type input "68"
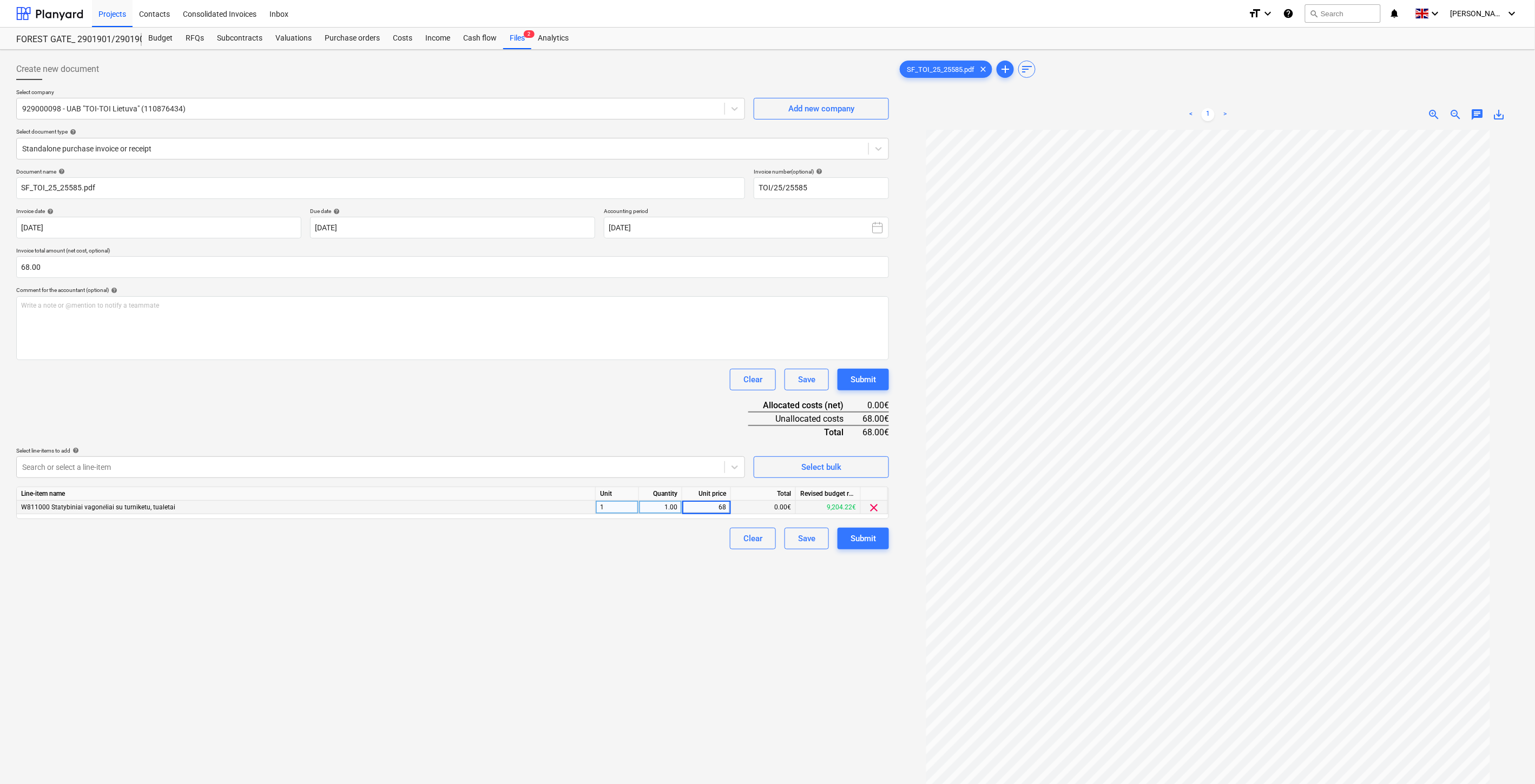
click at [653, 393] on div "Document name help SF_TOI_25_25585.pdf Invoice number (optional) help TOI/25/25…" at bounding box center [452, 359] width 873 height 382
click at [807, 539] on div "Save" at bounding box center [806, 539] width 17 height 14
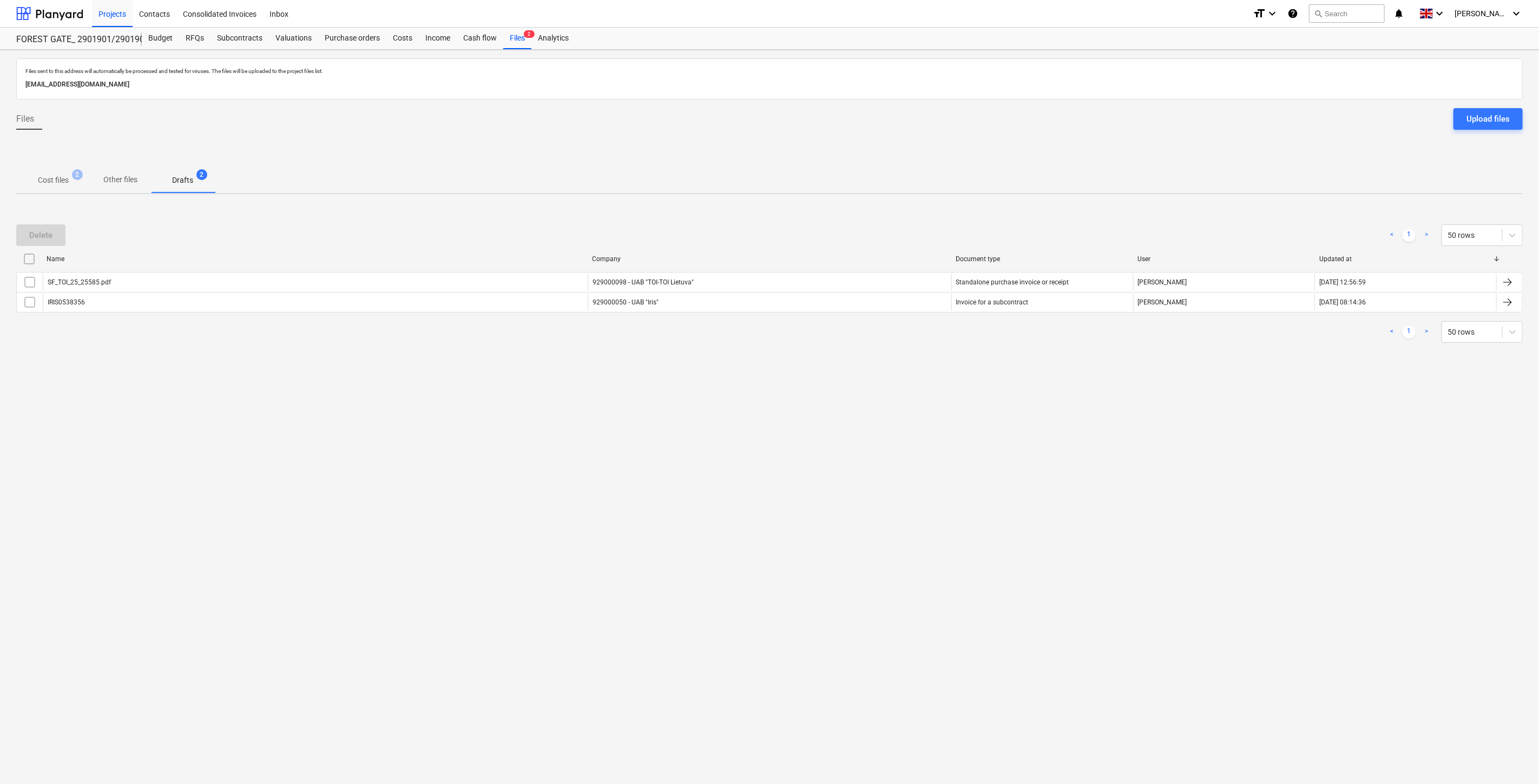
click at [57, 180] on p "Cost files" at bounding box center [53, 180] width 31 height 11
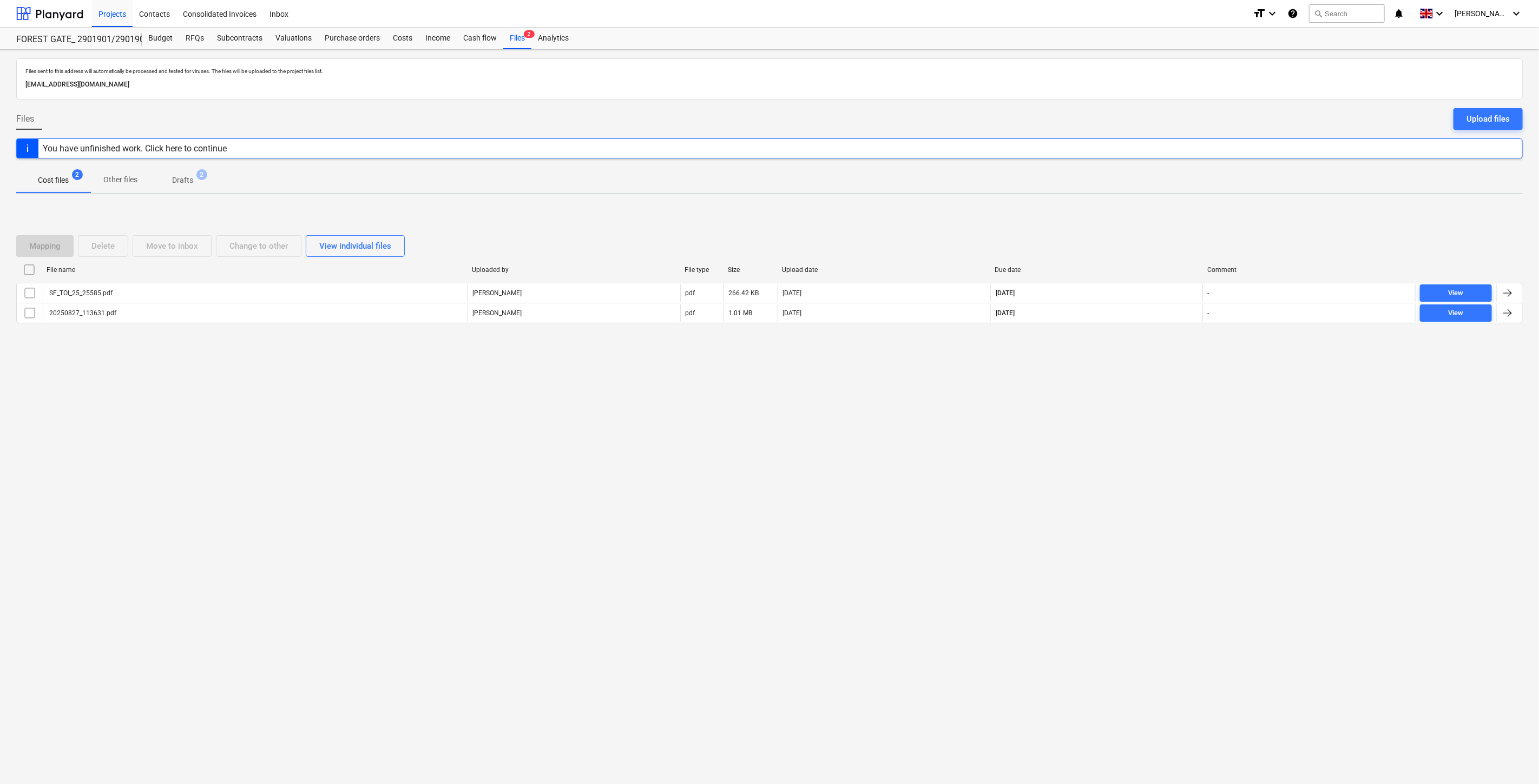
drag, startPoint x: 1115, startPoint y: 380, endPoint x: 1129, endPoint y: 364, distance: 21.3
click at [1117, 379] on div "Files sent to this address will automatically be processed and tested for virus…" at bounding box center [770, 417] width 1539 height 734
click at [1145, 349] on div "Mapping Delete Move to inbox Change to other View individual files File name Up…" at bounding box center [770, 284] width 1507 height 162
click at [1149, 234] on div "Mapping Delete Move to inbox Change to other View individual files" at bounding box center [770, 246] width 1507 height 30
click at [1162, 219] on div "Mapping Delete Move to inbox Change to other View individual files File name Up…" at bounding box center [770, 284] width 1507 height 162
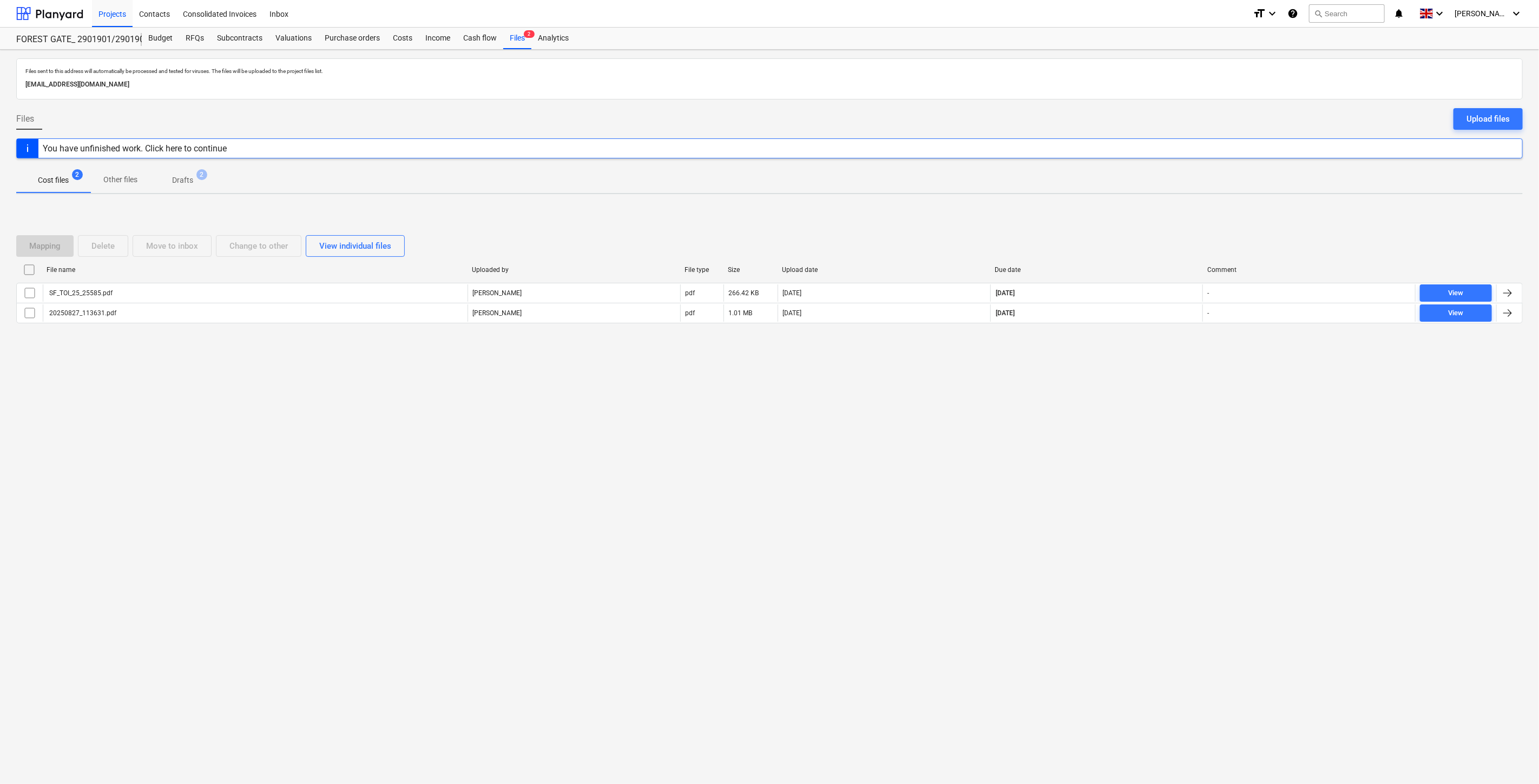
click at [1166, 214] on div "Mapping Delete Move to inbox Change to other View individual files File name Up…" at bounding box center [770, 284] width 1507 height 162
click at [1169, 208] on div "Mapping Delete Move to inbox Change to other View individual files File name Up…" at bounding box center [770, 284] width 1507 height 162
drag, startPoint x: 1145, startPoint y: 229, endPoint x: 1171, endPoint y: 206, distance: 34.7
click at [1154, 220] on div "Mapping Delete Move to inbox Change to other View individual files File name Up…" at bounding box center [770, 284] width 1507 height 162
click at [1171, 206] on div "Mapping Delete Move to inbox Change to other View individual files File name Up…" at bounding box center [770, 284] width 1507 height 162
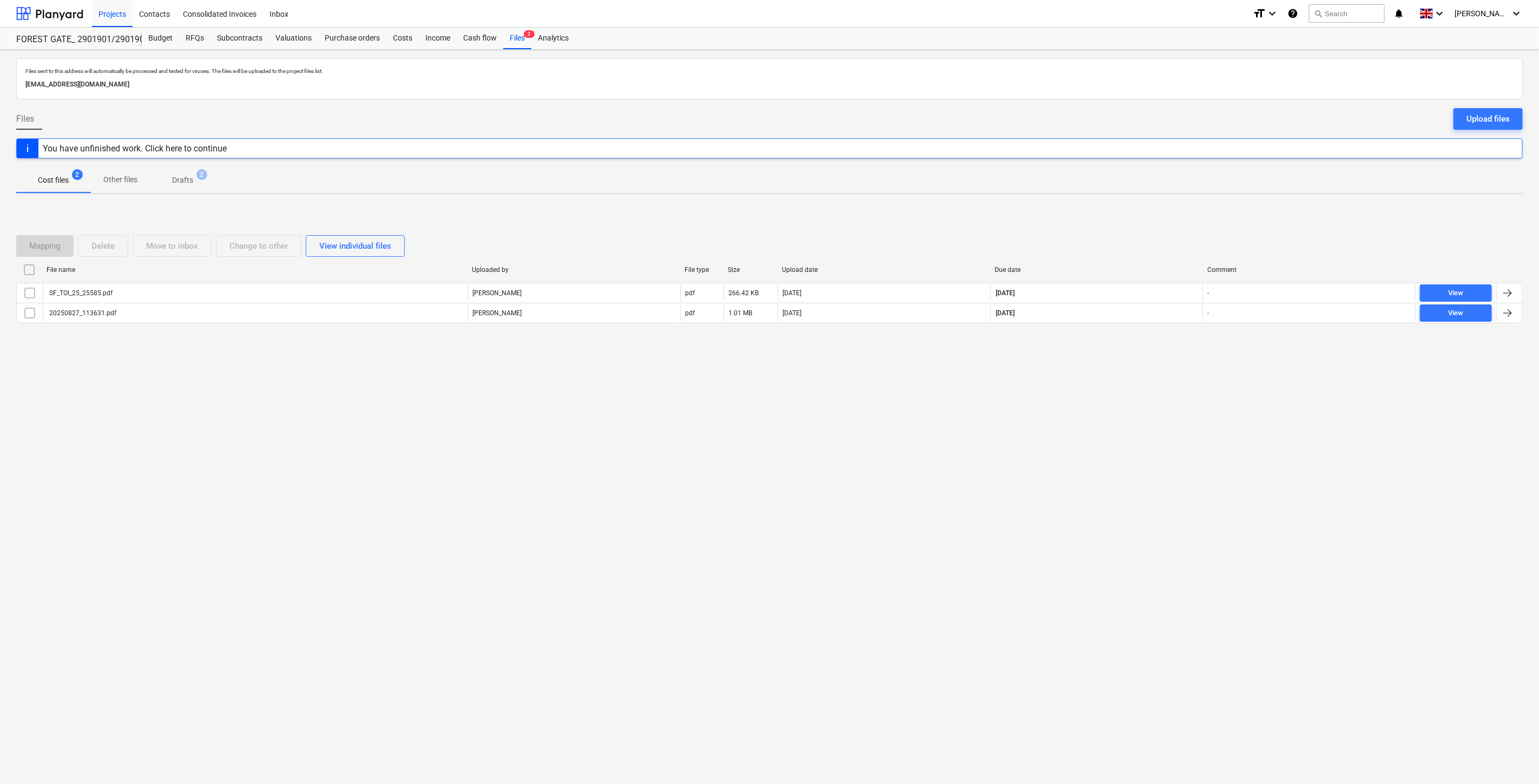
drag, startPoint x: 1140, startPoint y: 232, endPoint x: 1178, endPoint y: 203, distance: 47.8
click at [1148, 224] on div "Mapping Delete Move to inbox Change to other View individual files File name Up…" at bounding box center [770, 284] width 1507 height 123
click at [1178, 203] on div "Mapping Delete Move to inbox Change to other View individual files File name Up…" at bounding box center [770, 284] width 1507 height 162
drag, startPoint x: 1112, startPoint y: 244, endPoint x: 1151, endPoint y: 220, distance: 45.8
click at [1114, 241] on div "Mapping Delete Move to inbox Change to other View individual files" at bounding box center [770, 246] width 1507 height 21
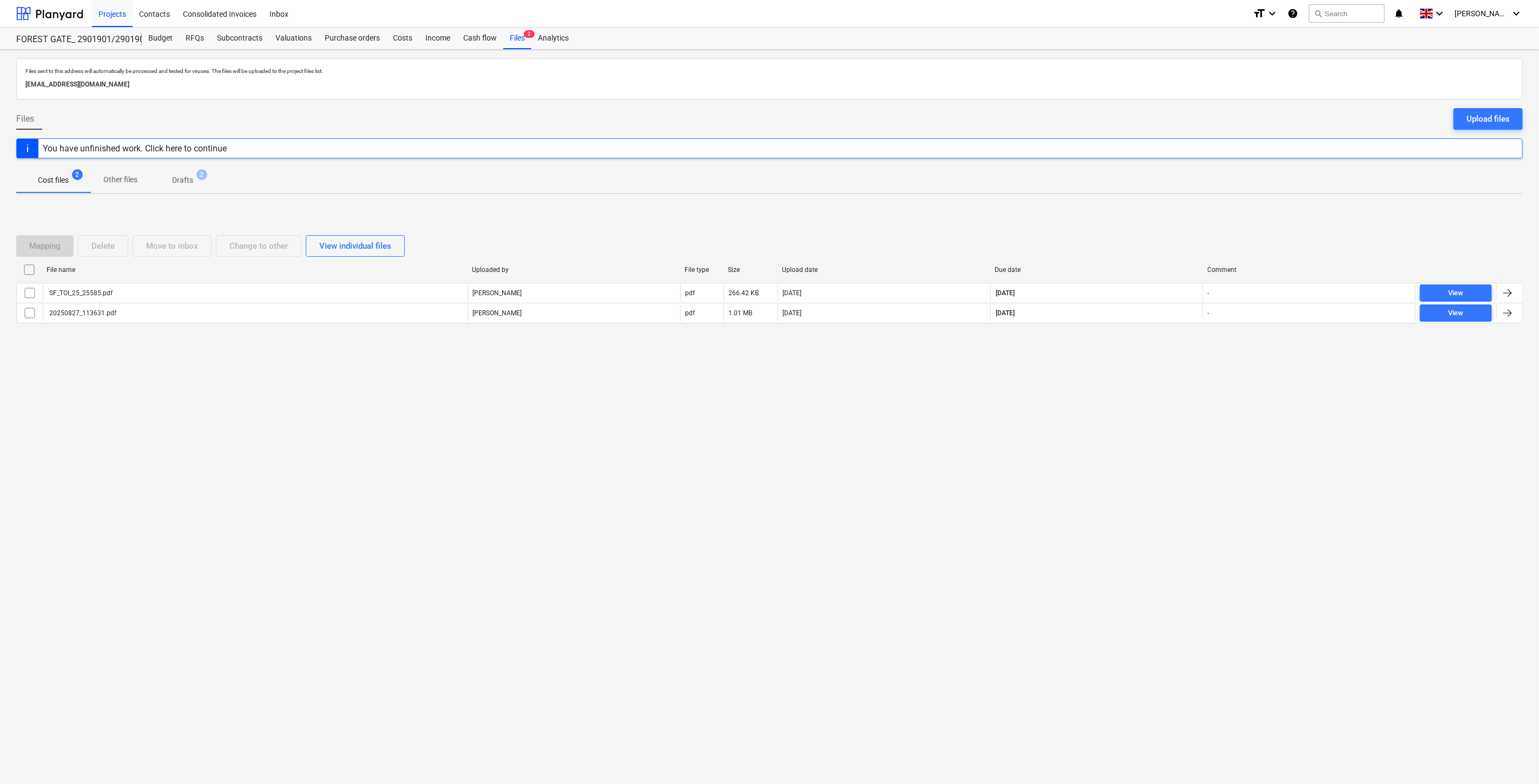
click at [1151, 220] on div "Mapping Delete Move to inbox Change to other View individual files File name Up…" at bounding box center [770, 284] width 1507 height 162
drag, startPoint x: 1161, startPoint y: 214, endPoint x: 1176, endPoint y: 206, distance: 17.0
click at [1163, 213] on div "Mapping Delete Move to inbox Change to other View individual files File name Up…" at bounding box center [770, 284] width 1507 height 162
drag, startPoint x: 1176, startPoint y: 206, endPoint x: 1167, endPoint y: 206, distance: 9.0
click at [1176, 206] on div "Mapping Delete Move to inbox Change to other View individual files File name Up…" at bounding box center [770, 284] width 1507 height 162
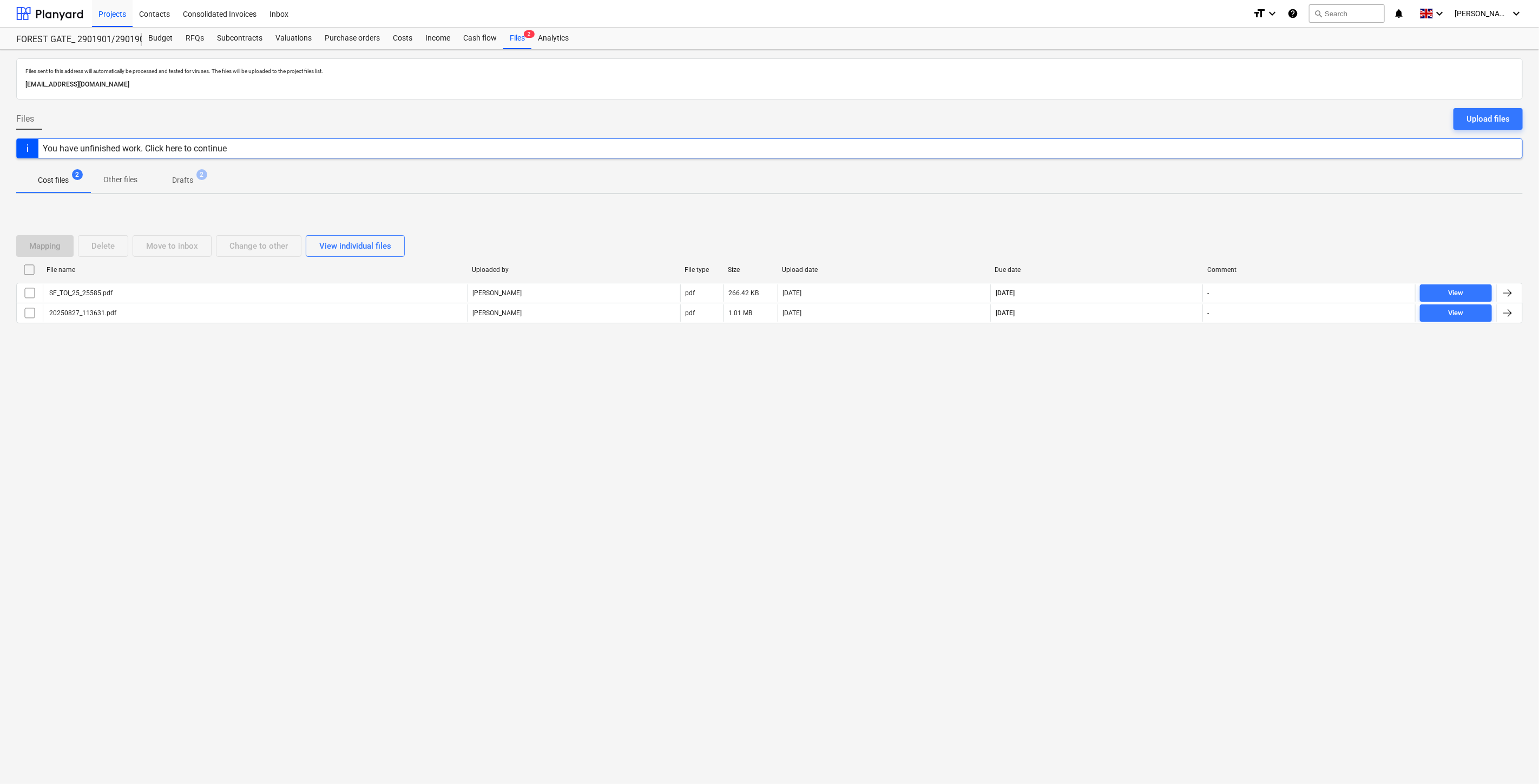
click at [1132, 227] on div "Mapping Delete Move to inbox Change to other View individual files File name Up…" at bounding box center [770, 284] width 1507 height 123
click at [1160, 211] on div "Mapping Delete Move to inbox Change to other View individual files File name Up…" at bounding box center [770, 284] width 1507 height 162
click at [1155, 220] on div "Mapping Delete Move to inbox Change to other View individual files File name Up…" at bounding box center [770, 284] width 1507 height 162
click at [1169, 201] on div "Files sent to this address will automatically be processed and tested for virus…" at bounding box center [770, 417] width 1539 height 734
click at [1126, 247] on div "Mapping Delete Move to inbox Change to other View individual files" at bounding box center [770, 246] width 1507 height 21
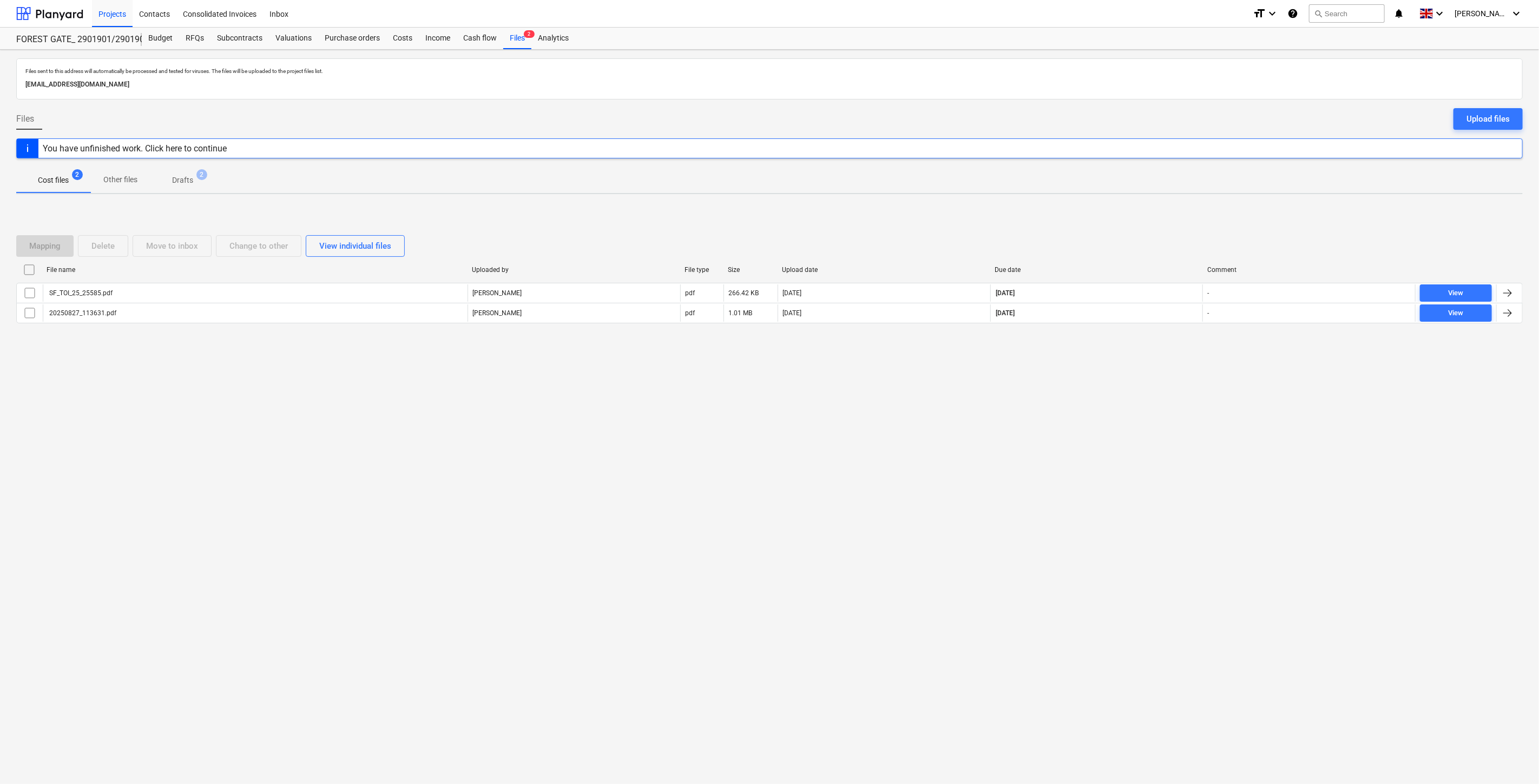
drag, startPoint x: 1138, startPoint y: 236, endPoint x: 1145, endPoint y: 229, distance: 9.9
click at [1139, 235] on div "Mapping Delete Move to inbox Change to other View individual files" at bounding box center [770, 246] width 1507 height 21
click at [1146, 227] on div "Mapping Delete Move to inbox Change to other View individual files File name Up…" at bounding box center [770, 284] width 1507 height 123
click at [1158, 214] on div "Mapping Delete Move to inbox Change to other View individual files File name Up…" at bounding box center [770, 284] width 1507 height 162
drag, startPoint x: 1116, startPoint y: 219, endPoint x: 1141, endPoint y: 209, distance: 26.9
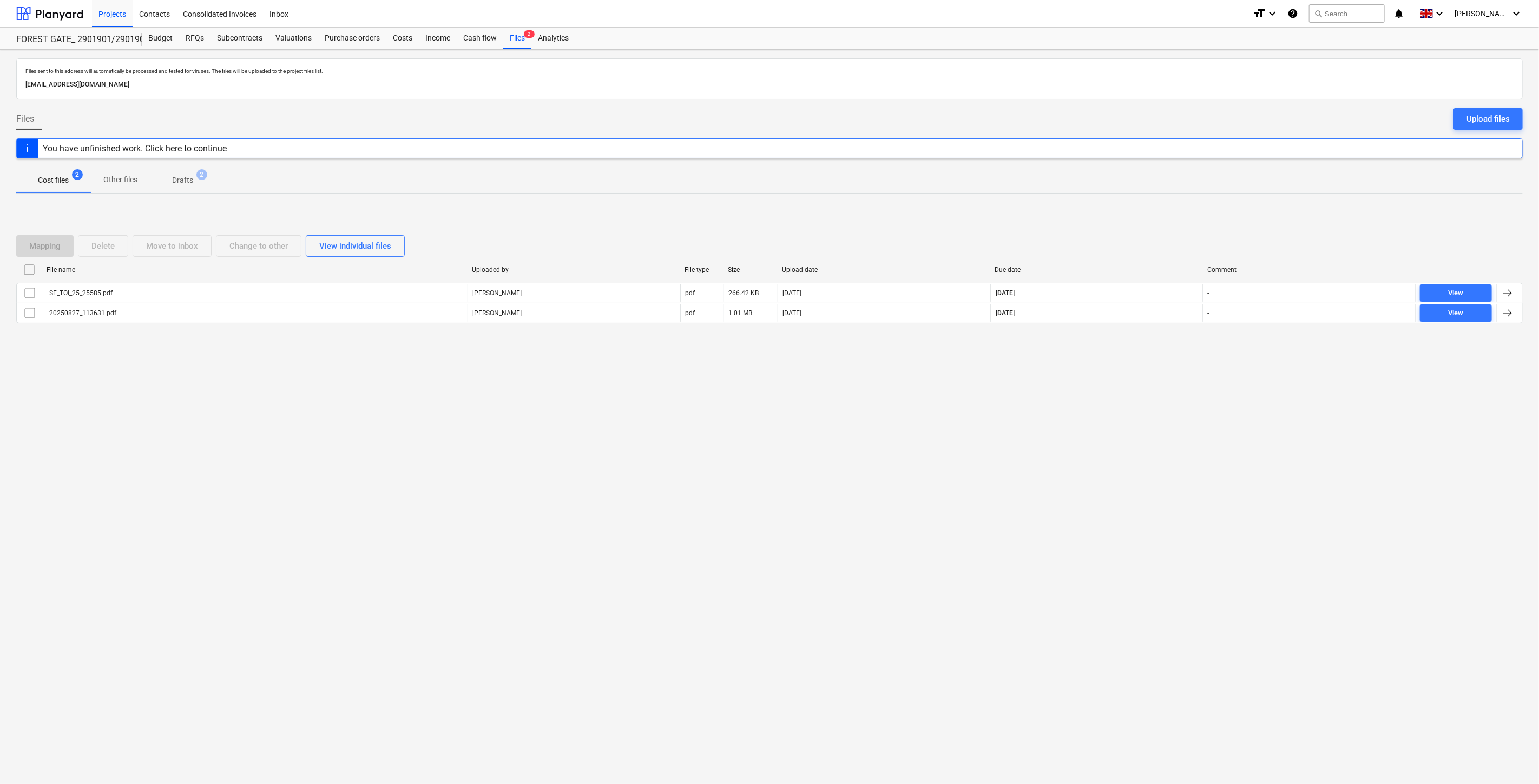
click at [1116, 219] on div "Mapping Delete Move to inbox Change to other View individual files File name Up…" at bounding box center [770, 284] width 1507 height 162
click at [1141, 209] on div "Mapping Delete Move to inbox Change to other View individual files File name Up…" at bounding box center [770, 284] width 1507 height 162
drag, startPoint x: 1140, startPoint y: 219, endPoint x: 1164, endPoint y: 206, distance: 27.3
click at [1141, 219] on div "Mapping Delete Move to inbox Change to other View individual files File name Up…" at bounding box center [770, 284] width 1507 height 162
click at [1164, 206] on div "Mapping Delete Move to inbox Change to other View individual files File name Up…" at bounding box center [770, 284] width 1507 height 162
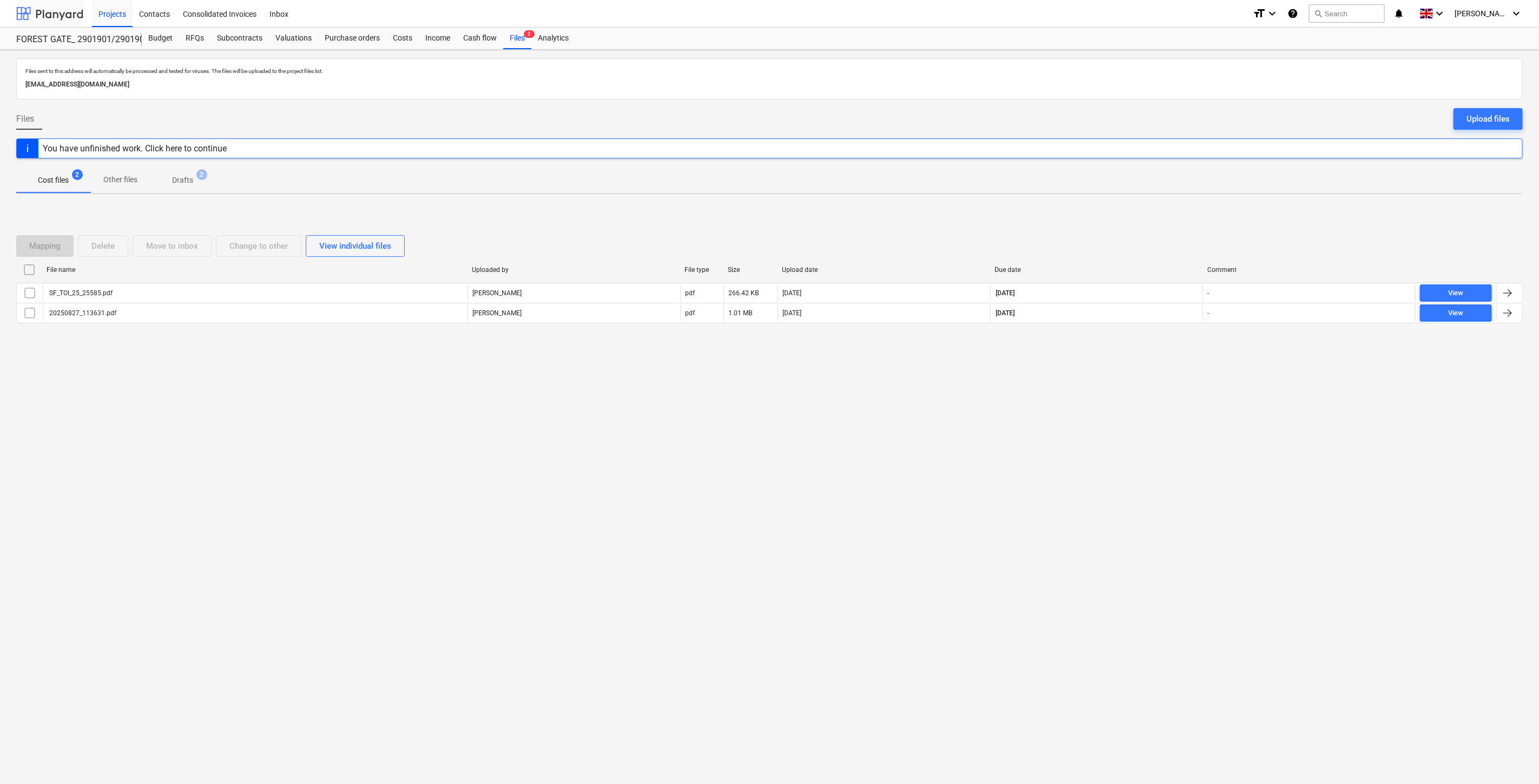
click at [55, 18] on div at bounding box center [50, 13] width 67 height 27
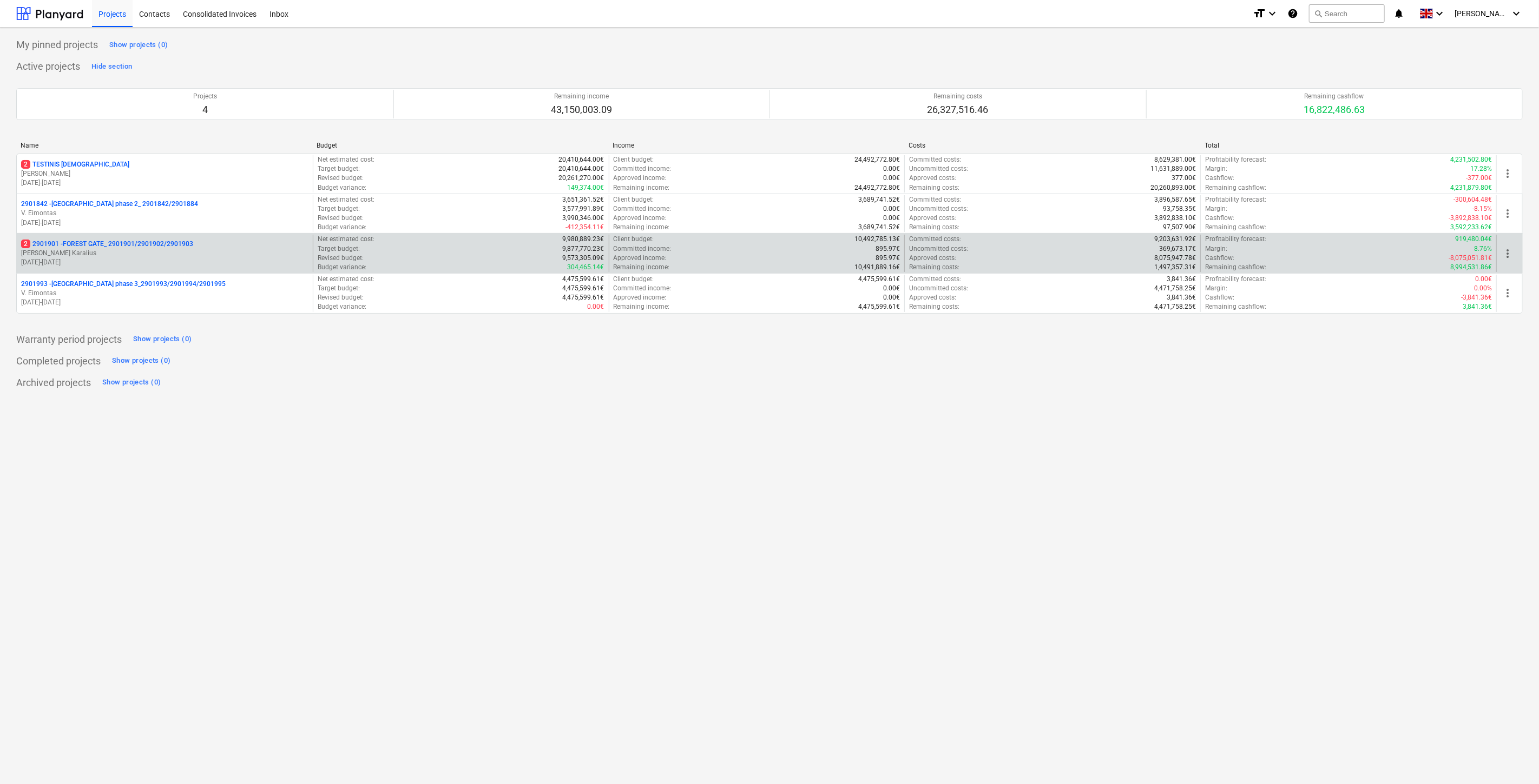
click at [156, 259] on p "[DATE] - [DATE]" at bounding box center [164, 262] width 287 height 9
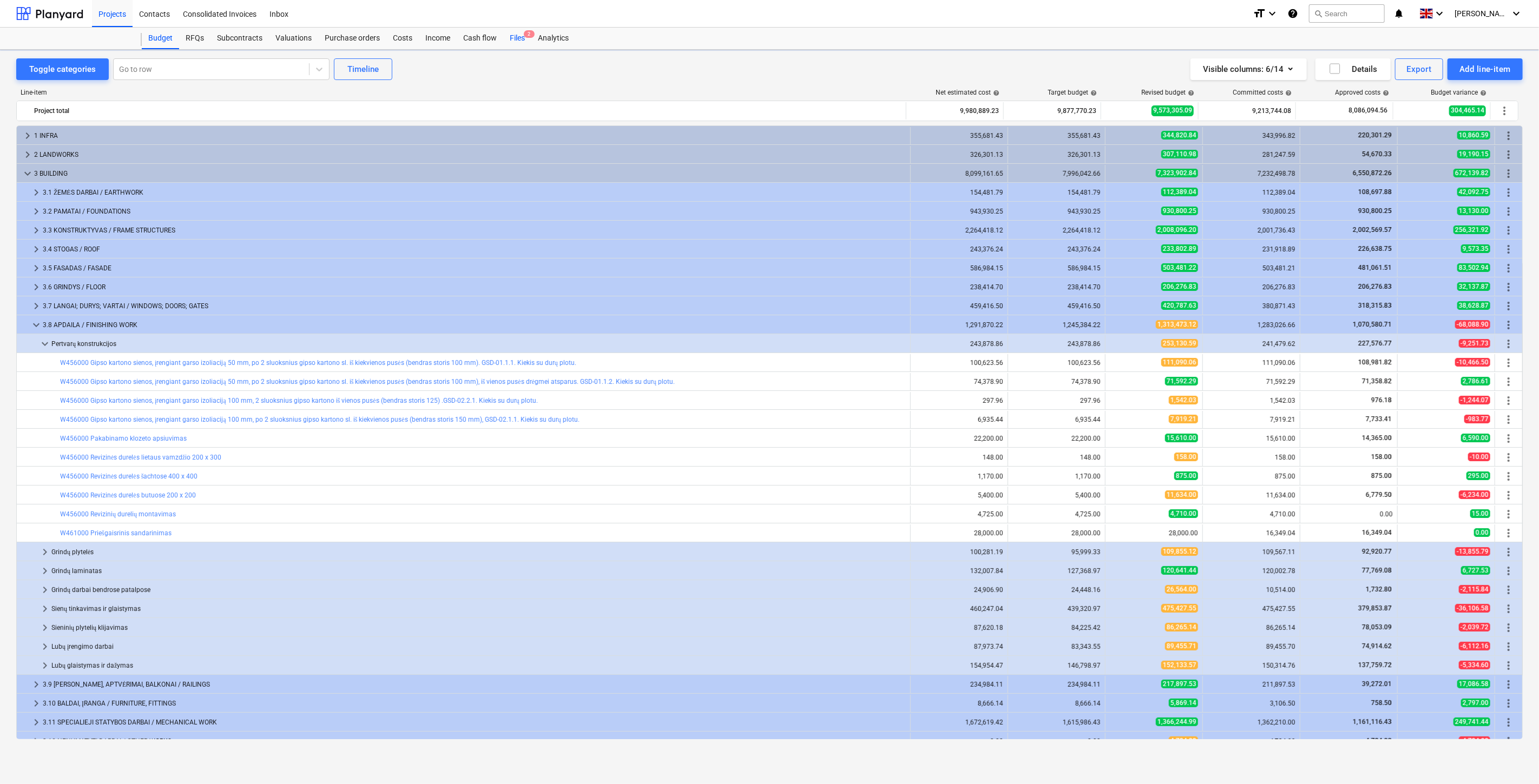
scroll to position [87, 0]
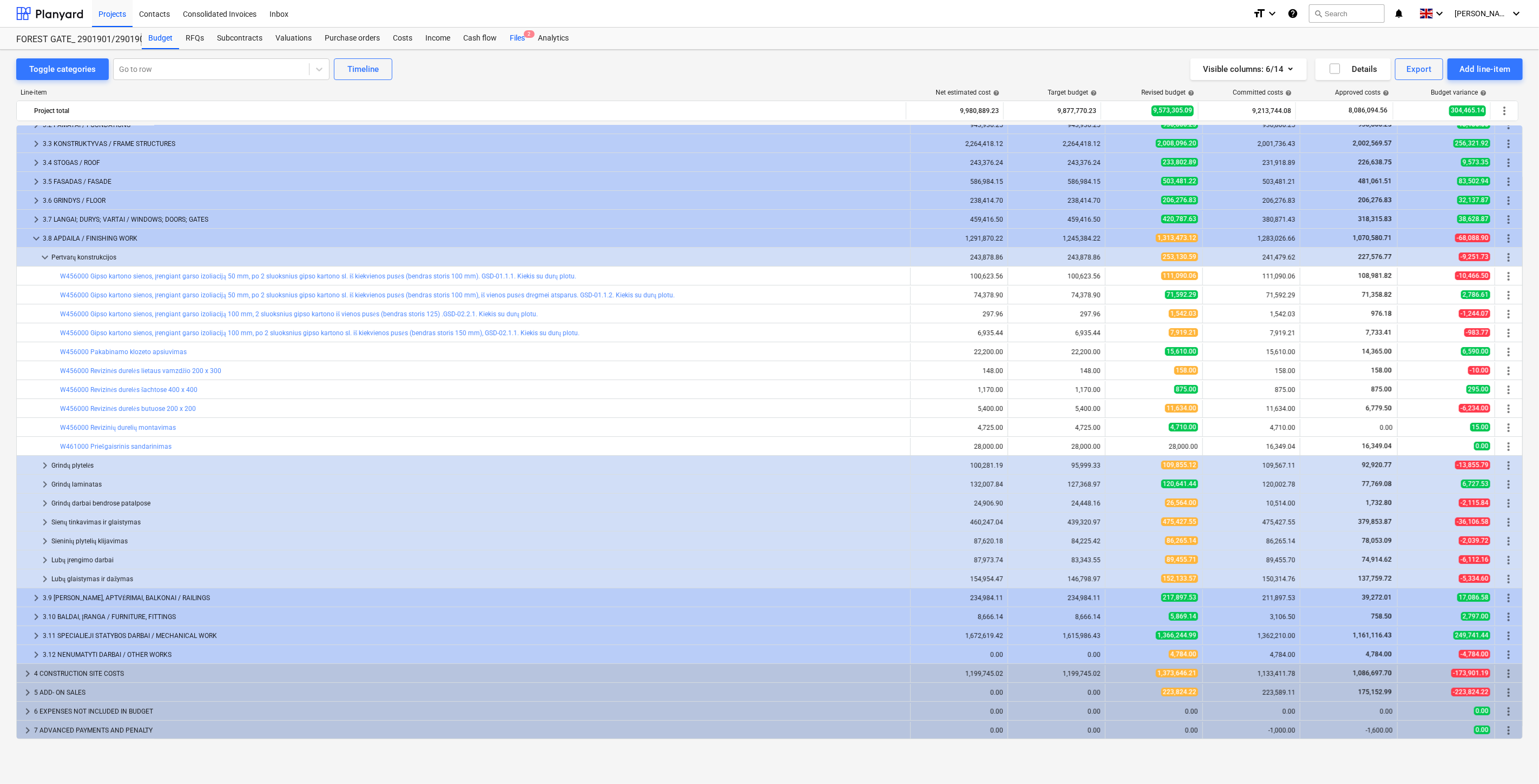
click at [507, 36] on div "Files 2" at bounding box center [517, 38] width 28 height 21
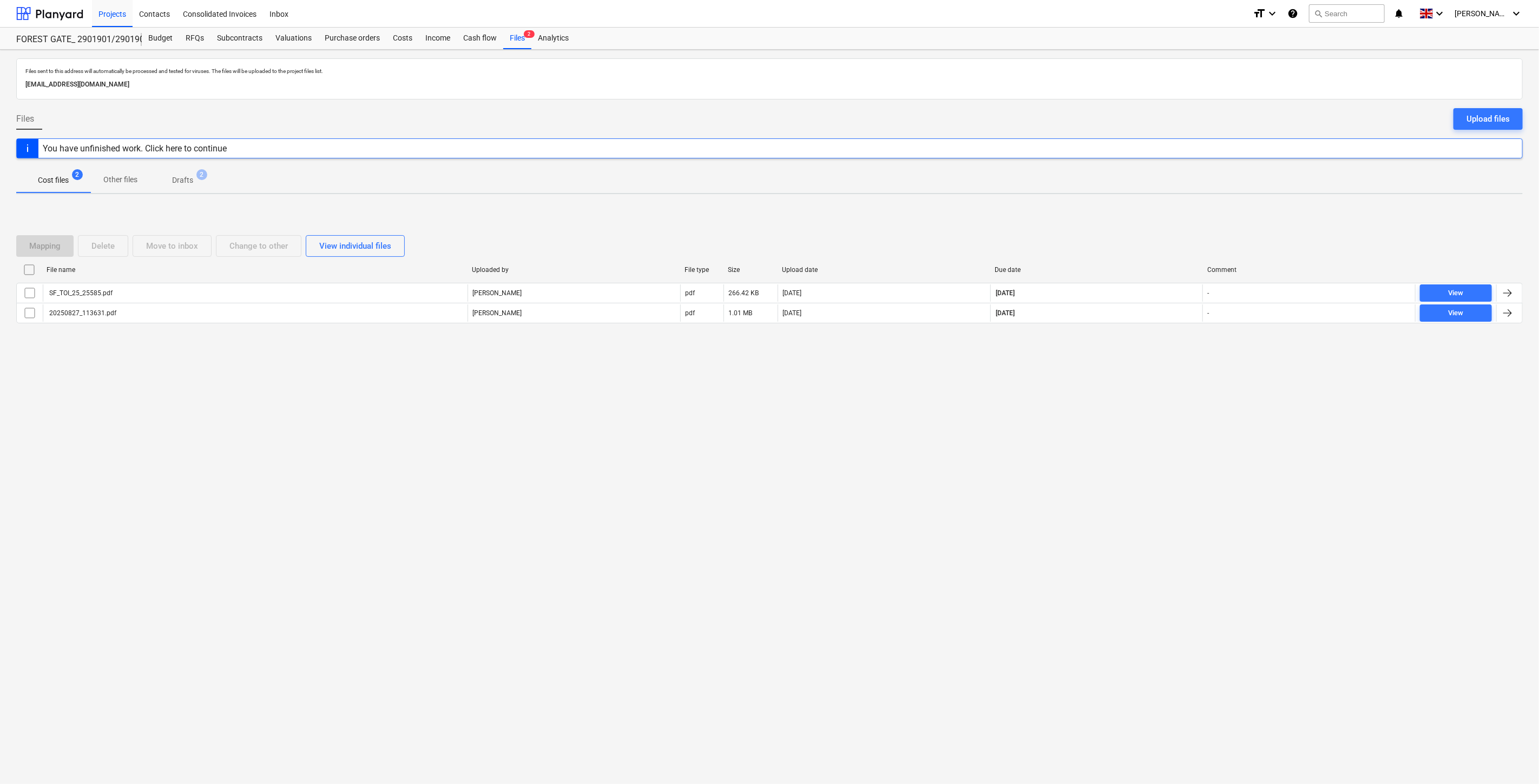
click at [1102, 423] on div "Files sent to this address will automatically be processed and tested for virus…" at bounding box center [770, 417] width 1539 height 734
click at [1127, 388] on div "Files sent to this address will automatically be processed and tested for virus…" at bounding box center [770, 417] width 1539 height 734
drag, startPoint x: 1139, startPoint y: 364, endPoint x: 1150, endPoint y: 353, distance: 15.6
click at [1140, 364] on div "Mapping Delete Move to inbox Change to other View individual files File name Up…" at bounding box center [770, 284] width 1507 height 162
click at [1151, 353] on div "Mapping Delete Move to inbox Change to other View individual files File name Up…" at bounding box center [770, 284] width 1507 height 162
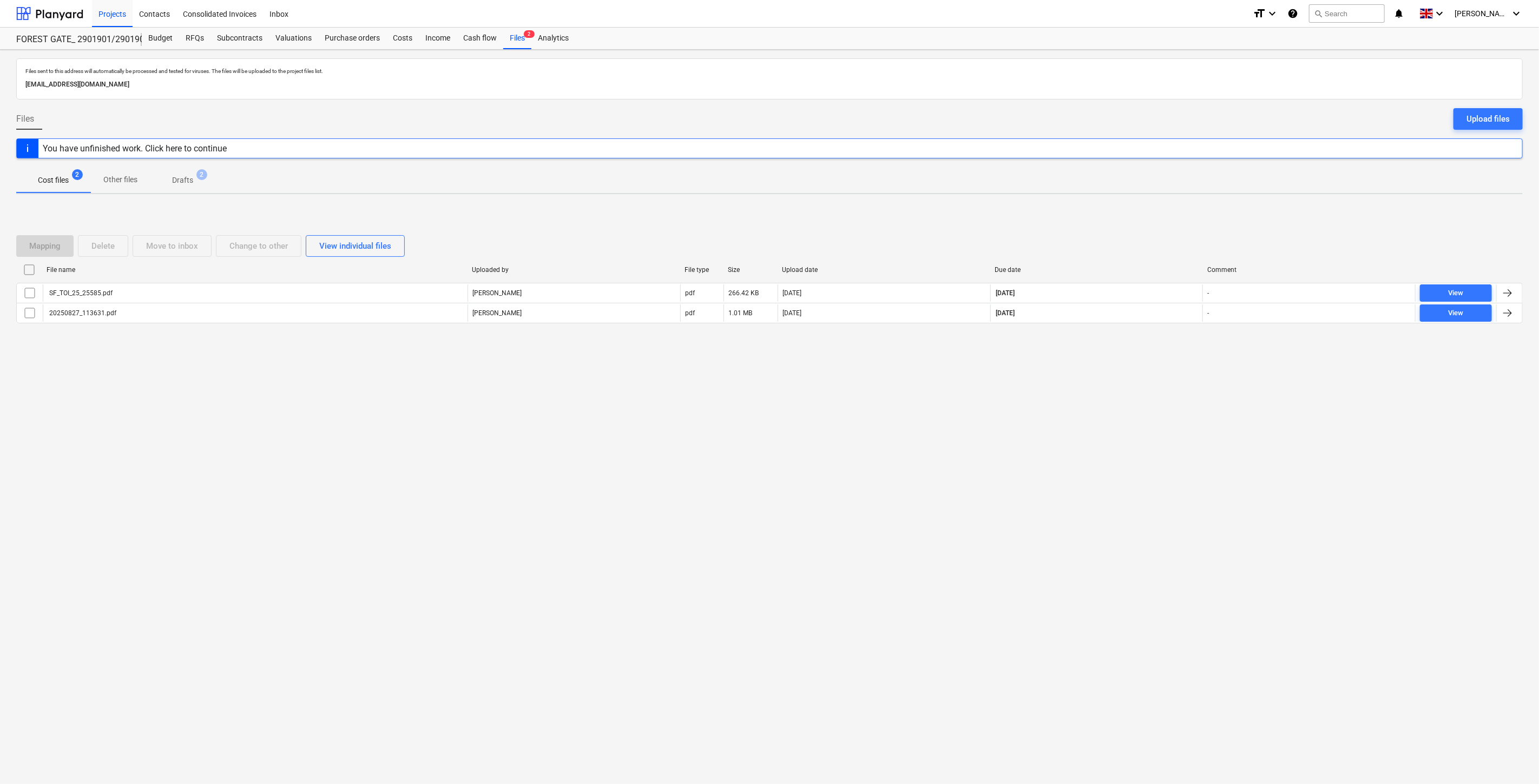
click at [1131, 371] on div "Files sent to this address will automatically be processed and tested for virus…" at bounding box center [770, 417] width 1539 height 734
click at [1166, 349] on div "Mapping Delete Move to inbox Change to other View individual files File name Up…" at bounding box center [770, 284] width 1507 height 162
drag, startPoint x: 1129, startPoint y: 404, endPoint x: 1151, endPoint y: 359, distance: 50.1
click at [1129, 402] on div "Files sent to this address will automatically be processed and tested for virus…" at bounding box center [770, 417] width 1539 height 734
click at [1151, 359] on div "Mapping Delete Move to inbox Change to other View individual files File name Up…" at bounding box center [770, 284] width 1507 height 162
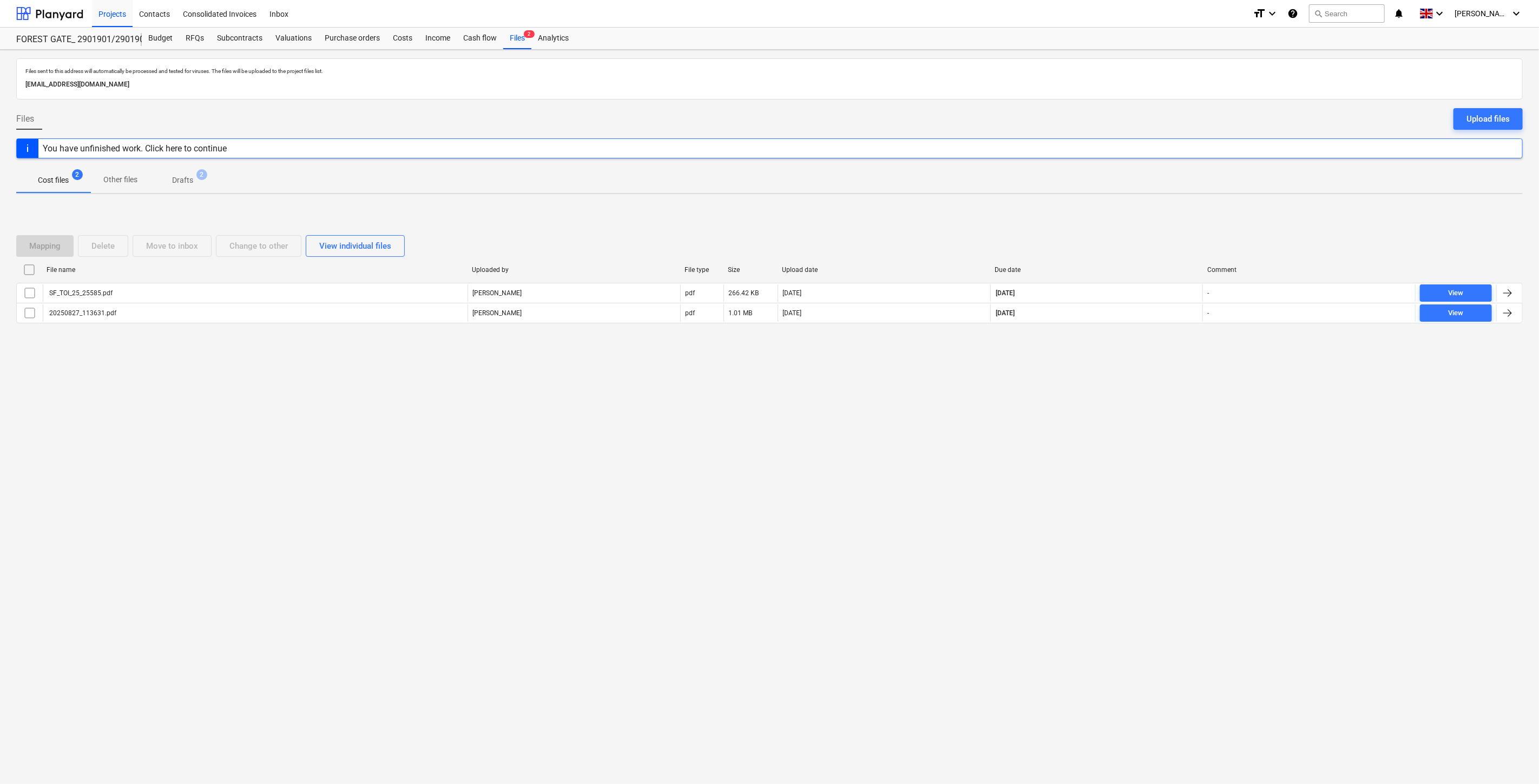
click at [1167, 219] on div "Mapping Delete Move to inbox Change to other View individual files File name Up…" at bounding box center [770, 284] width 1507 height 162
click at [1179, 206] on div "Mapping Delete Move to inbox Change to other View individual files File name Up…" at bounding box center [770, 284] width 1507 height 162
click at [1156, 222] on div "Mapping Delete Move to inbox Change to other View individual files File name Up…" at bounding box center [770, 284] width 1507 height 123
click at [1169, 208] on div "Mapping Delete Move to inbox Change to other View individual files File name Up…" at bounding box center [770, 284] width 1507 height 162
drag, startPoint x: 1129, startPoint y: 238, endPoint x: 1144, endPoint y: 223, distance: 21.2
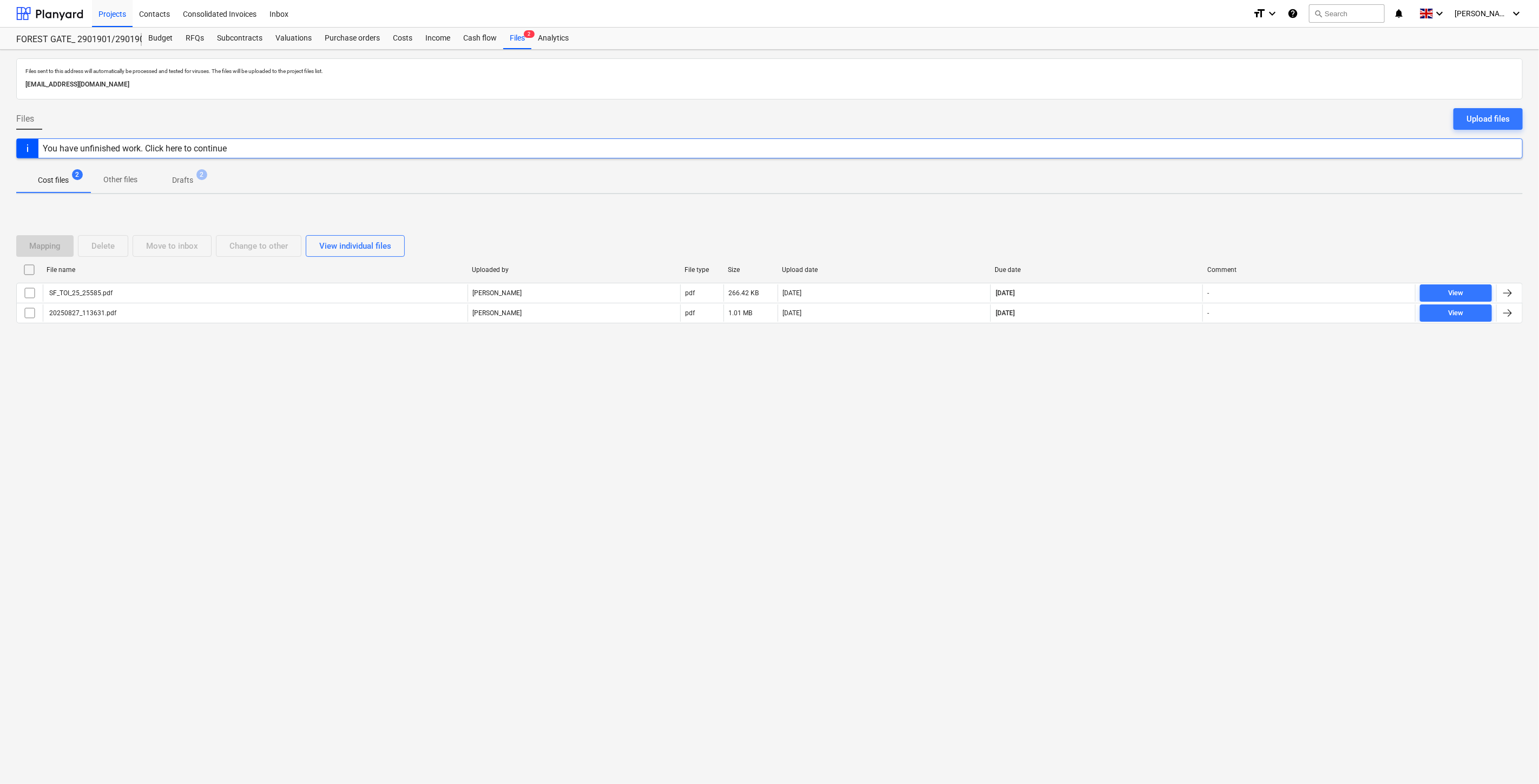
click at [1133, 235] on div "Mapping Delete Move to inbox Change to other View individual files" at bounding box center [770, 246] width 1507 height 30
click at [1144, 223] on div "Mapping Delete Move to inbox Change to other View individual files File name Up…" at bounding box center [770, 284] width 1507 height 123
click at [1142, 222] on div "Mapping Delete Move to inbox Change to other View individual files File name Up…" at bounding box center [770, 284] width 1507 height 162
click at [1149, 212] on div "Mapping Delete Move to inbox Change to other View individual files File name Up…" at bounding box center [770, 284] width 1507 height 162
click at [1155, 208] on div "Mapping Delete Move to inbox Change to other View individual files File name Up…" at bounding box center [770, 284] width 1507 height 162
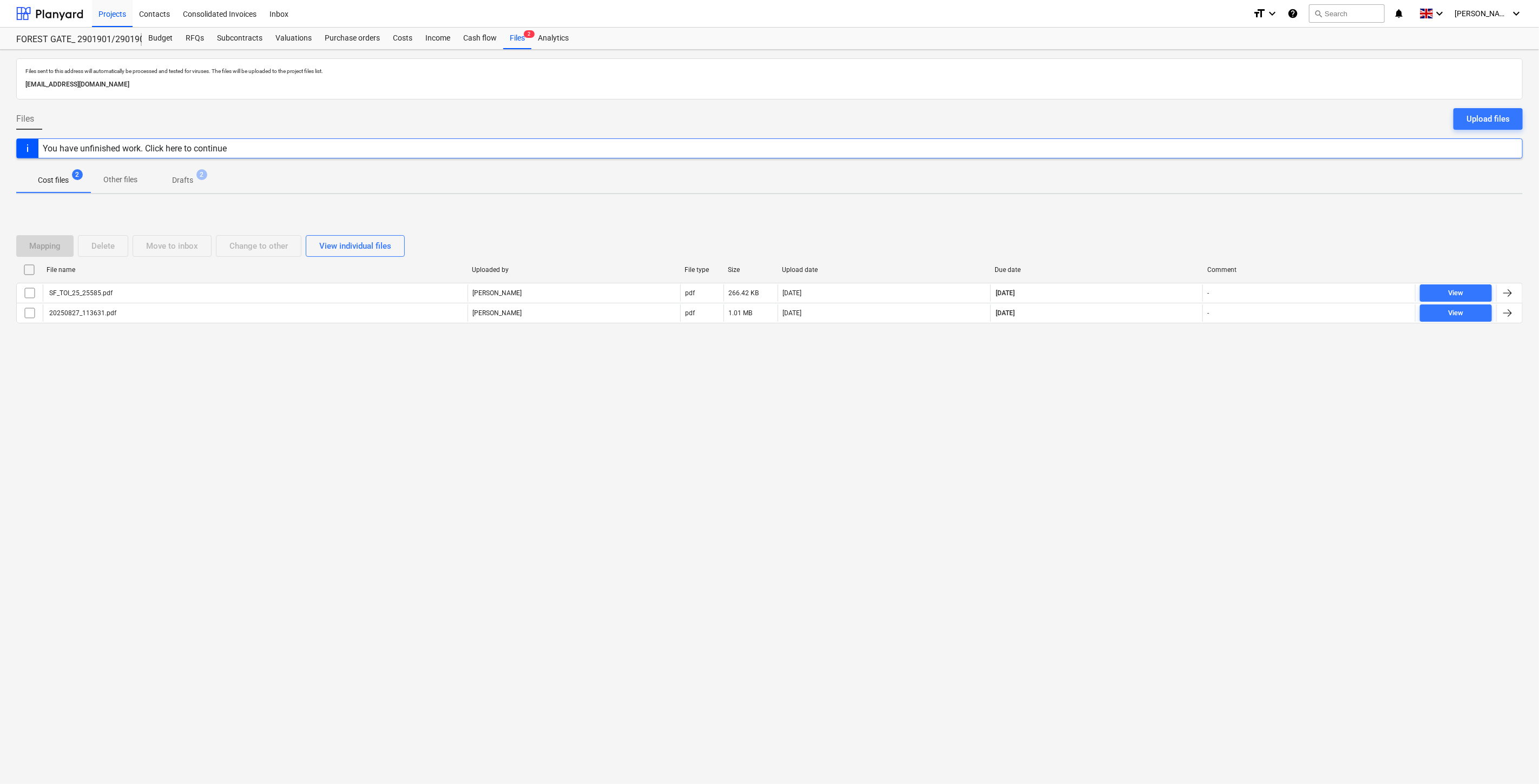
click at [1160, 204] on div "Mapping Delete Move to inbox Change to other View individual files File name Up…" at bounding box center [770, 284] width 1507 height 162
drag, startPoint x: 1134, startPoint y: 239, endPoint x: 1145, endPoint y: 219, distance: 22.8
click at [1135, 235] on div "Mapping Delete Move to inbox Change to other View individual files" at bounding box center [770, 246] width 1507 height 30
click at [1151, 211] on div "Mapping Delete Move to inbox Change to other View individual files File name Up…" at bounding box center [770, 284] width 1507 height 162
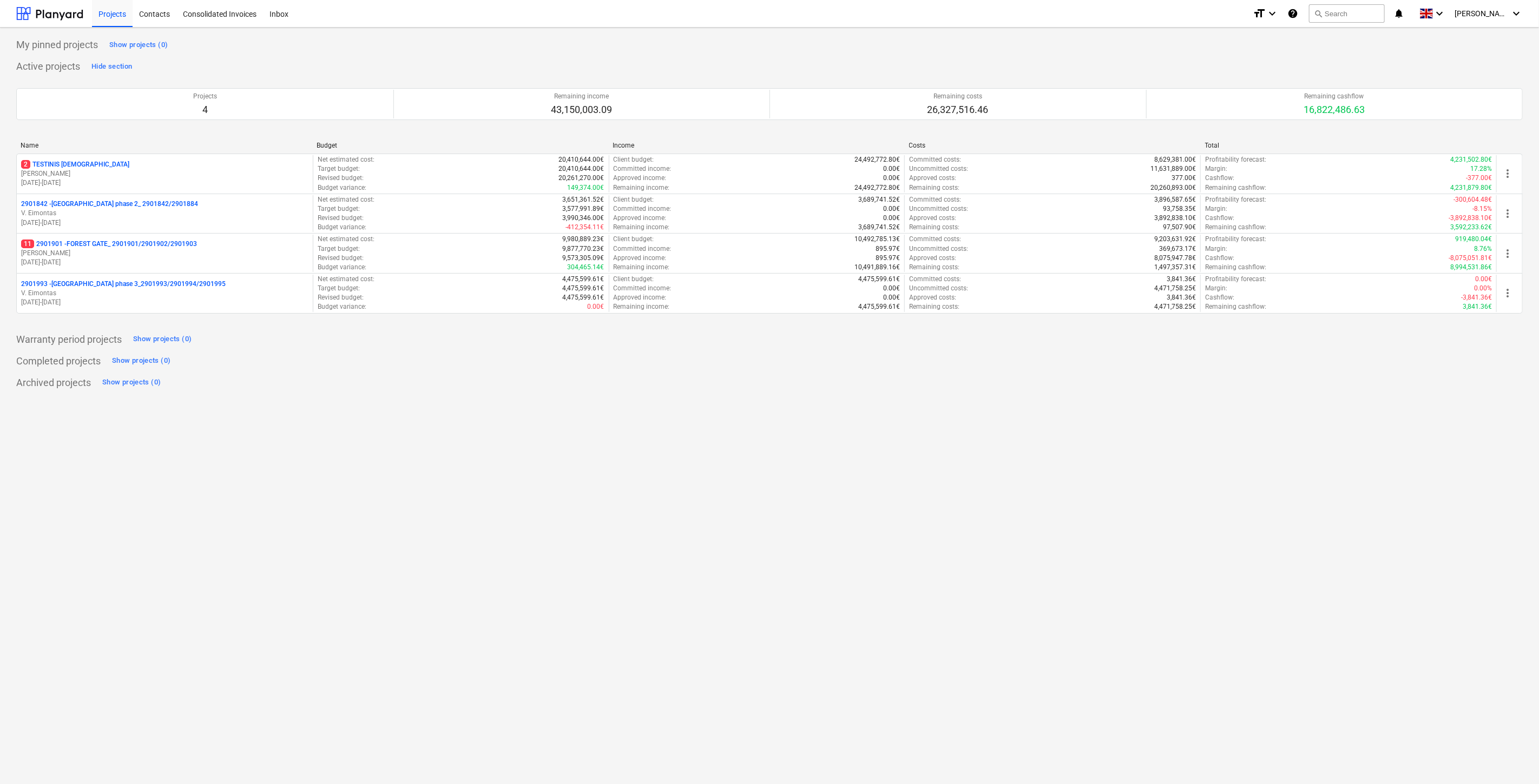
click at [112, 292] on p "V. Eimontas" at bounding box center [164, 293] width 287 height 9
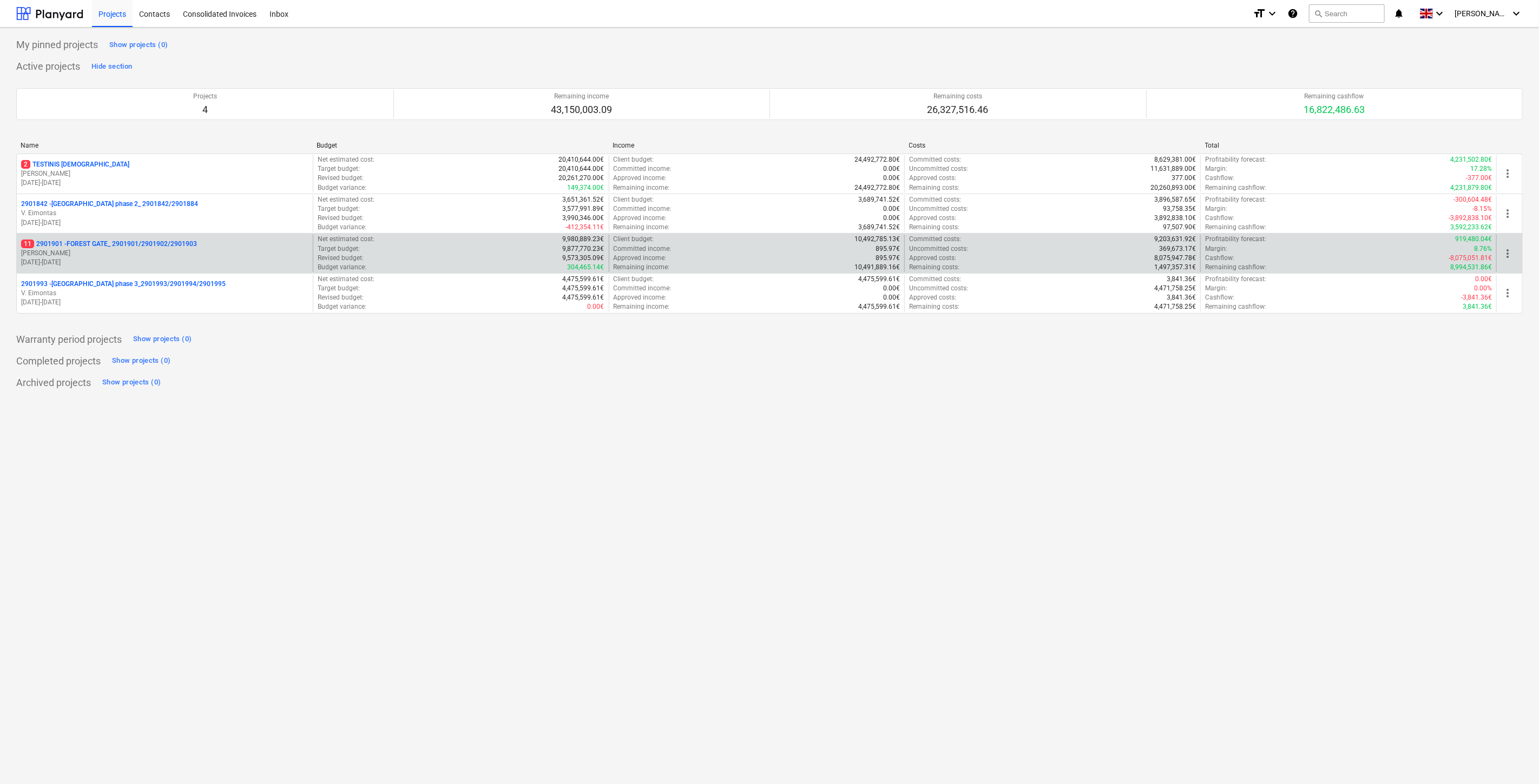
click at [136, 248] on p "11 2901901 - FOREST GATE_ 2901901/2901902/2901903" at bounding box center [109, 244] width 176 height 9
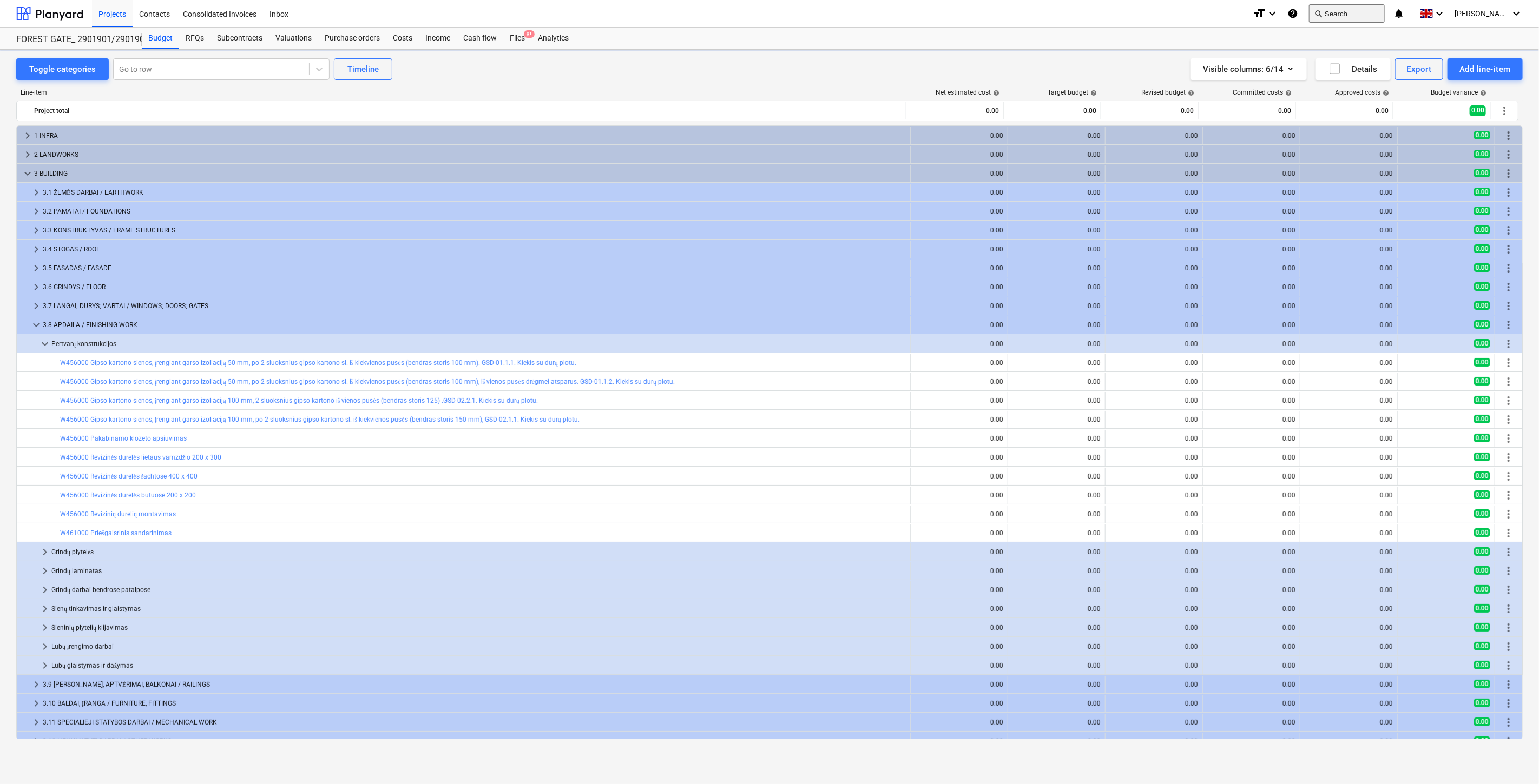
scroll to position [87, 0]
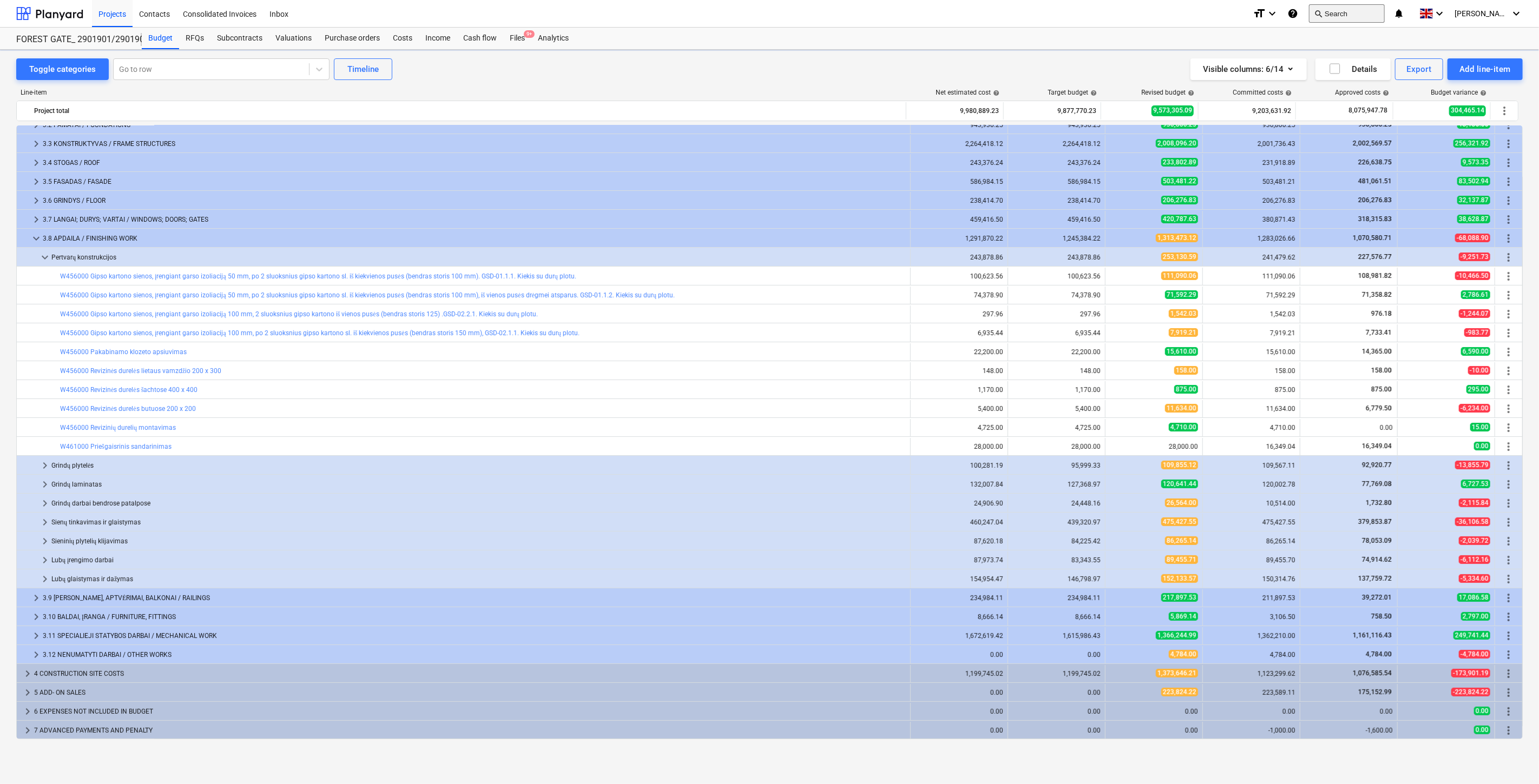
click at [1348, 14] on button "search Search" at bounding box center [1347, 13] width 76 height 19
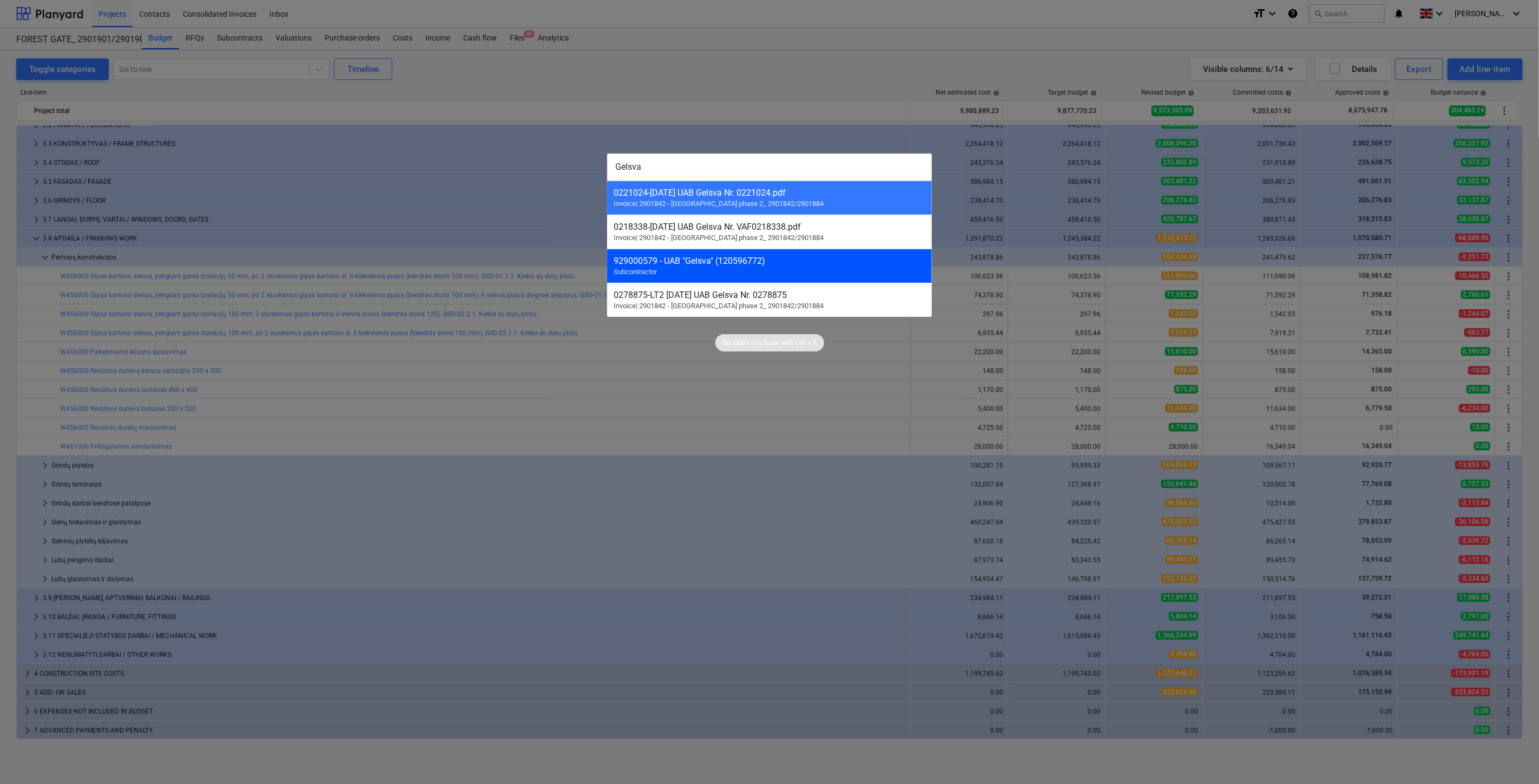
type input "Gelsva"
click at [790, 256] on div "929000579 - UAB "Gelsva" (120596772) Subcontractor" at bounding box center [769, 266] width 324 height 34
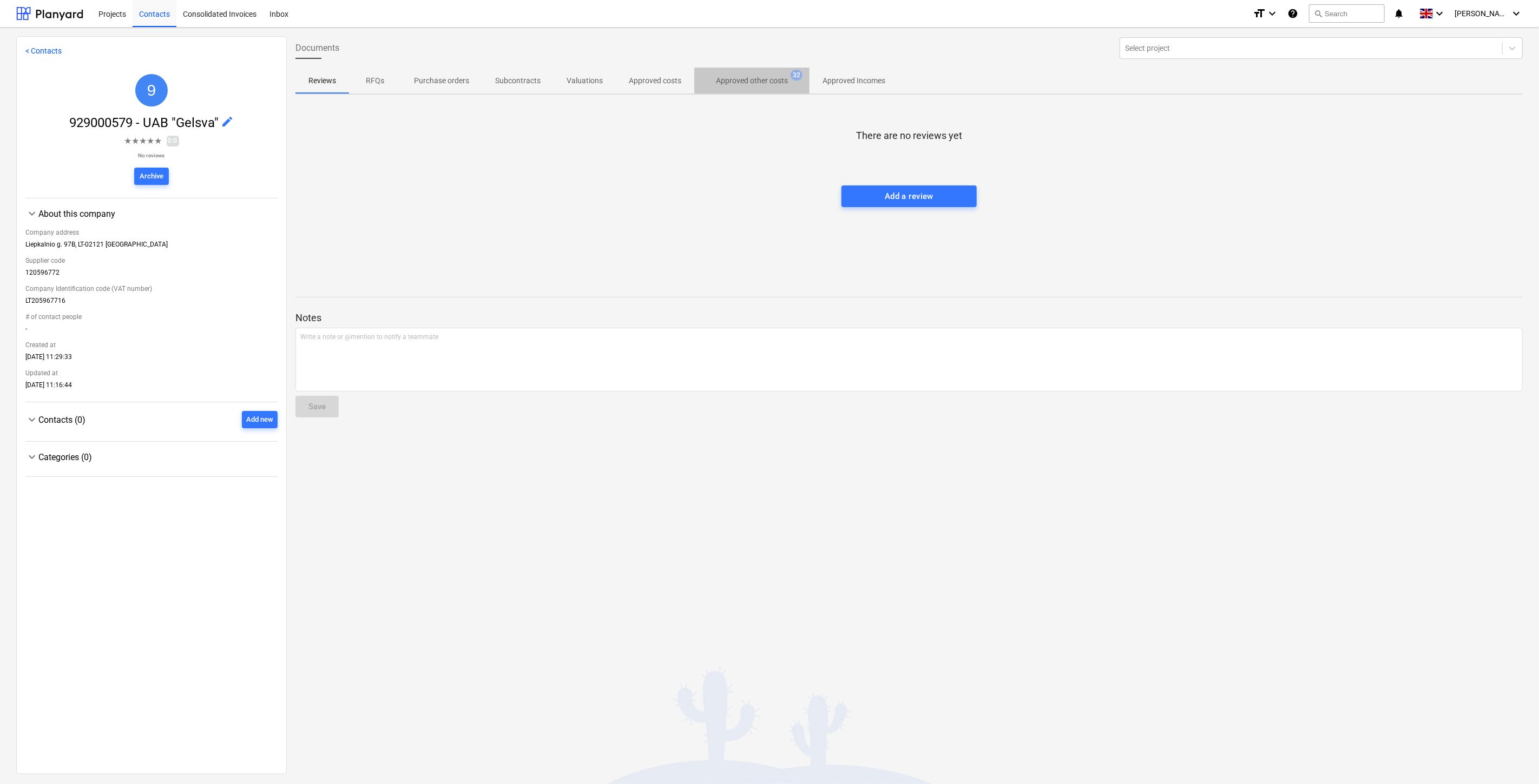
click at [744, 84] on p "Approved other costs" at bounding box center [752, 81] width 72 height 11
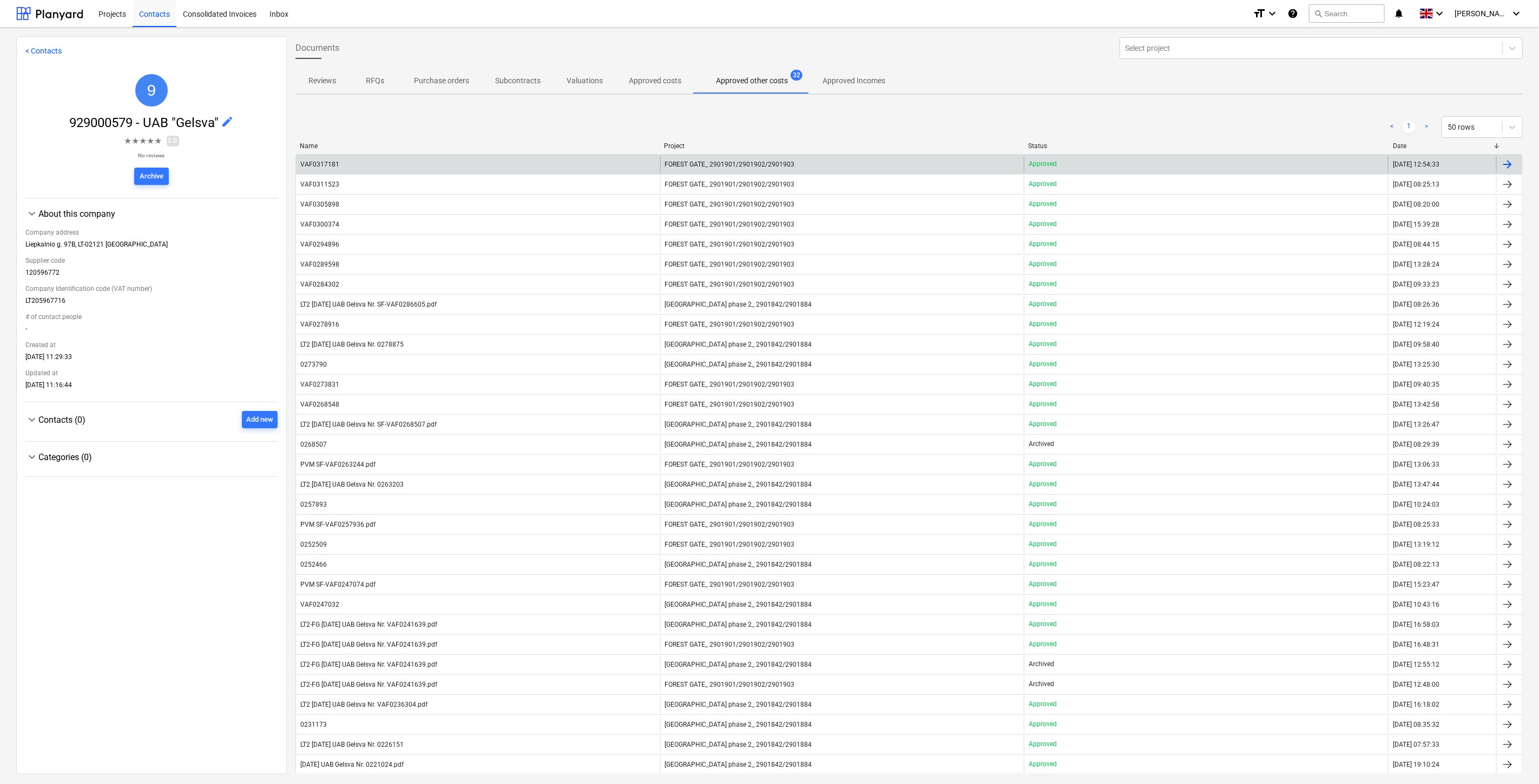
click at [402, 158] on div "VAF0317181" at bounding box center [478, 164] width 364 height 17
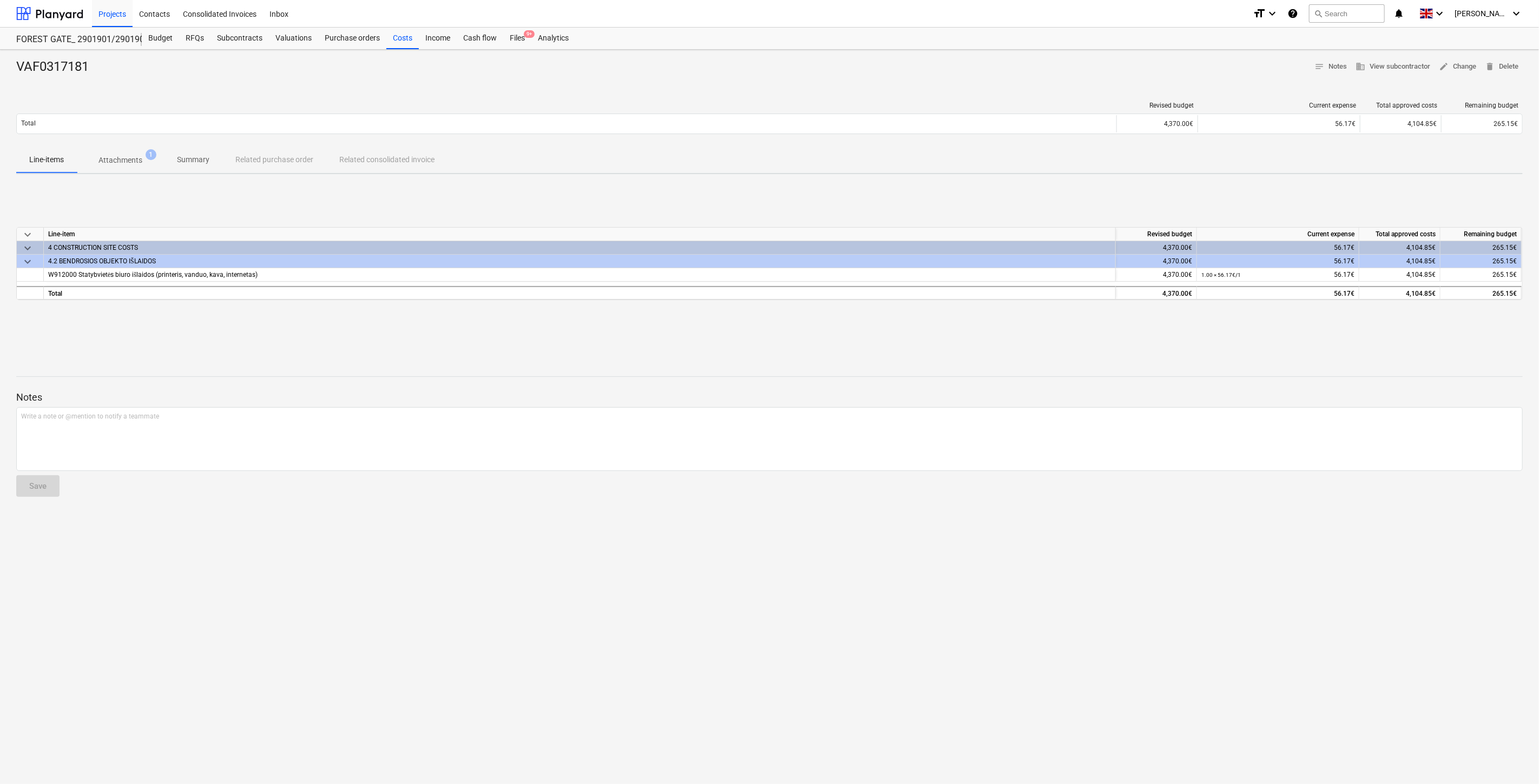
click at [310, 324] on div "keyboard_arrow_down Line-item Revised budget Current expense Total approved cos…" at bounding box center [770, 264] width 1507 height 162
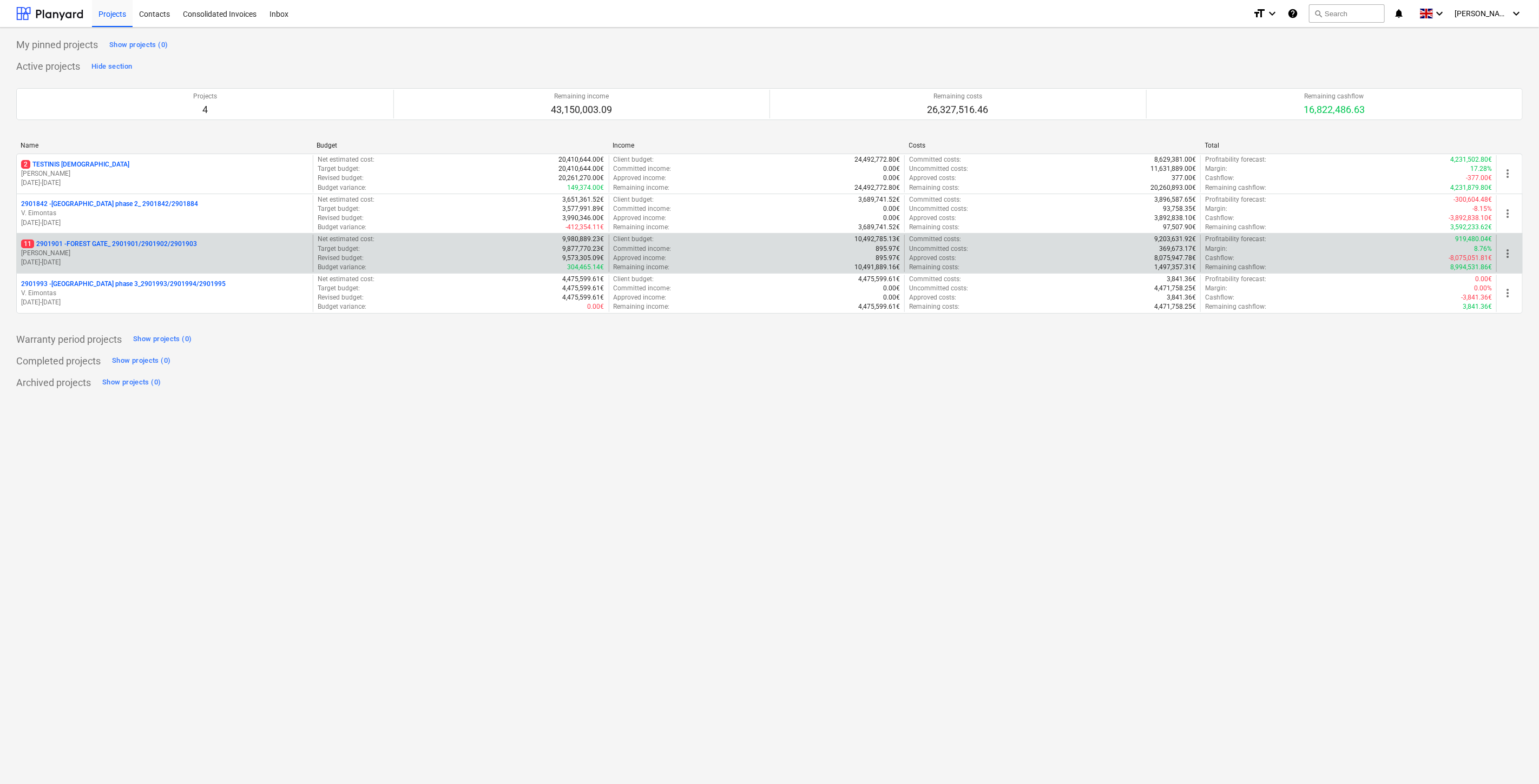
click at [152, 258] on p "[DATE] - [DATE]" at bounding box center [164, 262] width 287 height 9
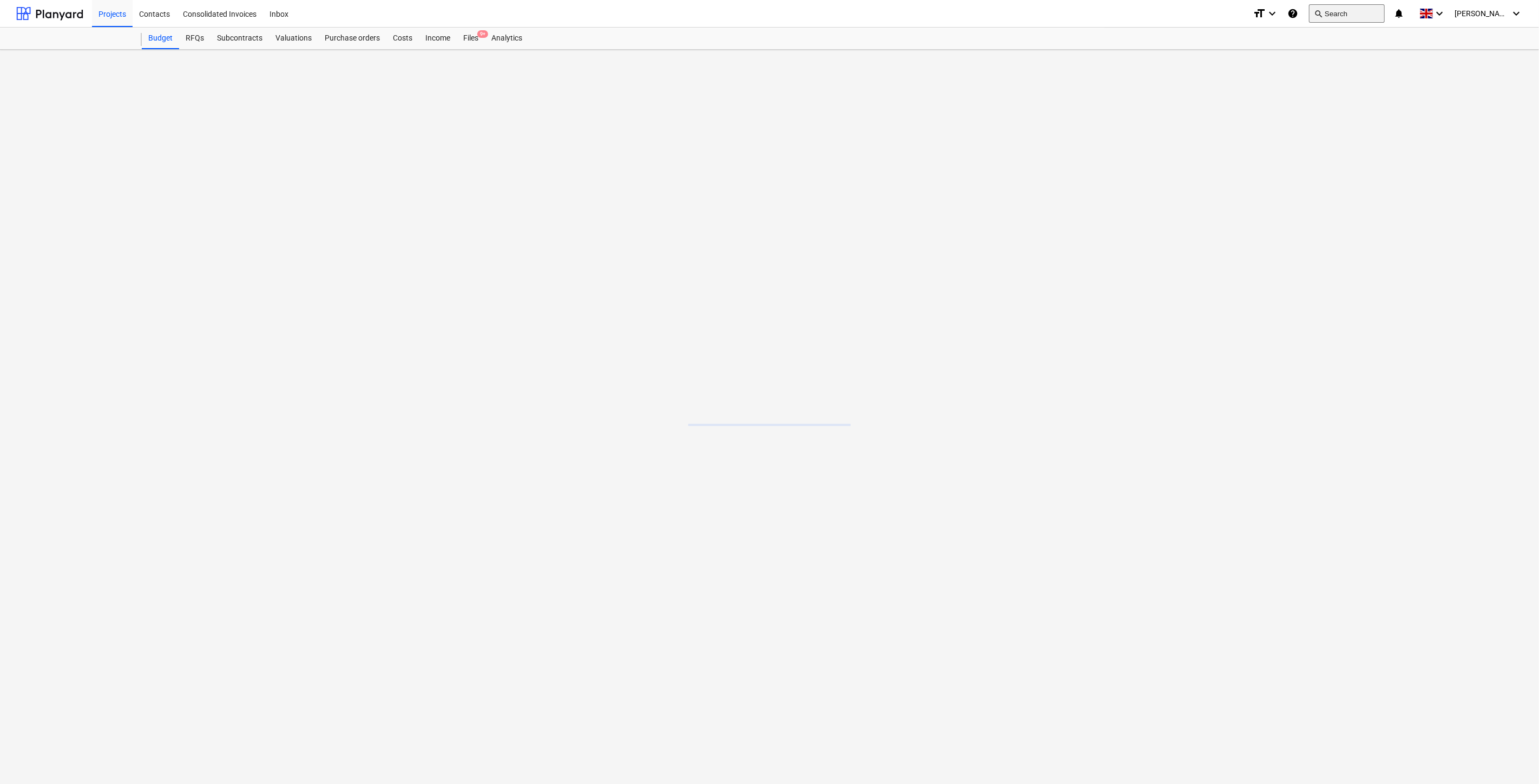
click at [1379, 11] on button "search Search" at bounding box center [1347, 13] width 76 height 19
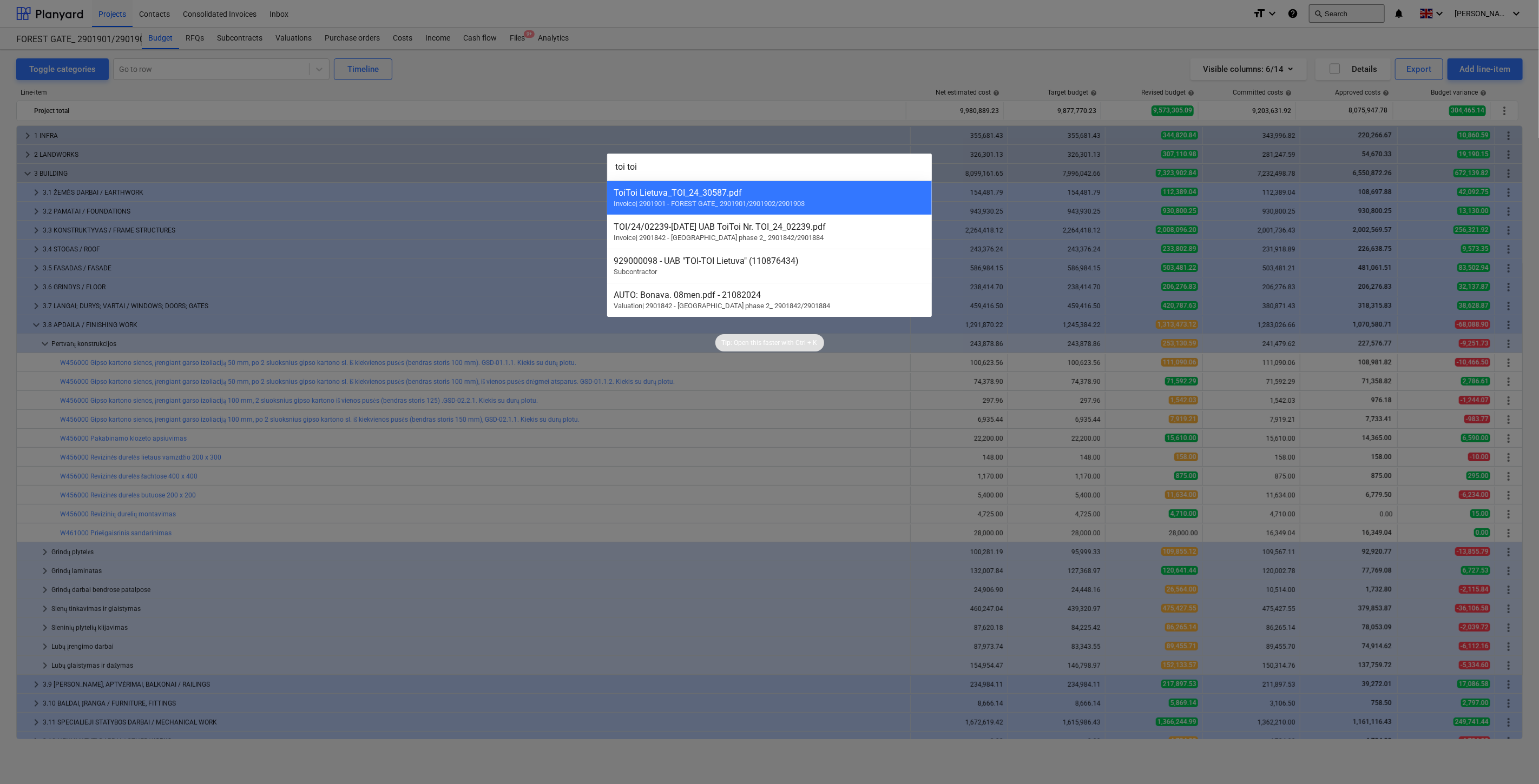
scroll to position [87, 0]
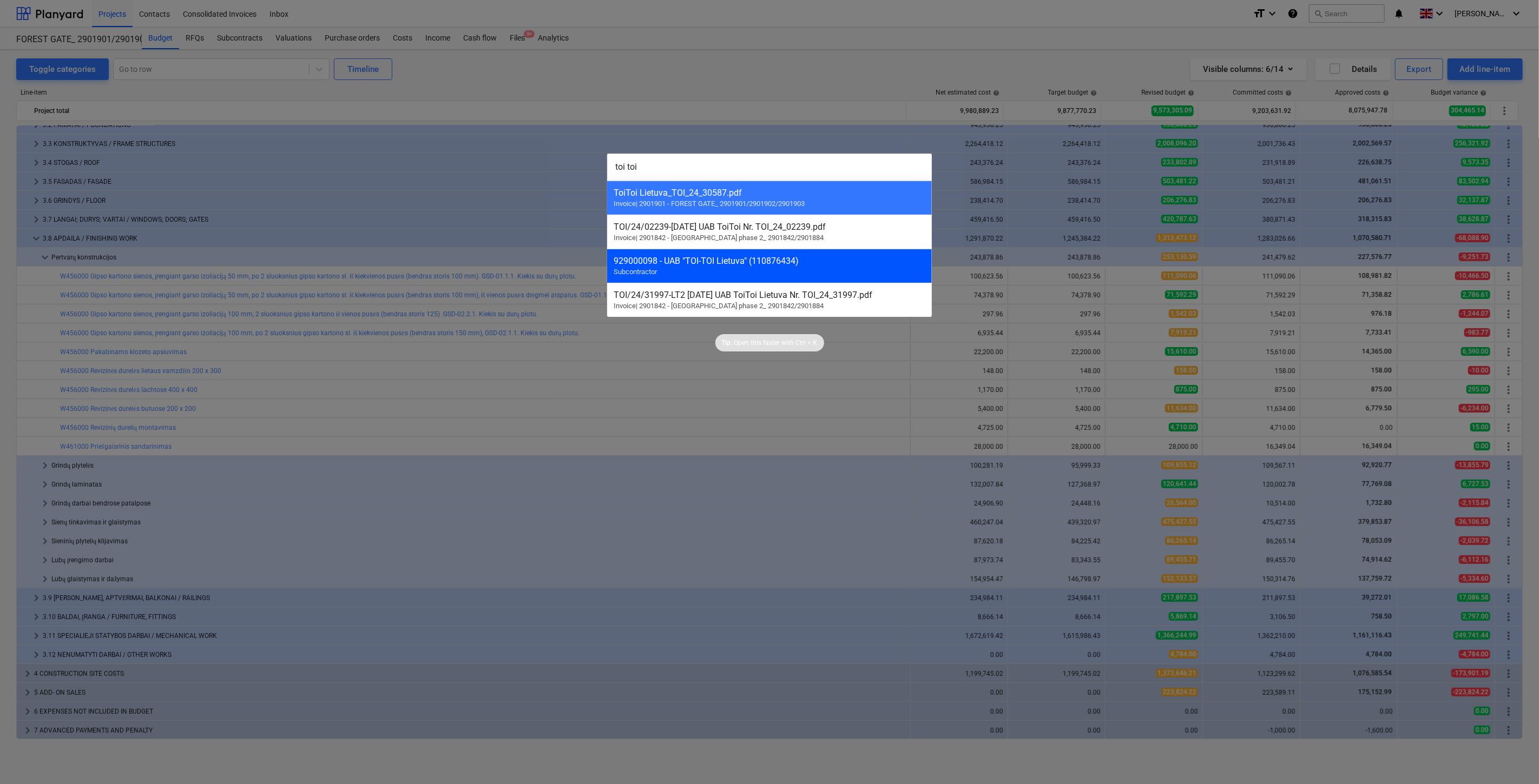
type input "toi toi"
click at [765, 273] on div "929000098 - UAB "TOI-TOI Lietuva" (110876434) Subcontractor" at bounding box center [769, 266] width 324 height 34
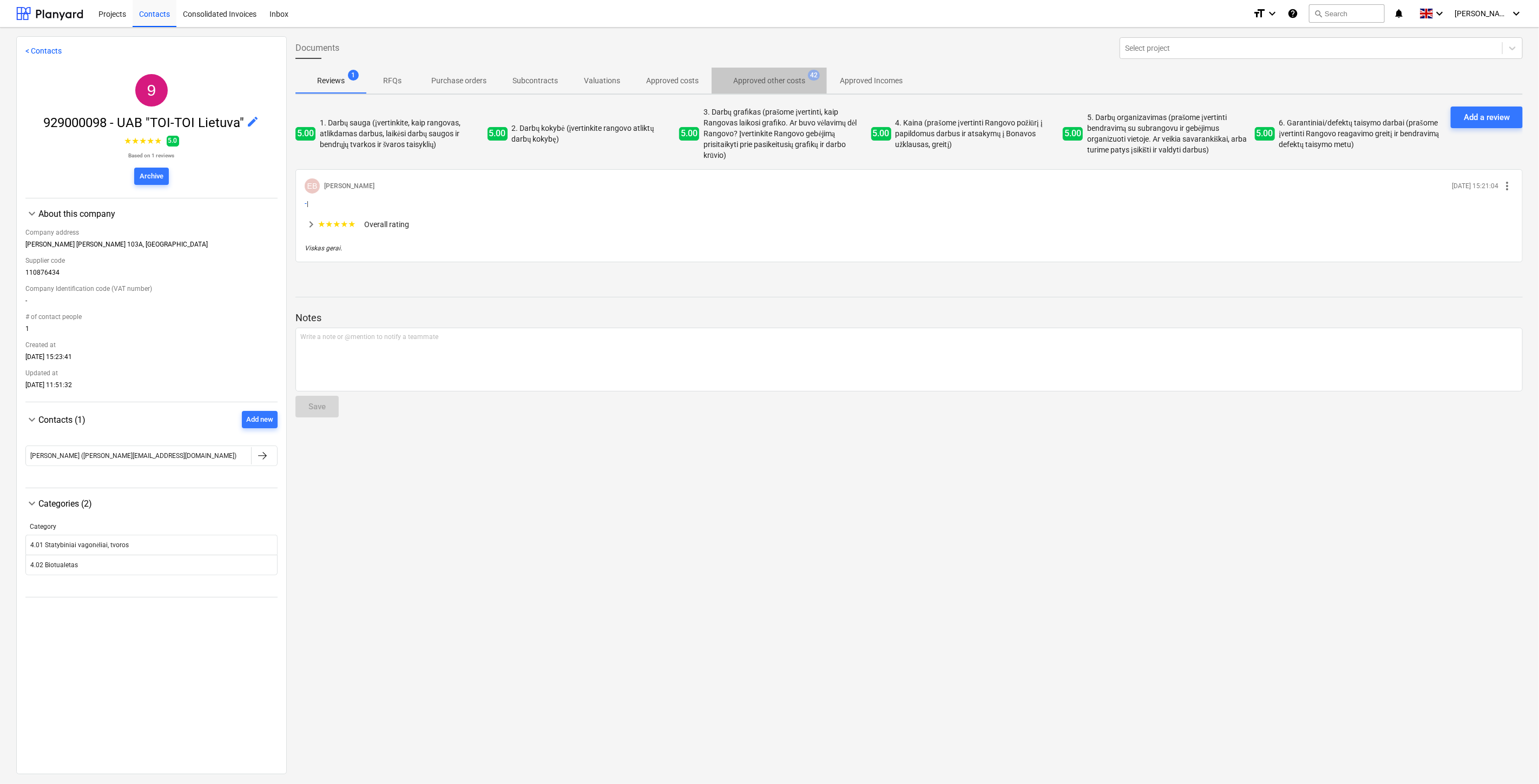
click at [750, 73] on span "Approved other costs 42" at bounding box center [769, 81] width 115 height 20
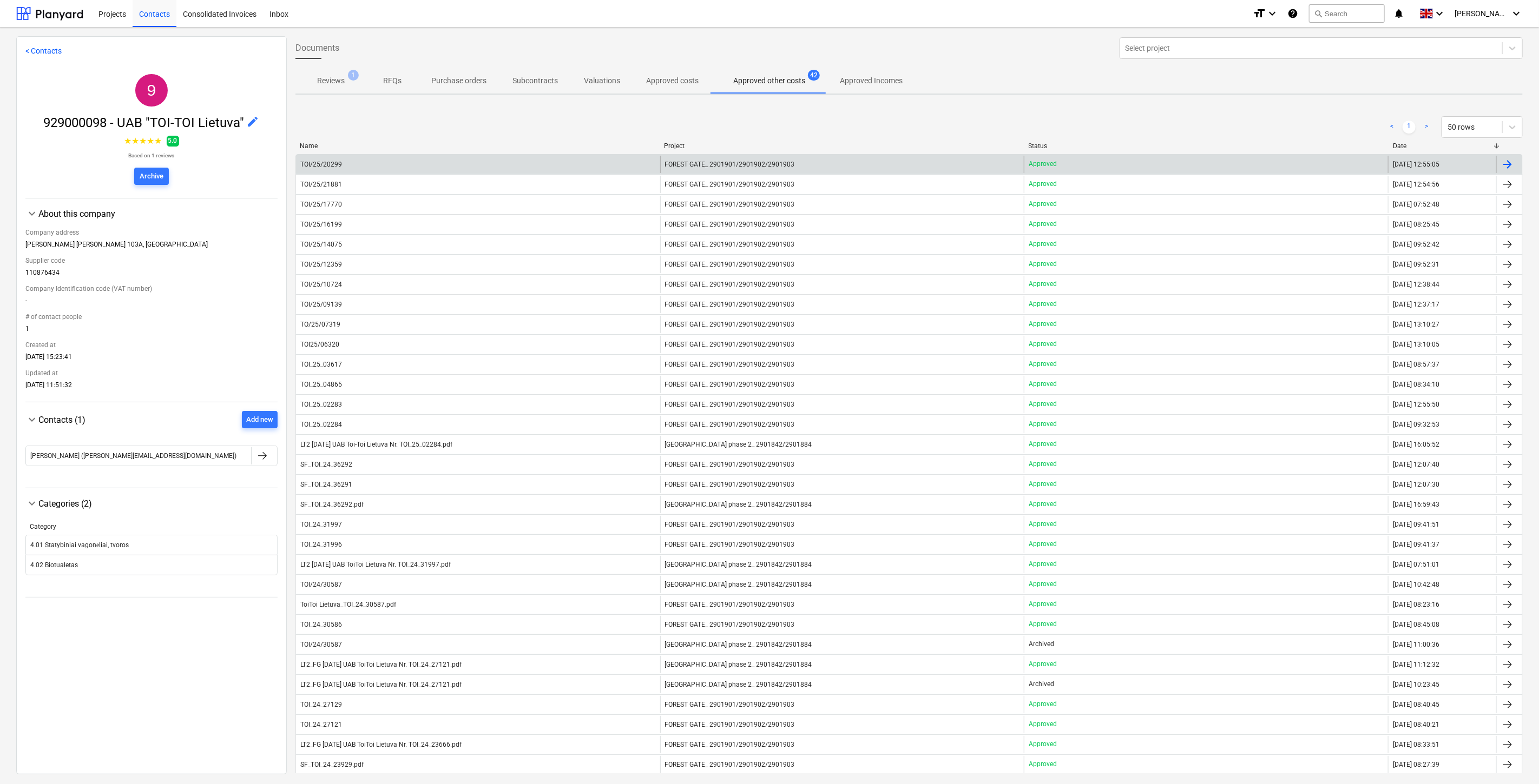
click at [513, 166] on div "TOI/25/20299" at bounding box center [478, 164] width 364 height 17
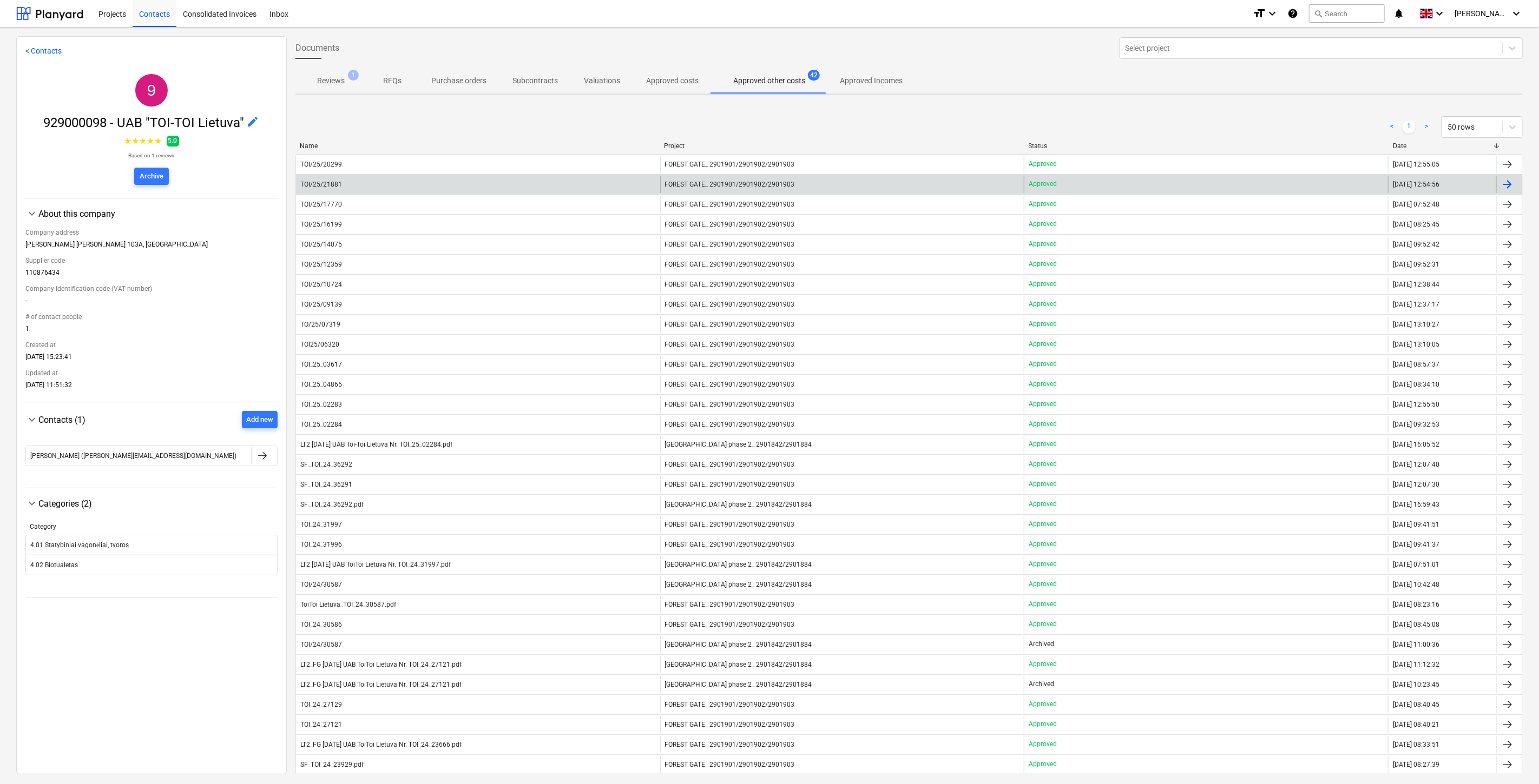
click at [421, 185] on div "TOI/25/21881" at bounding box center [478, 184] width 364 height 17
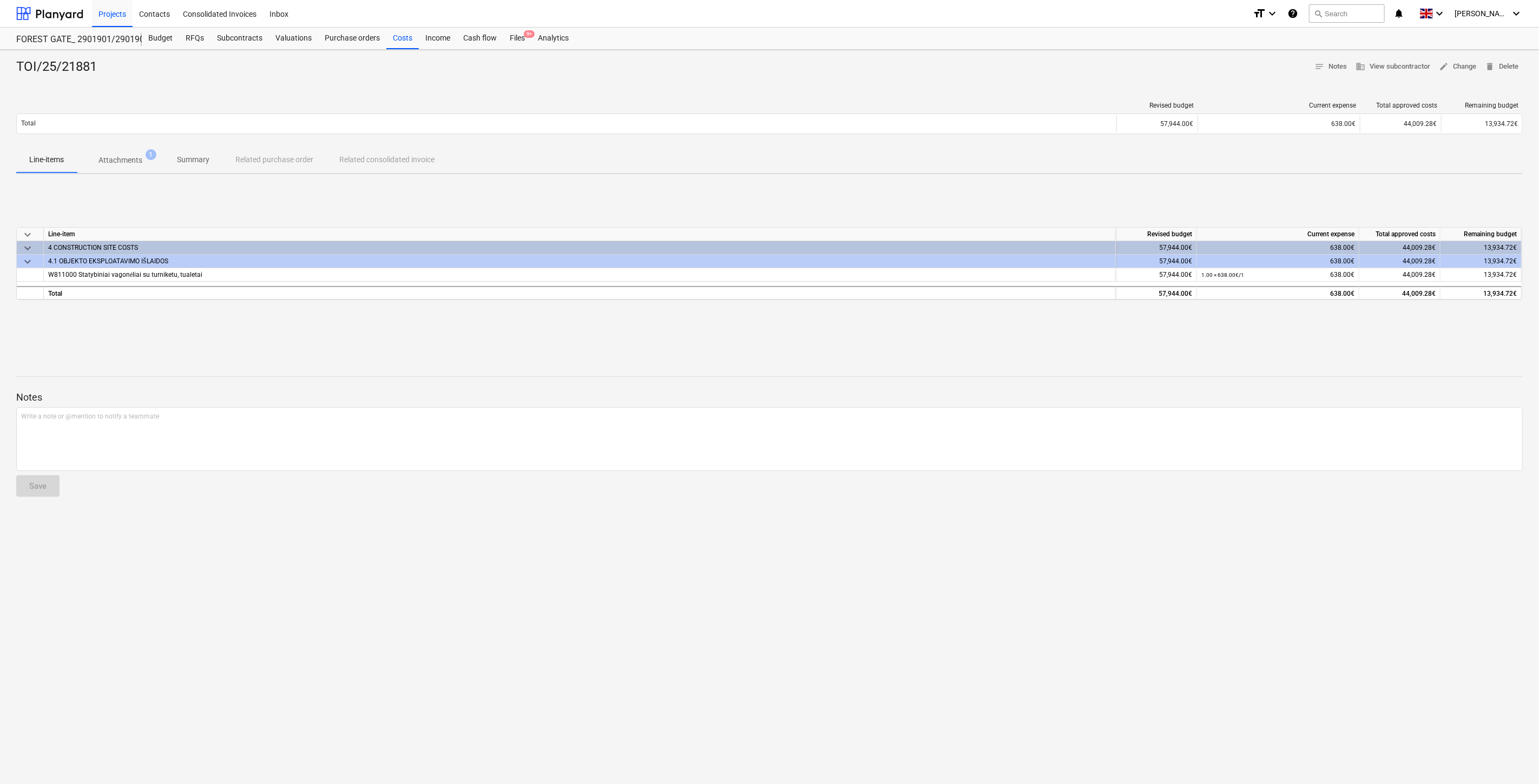
click at [625, 331] on div "keyboard_arrow_down Line-item Revised budget Current expense Total approved cos…" at bounding box center [770, 264] width 1507 height 162
click at [667, 326] on div "keyboard_arrow_down Line-item Revised budget Current expense Total approved cos…" at bounding box center [770, 264] width 1507 height 162
click at [692, 322] on div "keyboard_arrow_down Line-item Revised budget Current expense Total approved cos…" at bounding box center [770, 264] width 1507 height 162
click at [715, 320] on div "keyboard_arrow_down Line-item Revised budget Current expense Total approved cos…" at bounding box center [770, 264] width 1507 height 162
